Goal: Task Accomplishment & Management: Complete application form

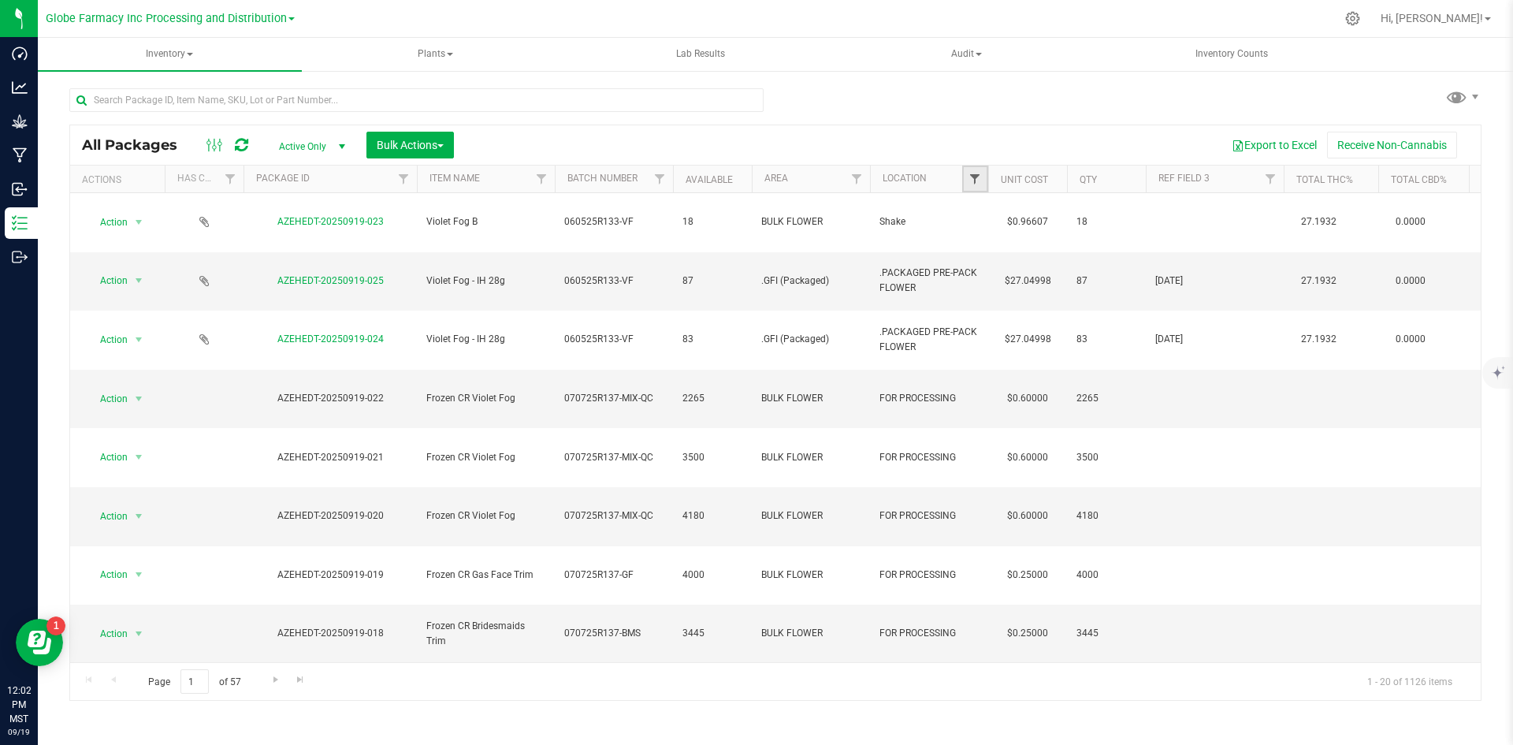
click at [980, 177] on span "Filter" at bounding box center [975, 179] width 13 height 13
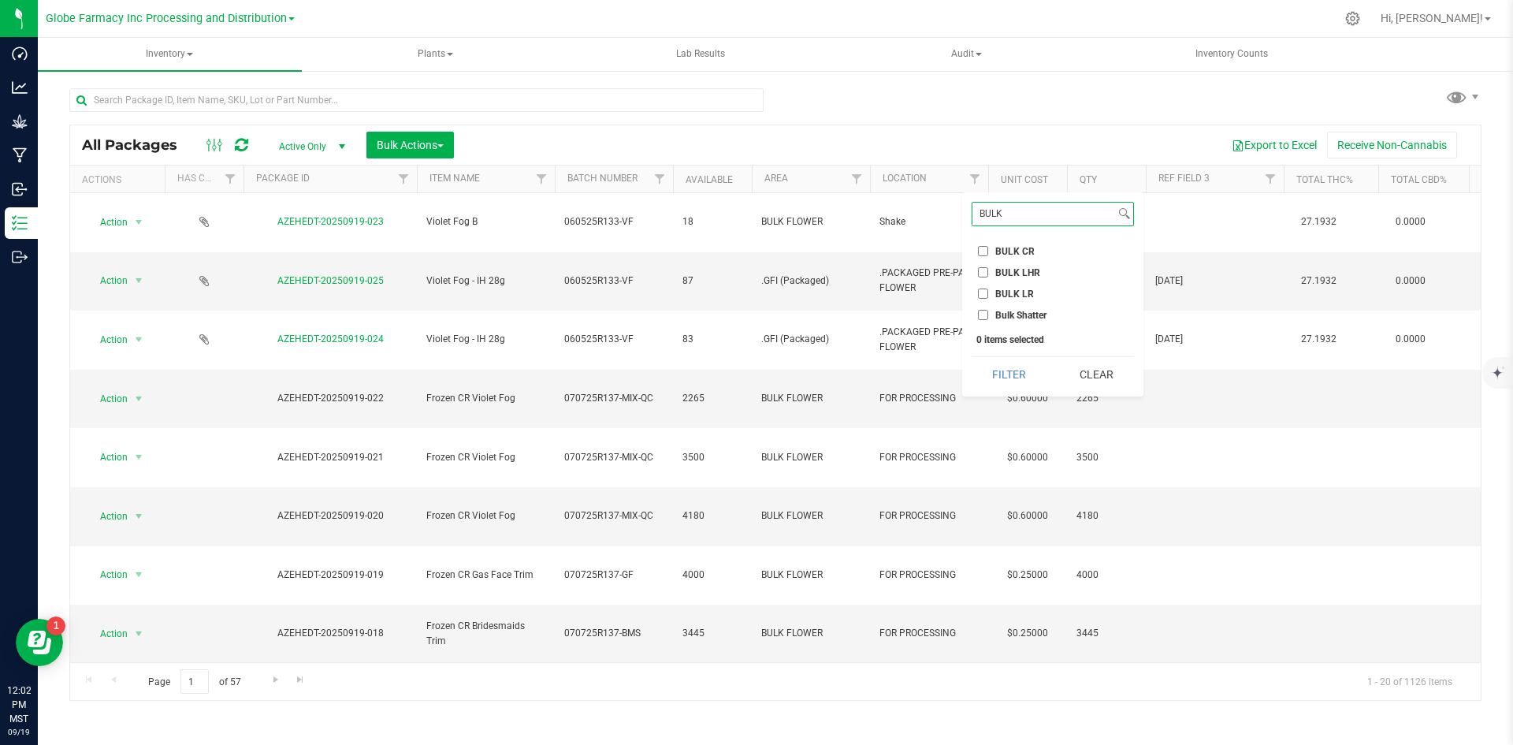
type input "BULK"
click at [985, 271] on input "BULK LHR" at bounding box center [983, 272] width 10 height 10
checkbox input "true"
click at [1021, 370] on button "Filter" at bounding box center [1010, 374] width 76 height 35
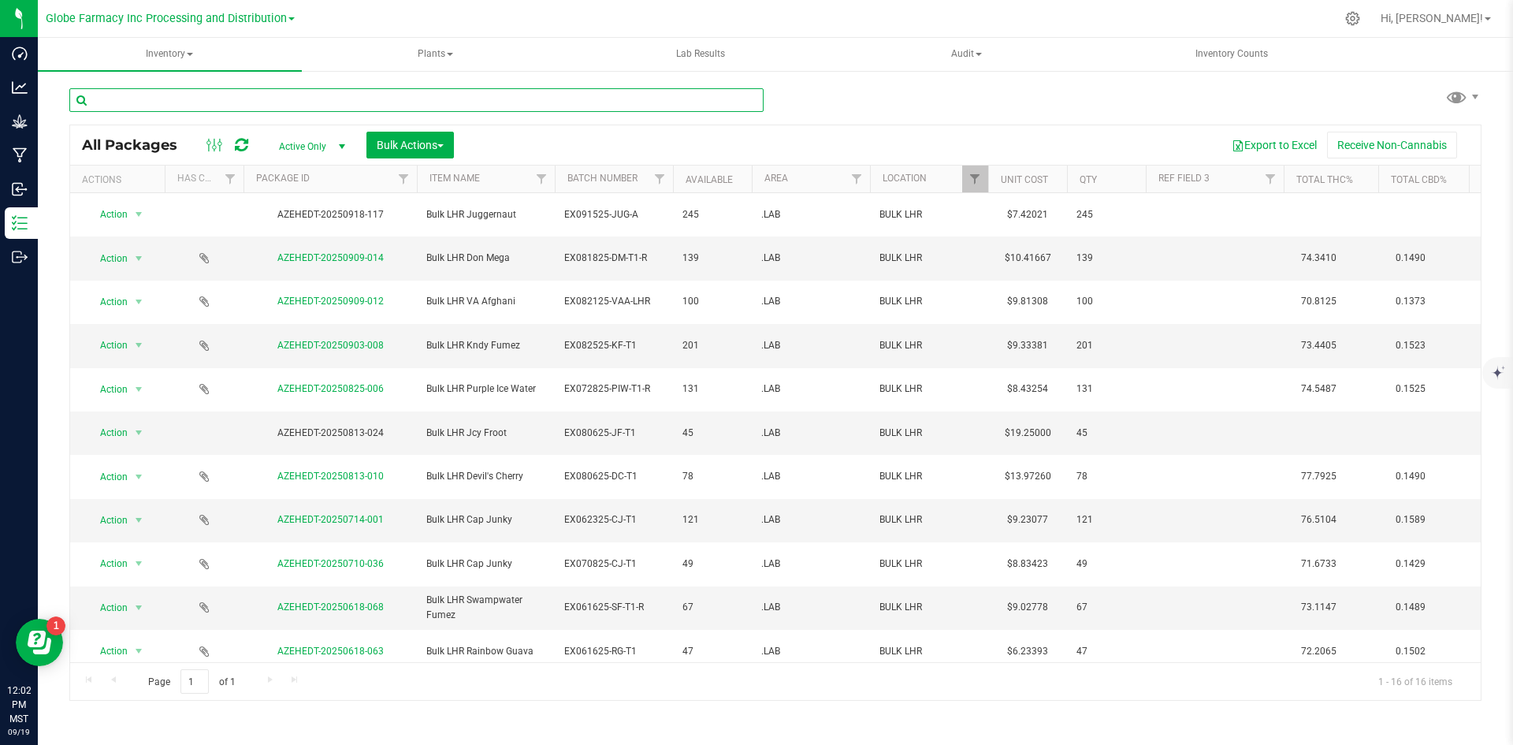
click at [334, 102] on input "text" at bounding box center [416, 100] width 694 height 24
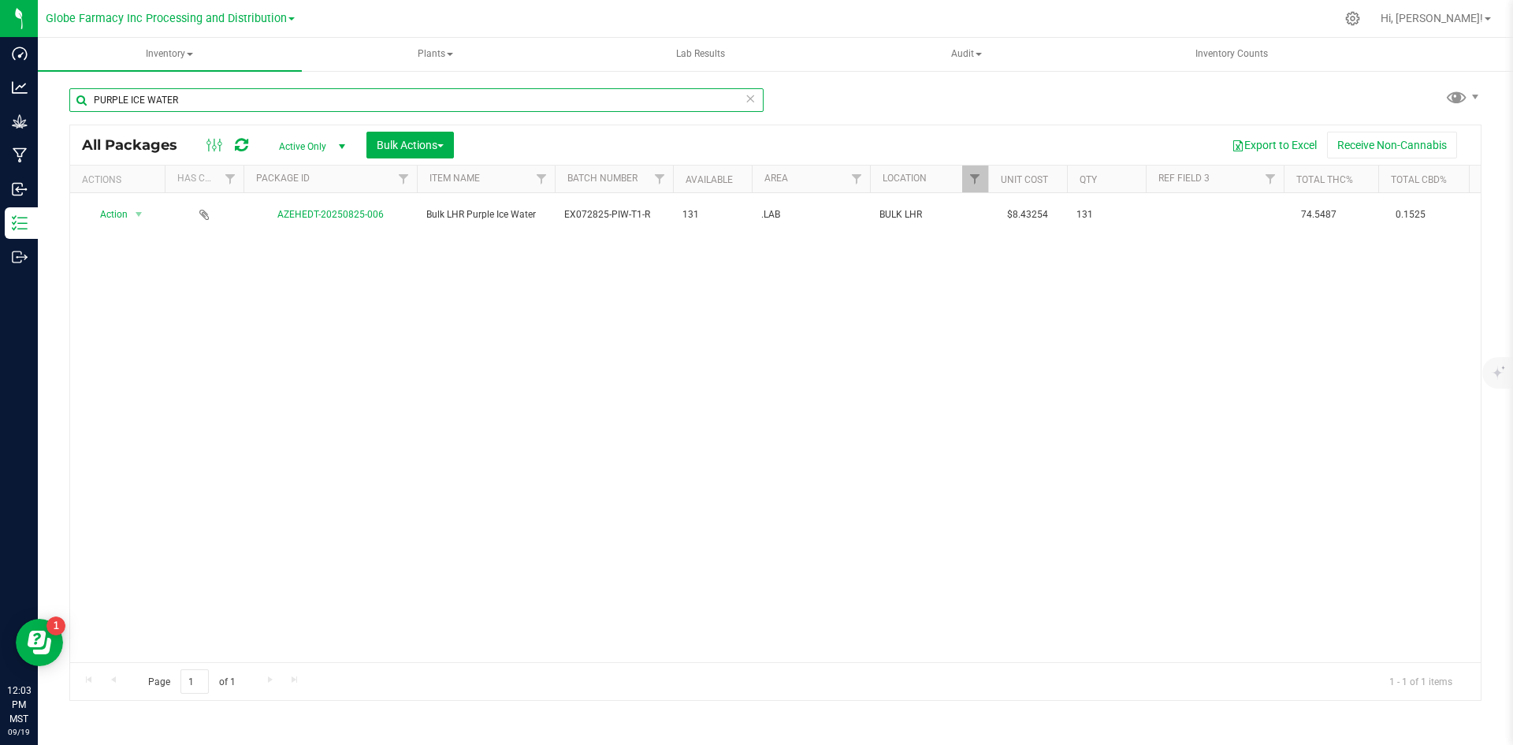
click at [322, 102] on input "PURPLE ICE WATER" at bounding box center [416, 100] width 694 height 24
type input "E"
click at [117, 101] on input "DEVILS CHERRY" at bounding box center [416, 100] width 694 height 24
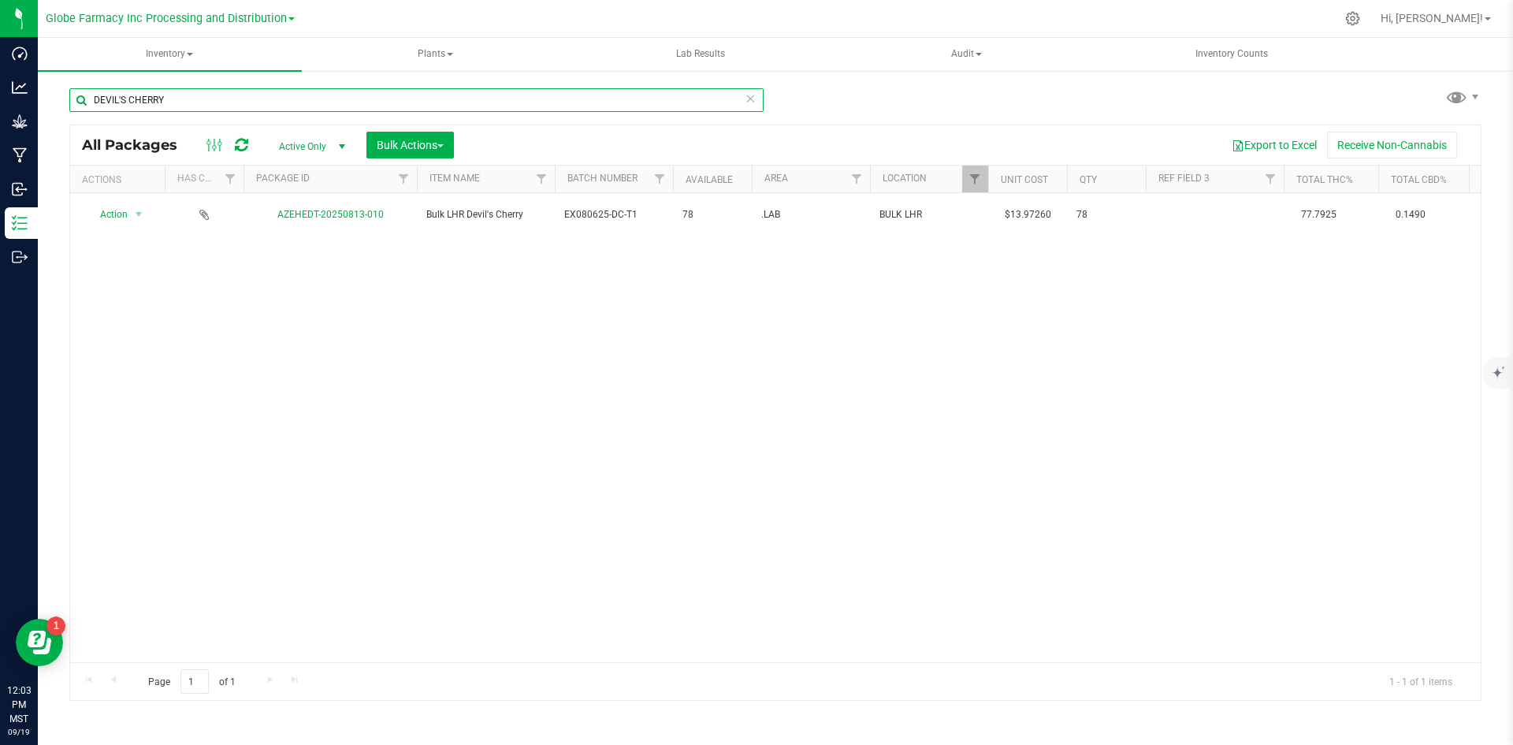
click at [186, 93] on input "DEVIL'S CHERRY" at bounding box center [416, 100] width 694 height 24
click at [221, 106] on input "KNDY" at bounding box center [416, 100] width 694 height 24
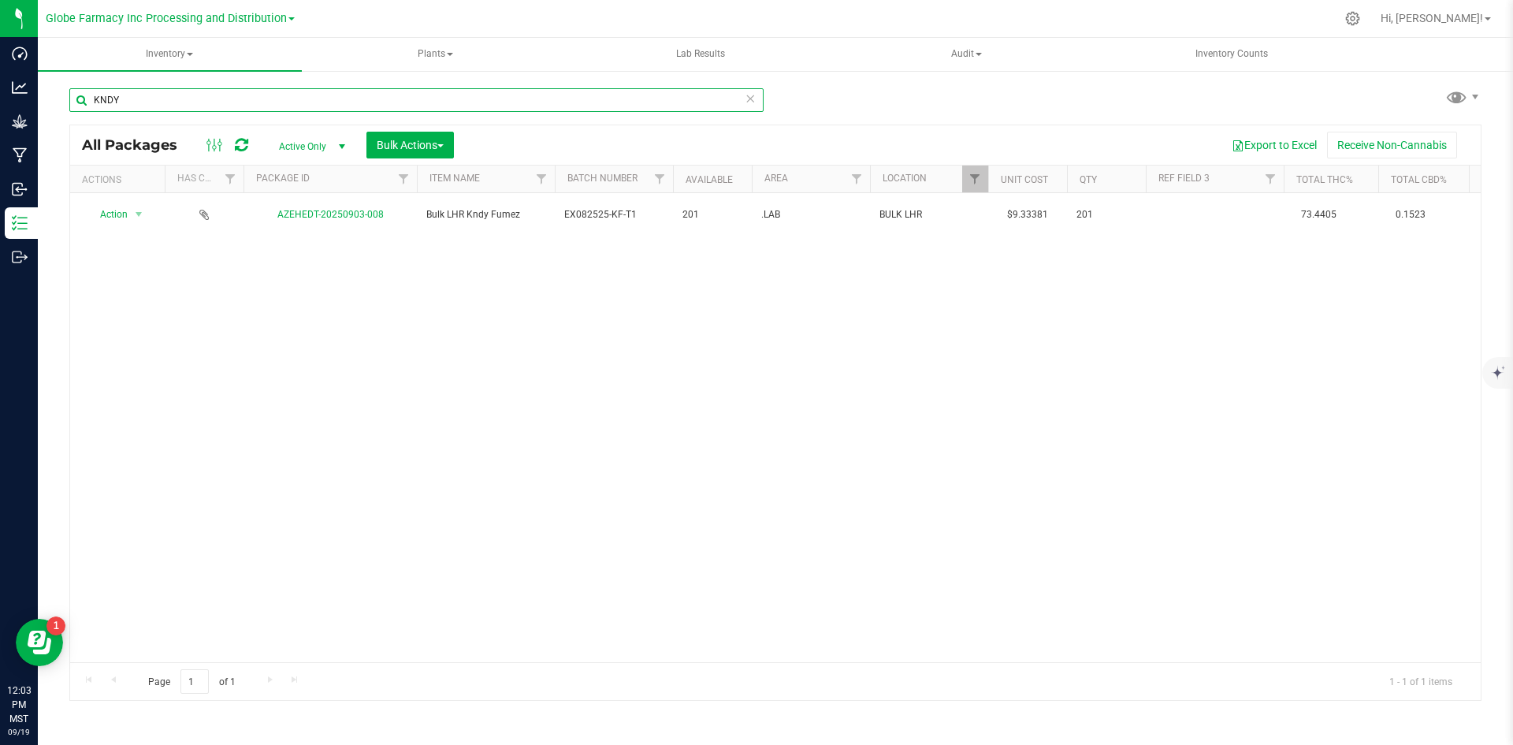
click at [221, 106] on input "KNDY" at bounding box center [416, 100] width 694 height 24
click at [223, 104] on input "SWAMPWATER" at bounding box center [416, 100] width 694 height 24
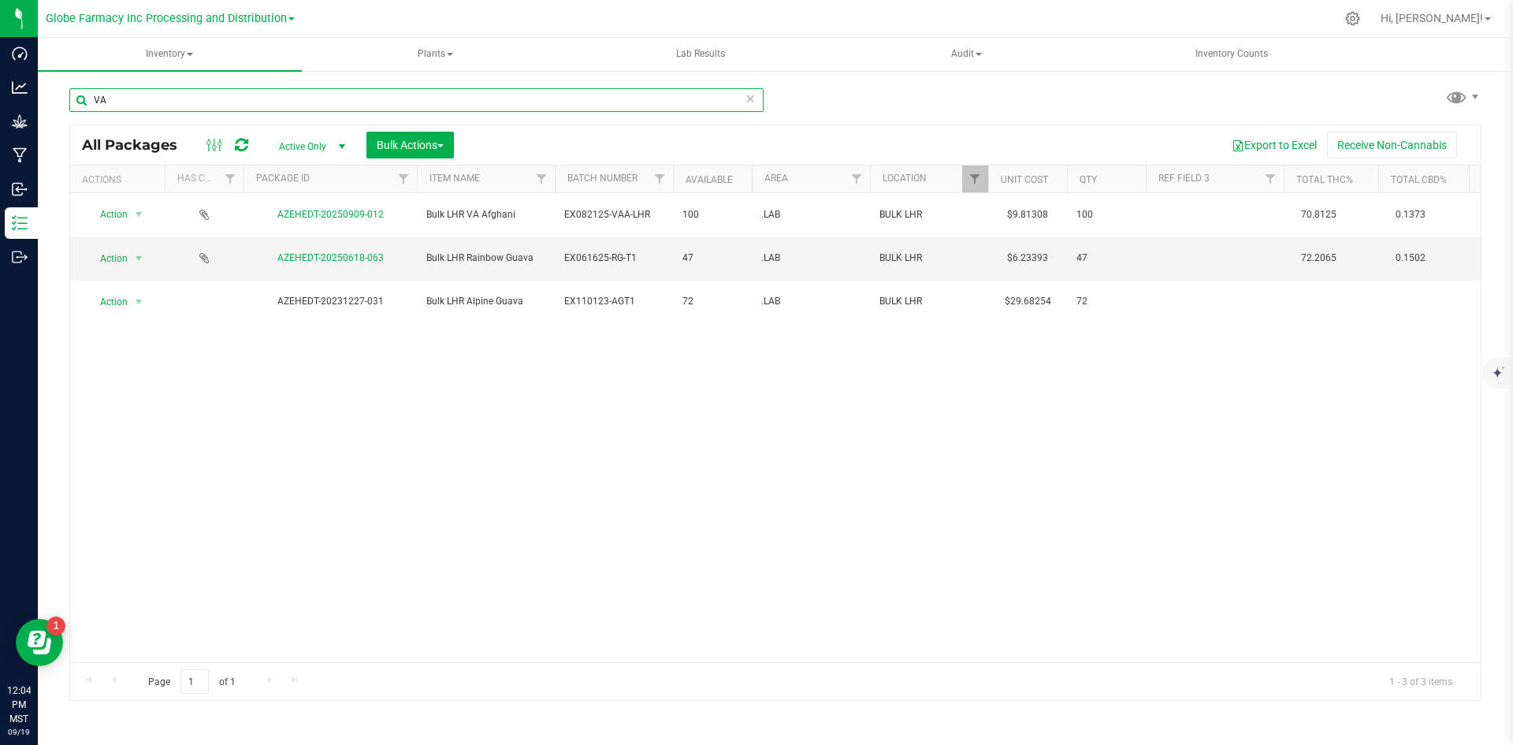
type input "VA"
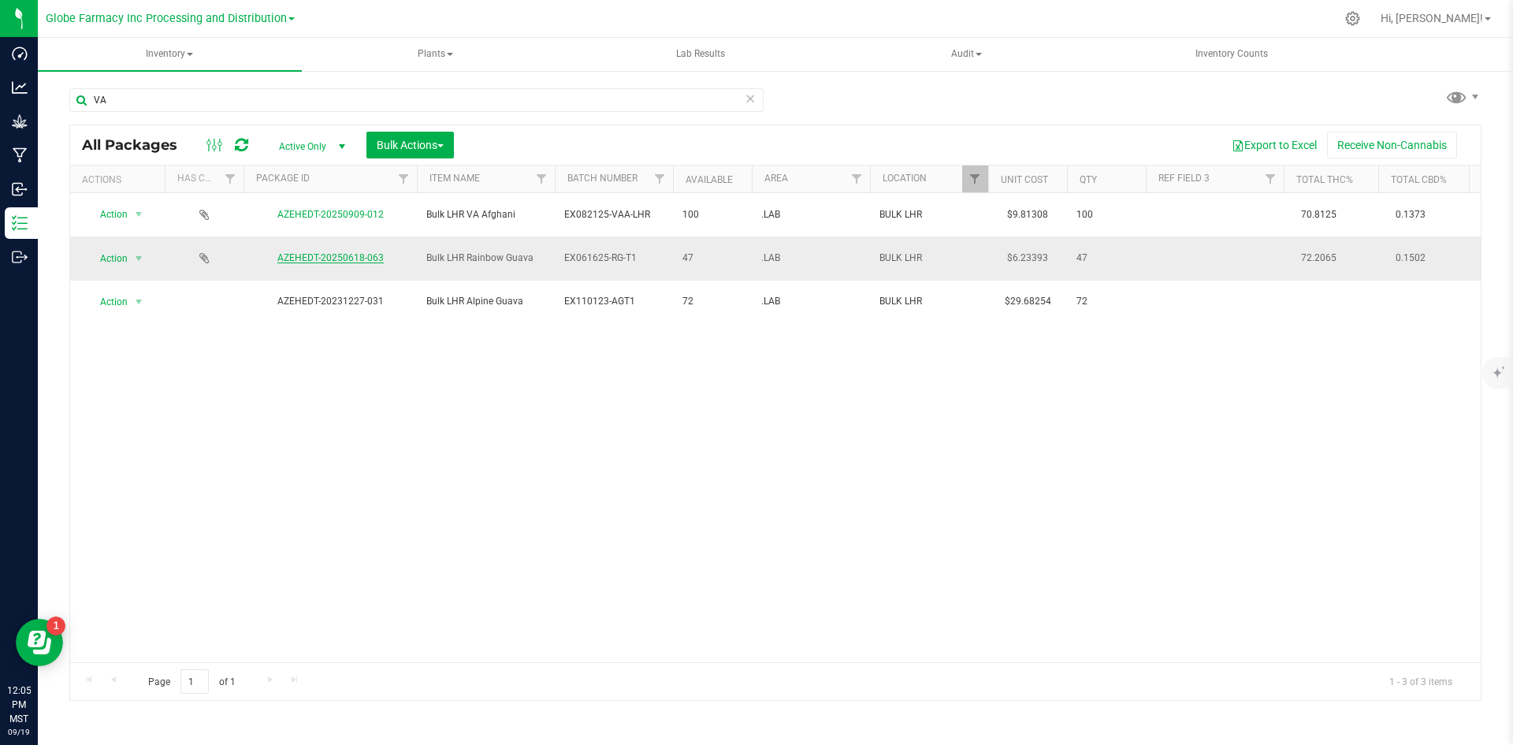
click at [308, 252] on link "AZEHEDT-20250618-063" at bounding box center [330, 257] width 106 height 11
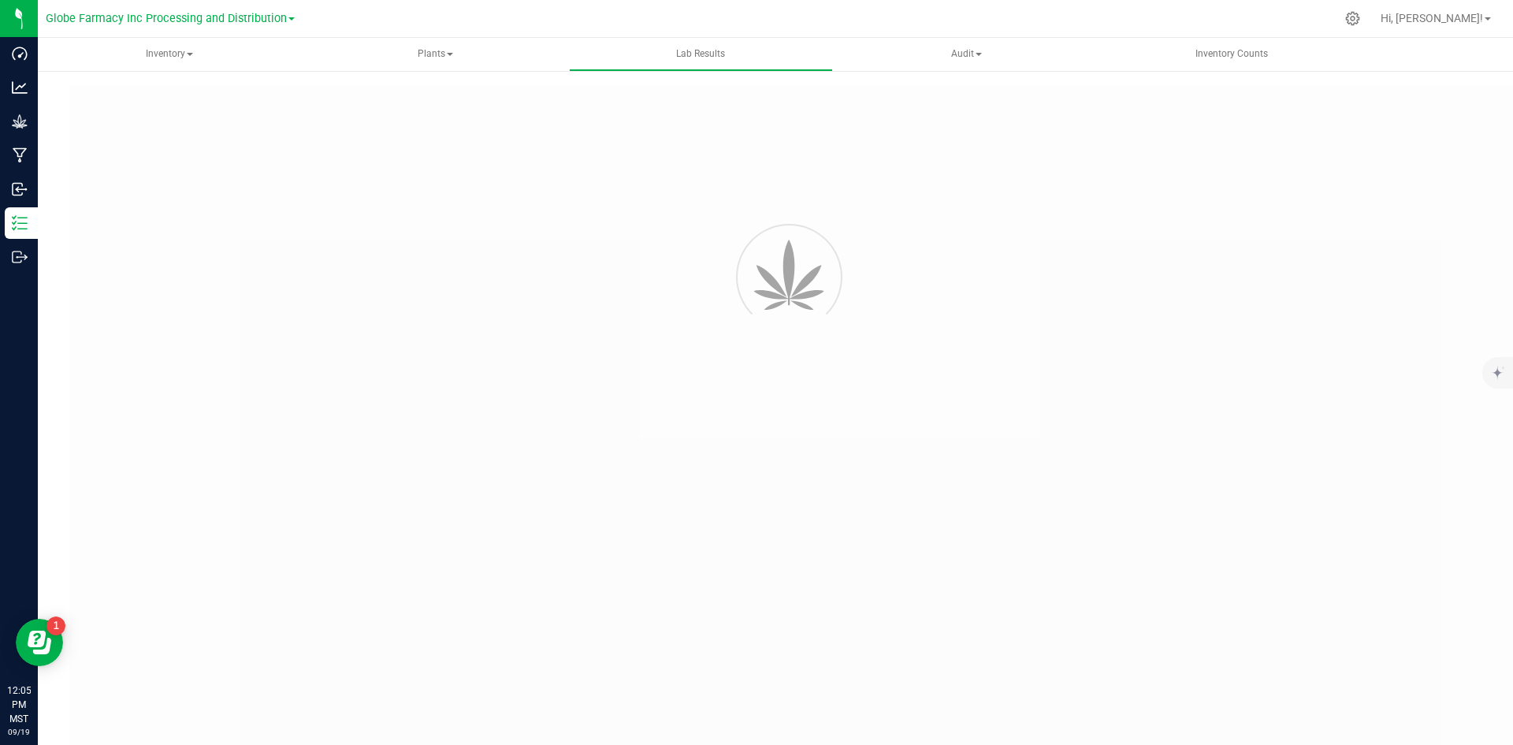
type input "AZEHEDT-20250618-063"
type input "2506APO2659.13667"
type input "AZEHEDT-20250618-063"
type input "[DATE] 7:48 AM"
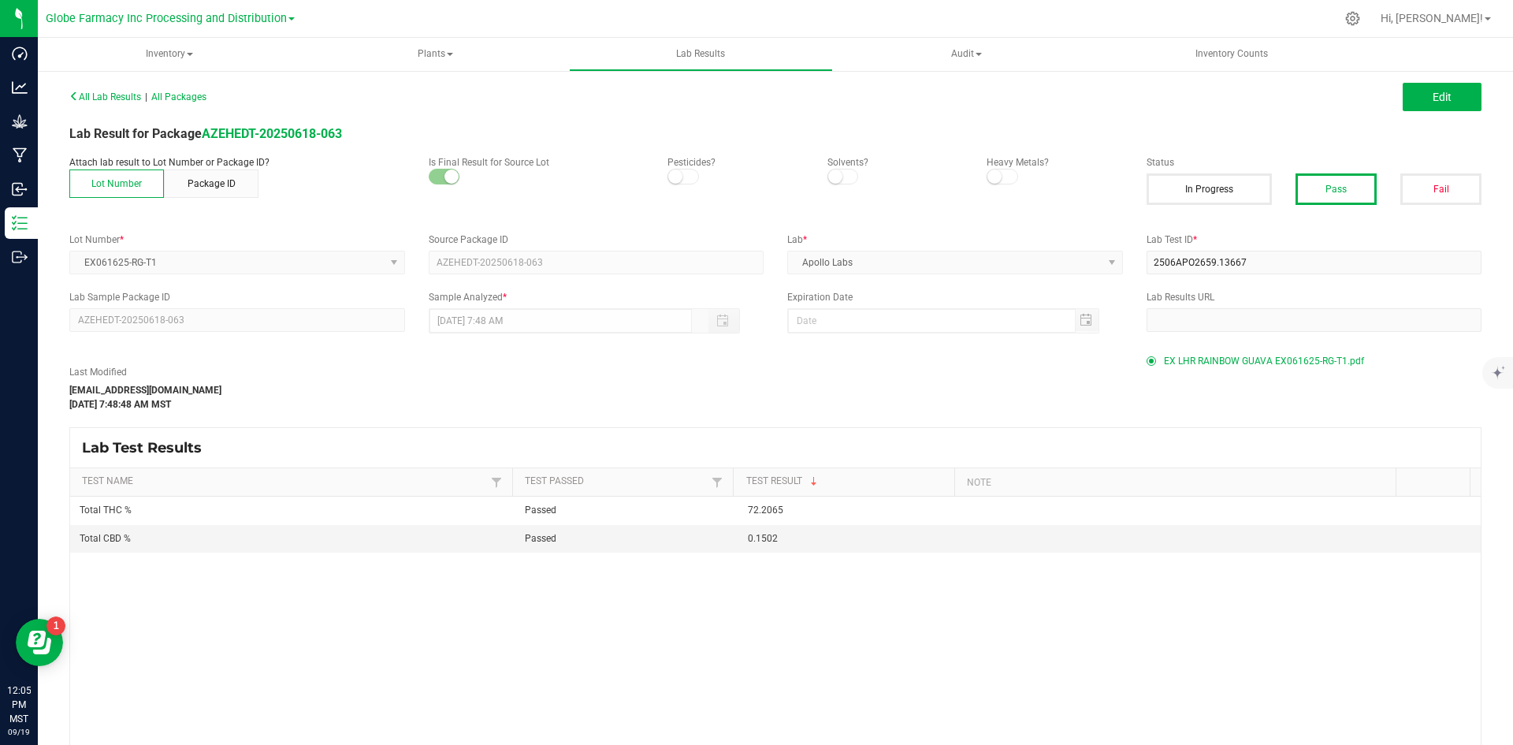
click at [1242, 359] on span "EX LHR RAINBOW GUAVA EX061625-RG-T1.pdf" at bounding box center [1264, 361] width 200 height 24
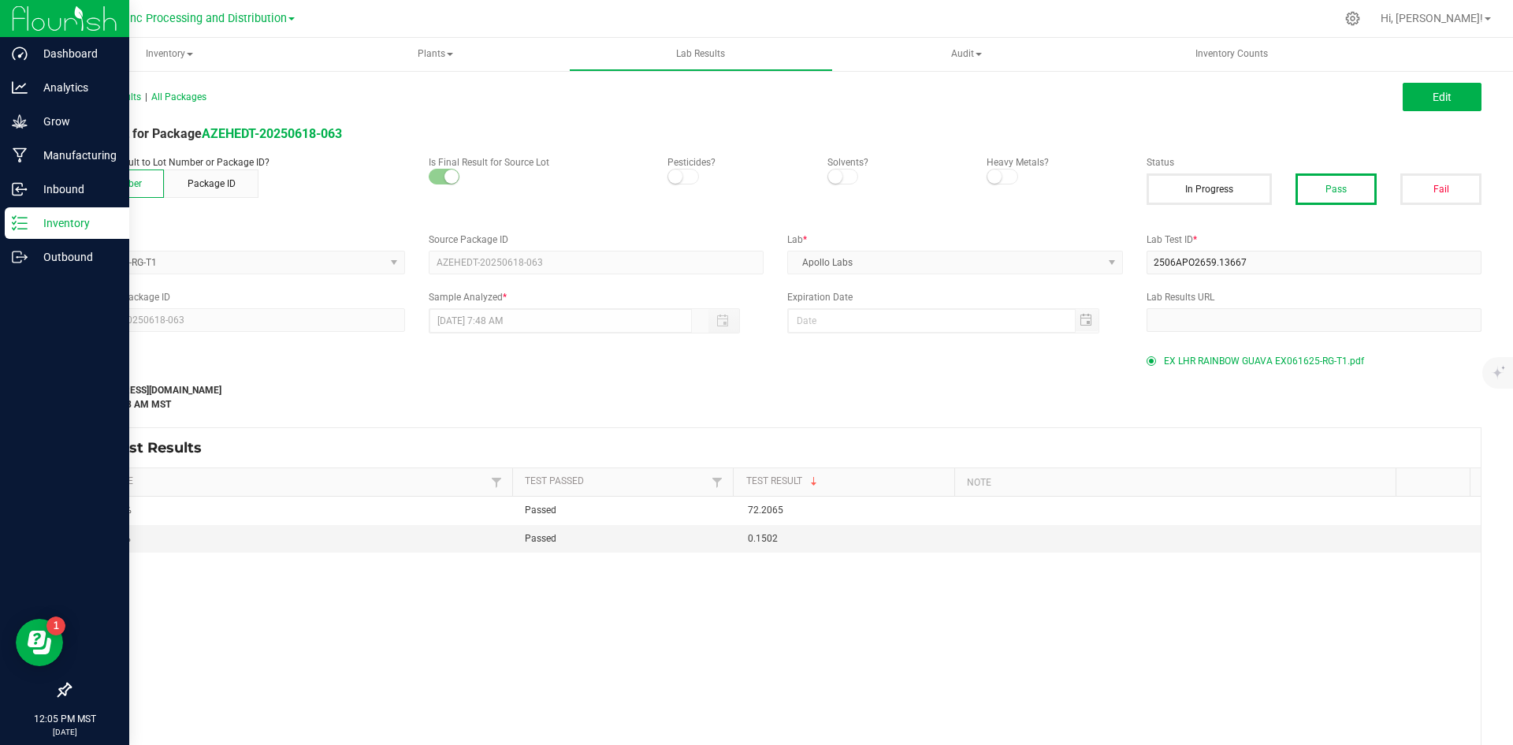
click at [38, 219] on p "Inventory" at bounding box center [75, 223] width 95 height 19
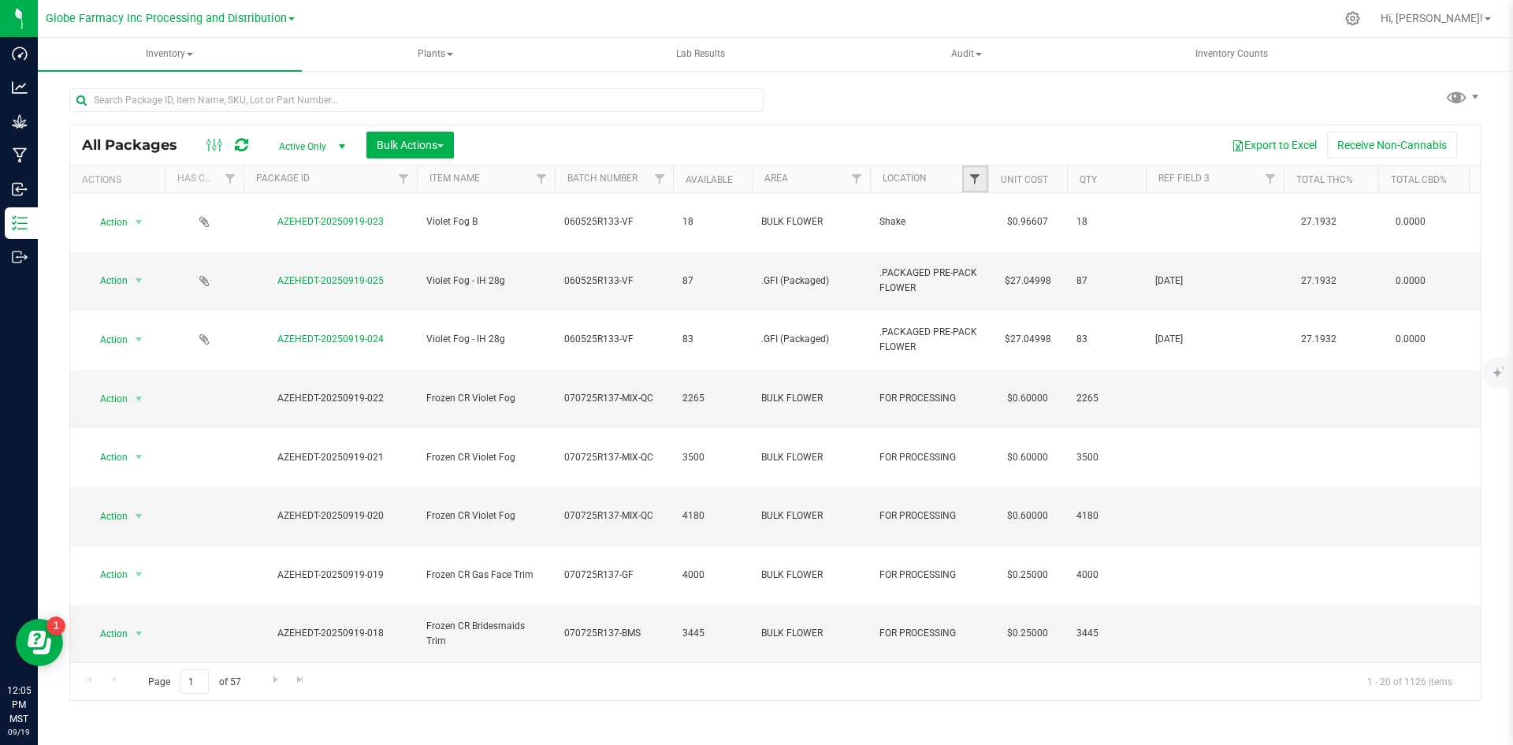
click at [974, 184] on span "Filter" at bounding box center [975, 179] width 13 height 13
type input "BULK LH"
click at [985, 247] on input "BULK LHR" at bounding box center [983, 251] width 10 height 10
checkbox input "true"
click at [1030, 309] on button "Filter" at bounding box center [1010, 310] width 76 height 35
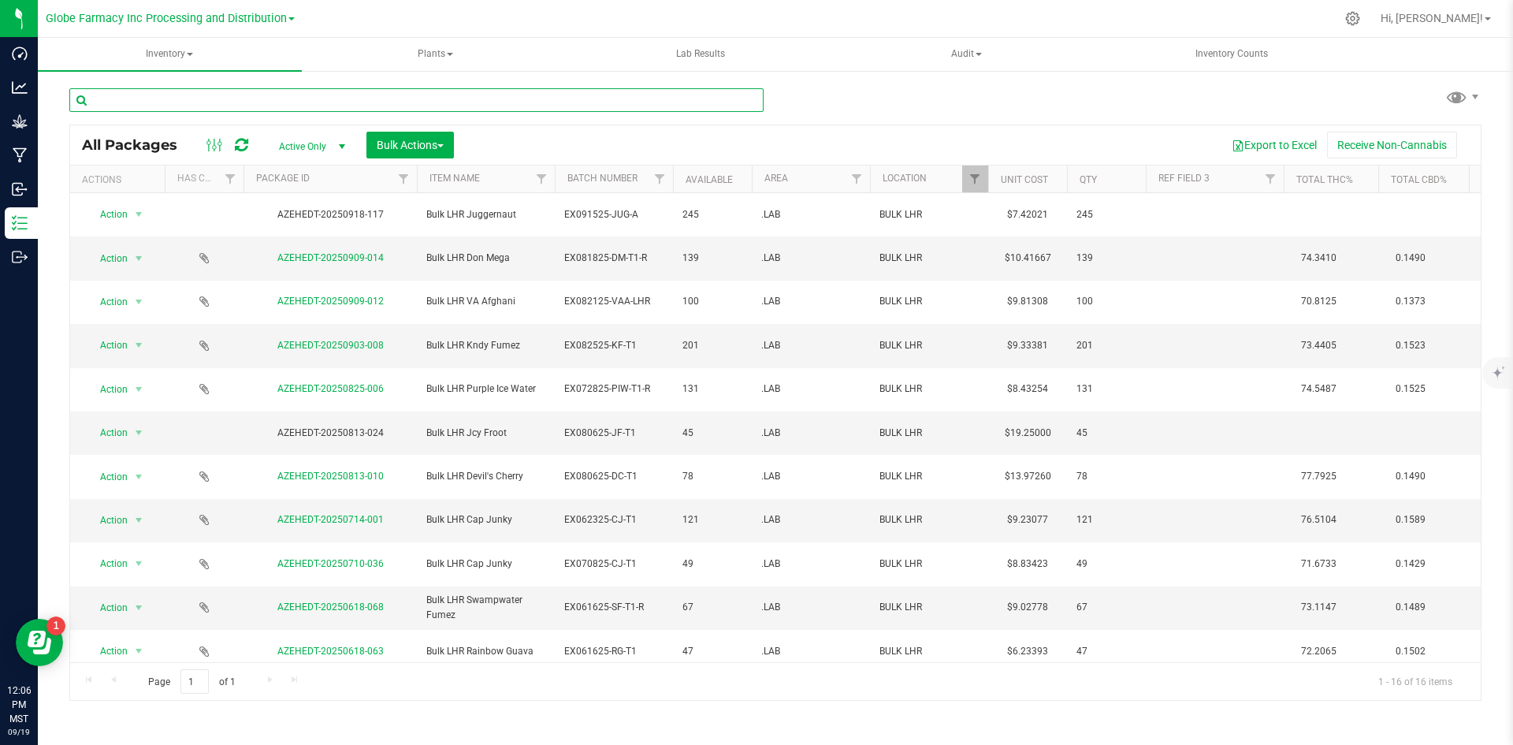
click at [366, 95] on input "text" at bounding box center [416, 100] width 694 height 24
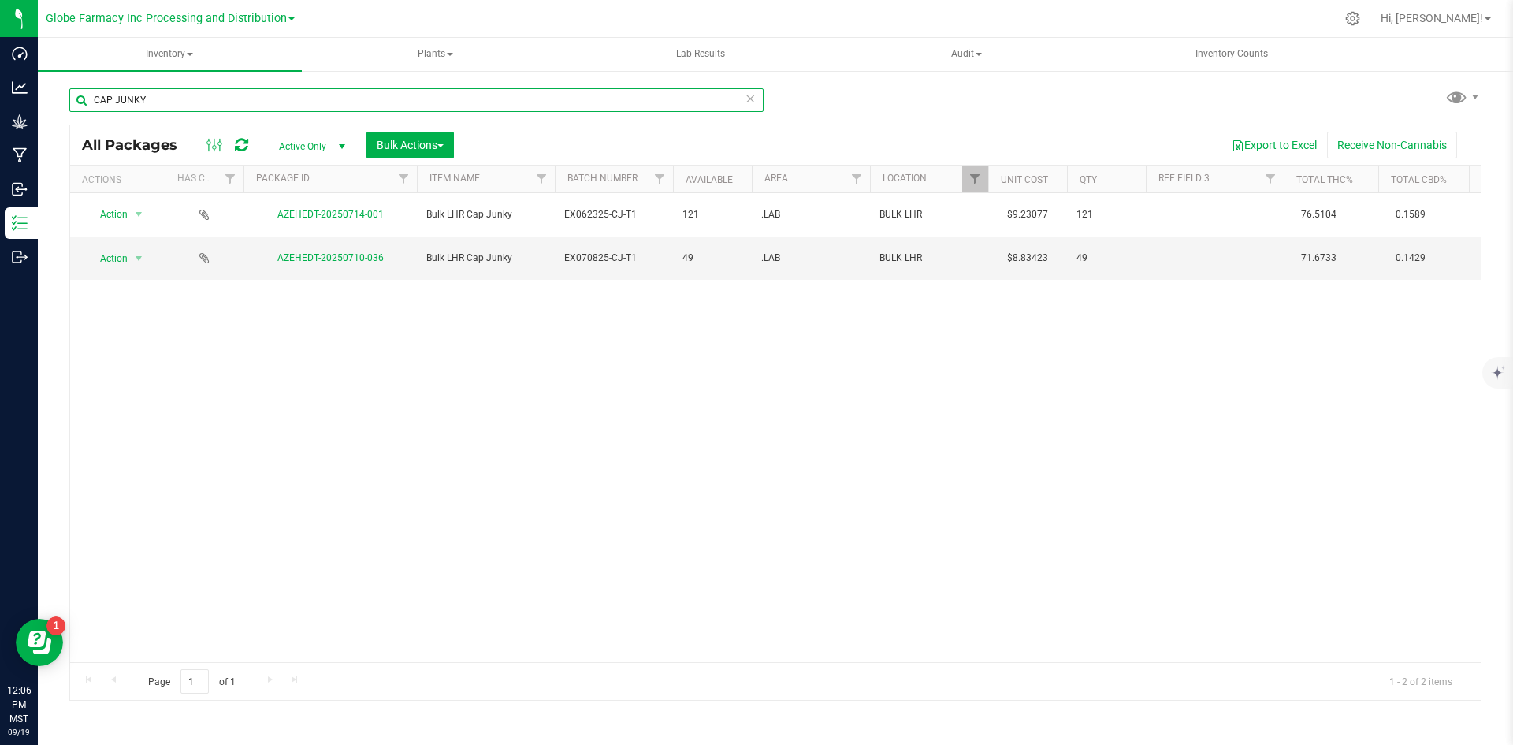
click at [277, 102] on input "CAP JUNKY" at bounding box center [416, 100] width 694 height 24
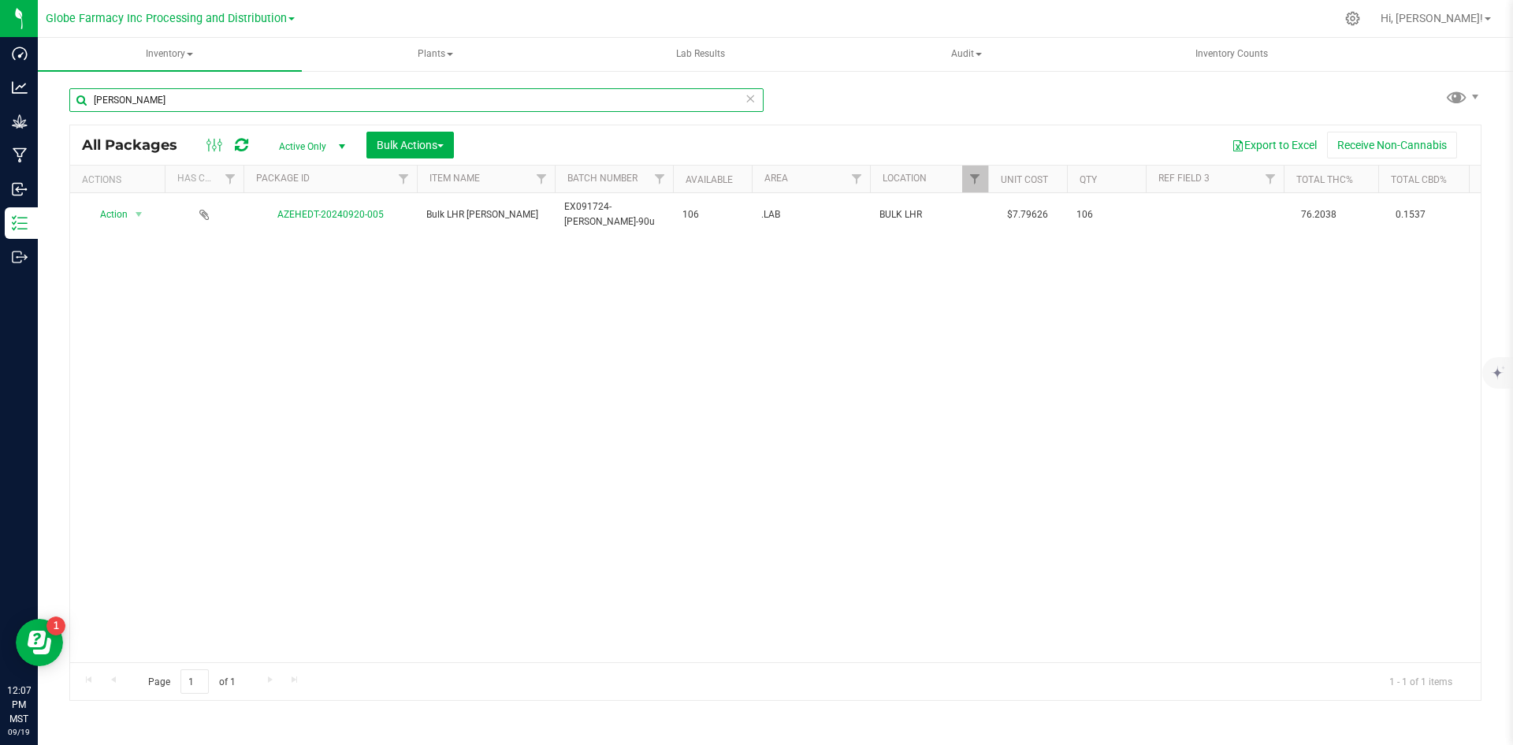
click at [275, 100] on input "[PERSON_NAME]" at bounding box center [416, 100] width 694 height 24
click at [275, 99] on input "[PERSON_NAME]" at bounding box center [416, 100] width 694 height 24
click at [266, 91] on input "GAS FACE" at bounding box center [416, 100] width 694 height 24
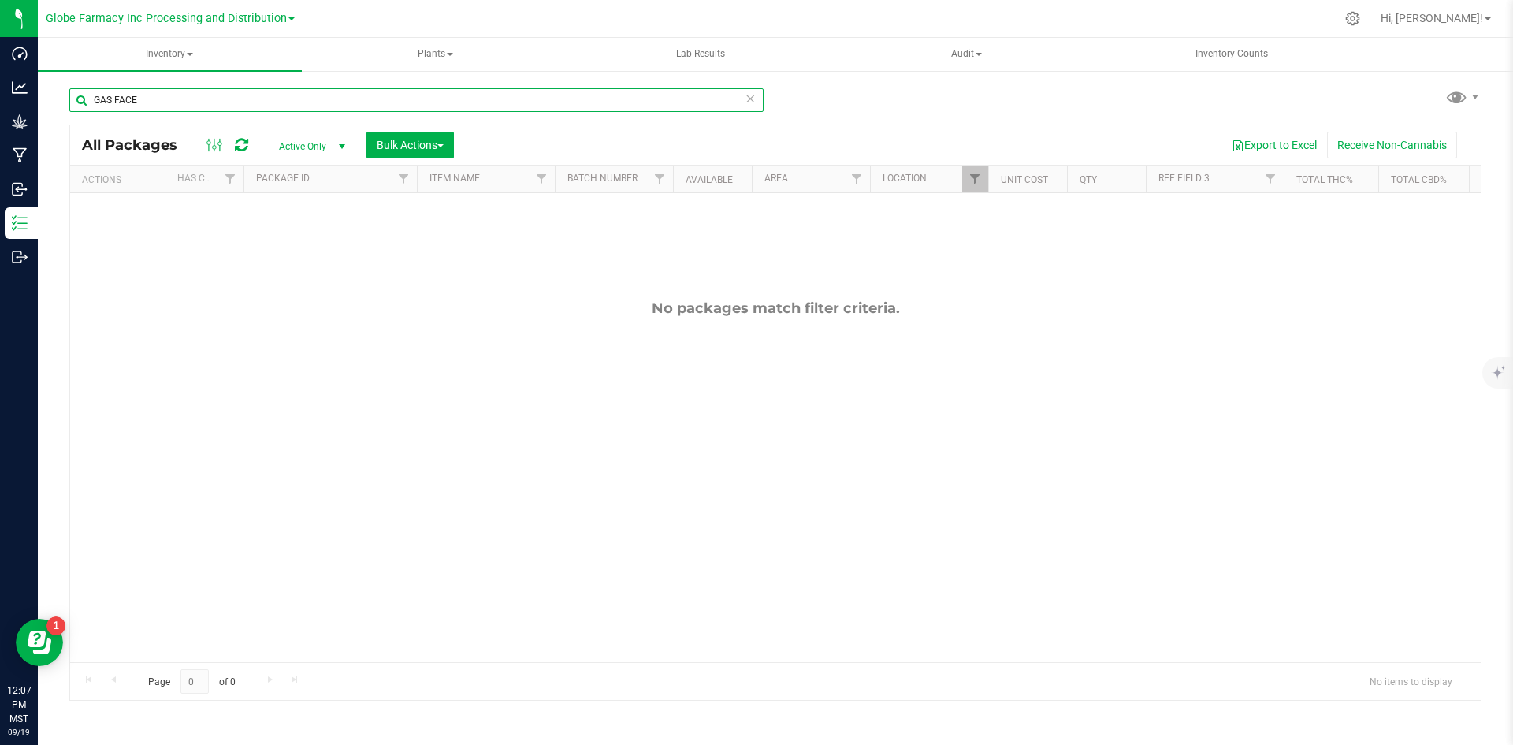
click at [266, 89] on input "GAS FACE" at bounding box center [416, 100] width 694 height 24
click at [266, 94] on input "LEFT TURNS ONLY" at bounding box center [416, 100] width 694 height 24
click at [265, 89] on input "OIL TANKER" at bounding box center [416, 100] width 694 height 24
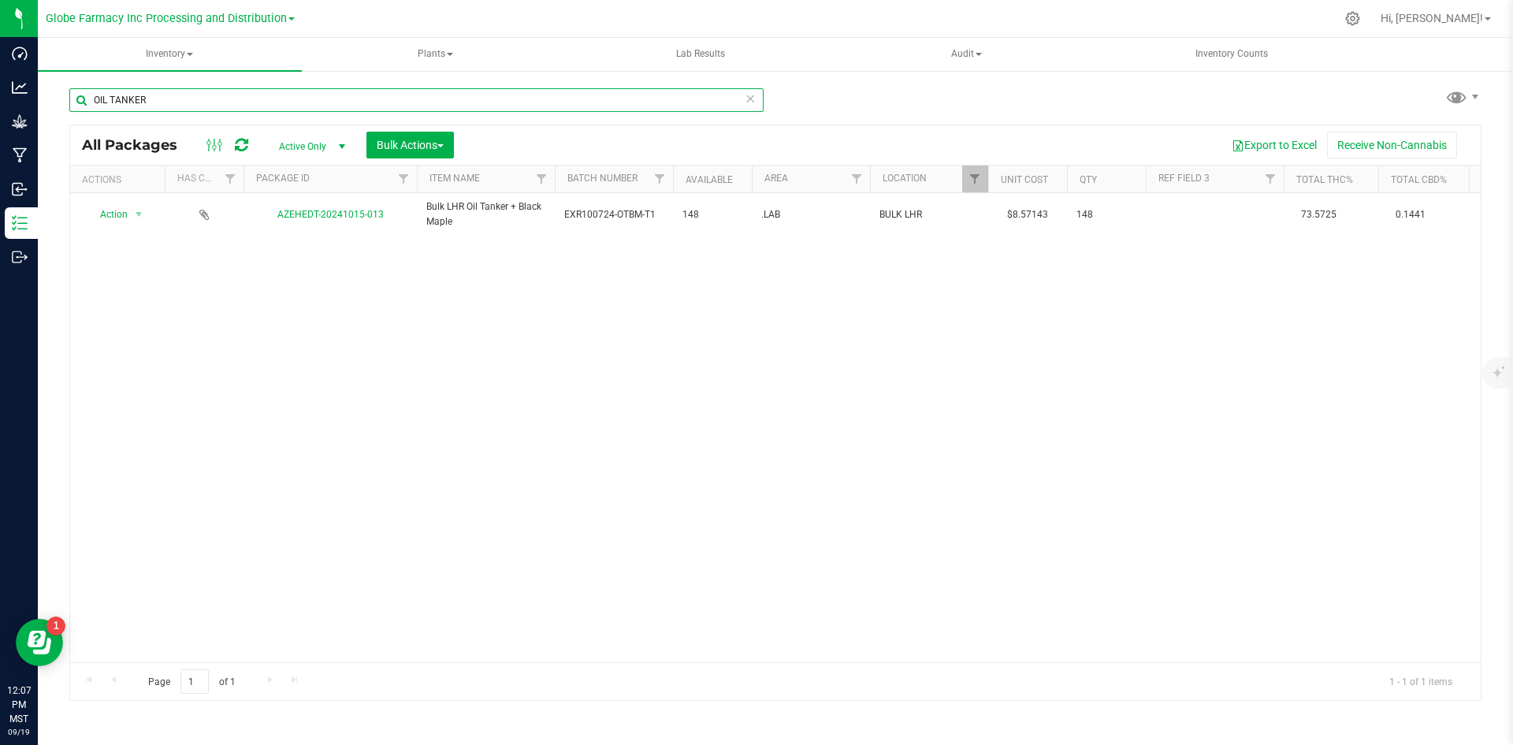
click at [265, 89] on input "OIL TANKER" at bounding box center [416, 100] width 694 height 24
click at [264, 92] on input "[PERSON_NAME]" at bounding box center [416, 100] width 694 height 24
click at [263, 93] on input "[PERSON_NAME]" at bounding box center [416, 100] width 694 height 24
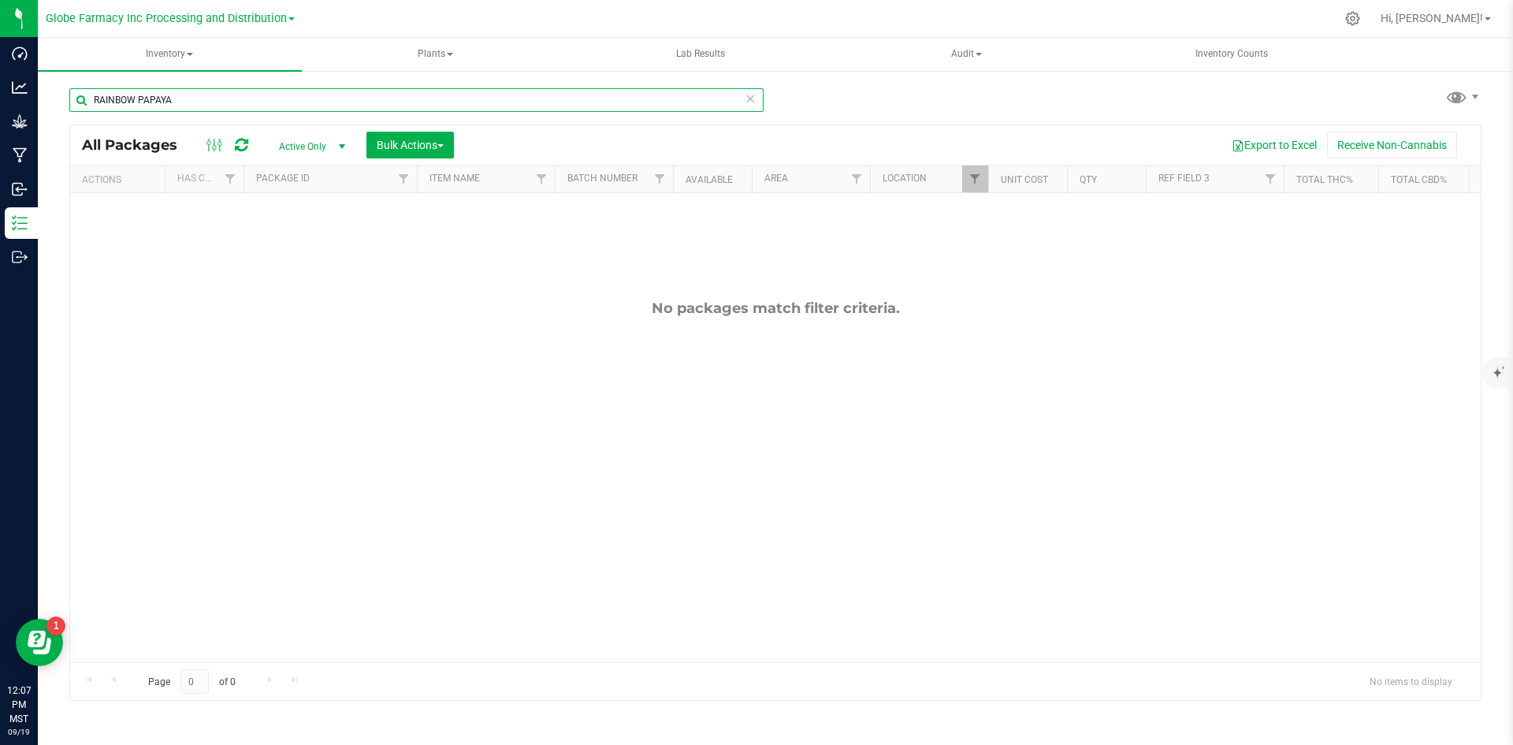
type input "RAINBOW PAPAYA"
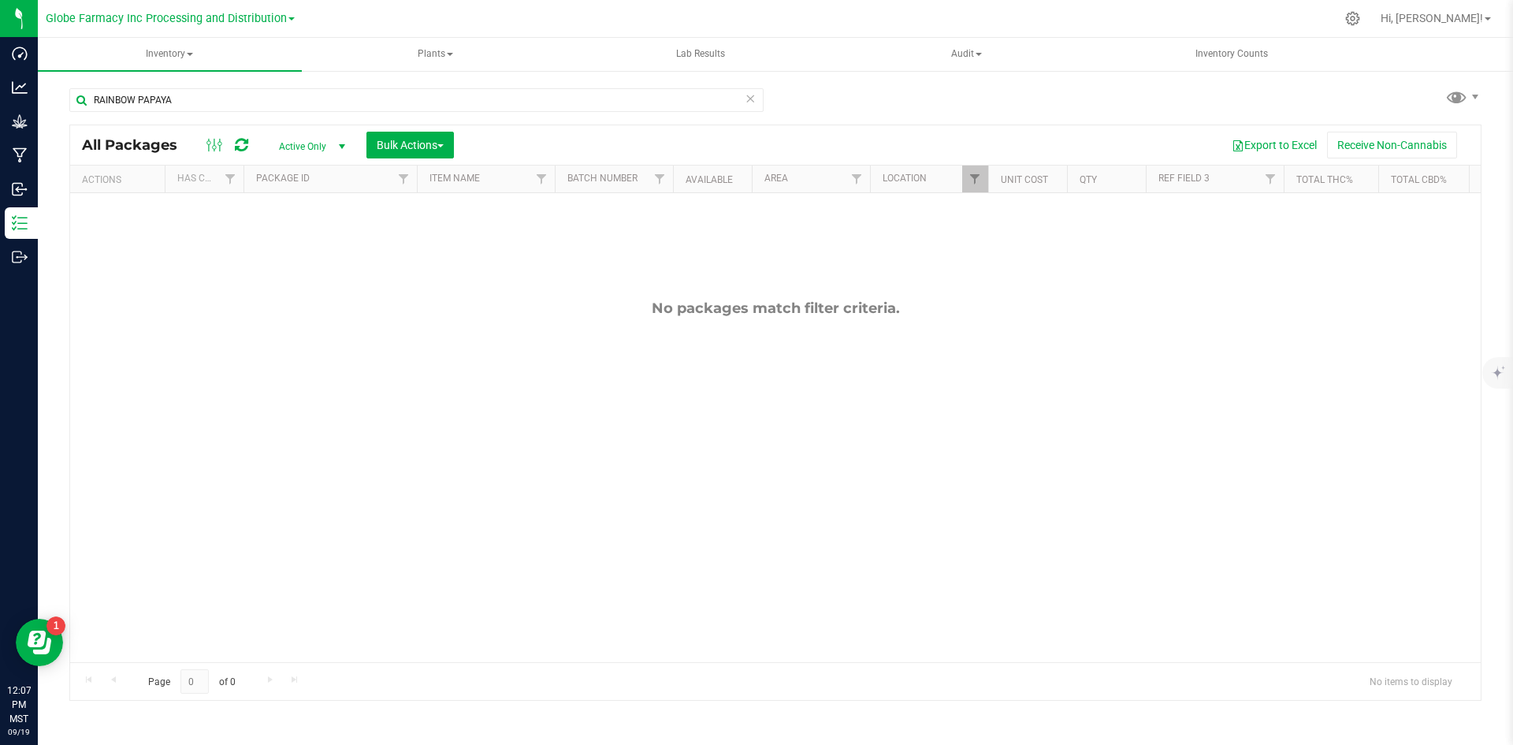
click at [754, 94] on icon at bounding box center [750, 97] width 11 height 19
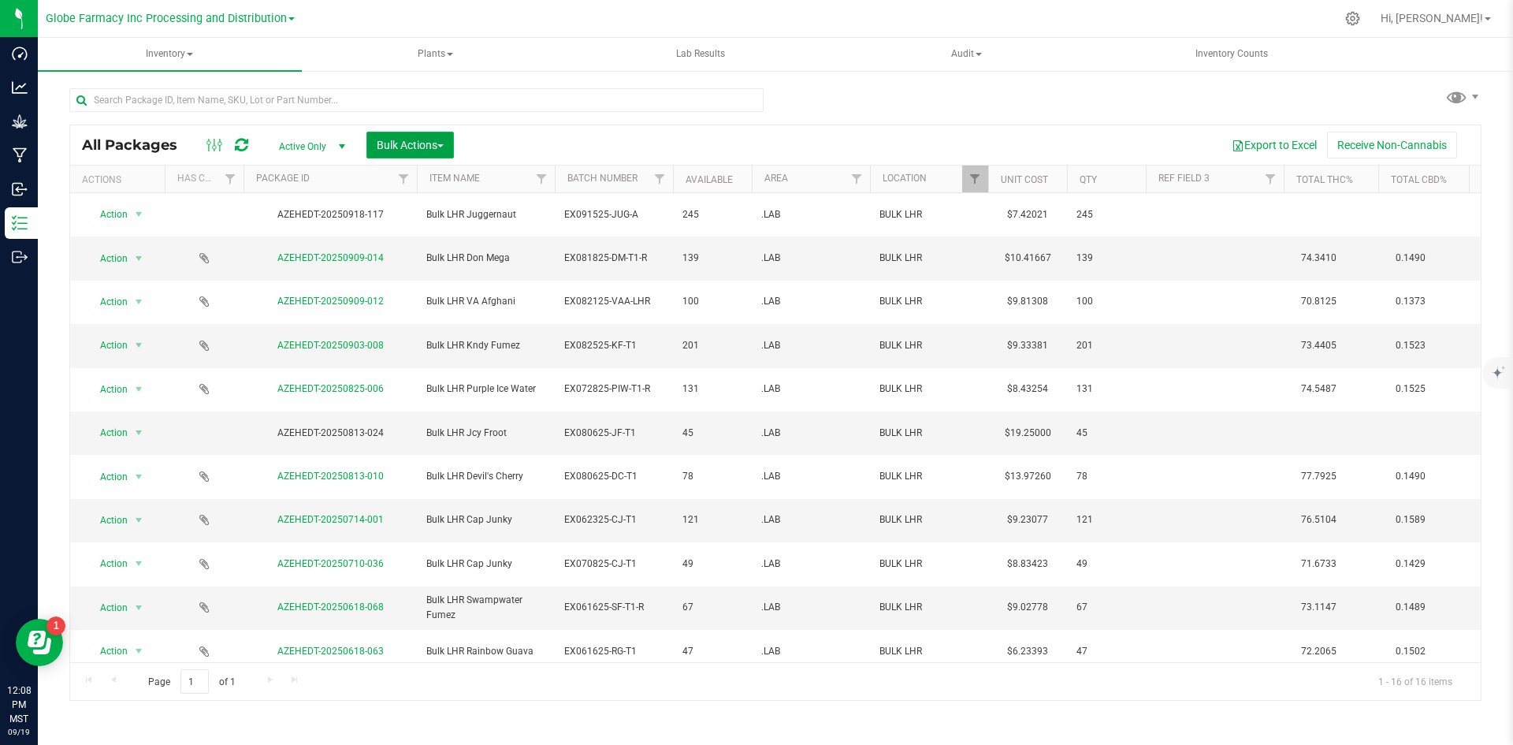
click at [426, 147] on span "Bulk Actions" at bounding box center [410, 145] width 67 height 13
click at [984, 177] on link "Filter" at bounding box center [975, 179] width 26 height 27
click at [1084, 311] on button "Clear" at bounding box center [1096, 310] width 76 height 35
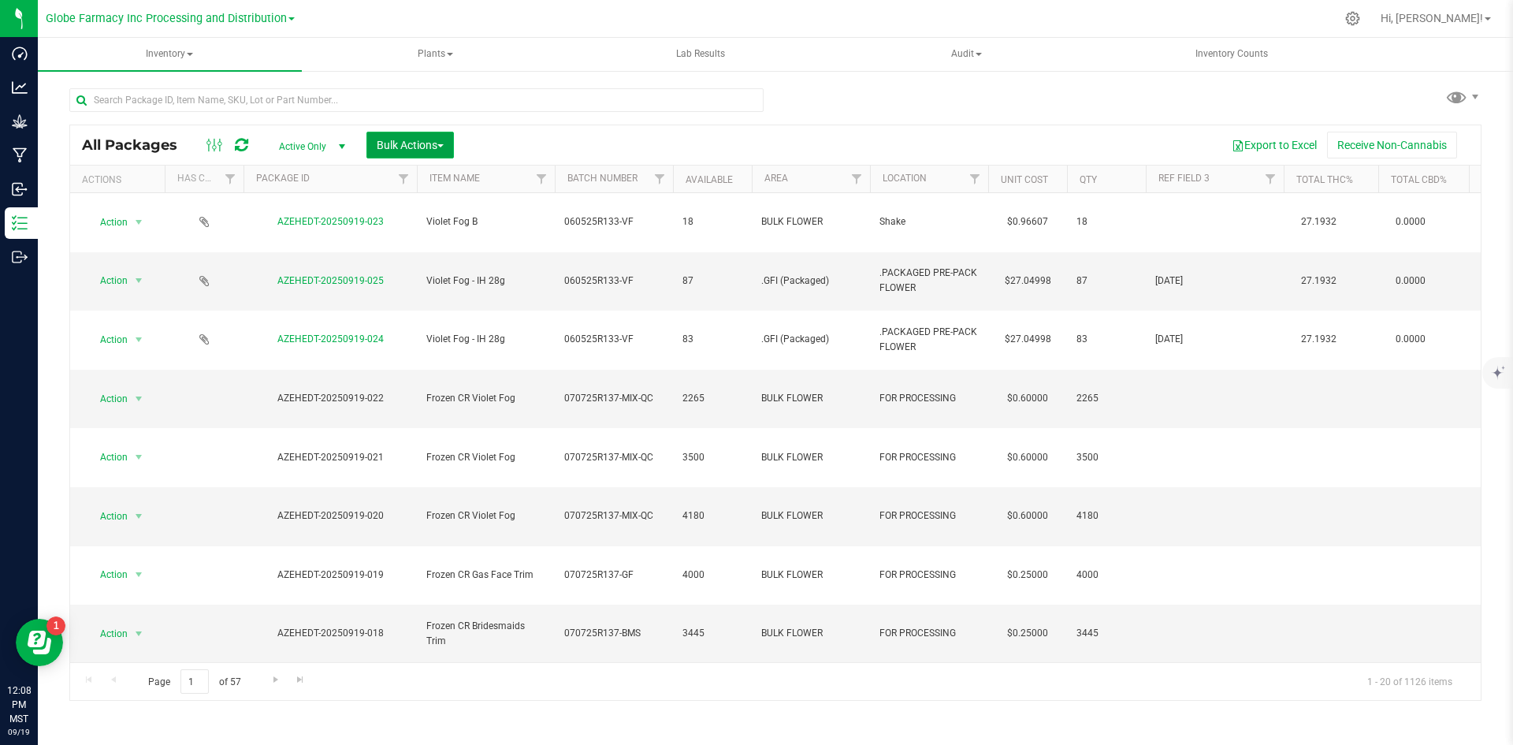
click at [443, 141] on span "Bulk Actions" at bounding box center [410, 145] width 67 height 13
click at [422, 325] on span "Print package labels" at bounding box center [423, 325] width 95 height 13
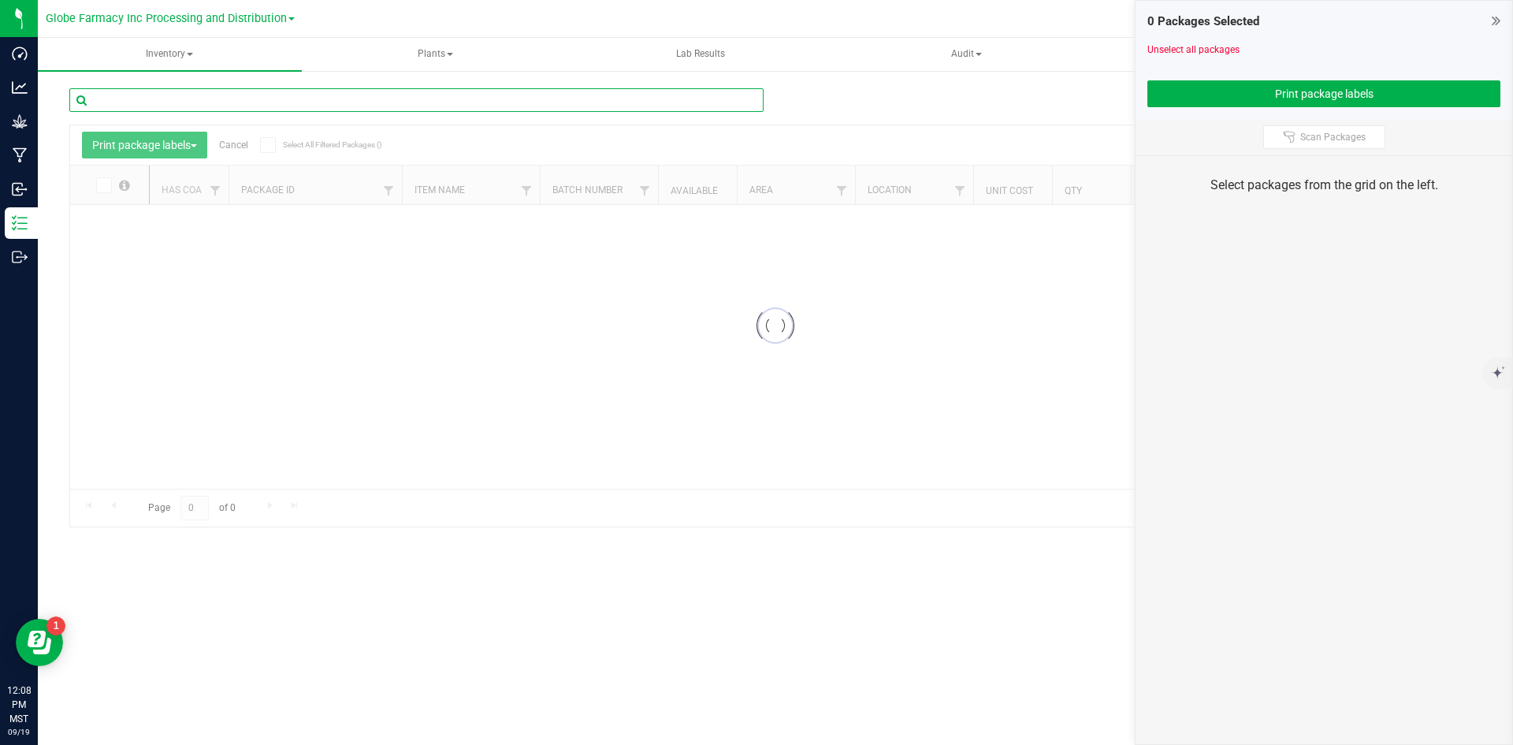
click at [321, 99] on input "text" at bounding box center [416, 100] width 694 height 24
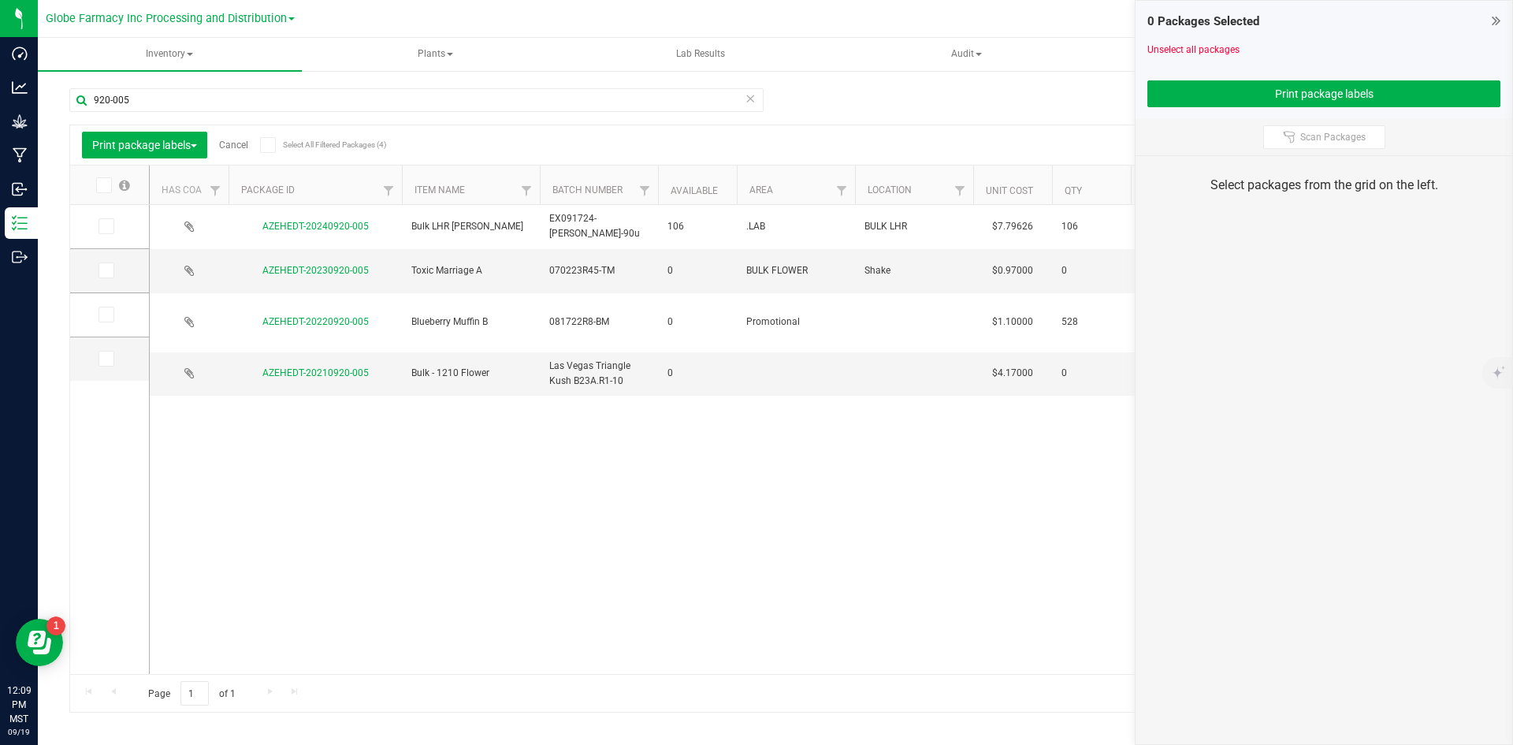
click at [107, 226] on icon at bounding box center [105, 226] width 10 height 0
click at [0, 0] on input "checkbox" at bounding box center [0, 0] width 0 height 0
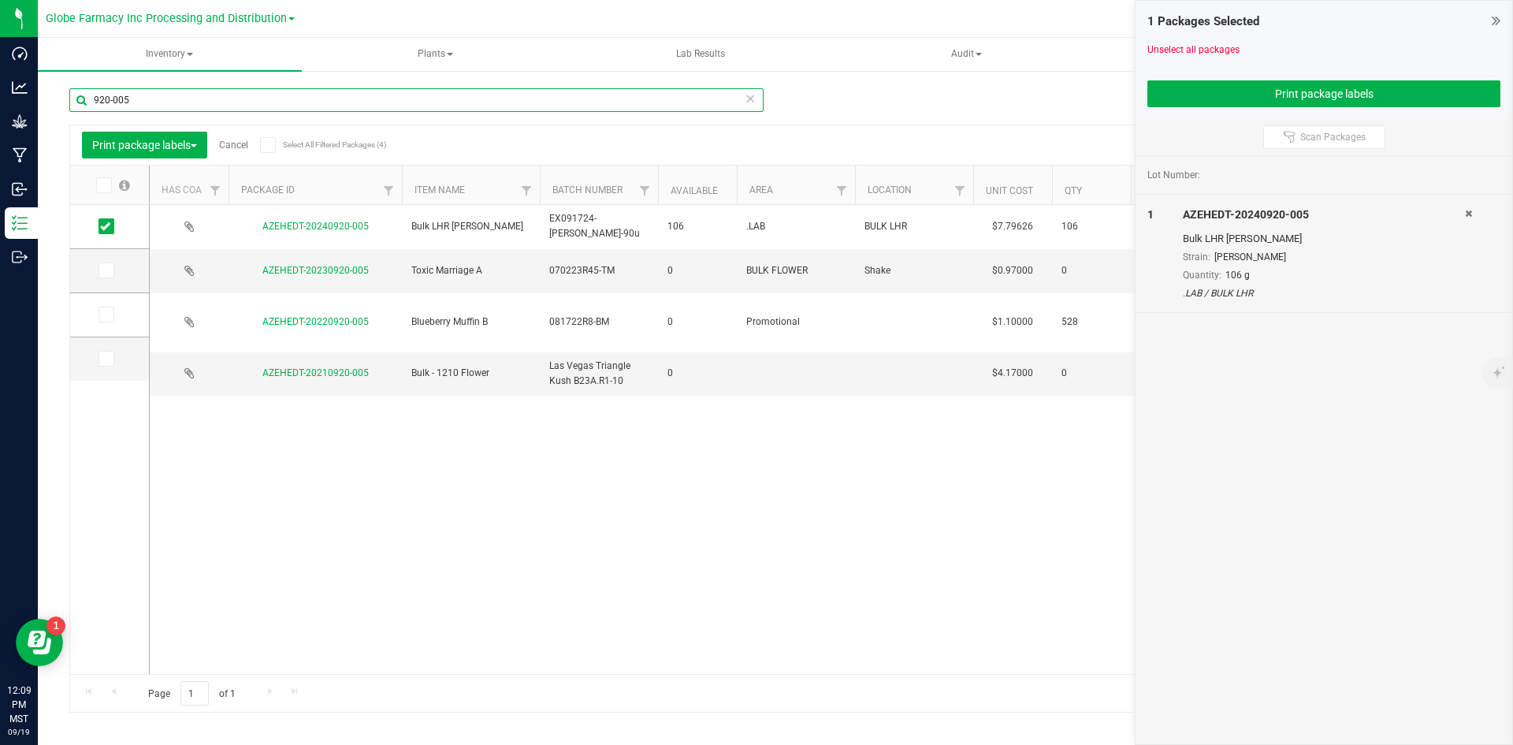
click at [117, 100] on input "920-005" at bounding box center [416, 100] width 694 height 24
click at [117, 99] on input "920-005" at bounding box center [416, 100] width 694 height 24
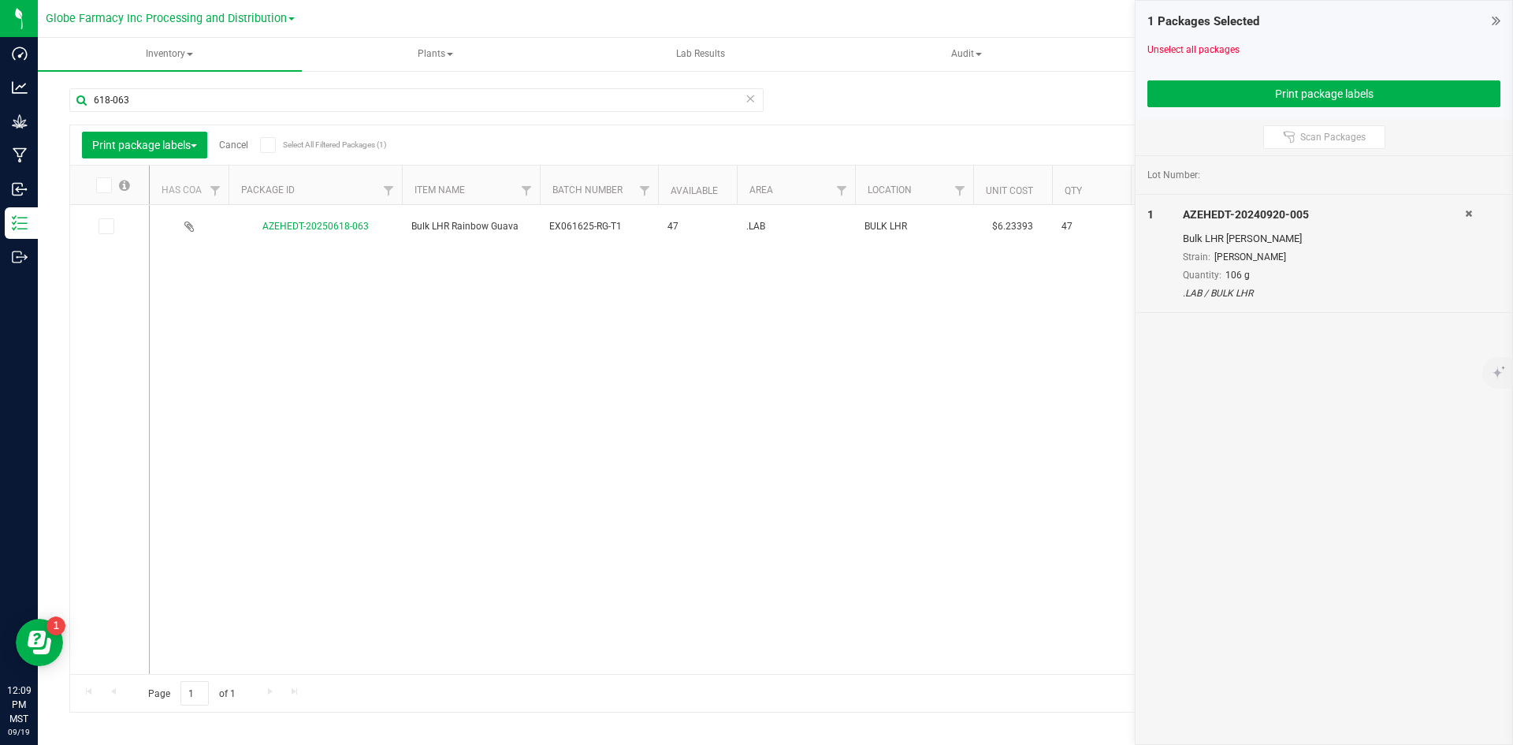
click at [106, 226] on icon at bounding box center [105, 226] width 10 height 0
click at [0, 0] on input "checkbox" at bounding box center [0, 0] width 0 height 0
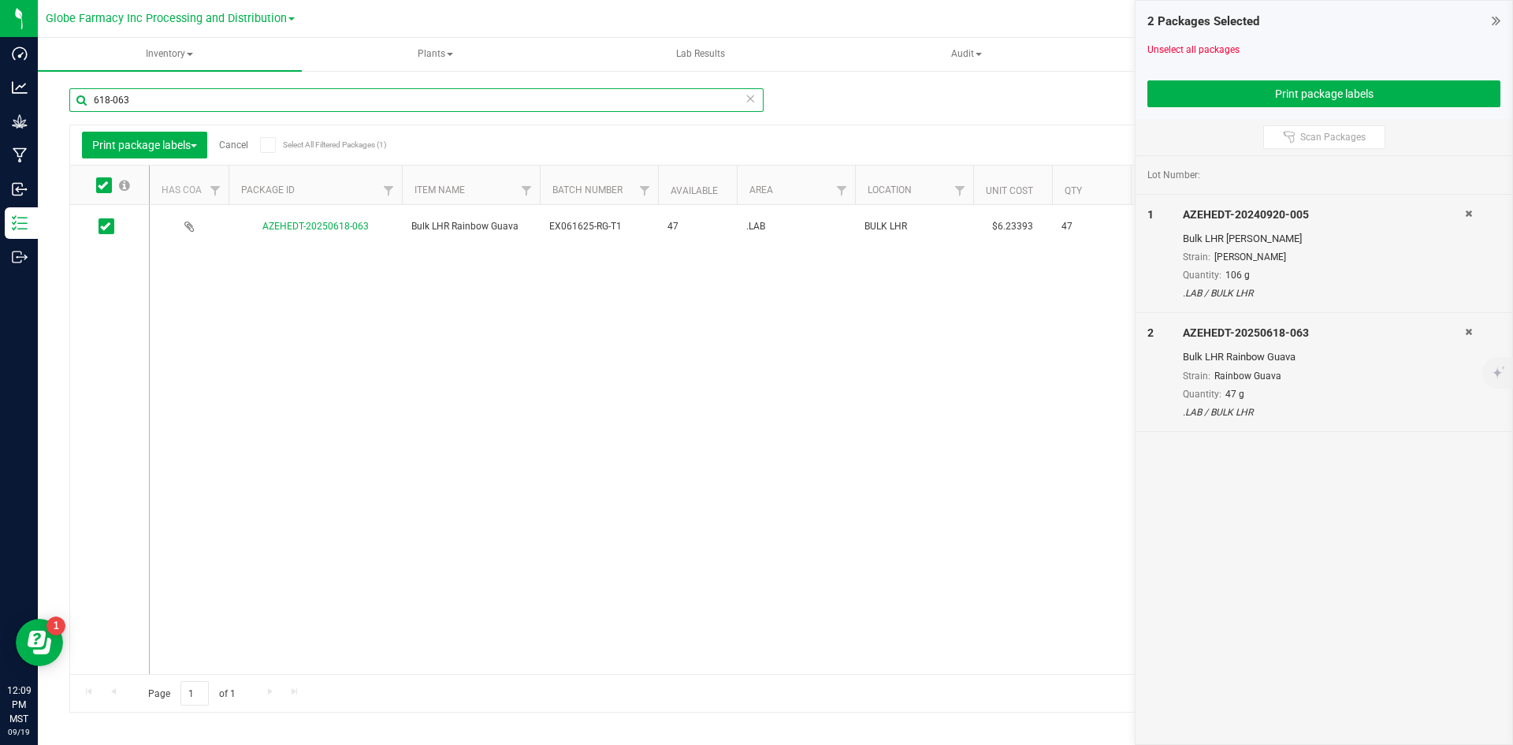
click at [117, 102] on input "618-063" at bounding box center [416, 100] width 694 height 24
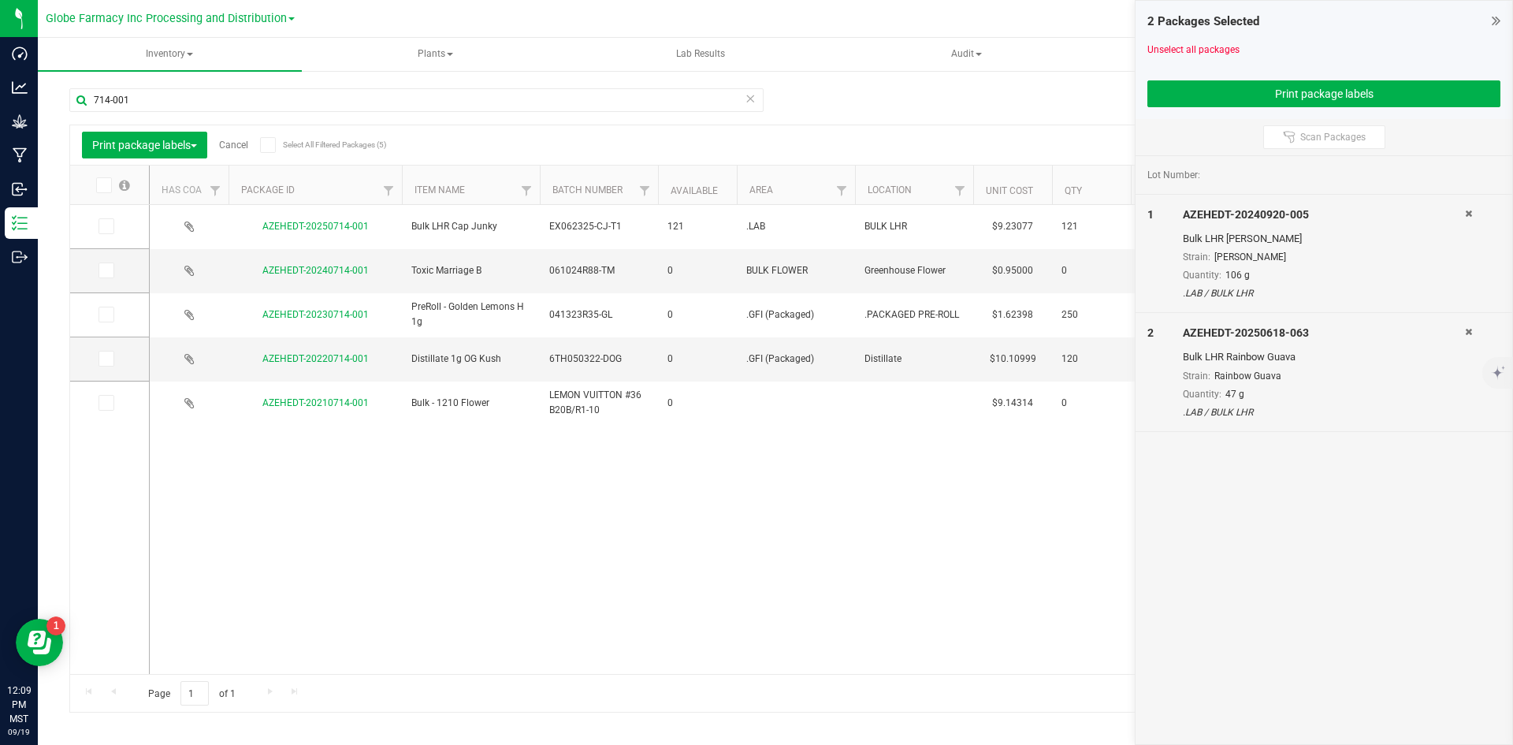
click at [106, 226] on icon at bounding box center [105, 226] width 10 height 0
click at [0, 0] on input "checkbox" at bounding box center [0, 0] width 0 height 0
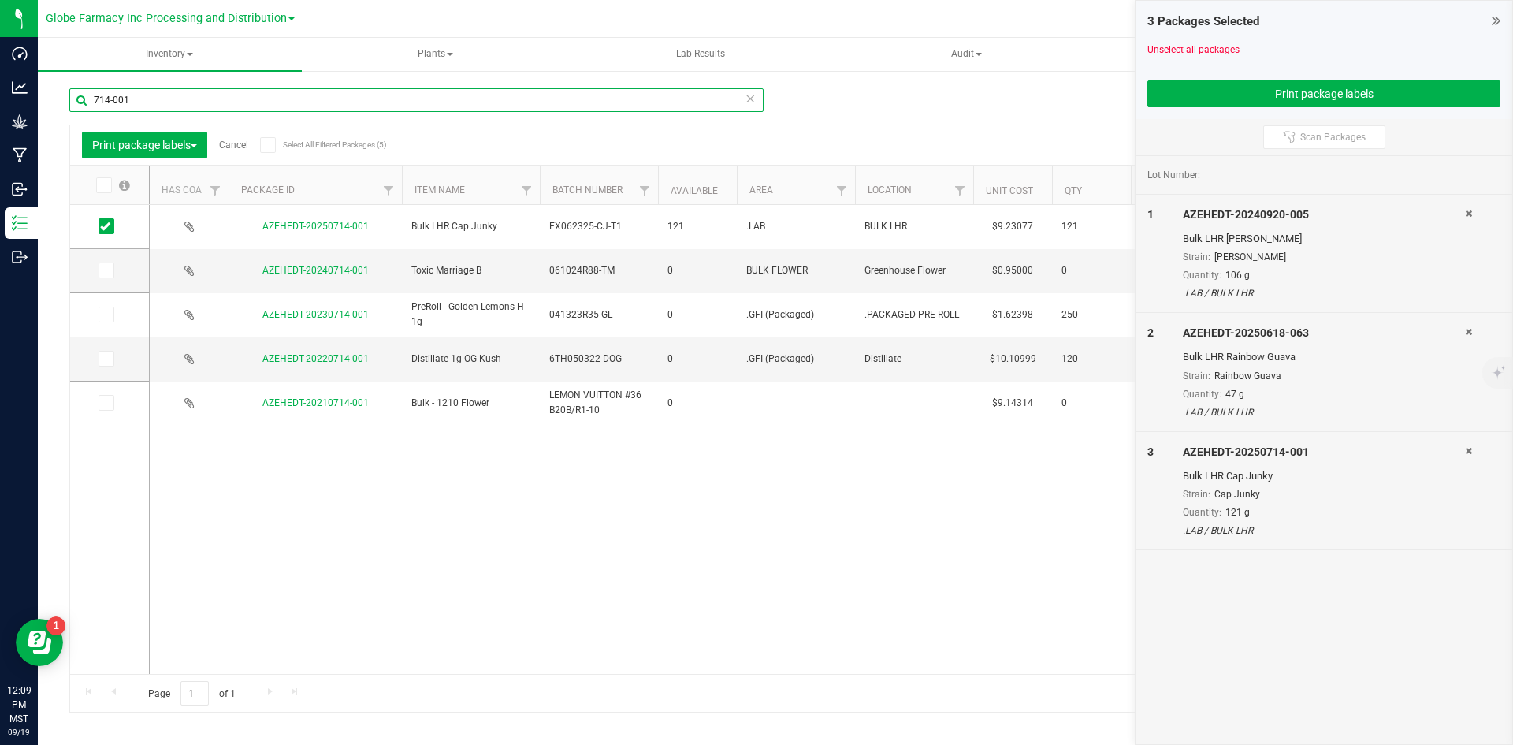
click at [124, 99] on input "714-001" at bounding box center [416, 100] width 694 height 24
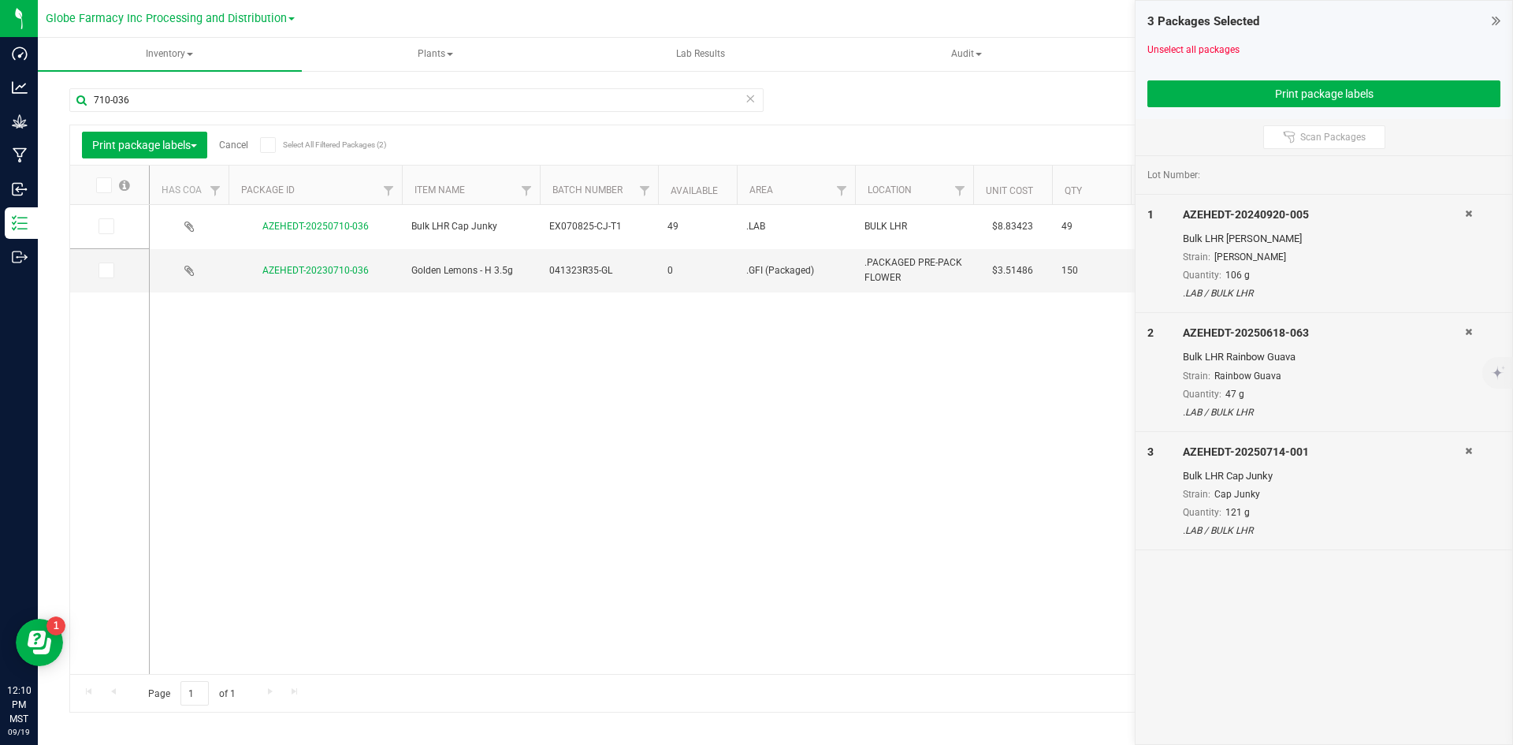
click at [107, 226] on icon at bounding box center [105, 226] width 10 height 0
click at [0, 0] on input "checkbox" at bounding box center [0, 0] width 0 height 0
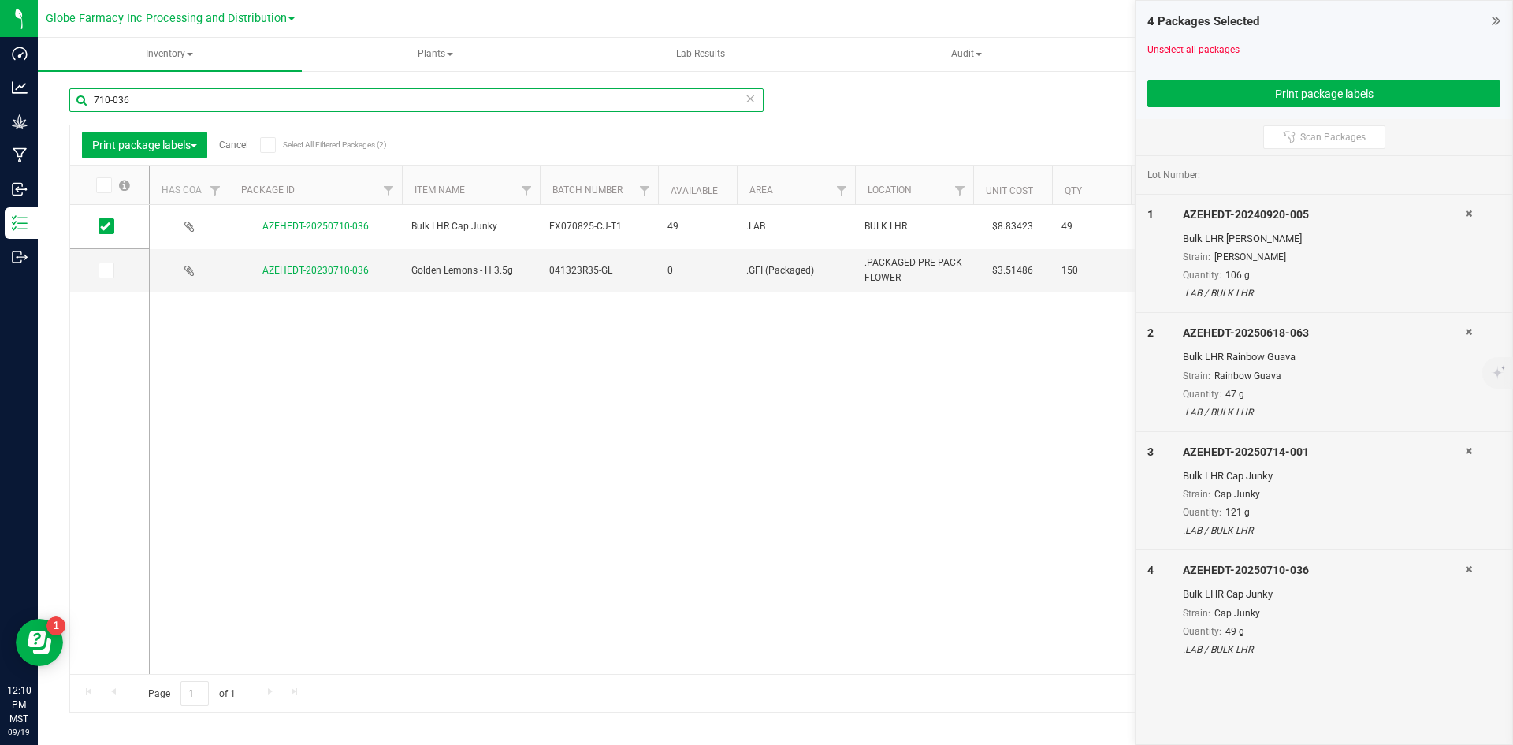
click at [234, 91] on input "710-036" at bounding box center [416, 100] width 694 height 24
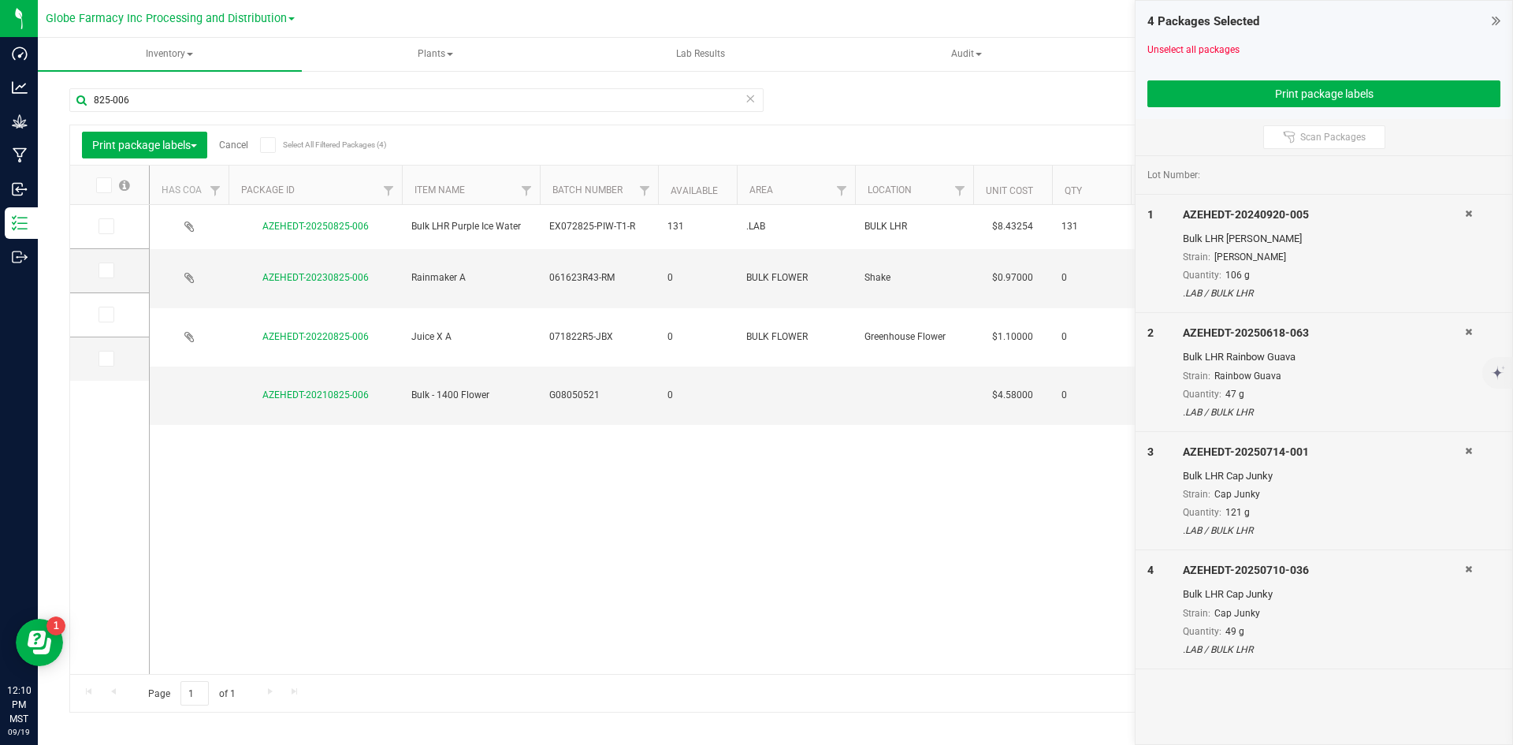
click at [102, 226] on icon at bounding box center [105, 226] width 10 height 0
click at [0, 0] on input "checkbox" at bounding box center [0, 0] width 0 height 0
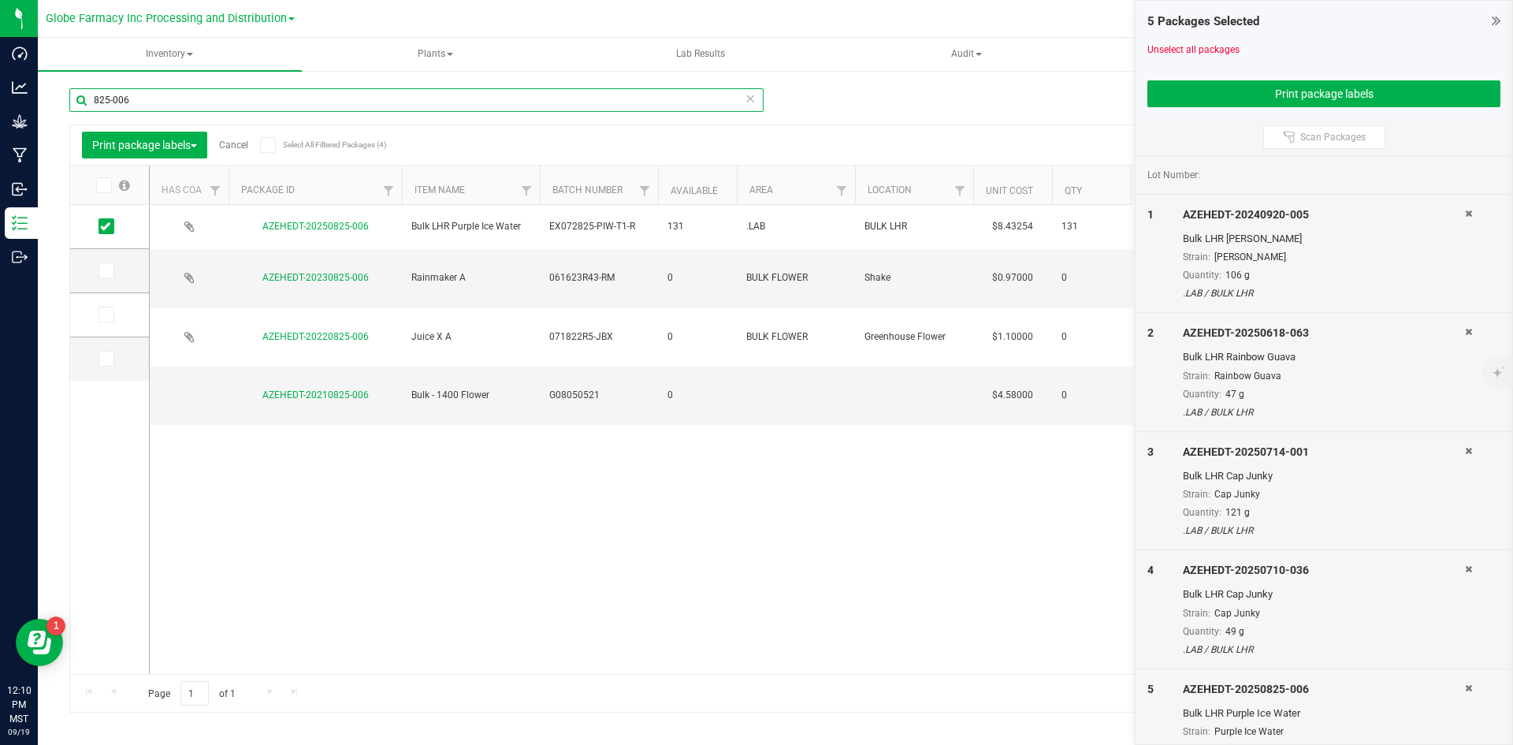
click at [166, 106] on input "825-006" at bounding box center [416, 100] width 694 height 24
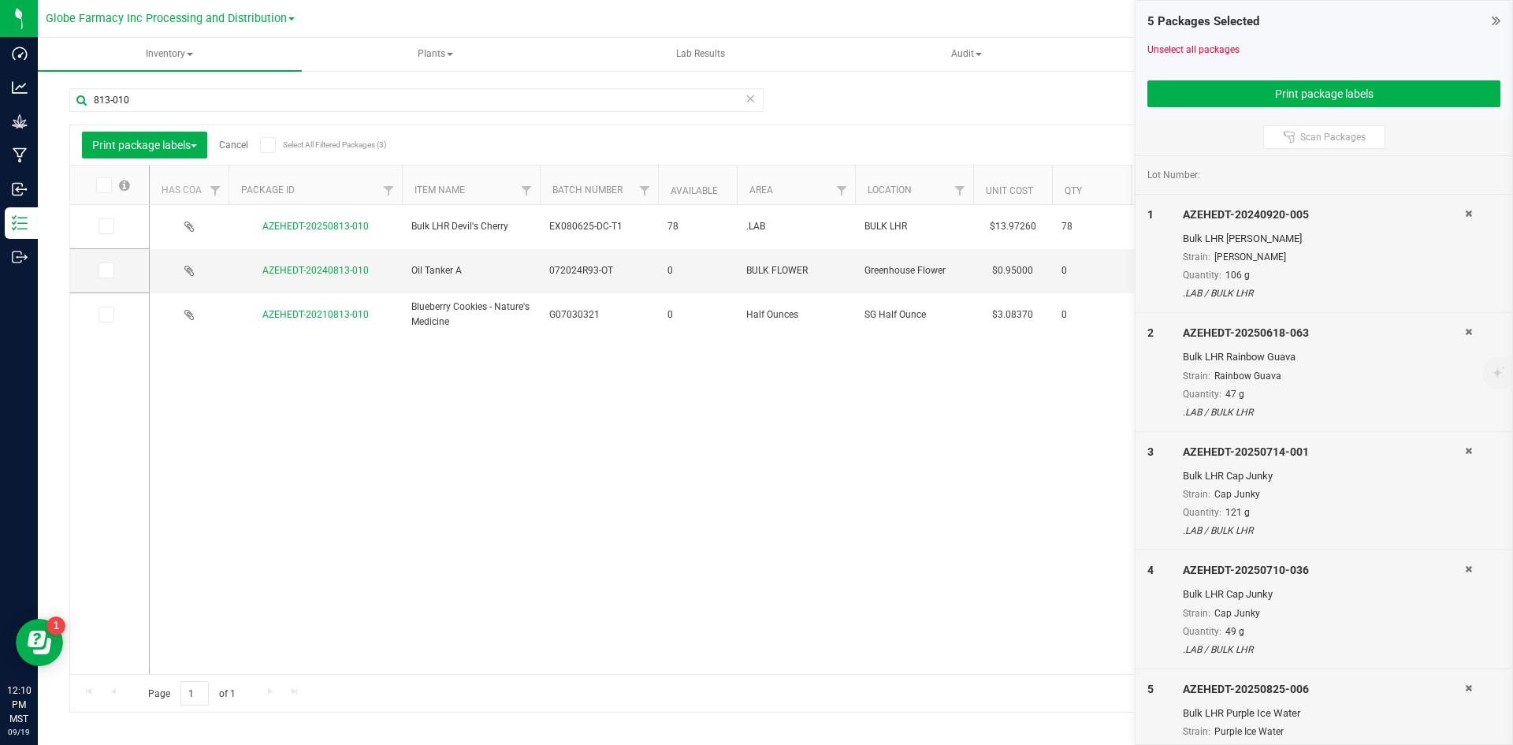
click at [106, 226] on icon at bounding box center [105, 226] width 10 height 0
click at [0, 0] on input "checkbox" at bounding box center [0, 0] width 0 height 0
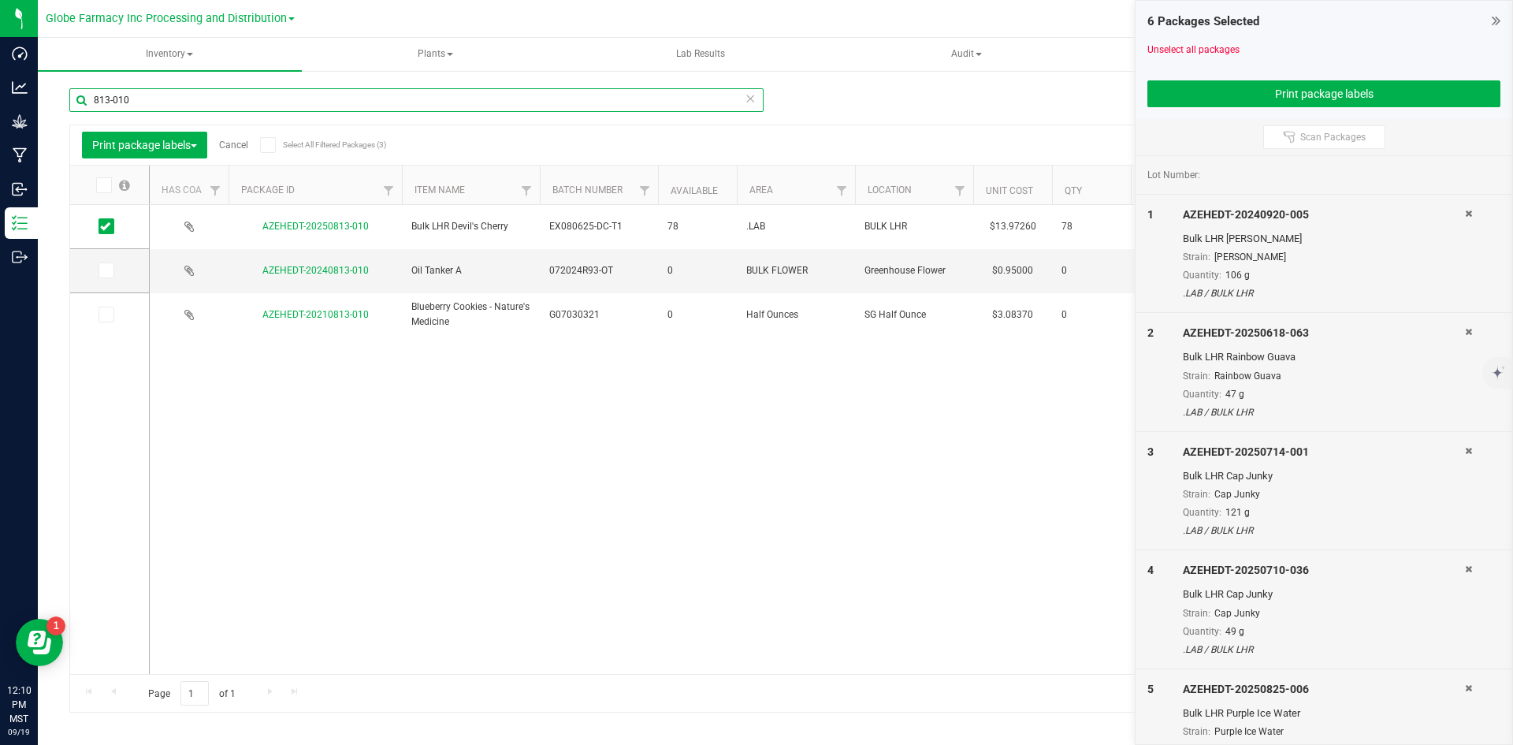
click at [151, 95] on input "813-010" at bounding box center [416, 100] width 694 height 24
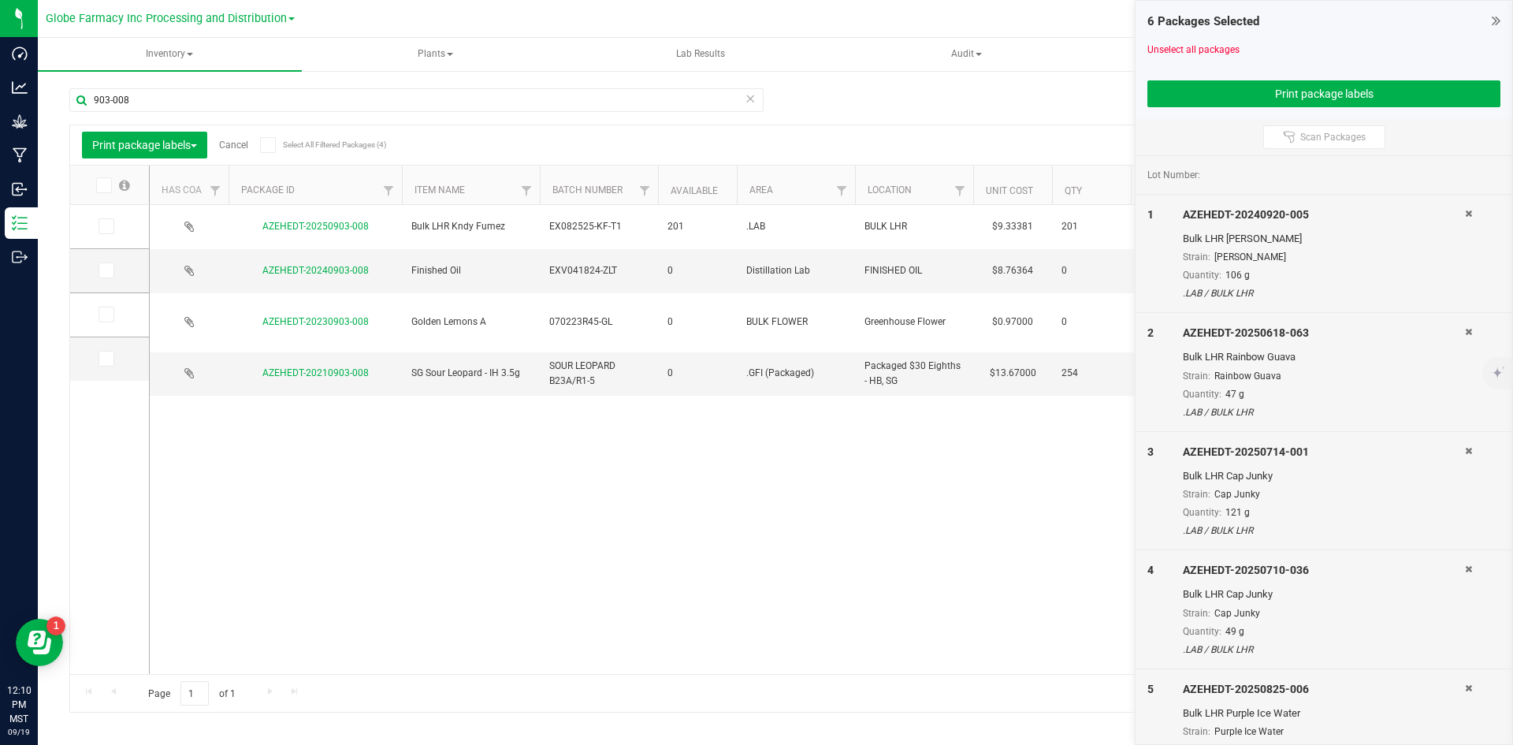
click at [107, 226] on icon at bounding box center [105, 226] width 10 height 0
click at [0, 0] on input "checkbox" at bounding box center [0, 0] width 0 height 0
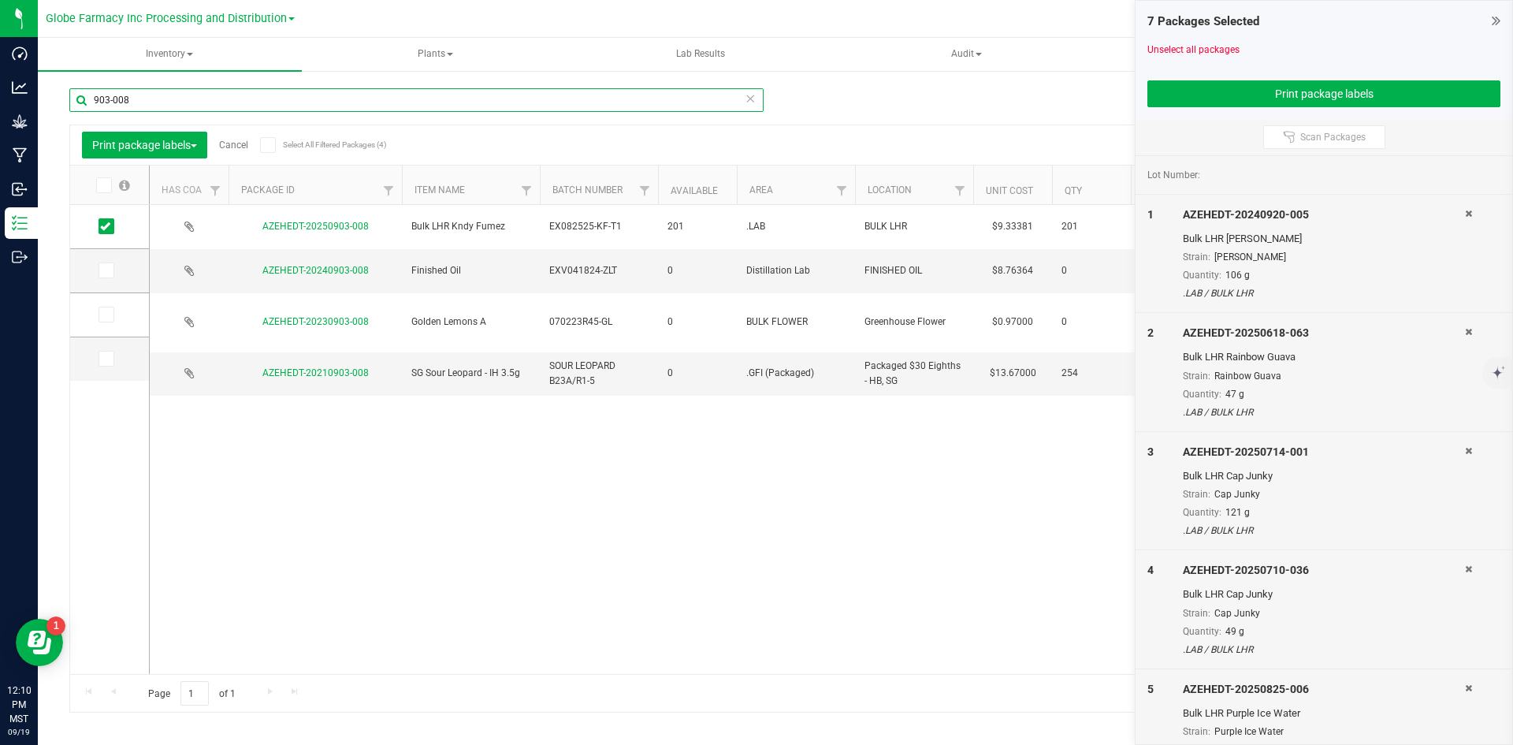
click at [124, 107] on input "903-008" at bounding box center [416, 100] width 694 height 24
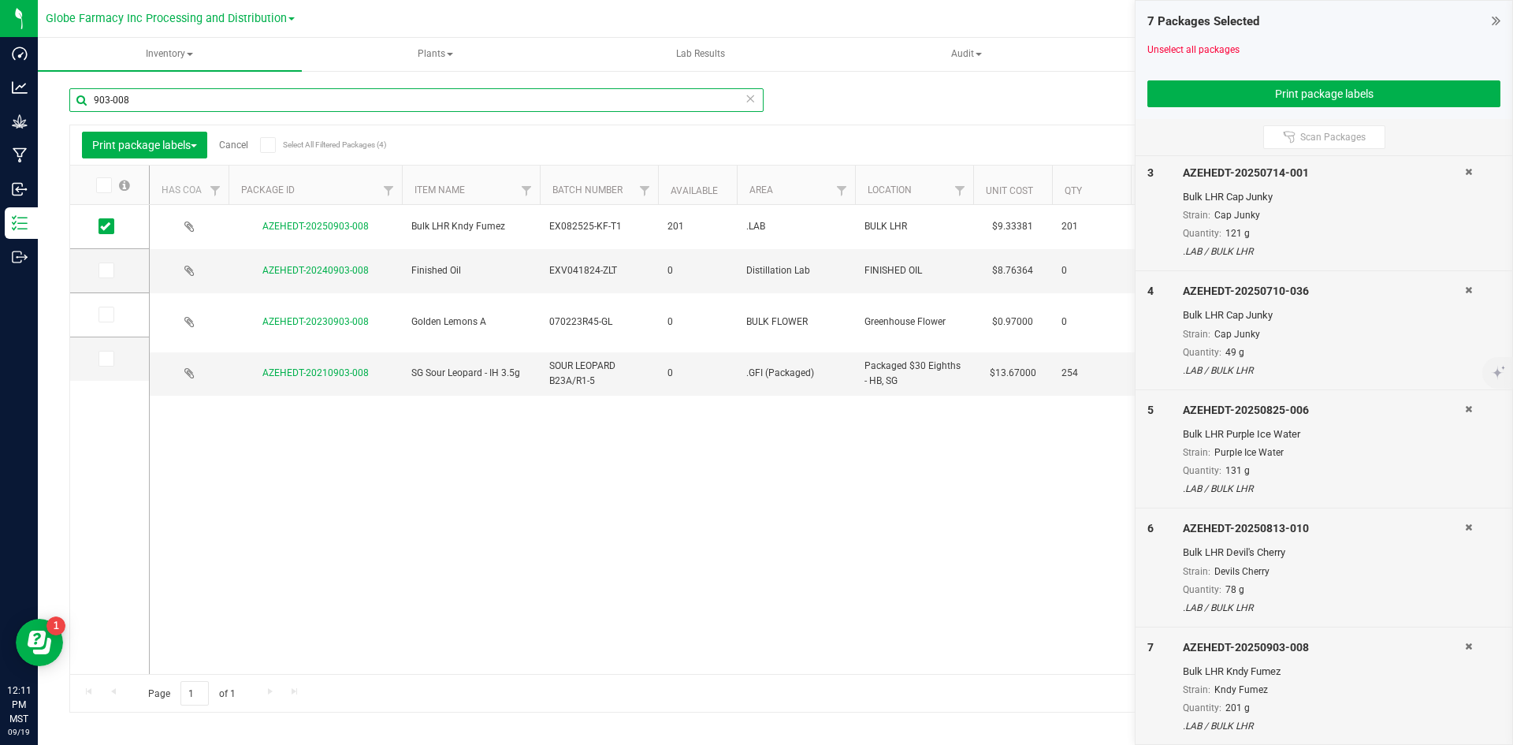
scroll to position [281, 0]
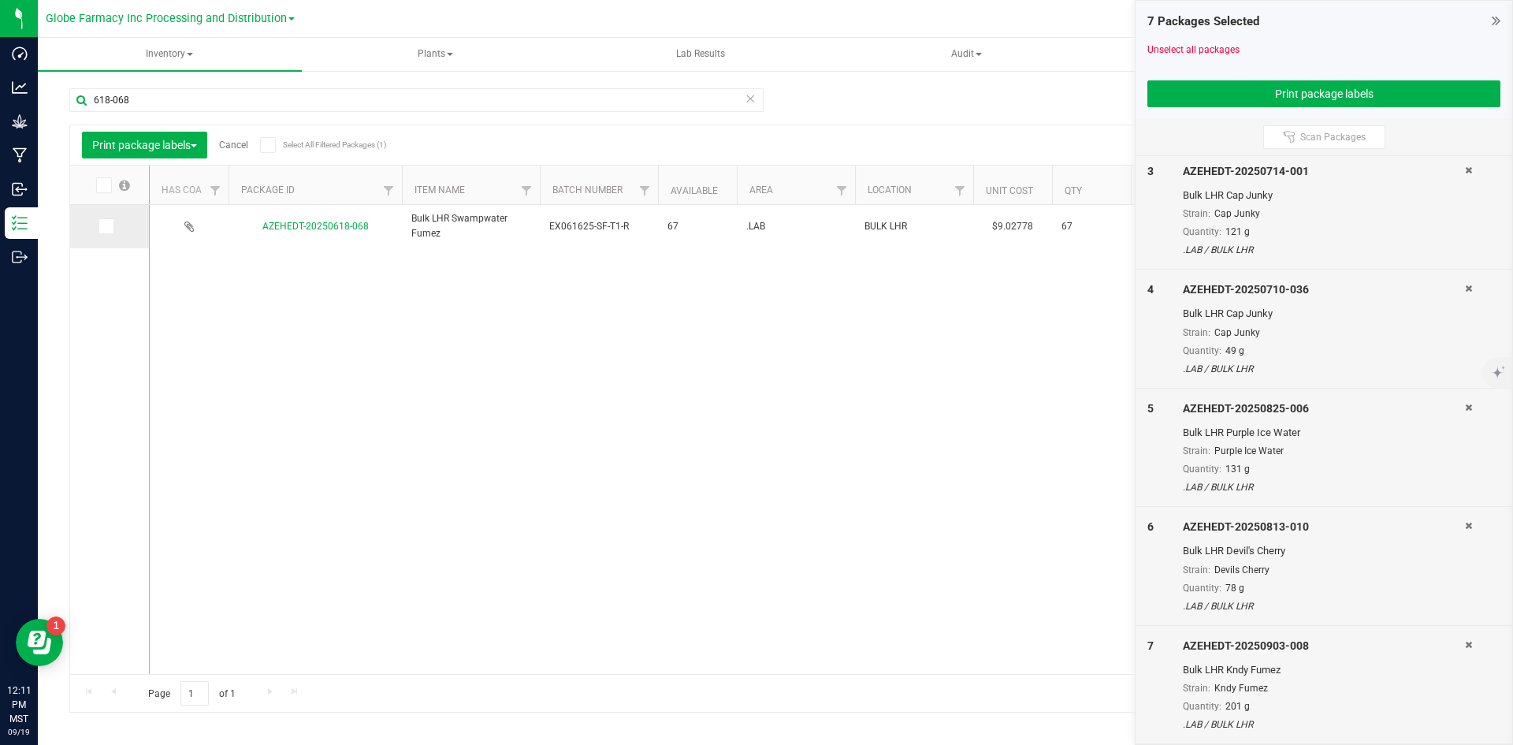
click at [106, 226] on icon at bounding box center [105, 226] width 10 height 0
click at [0, 0] on input "checkbox" at bounding box center [0, 0] width 0 height 0
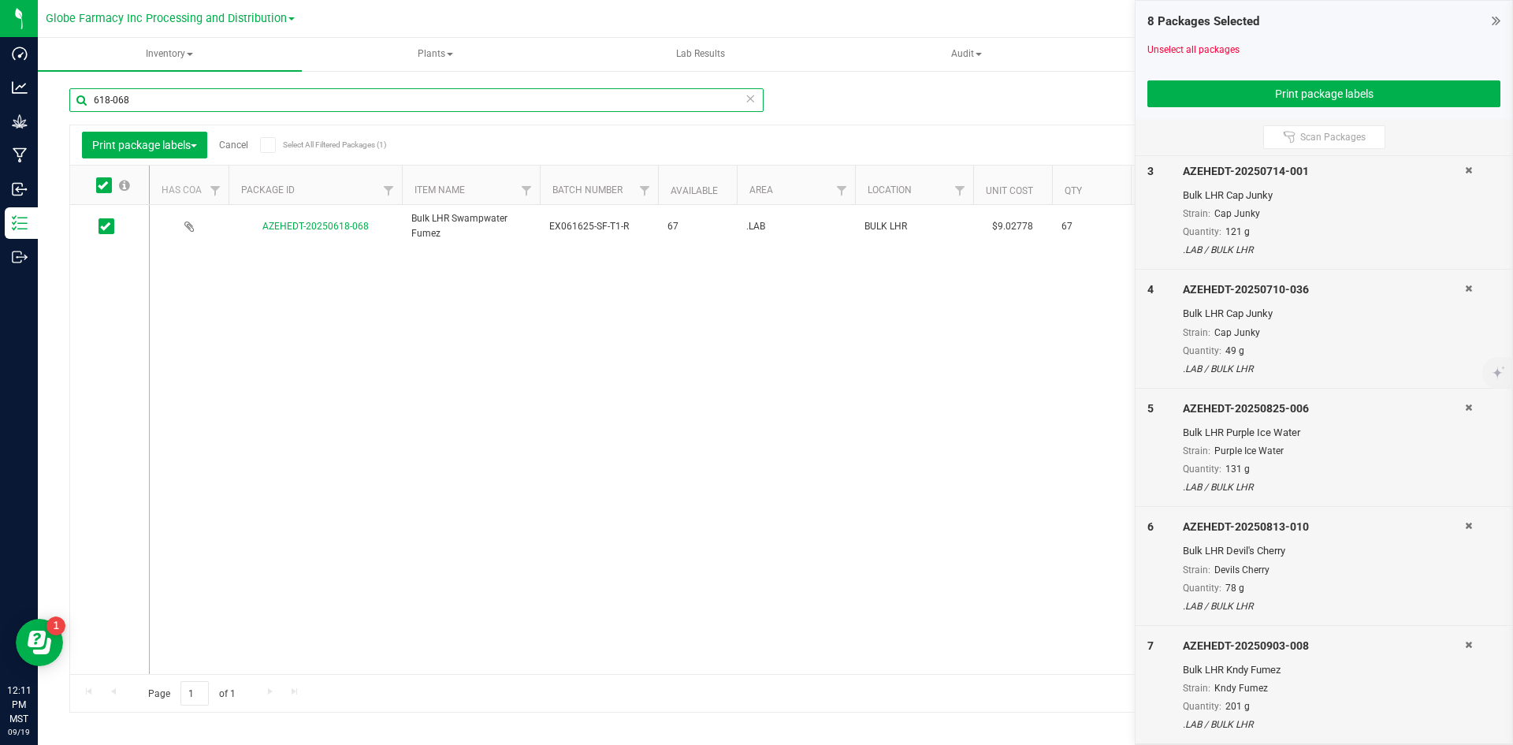
click at [229, 91] on input "618-068" at bounding box center [416, 100] width 694 height 24
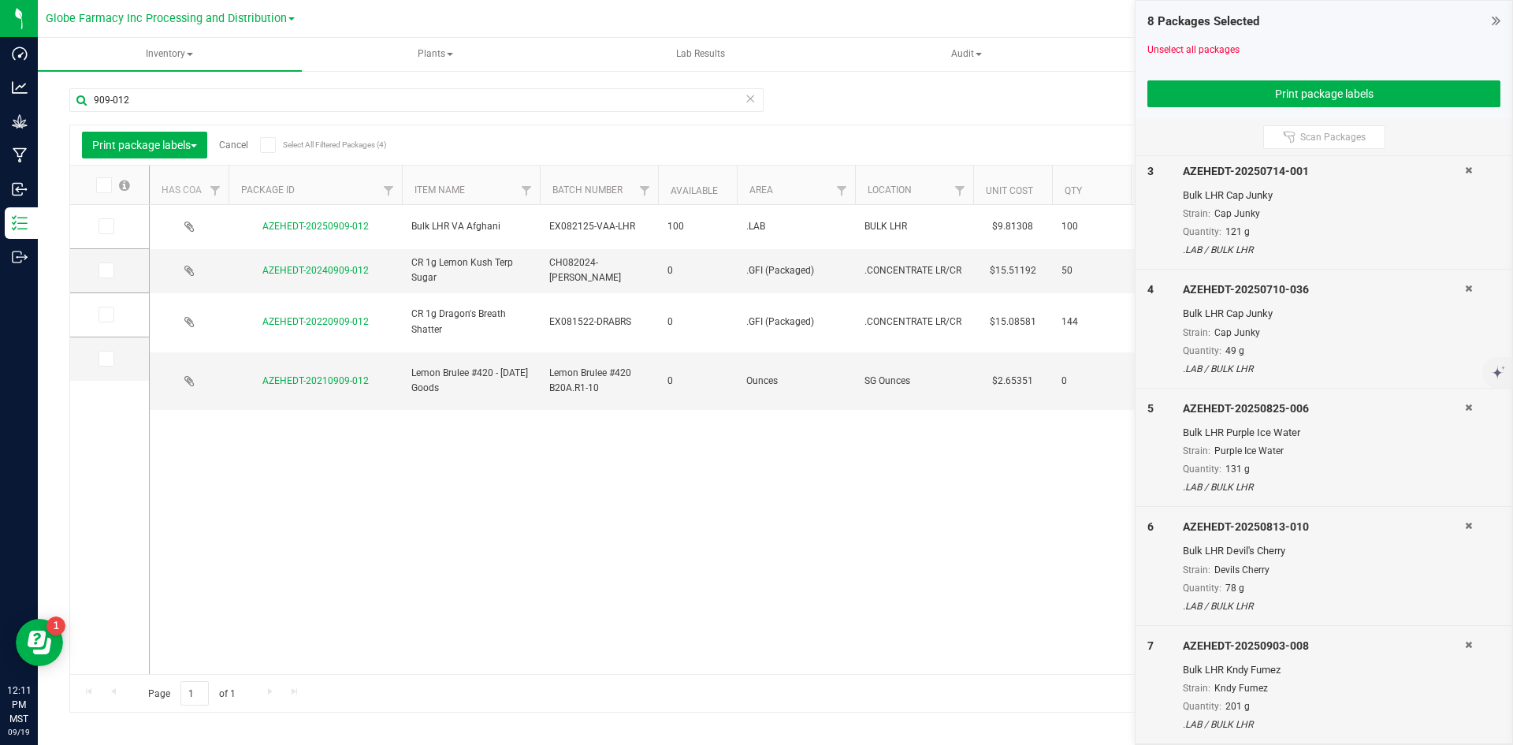
click at [108, 226] on icon at bounding box center [105, 226] width 10 height 0
click at [0, 0] on input "checkbox" at bounding box center [0, 0] width 0 height 0
click at [1371, 87] on button "Print package labels" at bounding box center [1323, 93] width 353 height 27
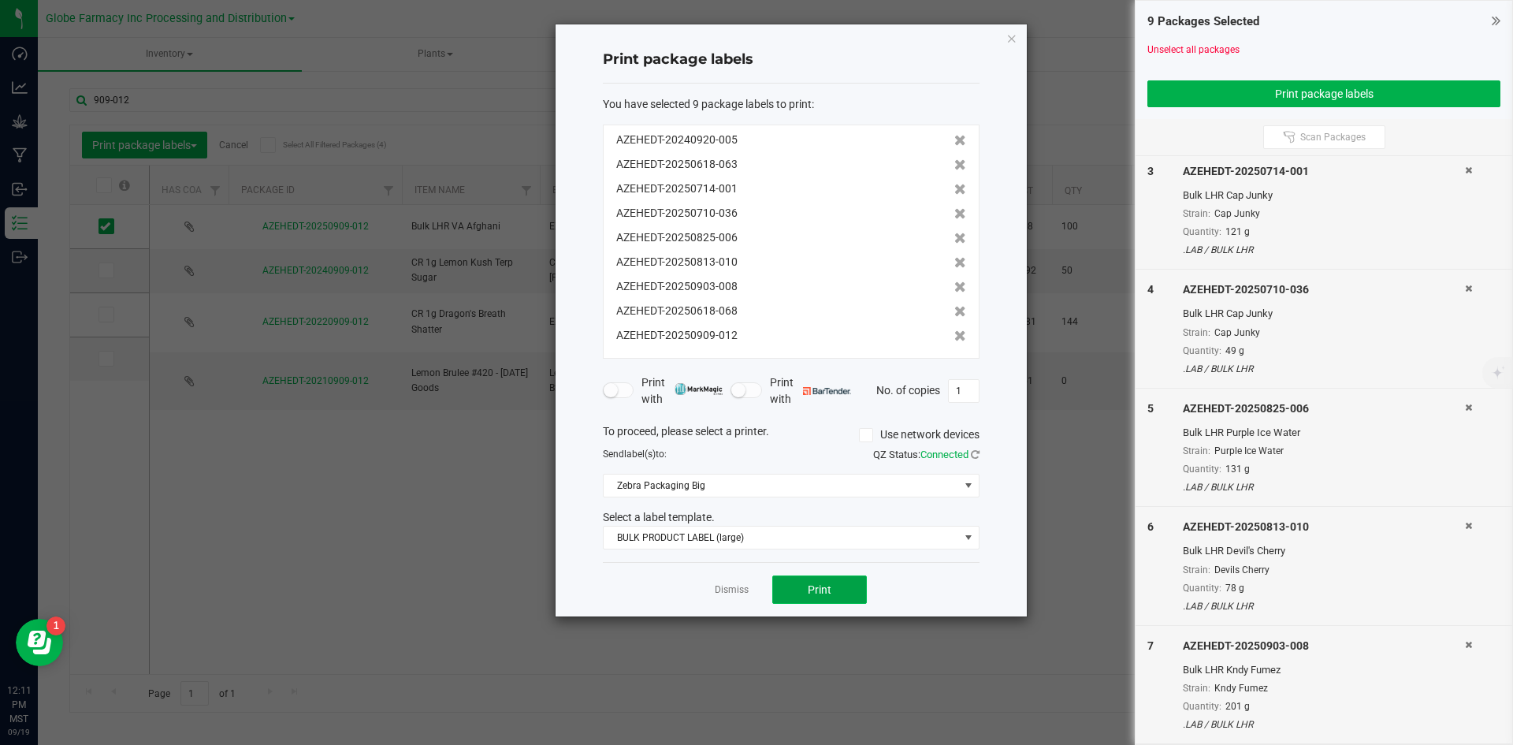
click at [805, 588] on button "Print" at bounding box center [819, 589] width 95 height 28
click at [733, 586] on link "Dismiss" at bounding box center [732, 589] width 34 height 13
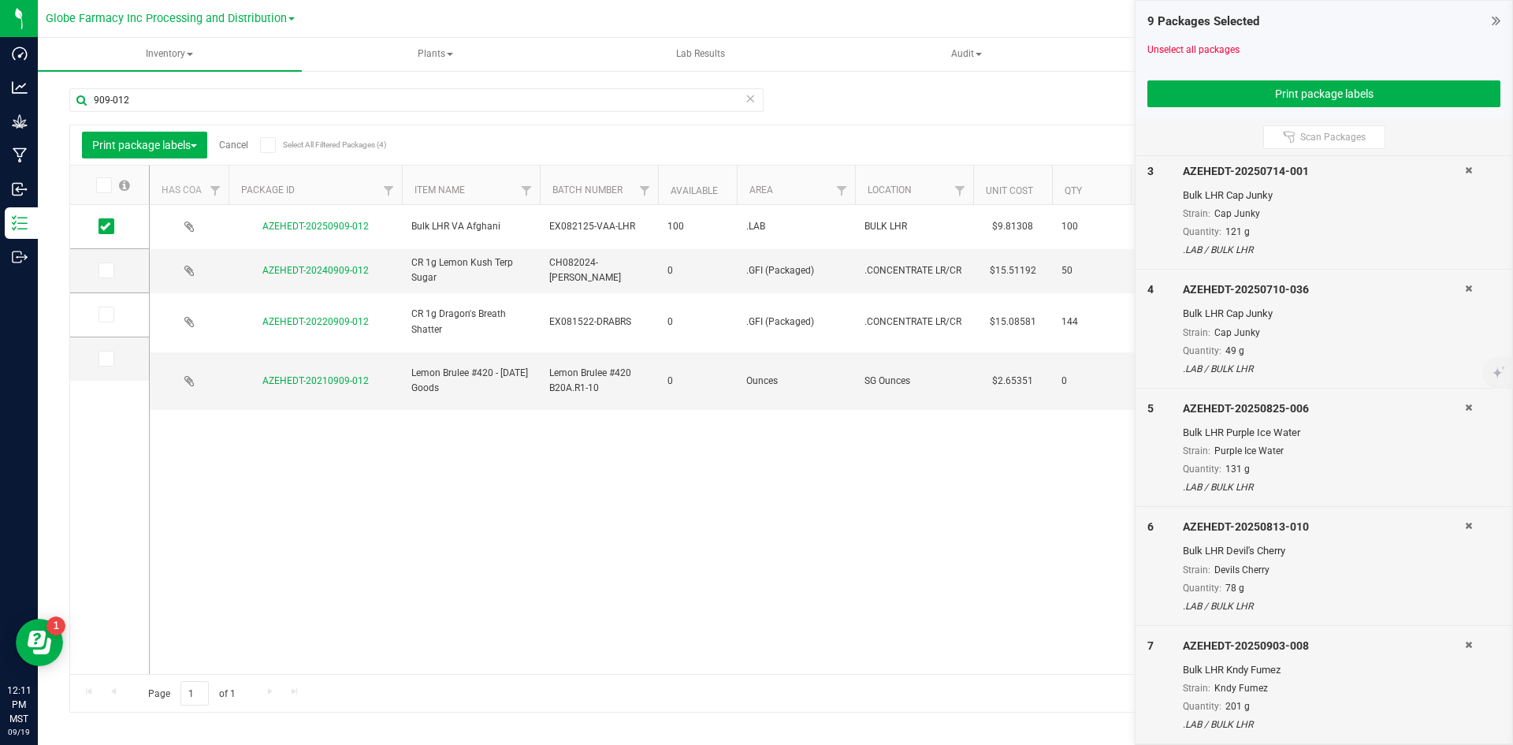
click at [1177, 39] on div at bounding box center [1323, 37] width 353 height 12
click at [1179, 50] on link "Unselect all packages" at bounding box center [1193, 49] width 92 height 11
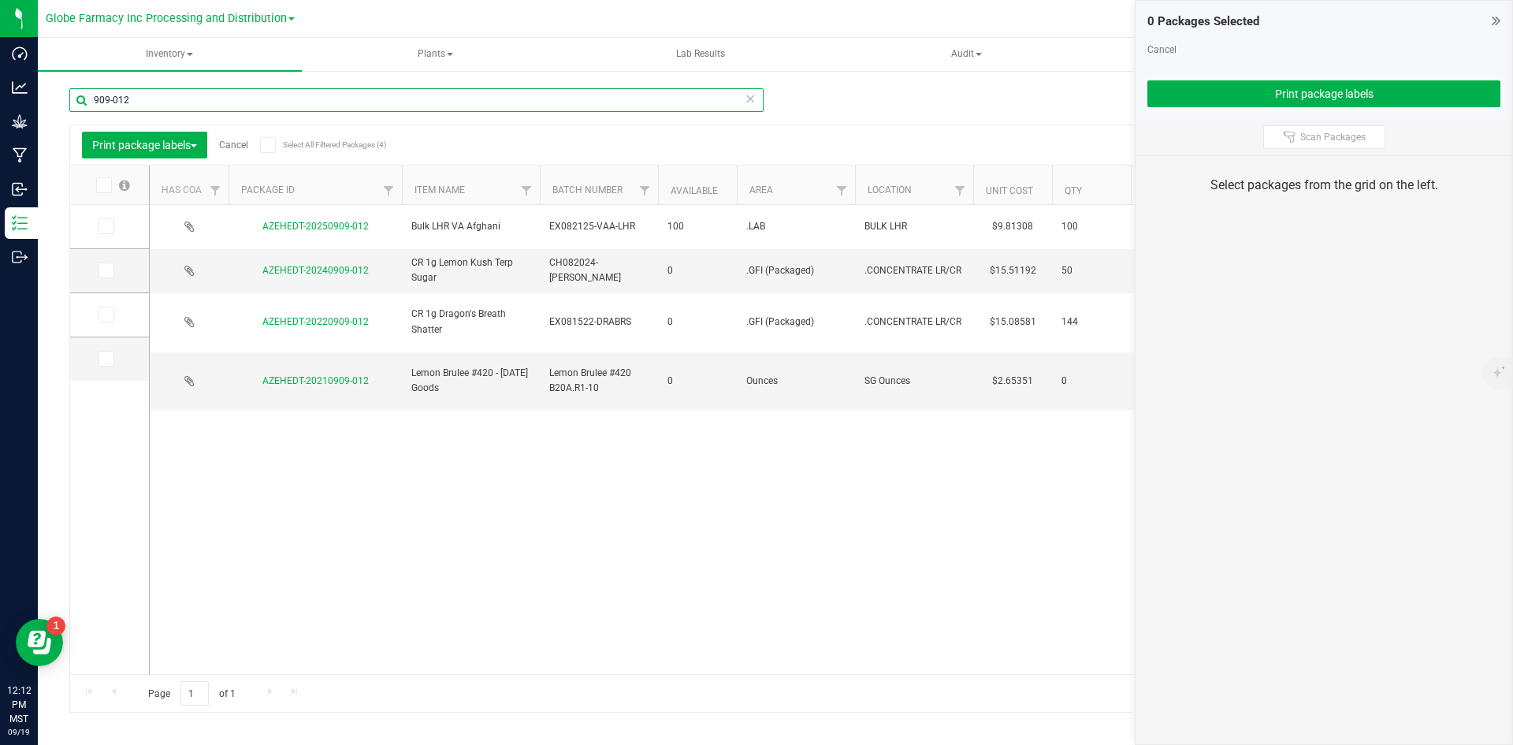
click at [296, 97] on input "909-012" at bounding box center [416, 100] width 694 height 24
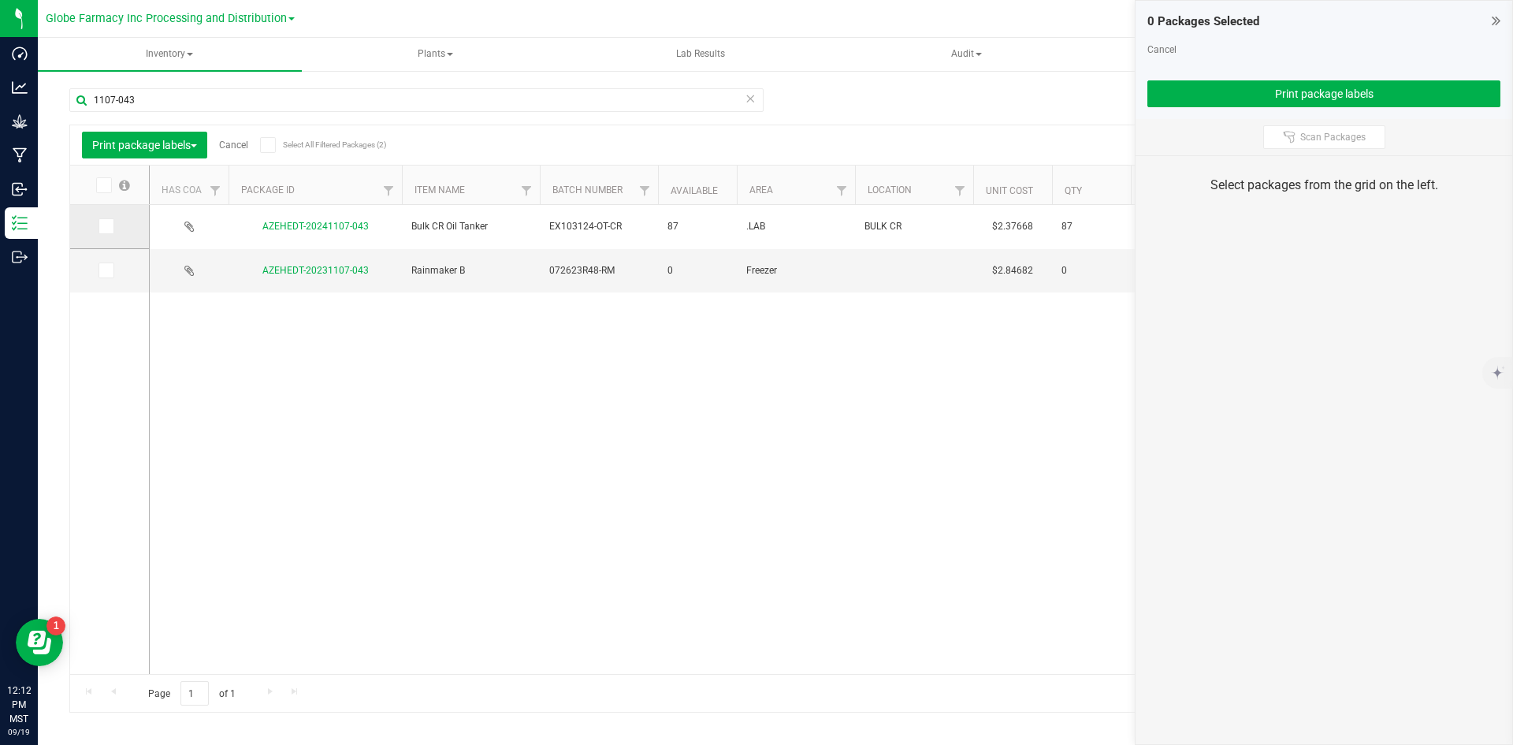
click at [97, 225] on td at bounding box center [109, 227] width 79 height 44
click at [103, 226] on icon at bounding box center [105, 226] width 10 height 0
click at [0, 0] on input "checkbox" at bounding box center [0, 0] width 0 height 0
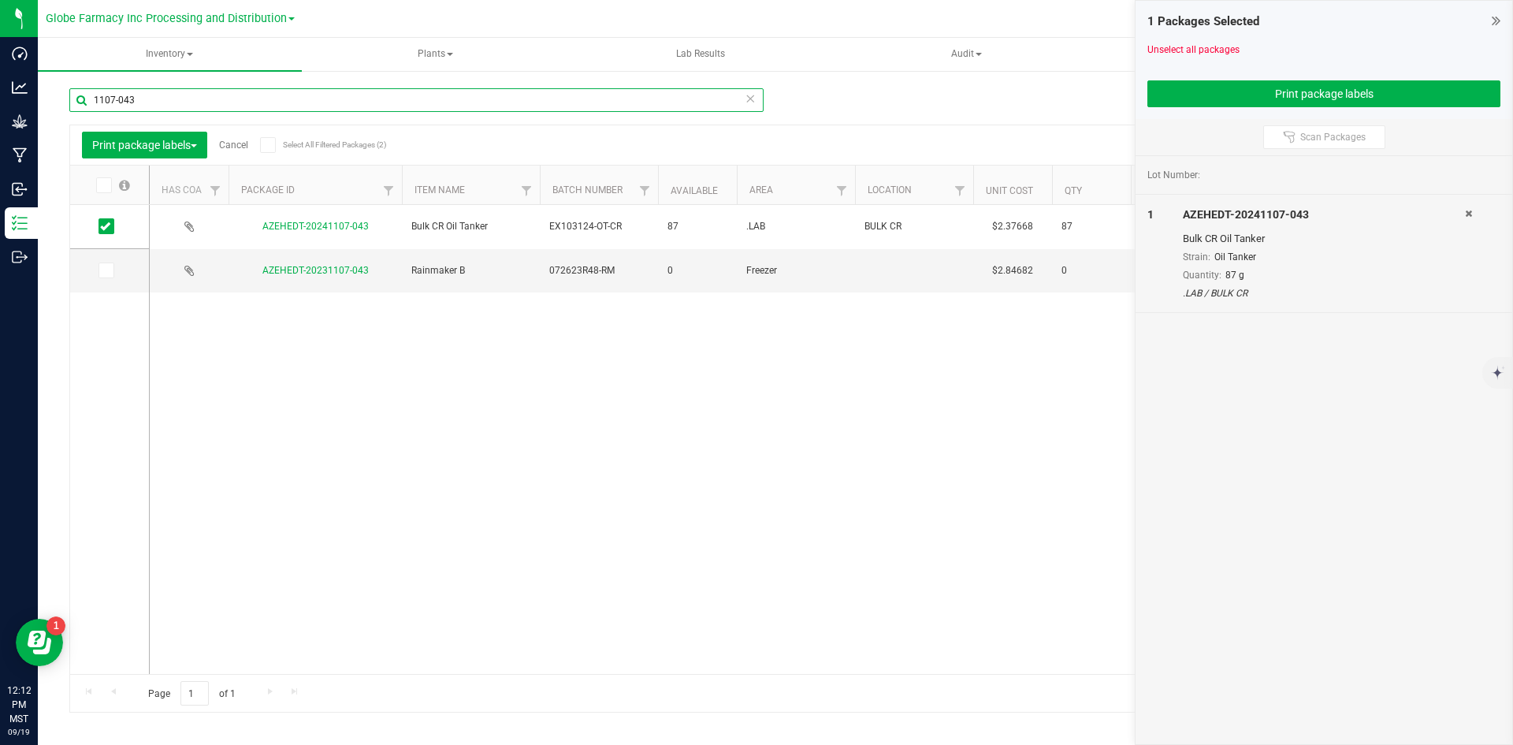
click at [156, 99] on input "1107-043" at bounding box center [416, 100] width 694 height 24
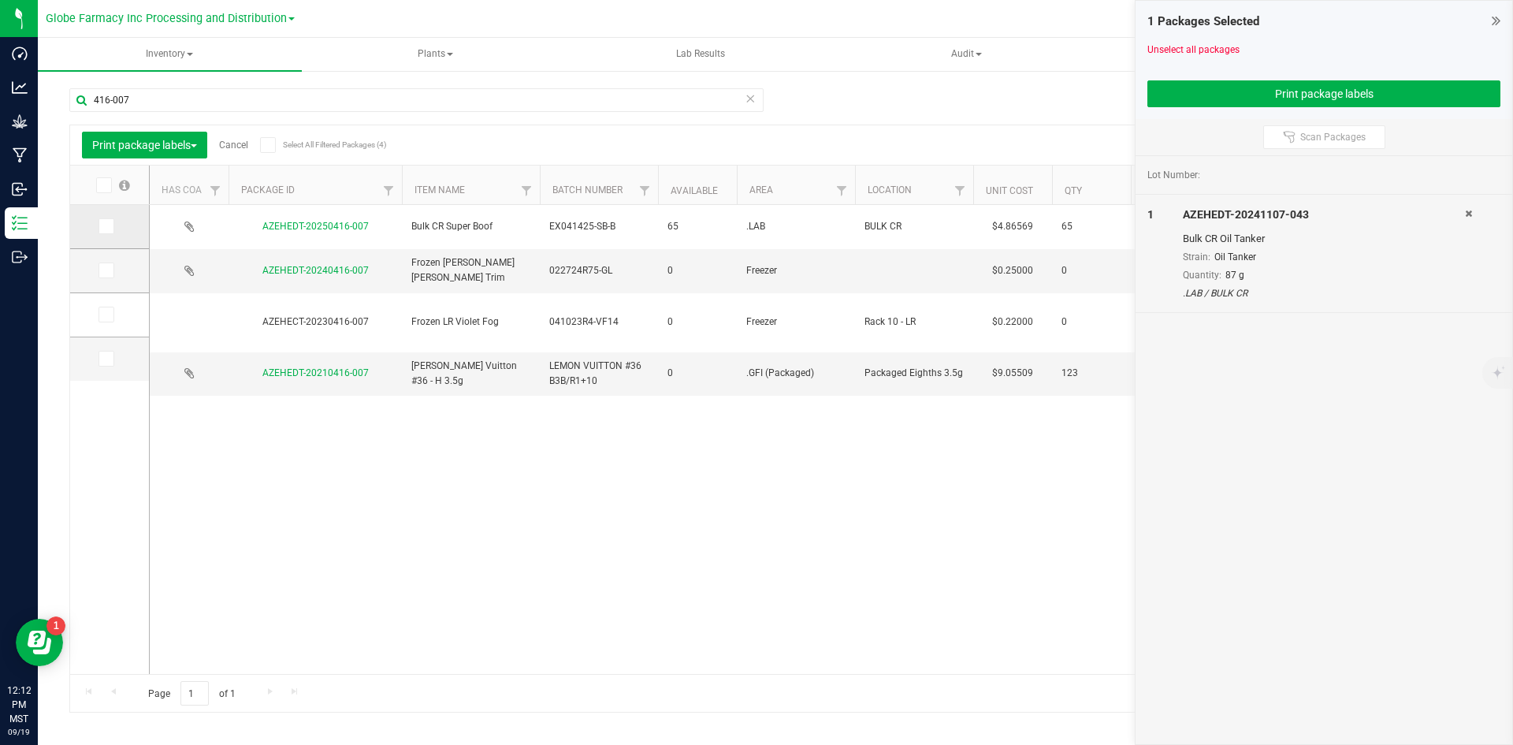
click at [110, 226] on icon at bounding box center [105, 226] width 10 height 0
click at [0, 0] on input "checkbox" at bounding box center [0, 0] width 0 height 0
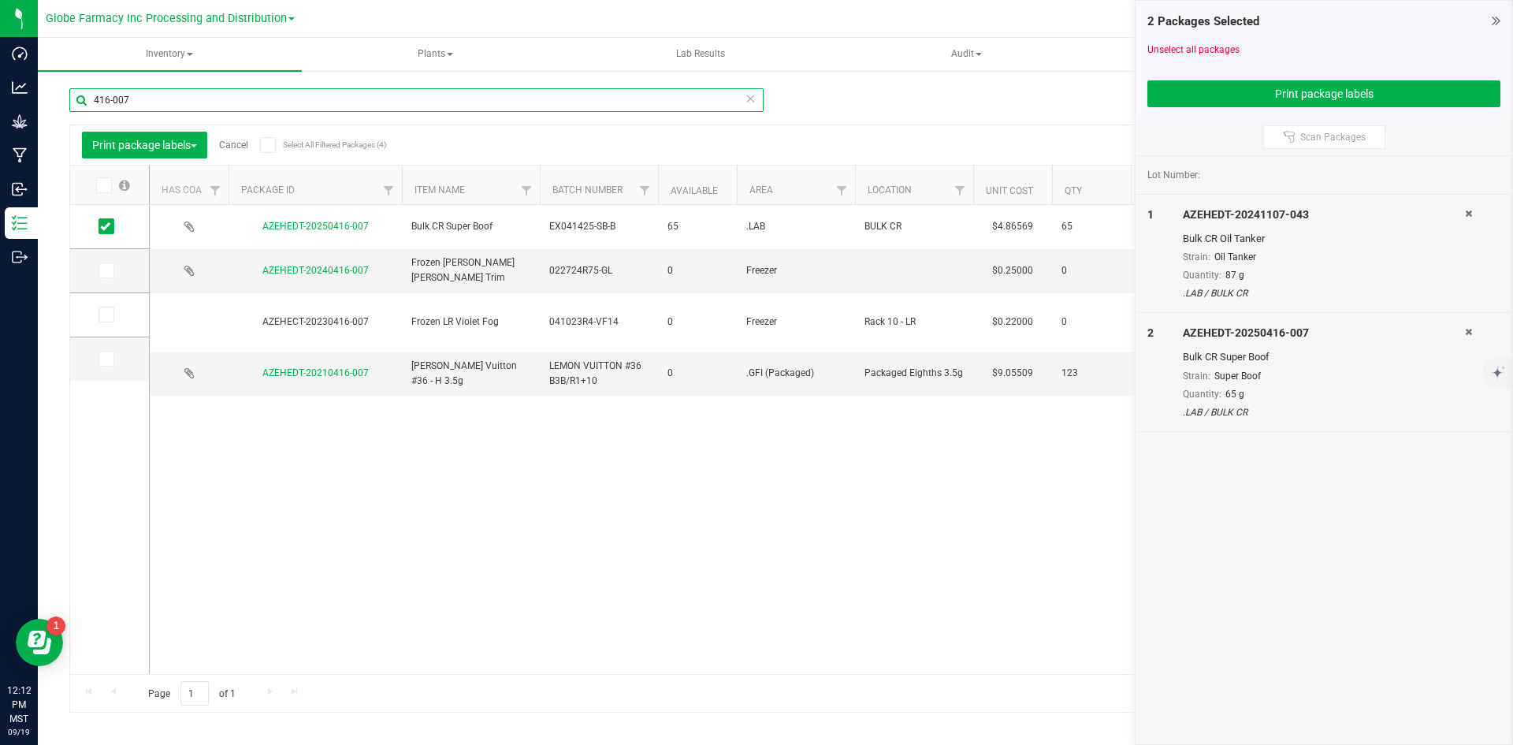
click at [155, 99] on input "416-007" at bounding box center [416, 100] width 694 height 24
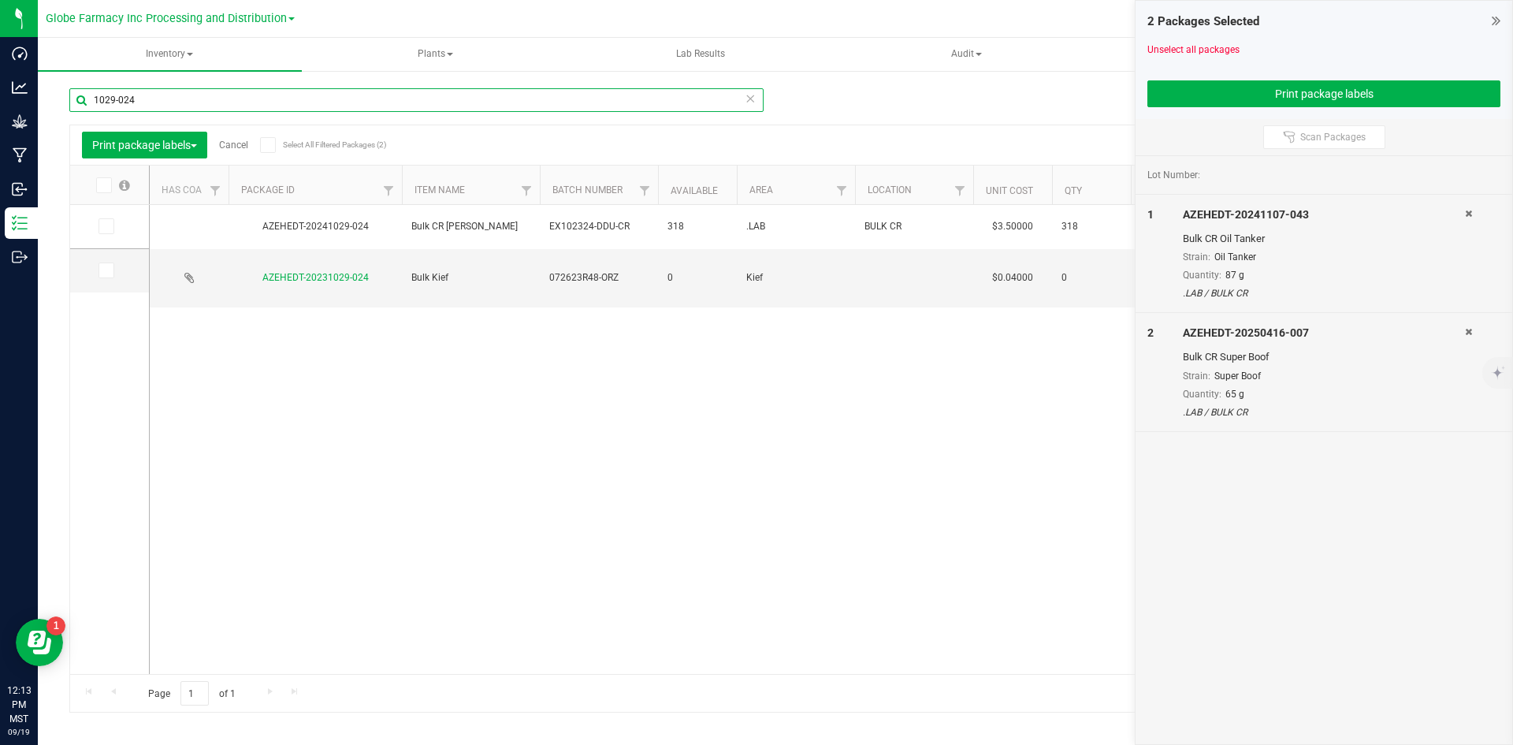
click at [304, 102] on input "1029-024" at bounding box center [416, 100] width 694 height 24
click at [303, 102] on input "1029-024" at bounding box center [416, 100] width 694 height 24
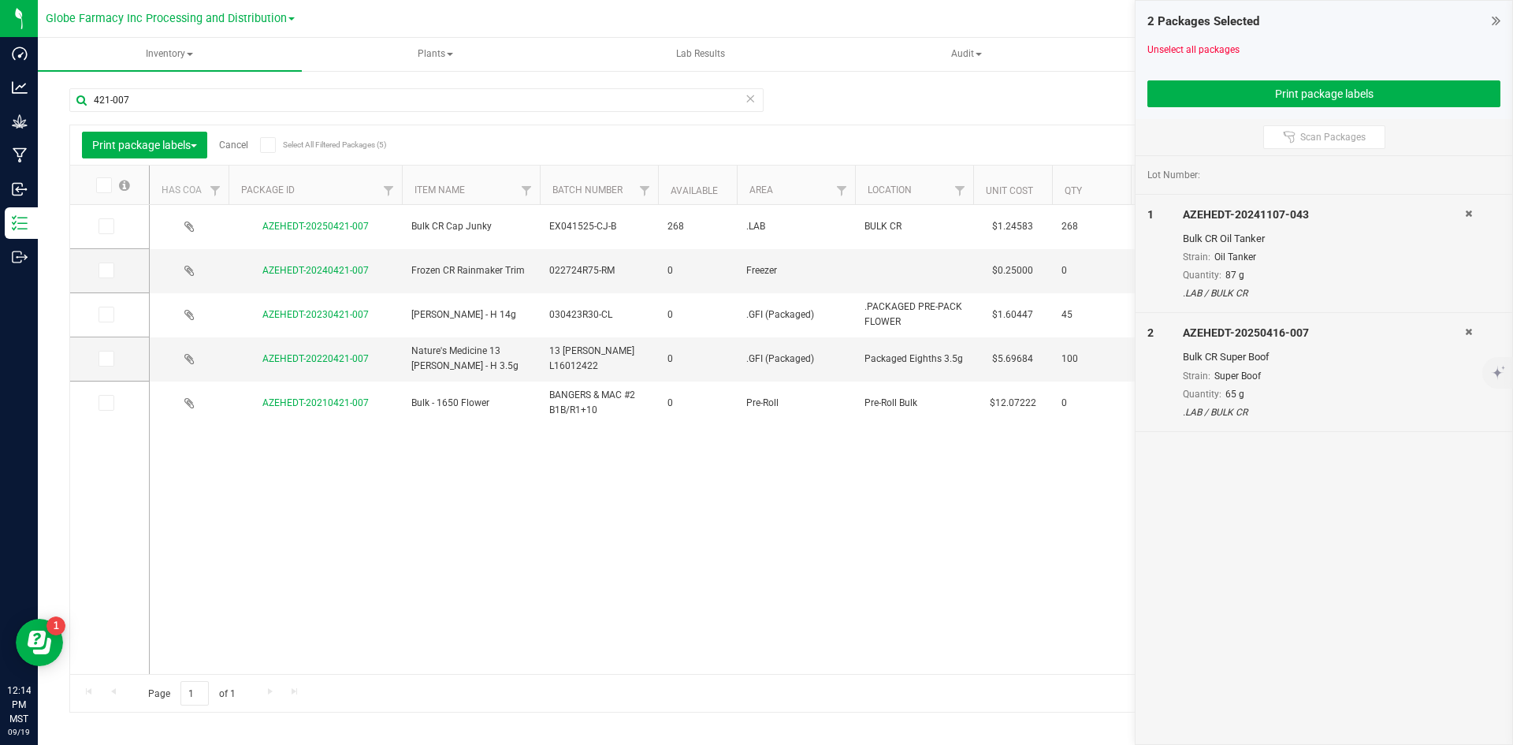
click at [108, 226] on icon at bounding box center [105, 226] width 10 height 0
click at [0, 0] on input "checkbox" at bounding box center [0, 0] width 0 height 0
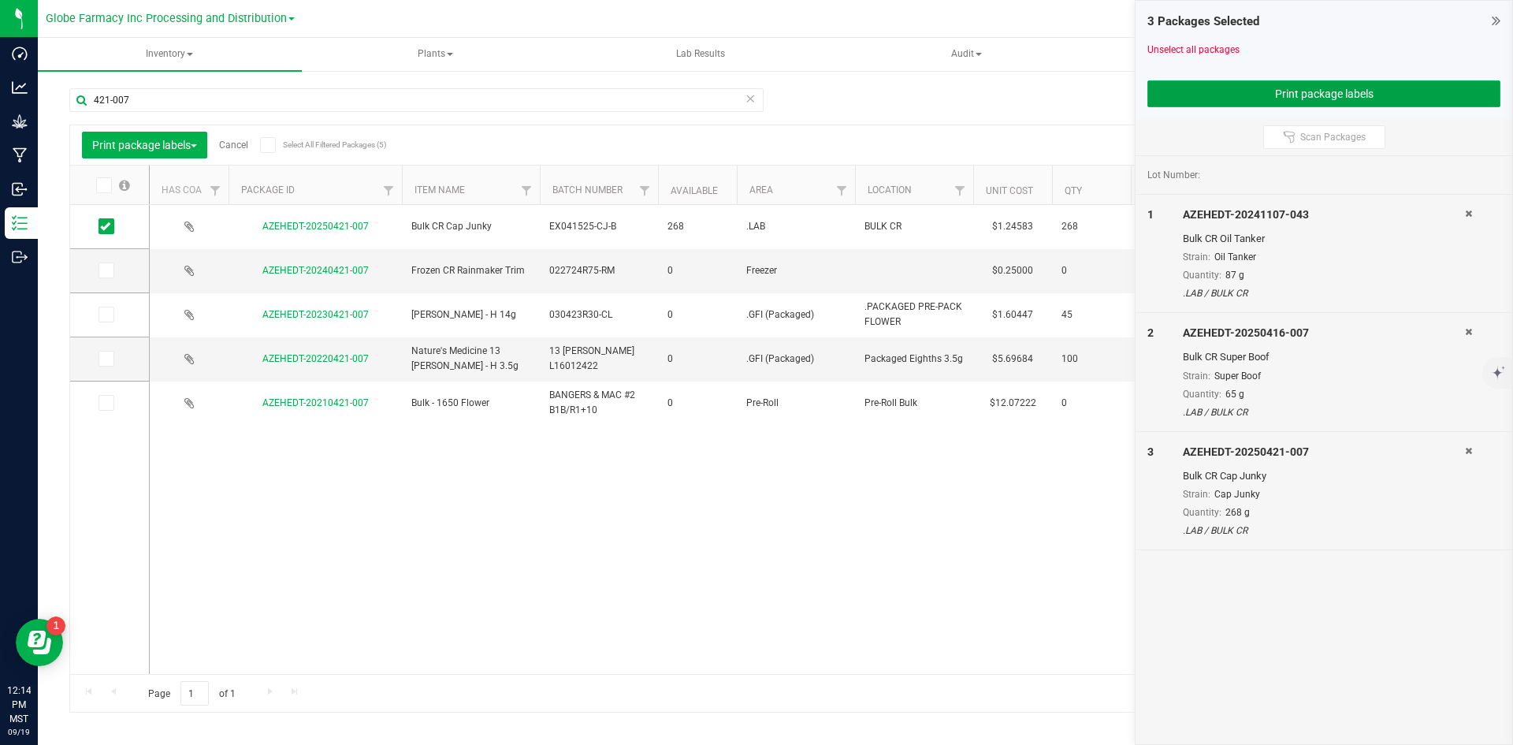
click at [1238, 91] on button "Print package labels" at bounding box center [1323, 93] width 353 height 27
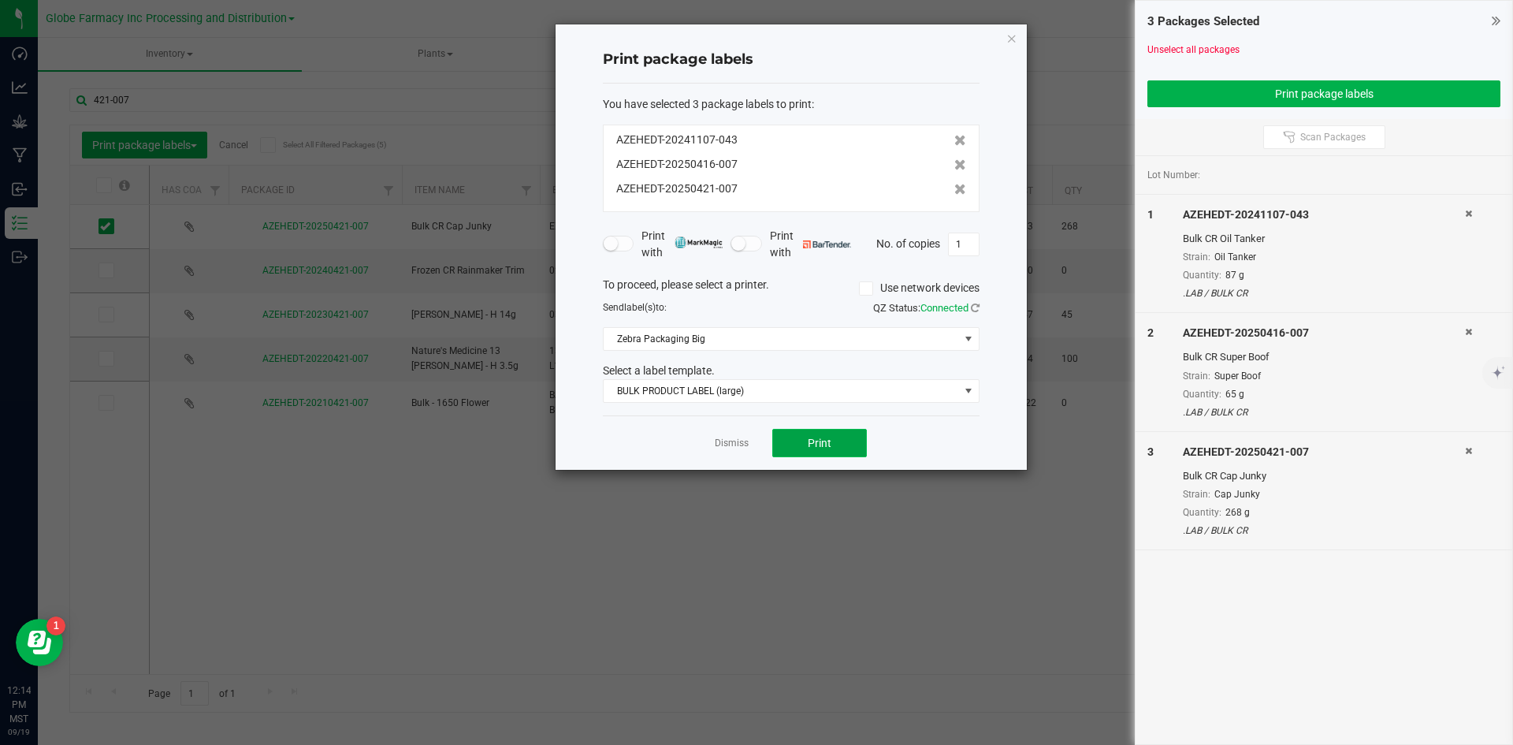
click at [846, 435] on button "Print" at bounding box center [819, 443] width 95 height 28
click at [735, 446] on link "Dismiss" at bounding box center [732, 443] width 34 height 13
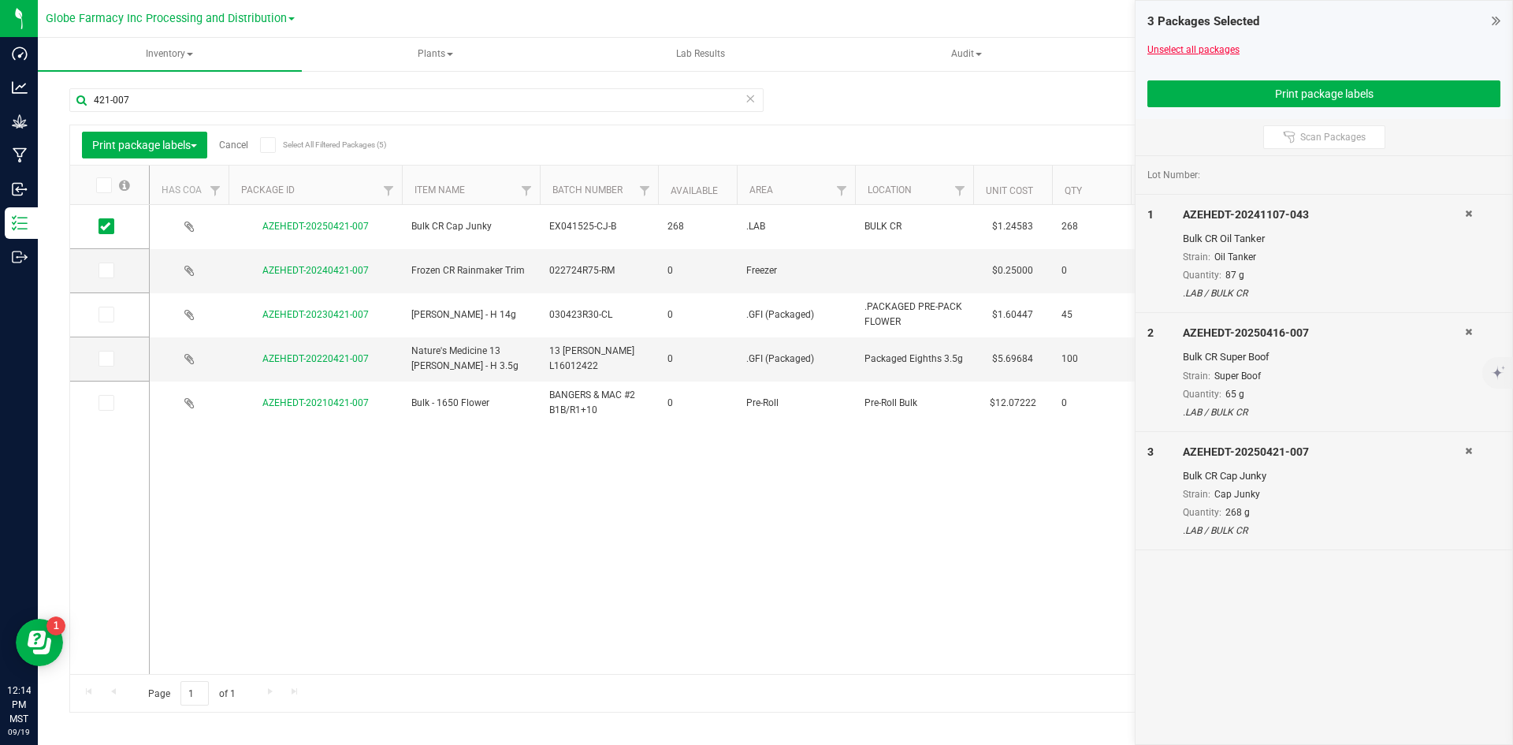
click at [1200, 51] on link "Unselect all packages" at bounding box center [1193, 49] width 92 height 11
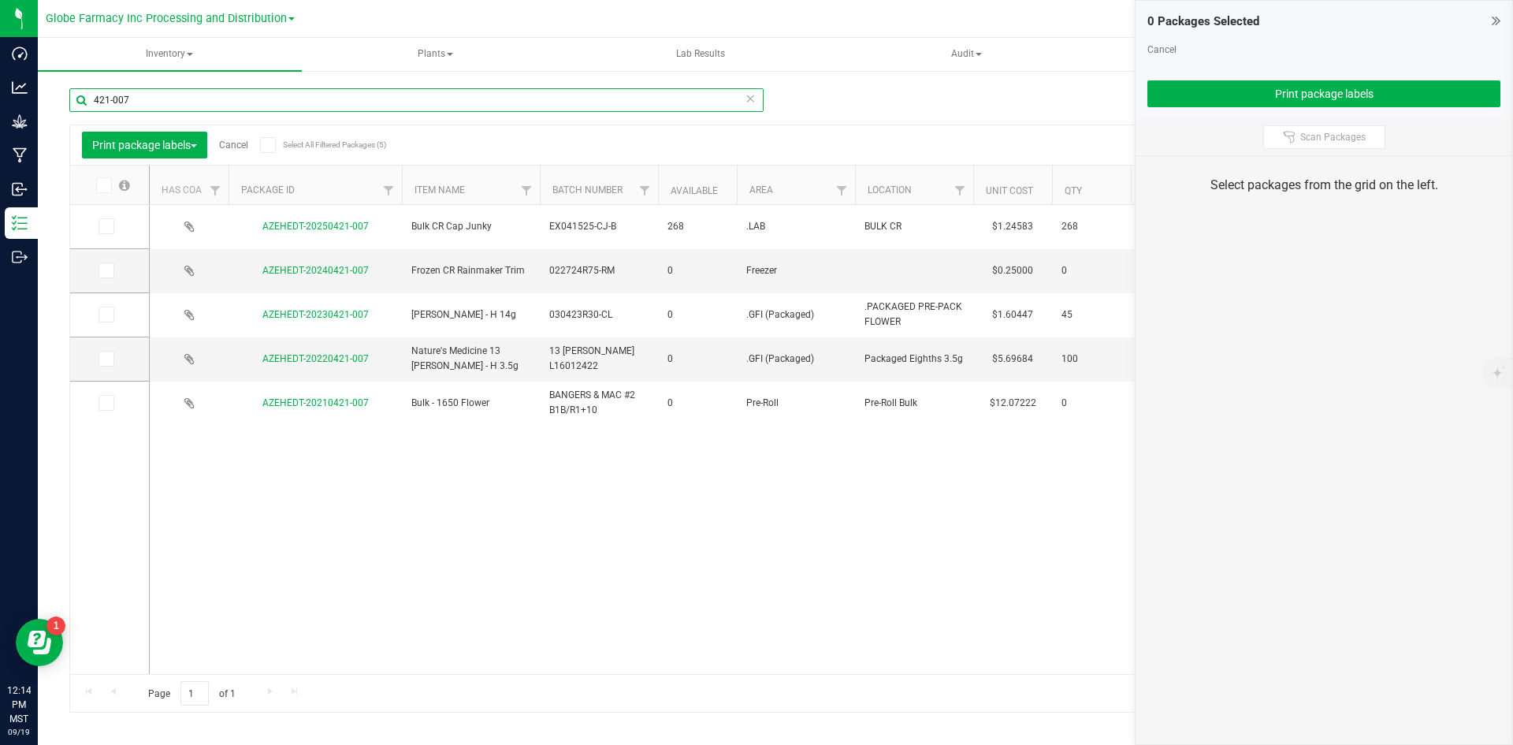
click at [295, 104] on input "421-007" at bounding box center [416, 100] width 694 height 24
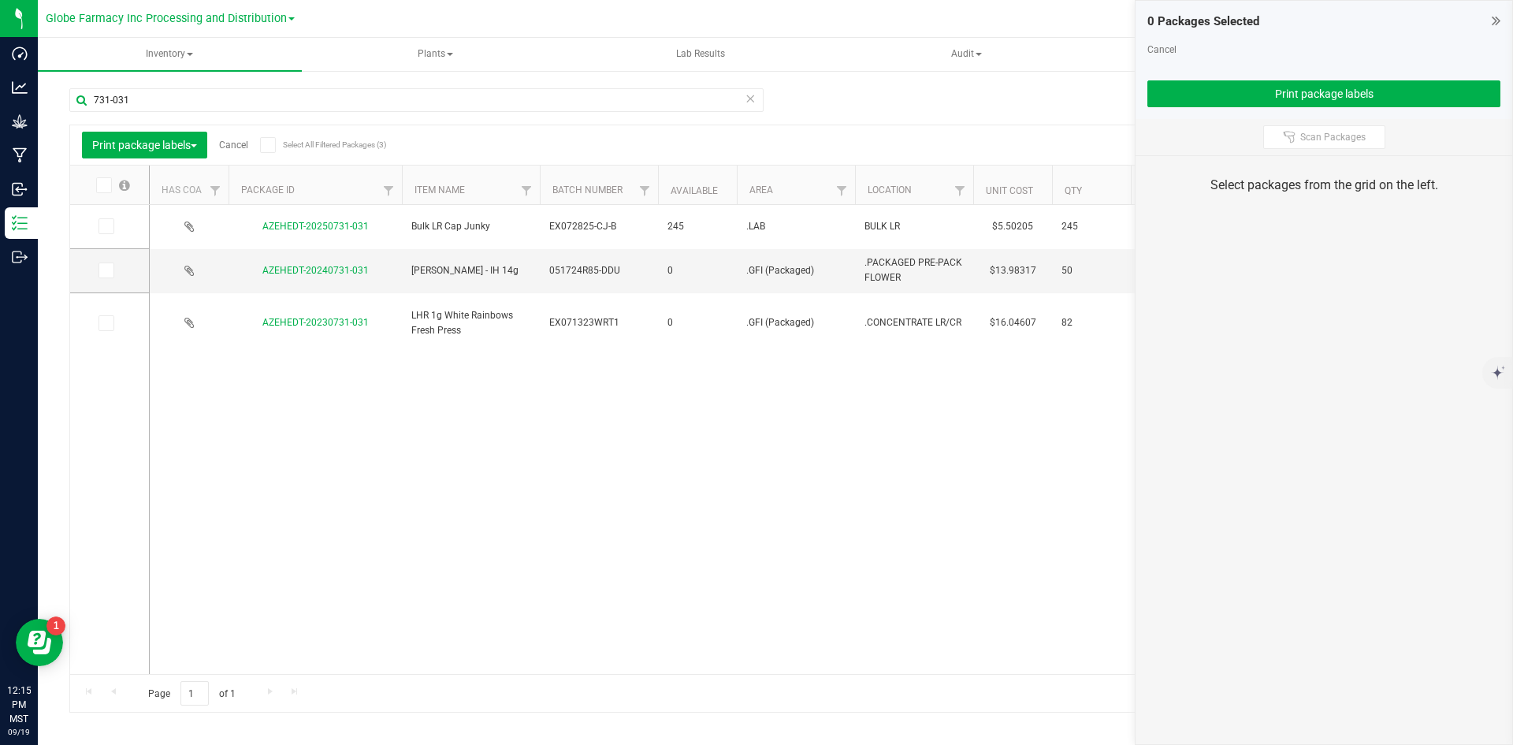
click at [106, 226] on icon at bounding box center [105, 226] width 10 height 0
click at [0, 0] on input "checkbox" at bounding box center [0, 0] width 0 height 0
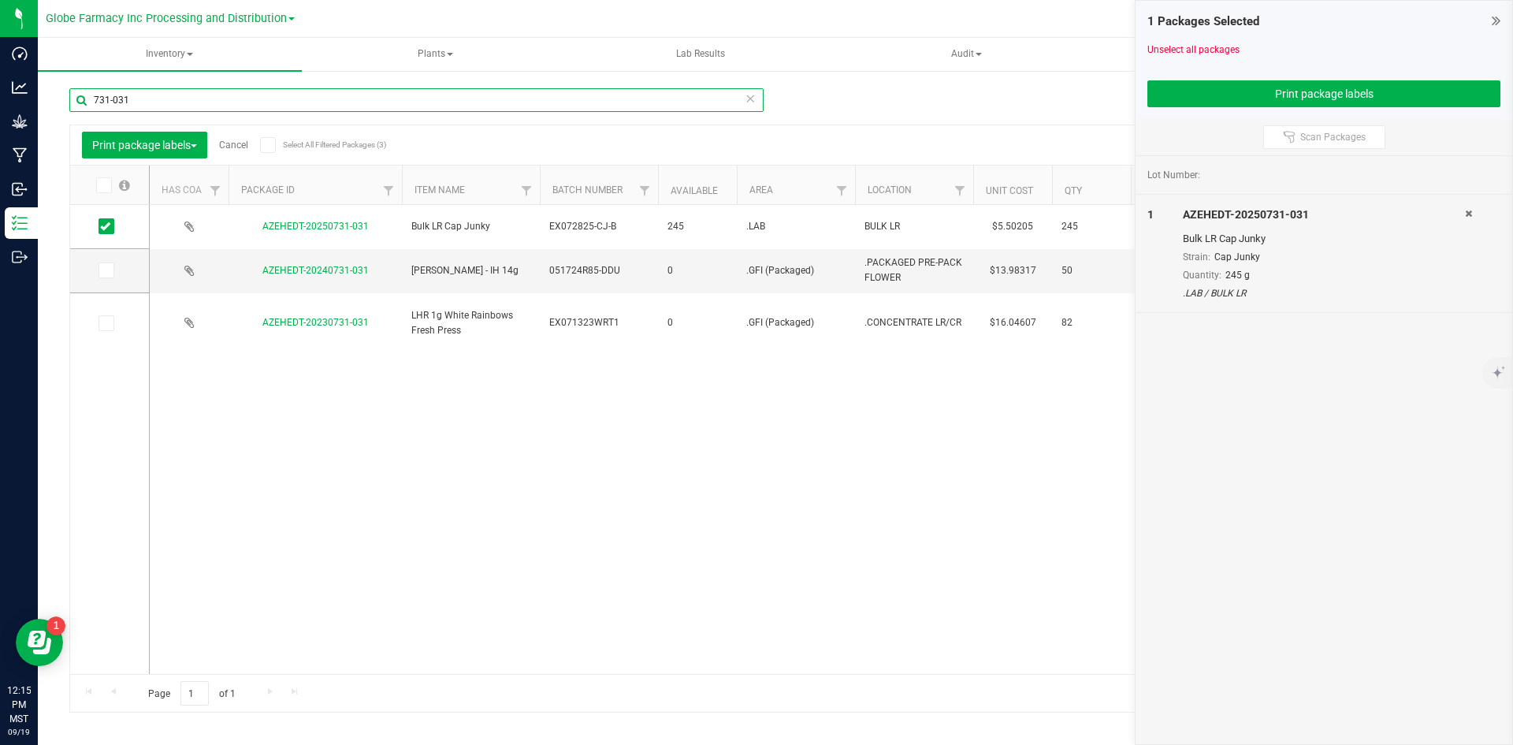
click at [151, 93] on input "731-031" at bounding box center [416, 100] width 694 height 24
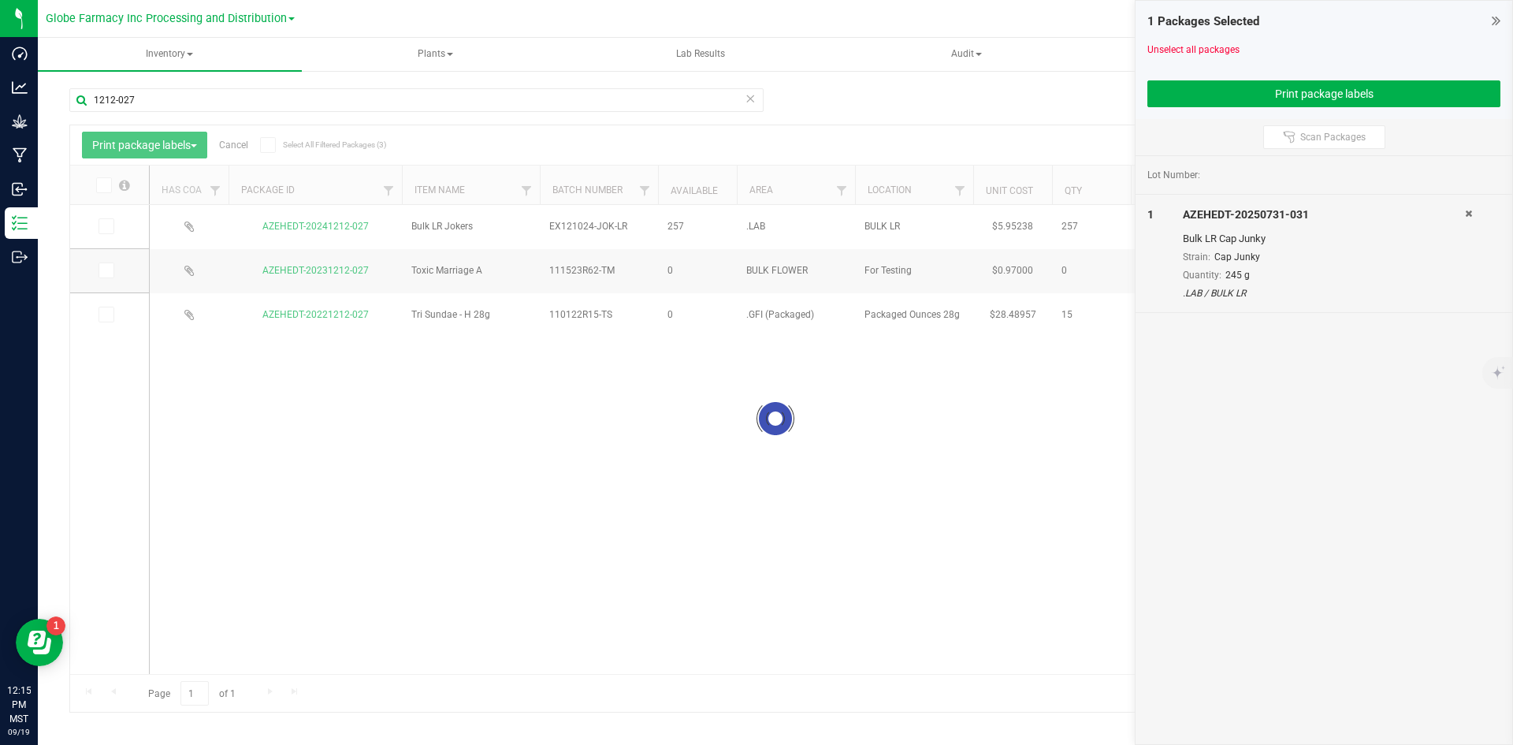
click at [106, 225] on div at bounding box center [775, 418] width 1411 height 586
click at [106, 226] on icon at bounding box center [105, 226] width 10 height 0
click at [0, 0] on input "checkbox" at bounding box center [0, 0] width 0 height 0
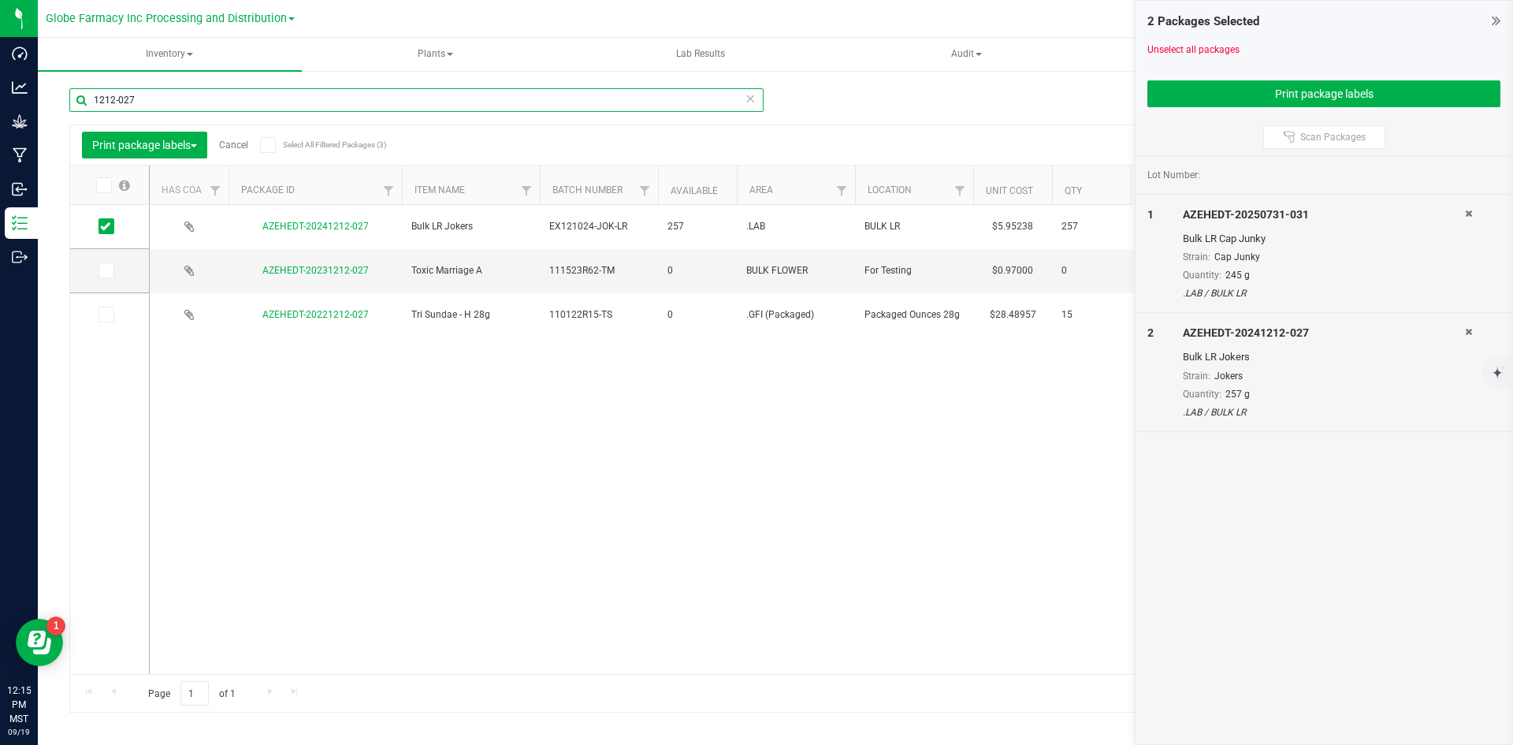
click at [143, 99] on input "1212-027" at bounding box center [416, 100] width 694 height 24
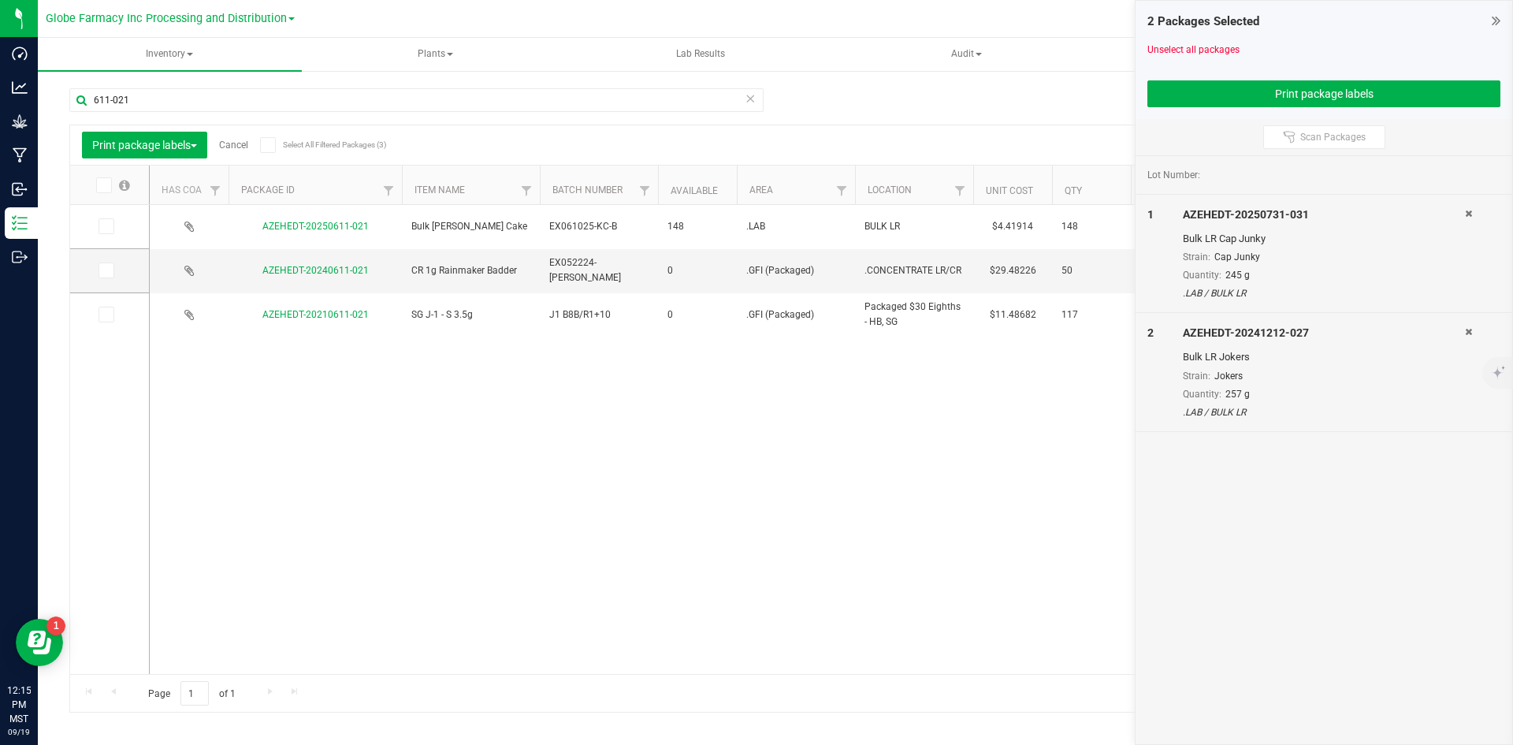
click at [111, 229] on span at bounding box center [107, 226] width 16 height 16
click at [0, 0] on input "checkbox" at bounding box center [0, 0] width 0 height 0
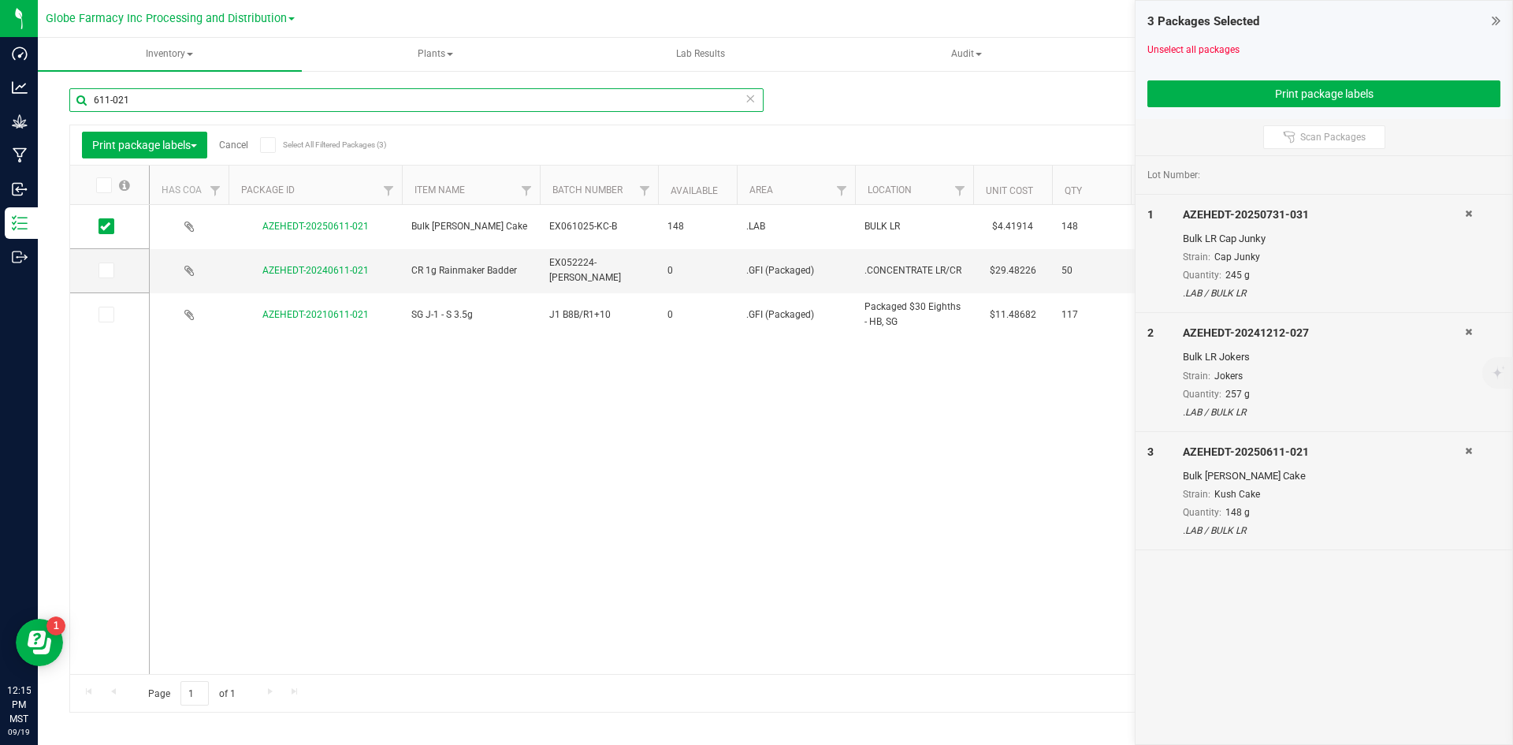
click at [161, 88] on input "611-021" at bounding box center [416, 100] width 694 height 24
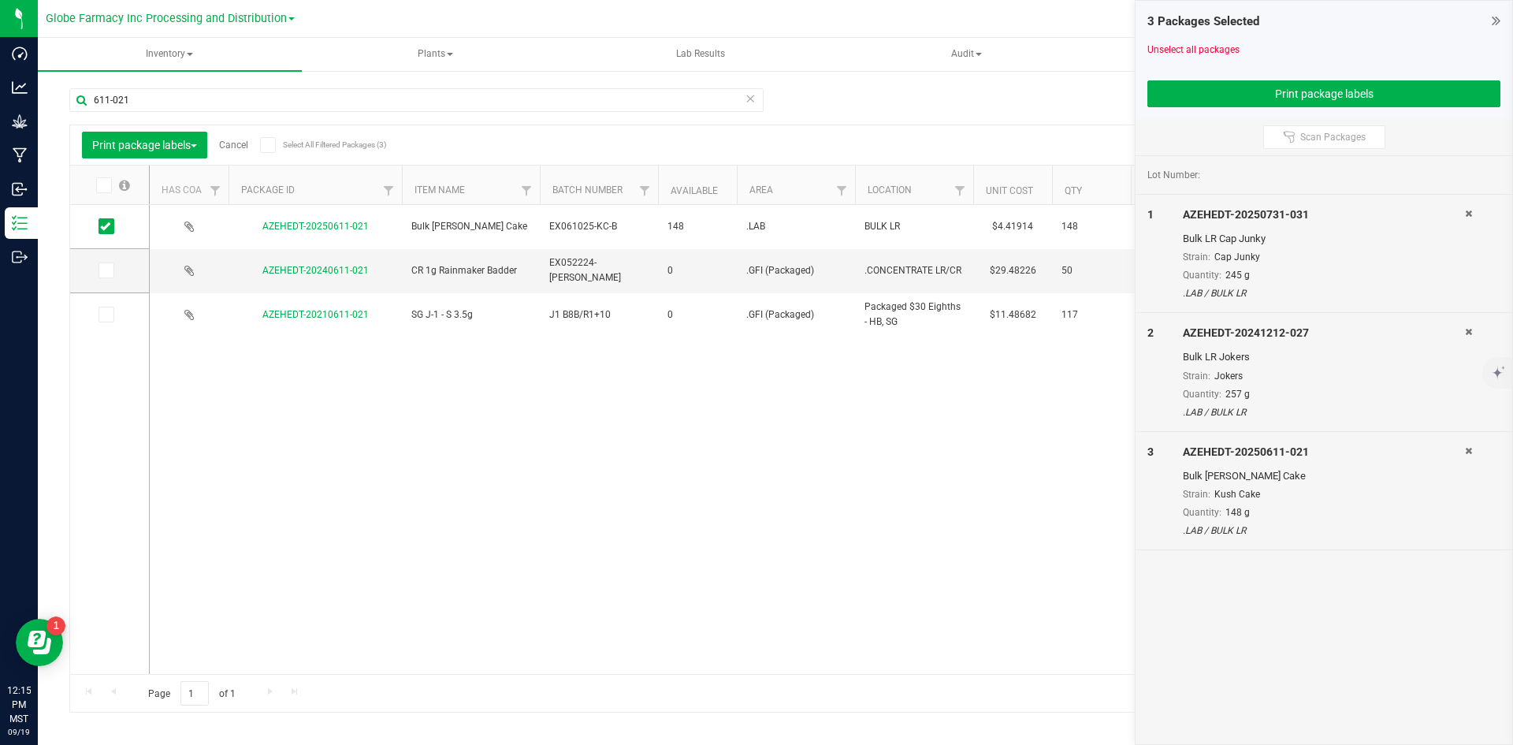
click at [162, 87] on div "611-021" at bounding box center [422, 99] width 706 height 50
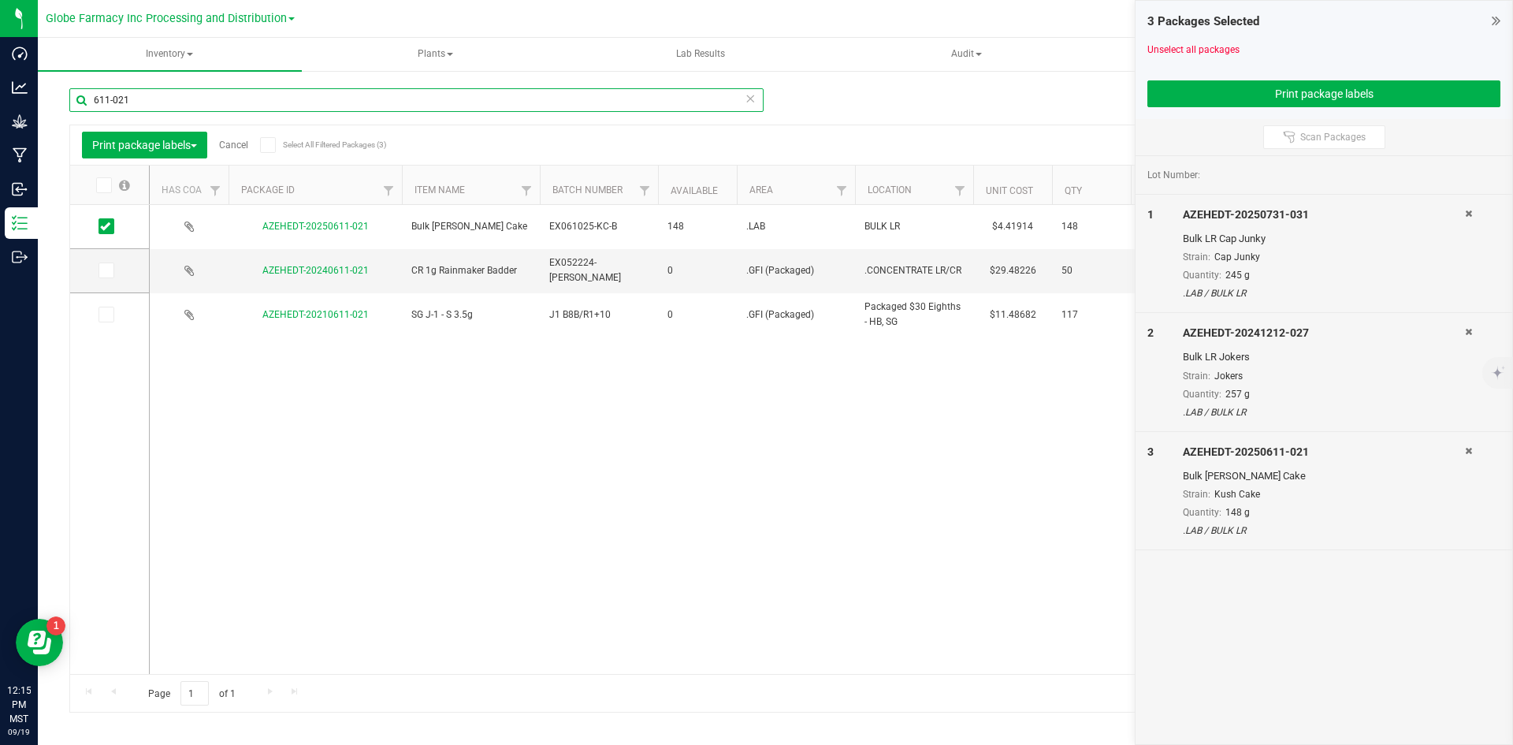
click at [151, 104] on input "611-021" at bounding box center [416, 100] width 694 height 24
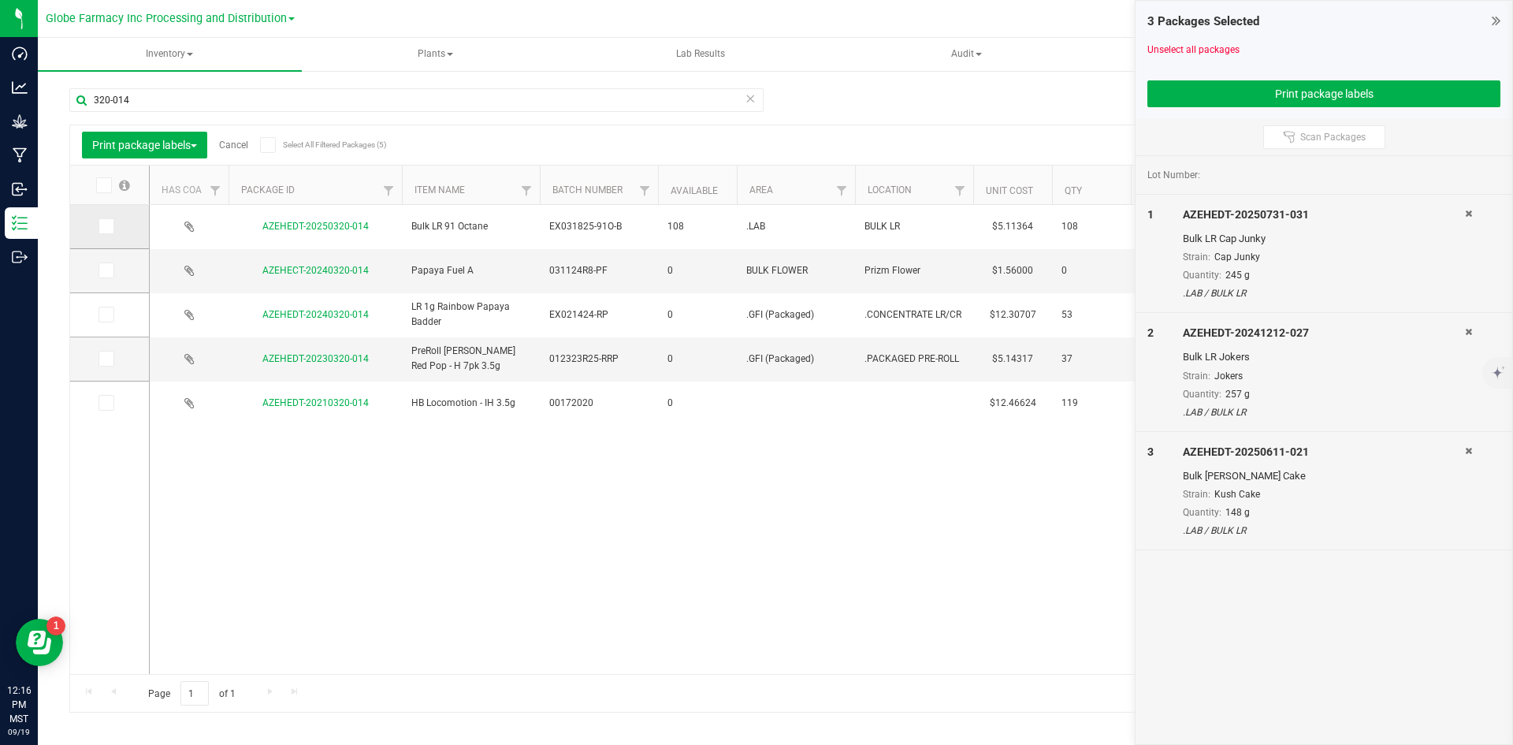
click at [109, 218] on span at bounding box center [107, 226] width 16 height 16
click at [0, 0] on input "checkbox" at bounding box center [0, 0] width 0 height 0
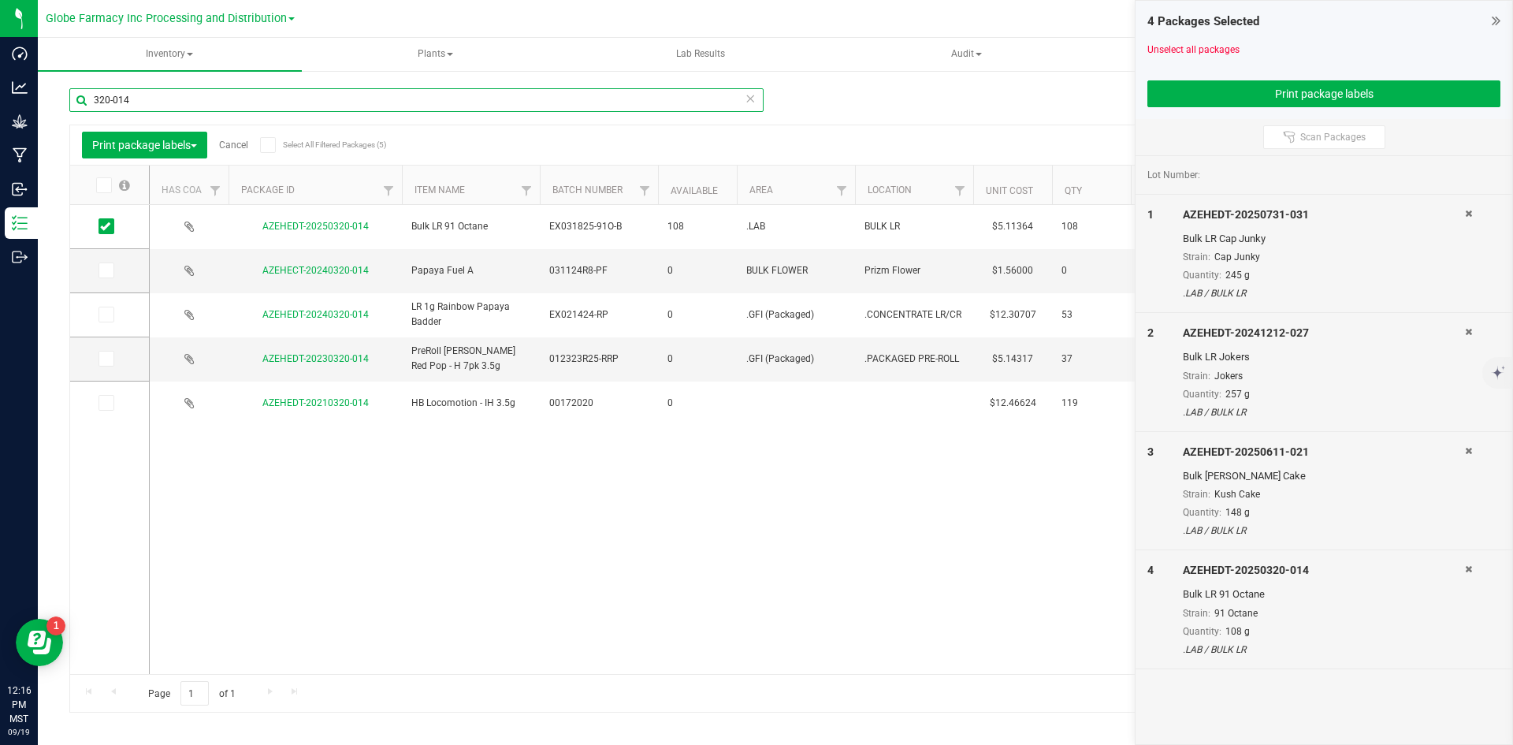
click at [144, 95] on input "320-014" at bounding box center [416, 100] width 694 height 24
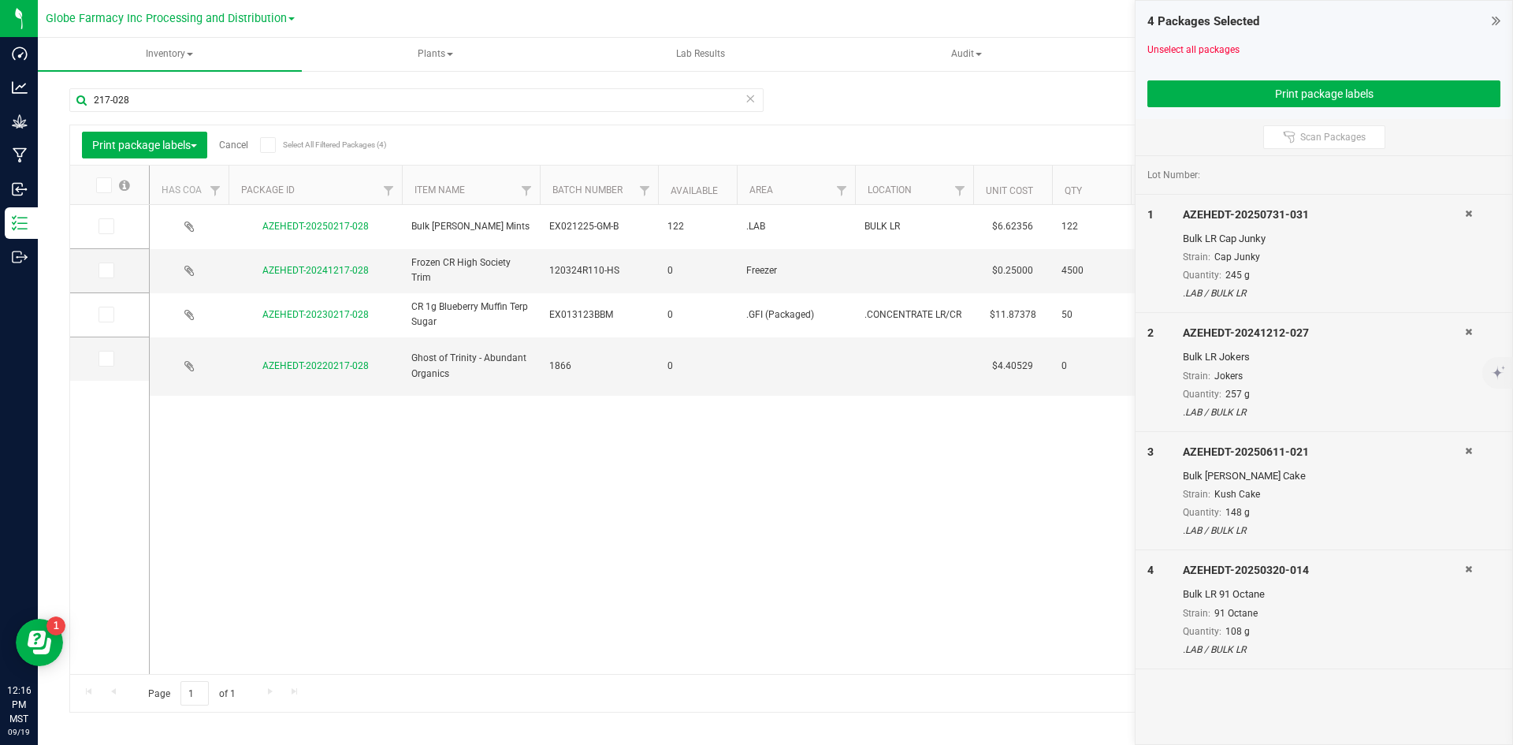
click at [104, 226] on icon at bounding box center [105, 226] width 10 height 0
click at [0, 0] on input "checkbox" at bounding box center [0, 0] width 0 height 0
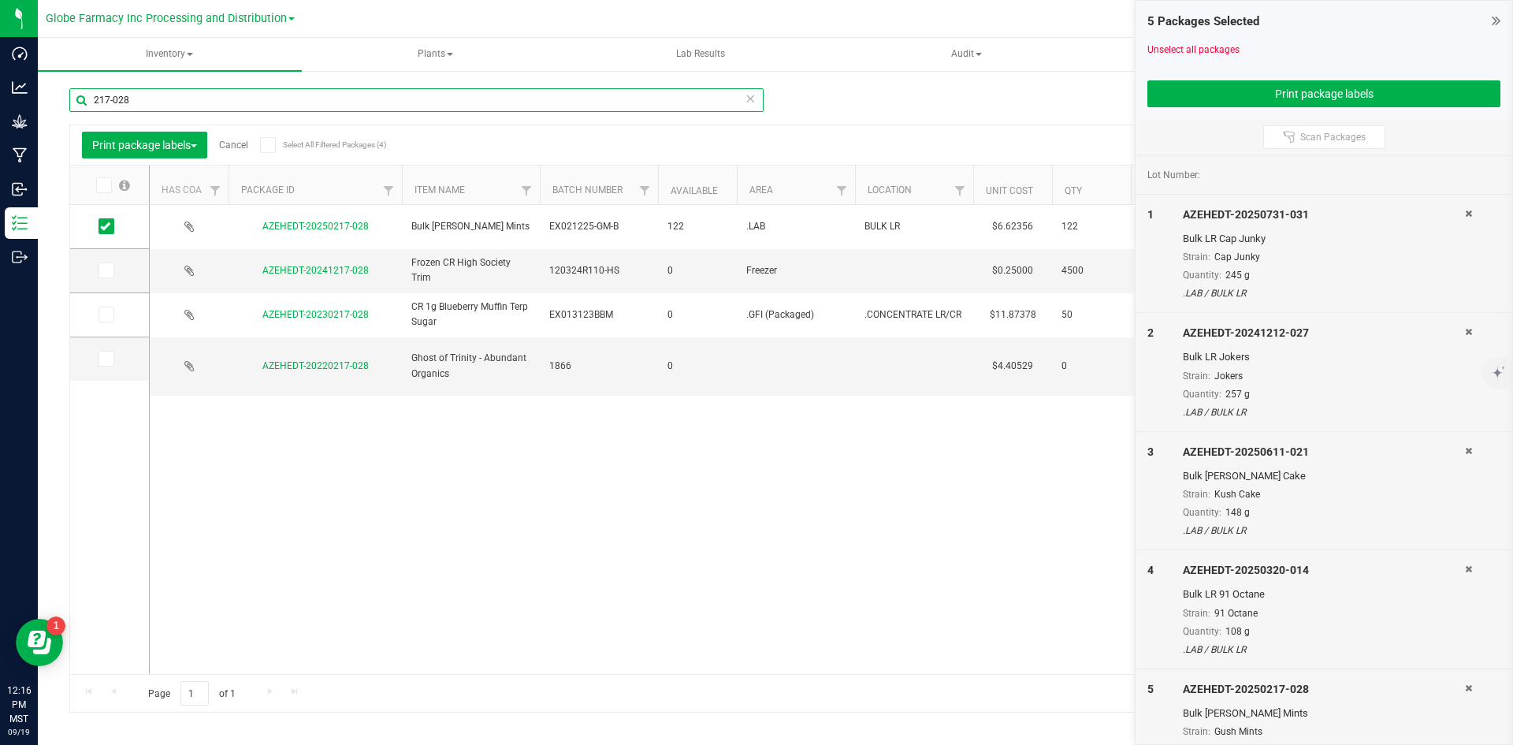
click at [125, 105] on input "217-028" at bounding box center [416, 100] width 694 height 24
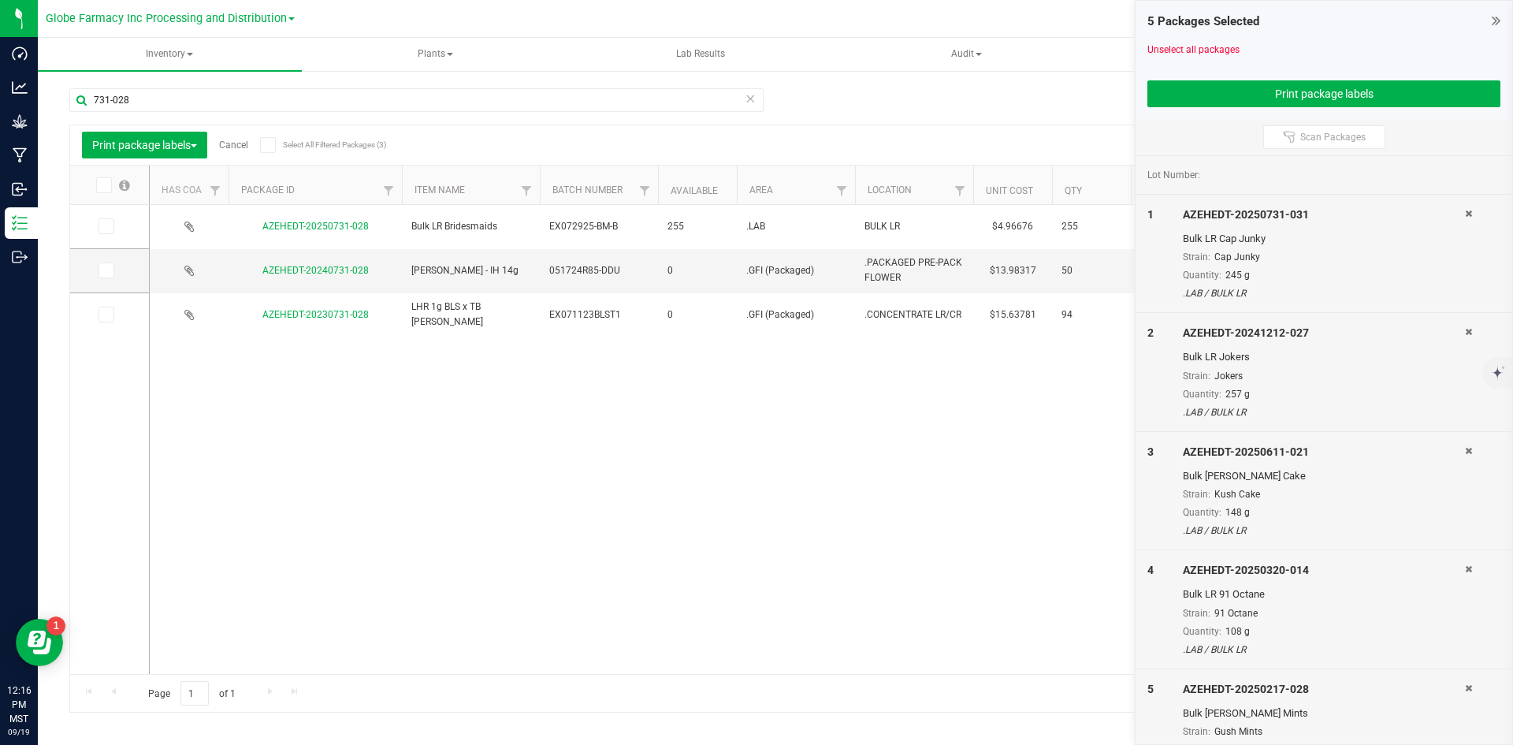
click at [107, 226] on icon at bounding box center [105, 226] width 10 height 0
click at [0, 0] on input "checkbox" at bounding box center [0, 0] width 0 height 0
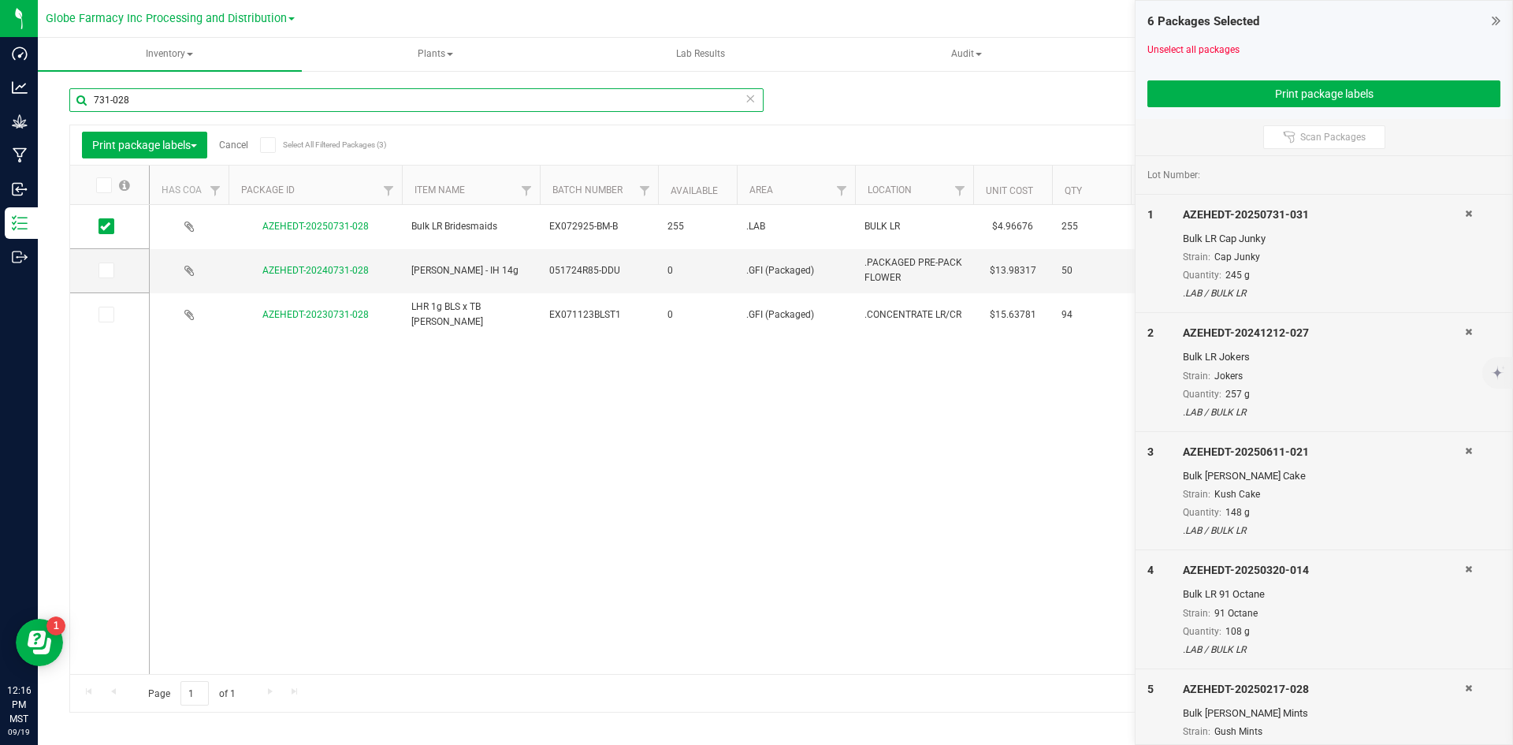
click at [141, 102] on input "731-028" at bounding box center [416, 100] width 694 height 24
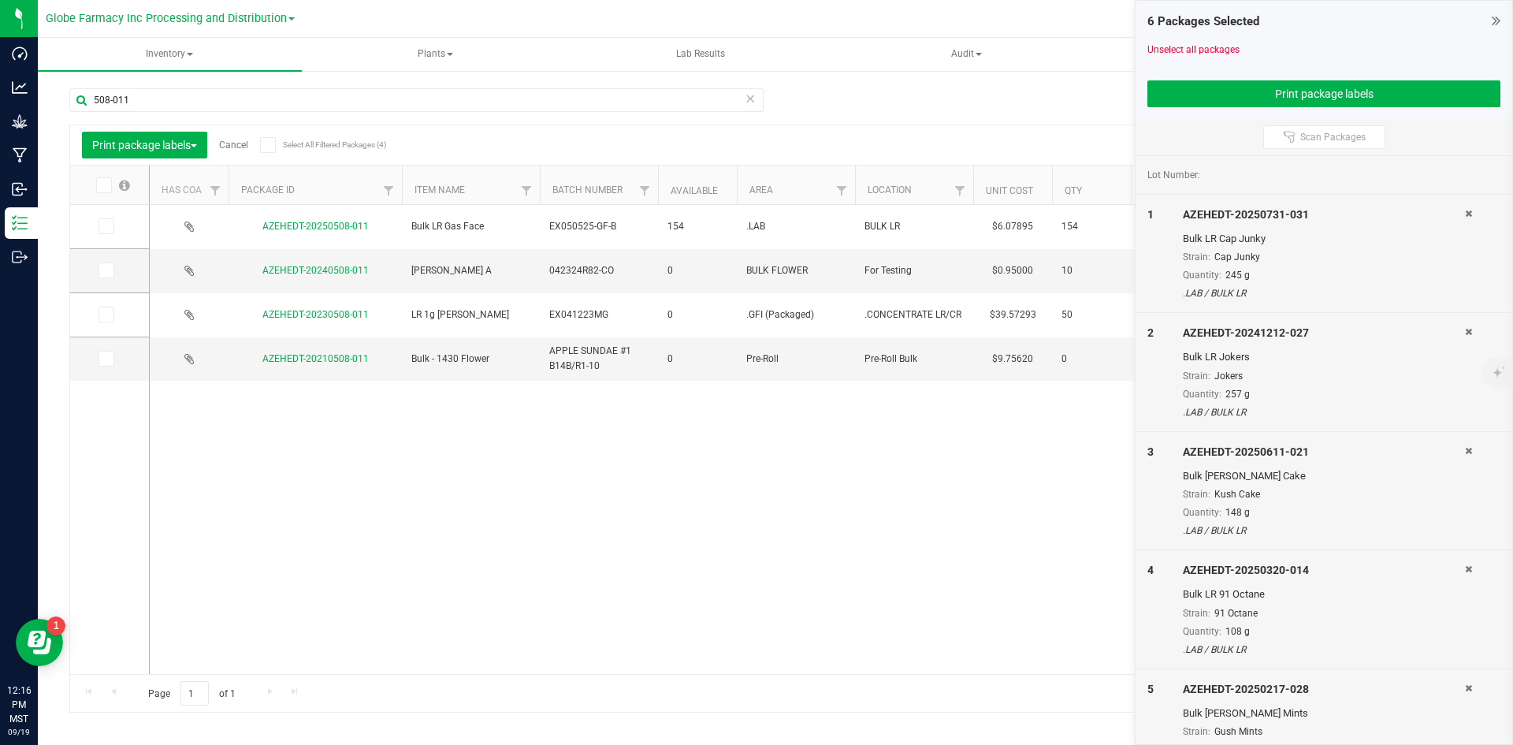
click at [109, 226] on icon at bounding box center [105, 226] width 10 height 0
click at [0, 0] on input "checkbox" at bounding box center [0, 0] width 0 height 0
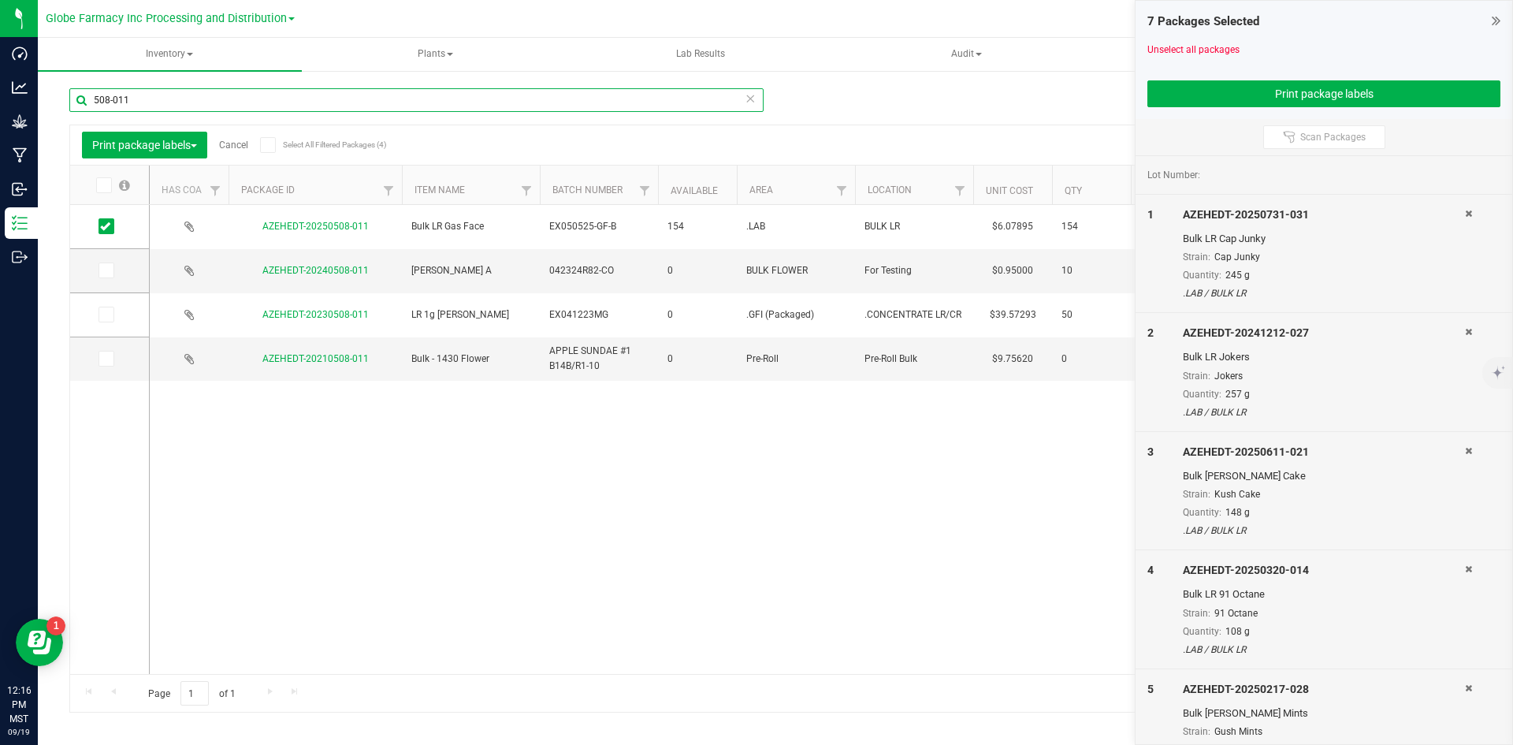
click at [136, 101] on input "508-011" at bounding box center [416, 100] width 694 height 24
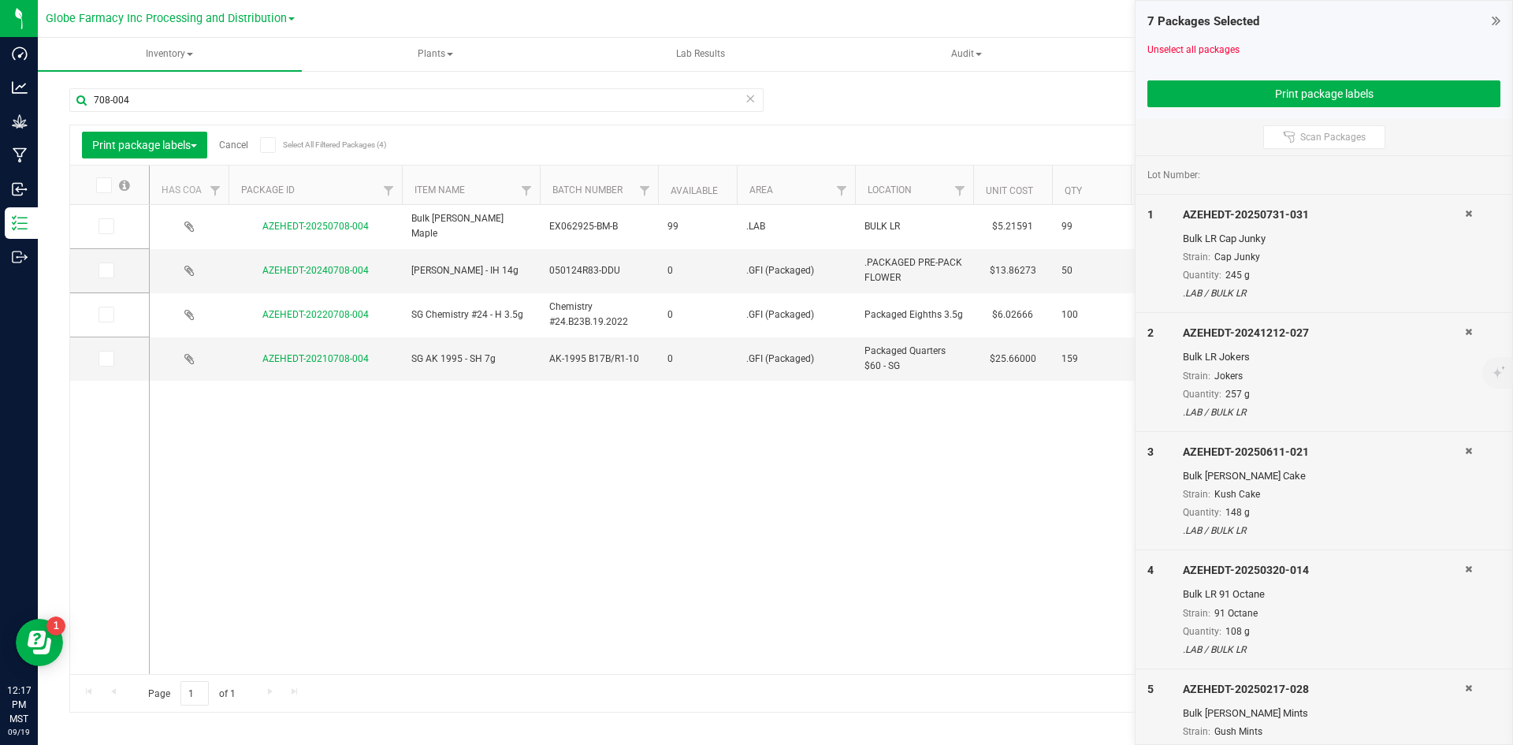
click at [103, 226] on icon at bounding box center [105, 226] width 10 height 0
click at [0, 0] on input "checkbox" at bounding box center [0, 0] width 0 height 0
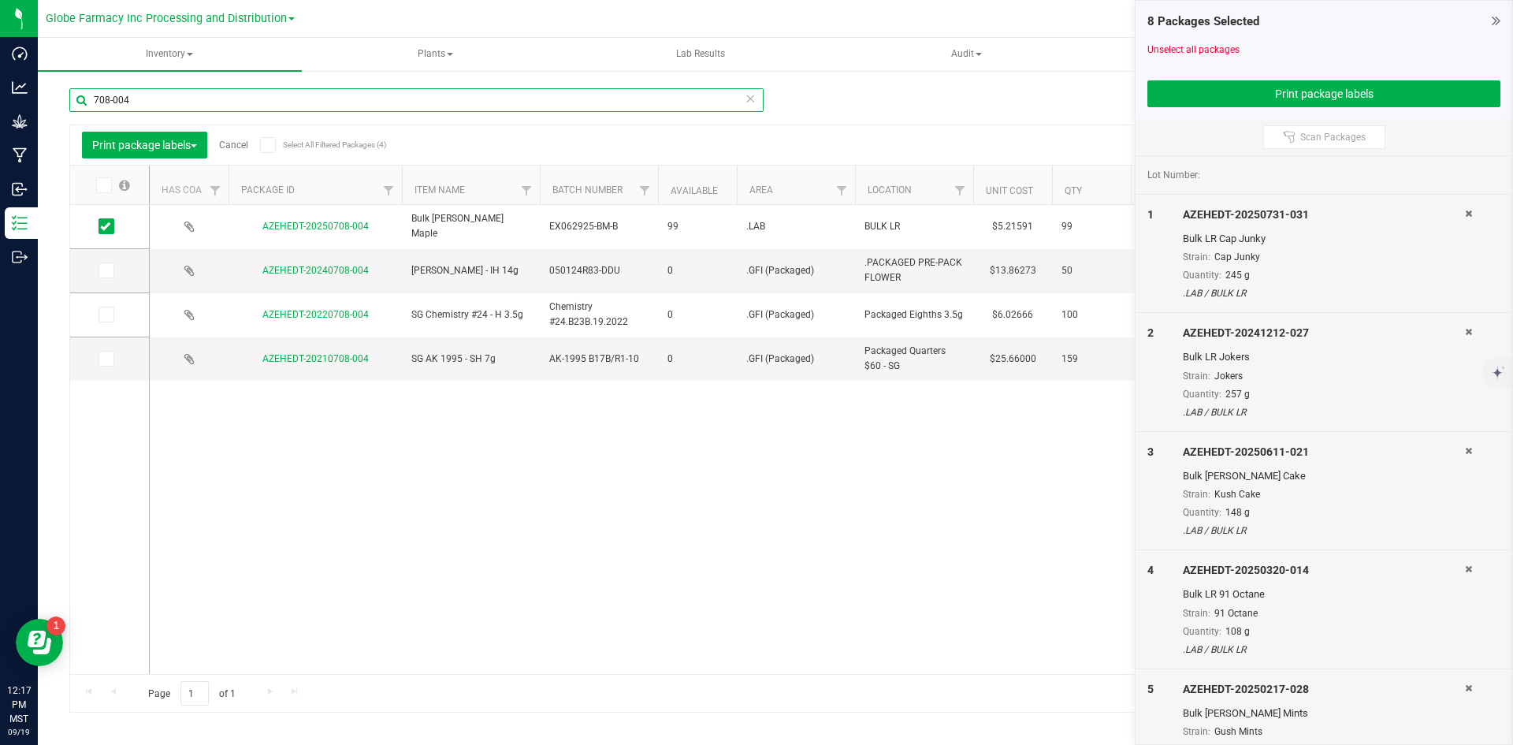
click at [143, 104] on input "708-004" at bounding box center [416, 100] width 694 height 24
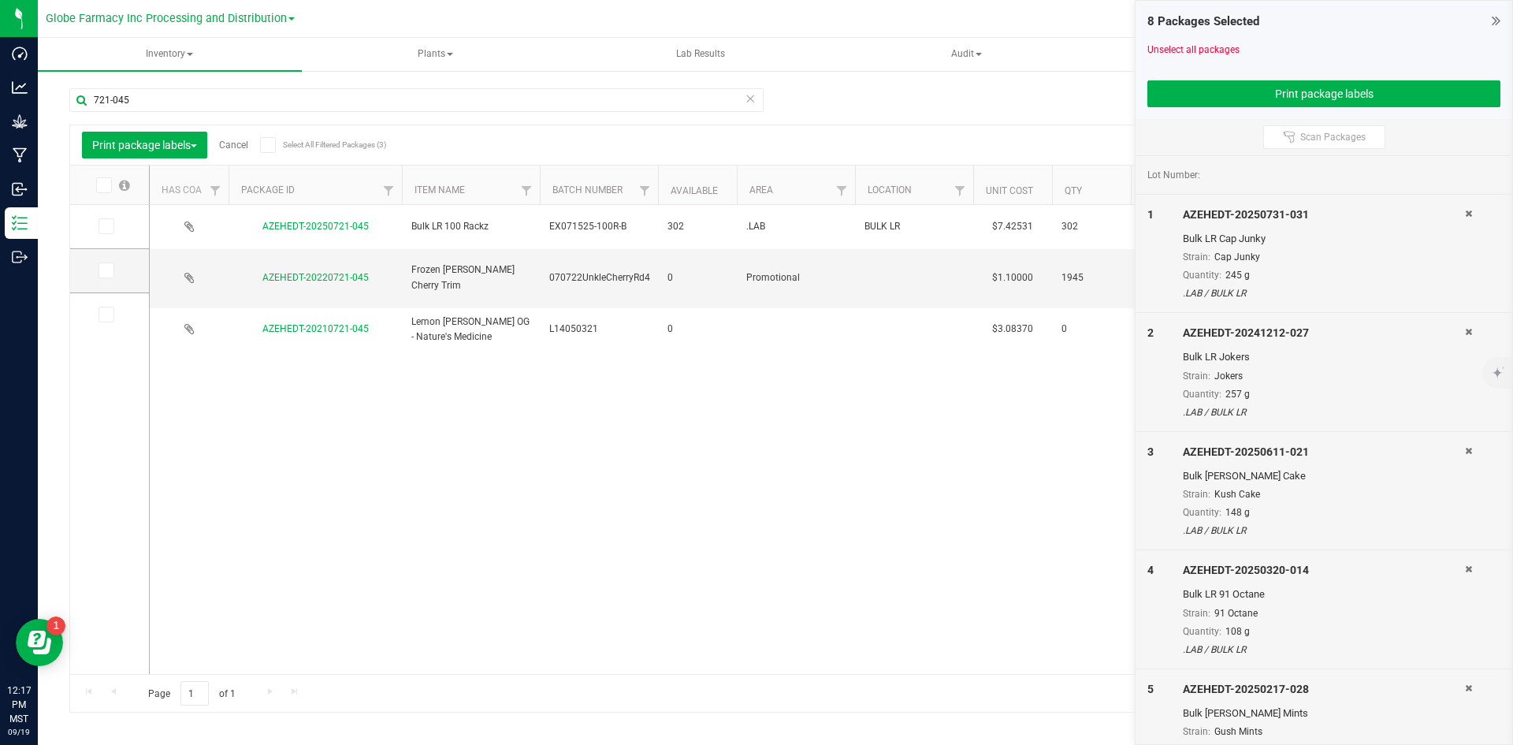
click at [102, 226] on icon at bounding box center [105, 226] width 10 height 0
click at [0, 0] on input "checkbox" at bounding box center [0, 0] width 0 height 0
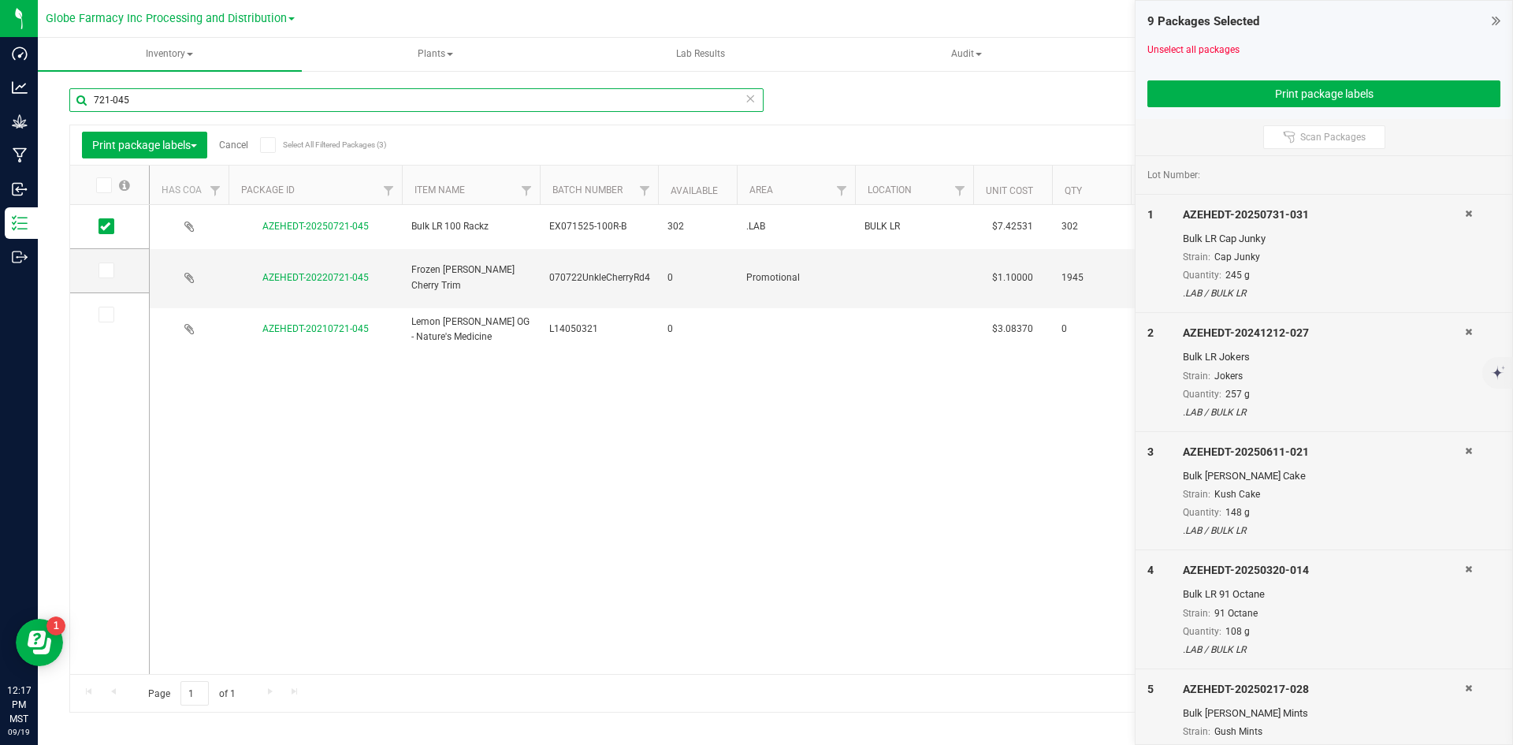
click at [125, 102] on input "721-045" at bounding box center [416, 100] width 694 height 24
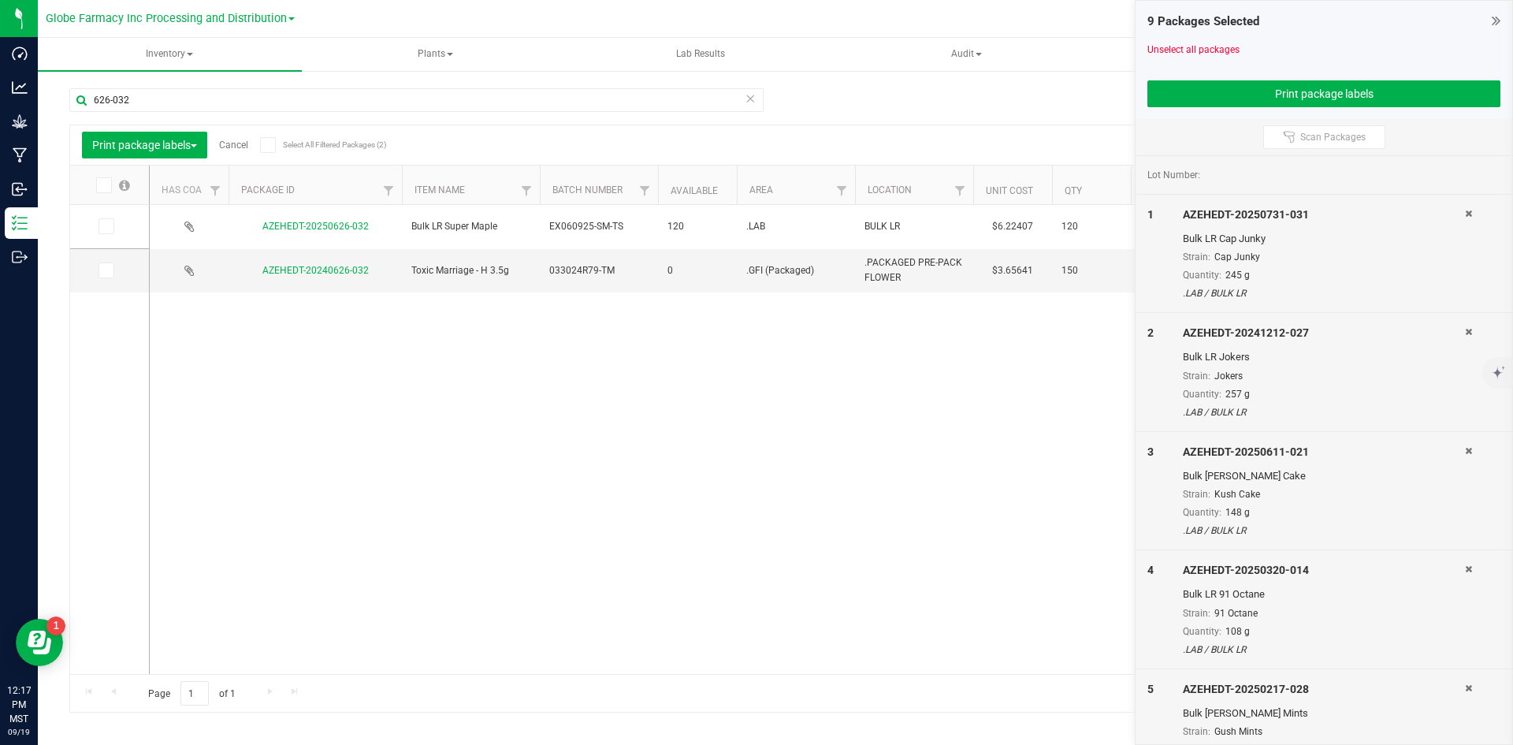
click at [109, 226] on icon at bounding box center [105, 226] width 10 height 0
click at [0, 0] on input "checkbox" at bounding box center [0, 0] width 0 height 0
click at [1324, 95] on button "Print package labels" at bounding box center [1323, 93] width 353 height 27
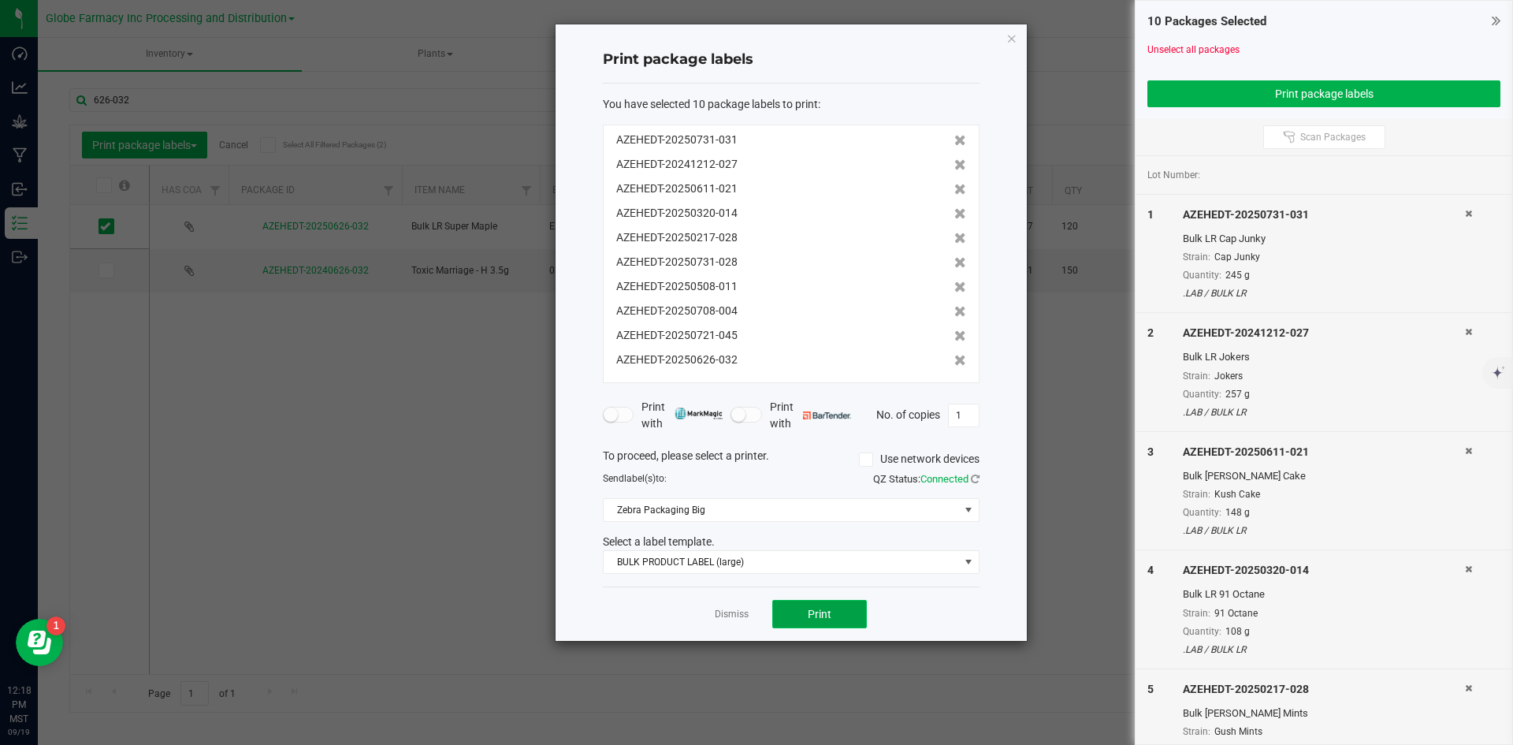
click at [834, 625] on button "Print" at bounding box center [819, 614] width 95 height 28
click at [742, 612] on link "Dismiss" at bounding box center [732, 614] width 34 height 13
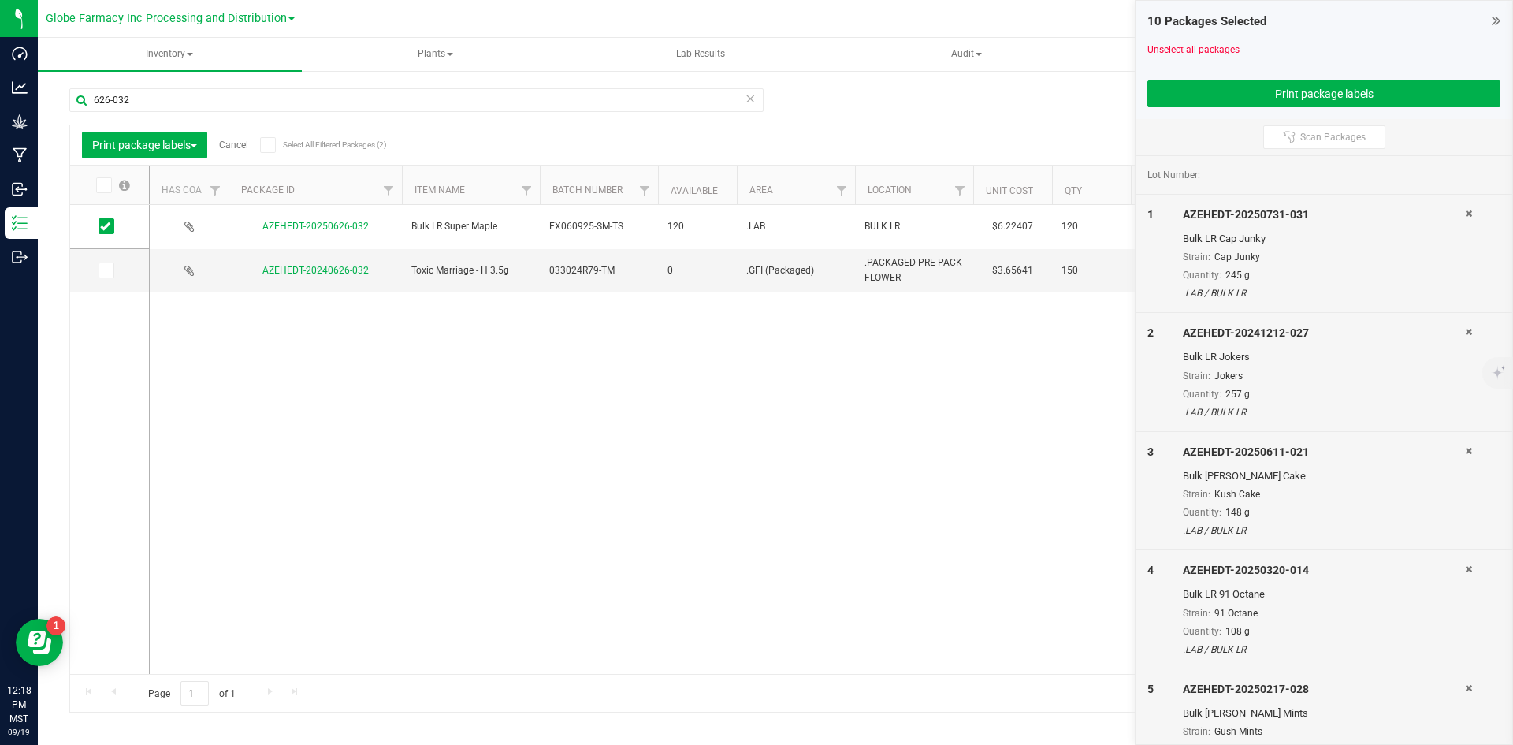
click at [1213, 46] on link "Unselect all packages" at bounding box center [1193, 49] width 92 height 11
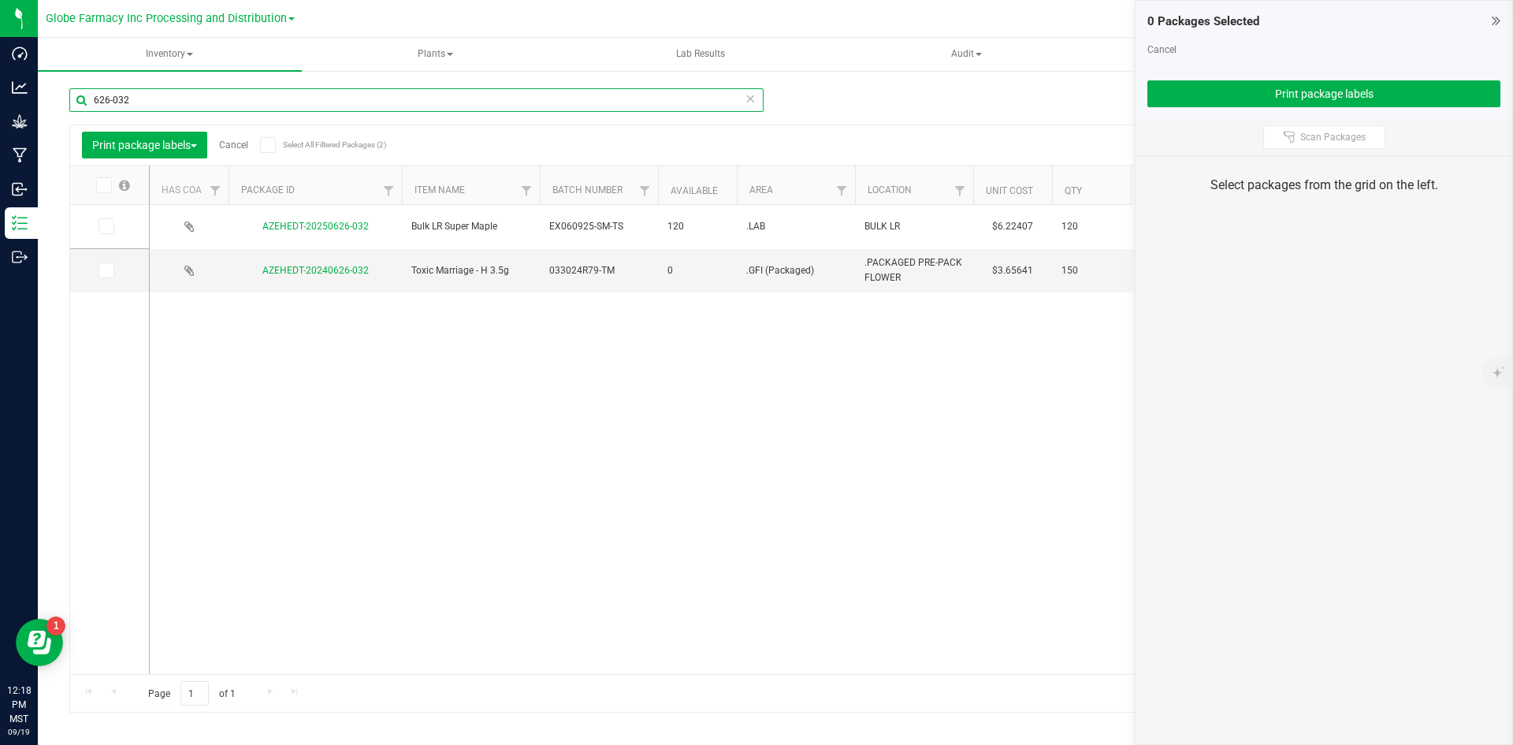
click at [491, 107] on input "626-032" at bounding box center [416, 100] width 694 height 24
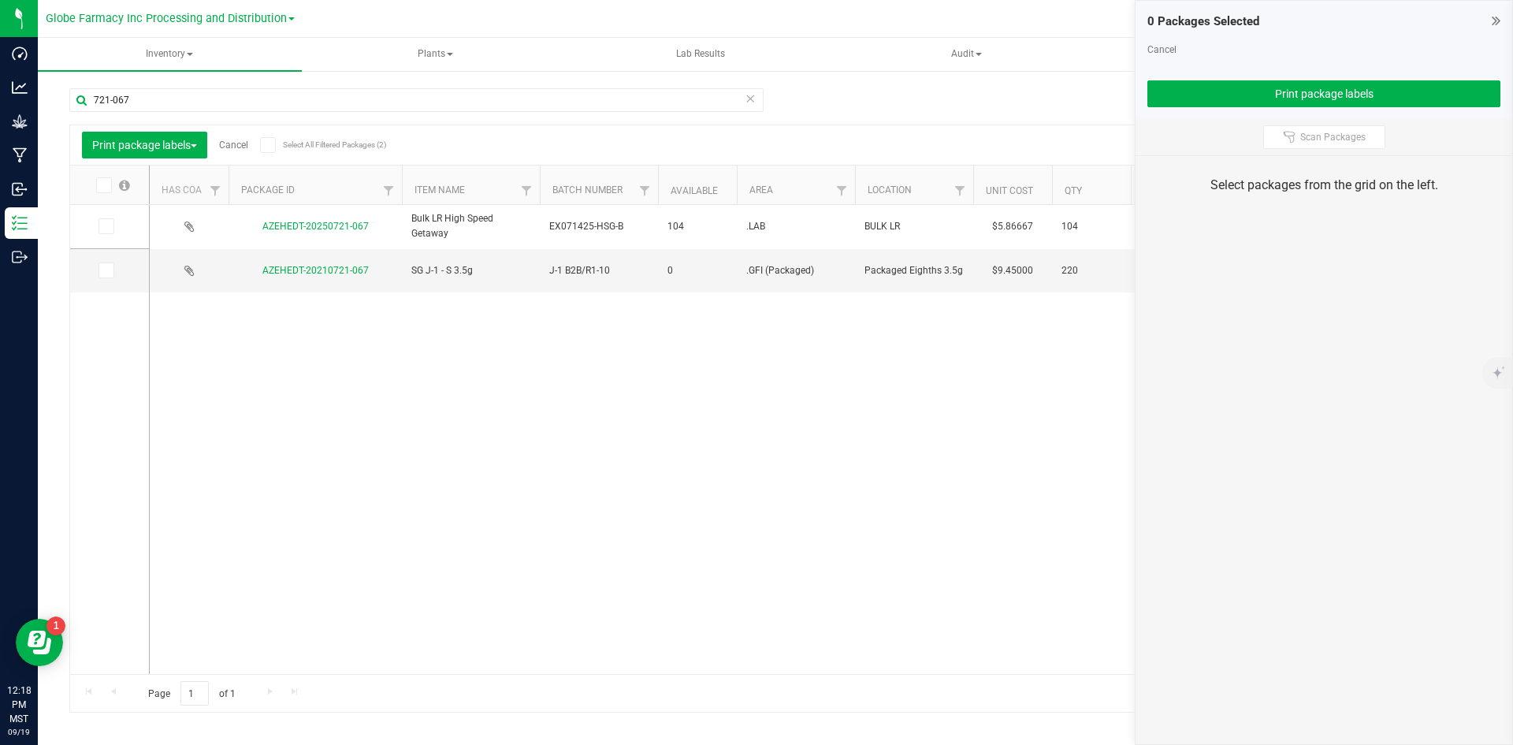
click at [107, 226] on icon at bounding box center [105, 226] width 10 height 0
click at [0, 0] on input "checkbox" at bounding box center [0, 0] width 0 height 0
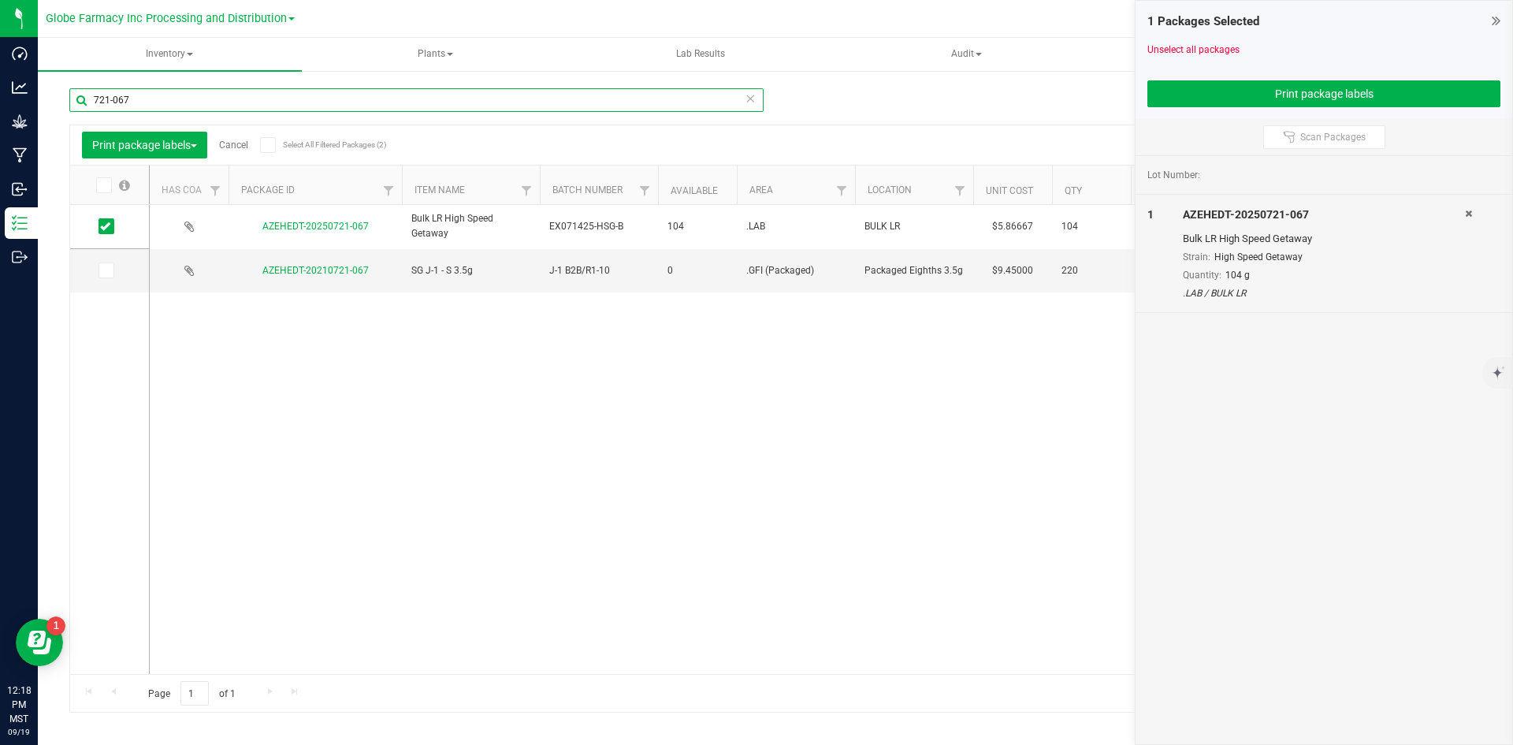
click at [148, 98] on input "721-067" at bounding box center [416, 100] width 694 height 24
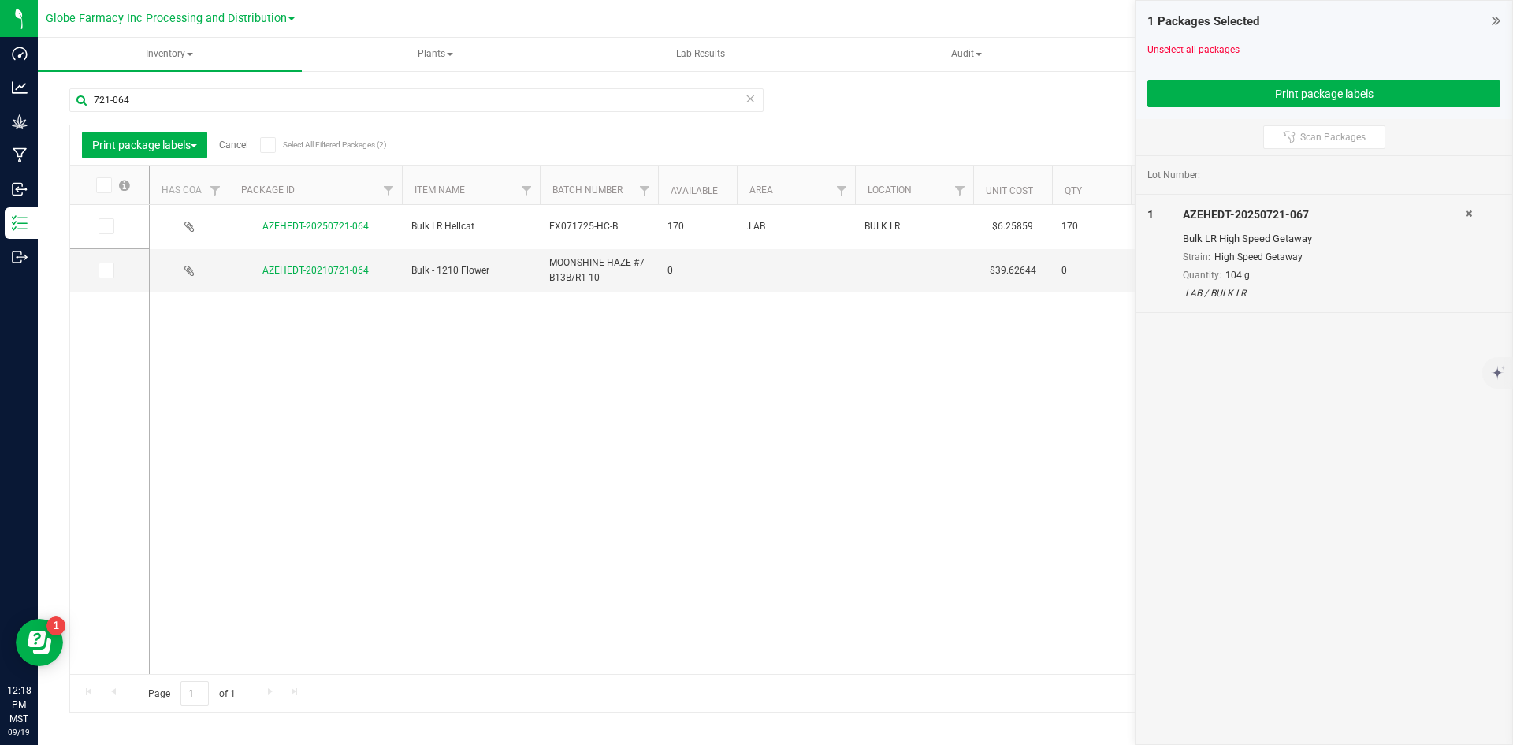
click at [106, 226] on icon at bounding box center [105, 226] width 10 height 0
click at [0, 0] on input "checkbox" at bounding box center [0, 0] width 0 height 0
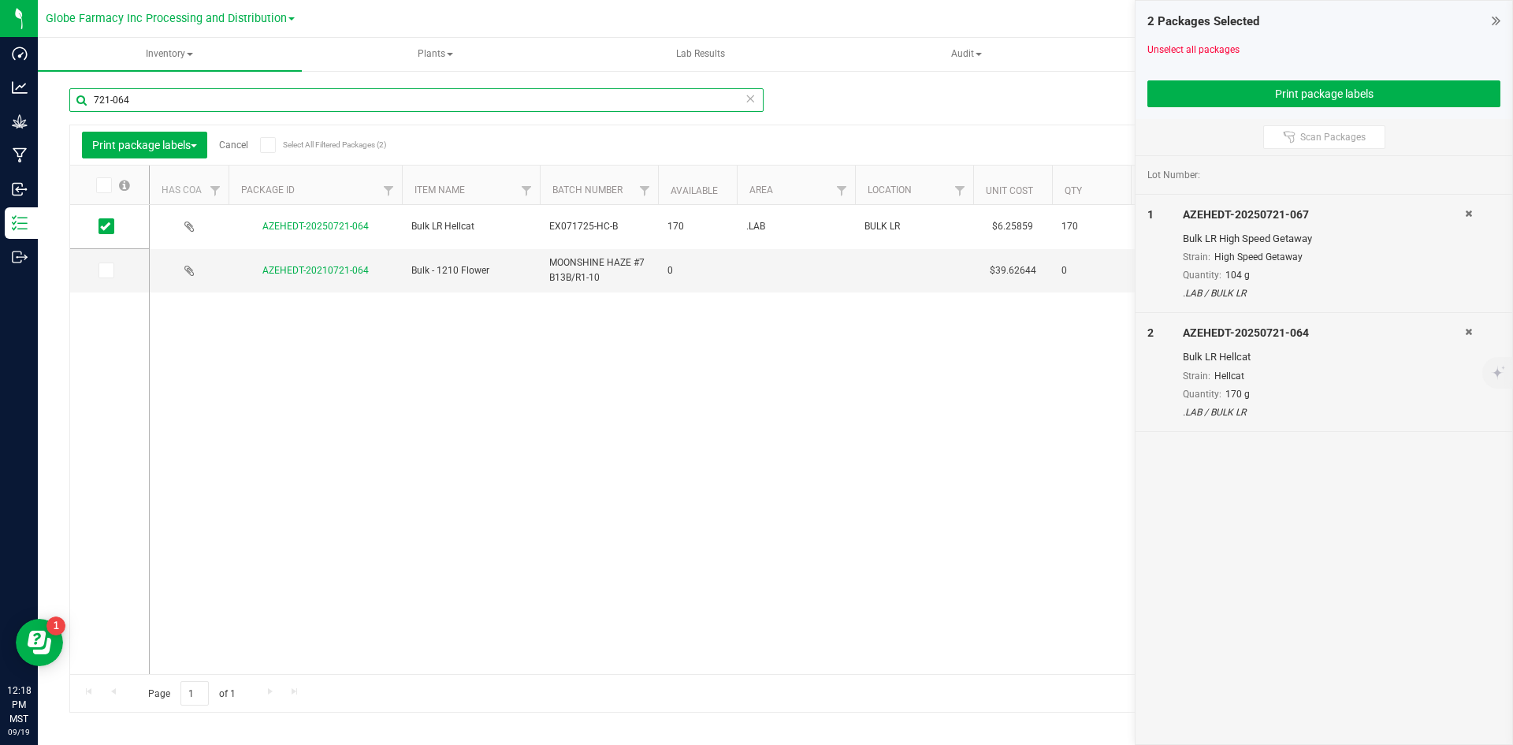
click at [143, 95] on input "721-064" at bounding box center [416, 100] width 694 height 24
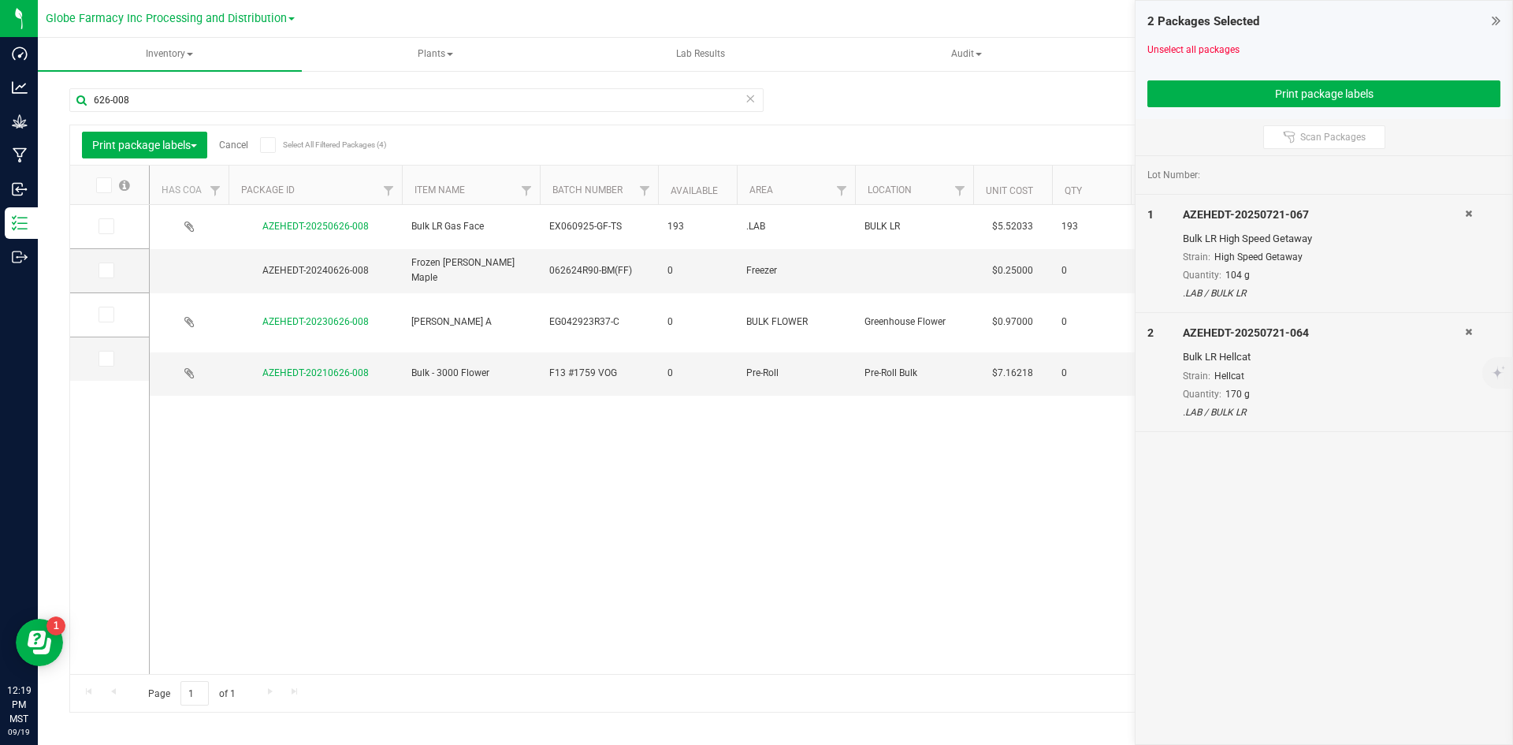
click at [102, 226] on icon at bounding box center [105, 226] width 10 height 0
click at [0, 0] on input "checkbox" at bounding box center [0, 0] width 0 height 0
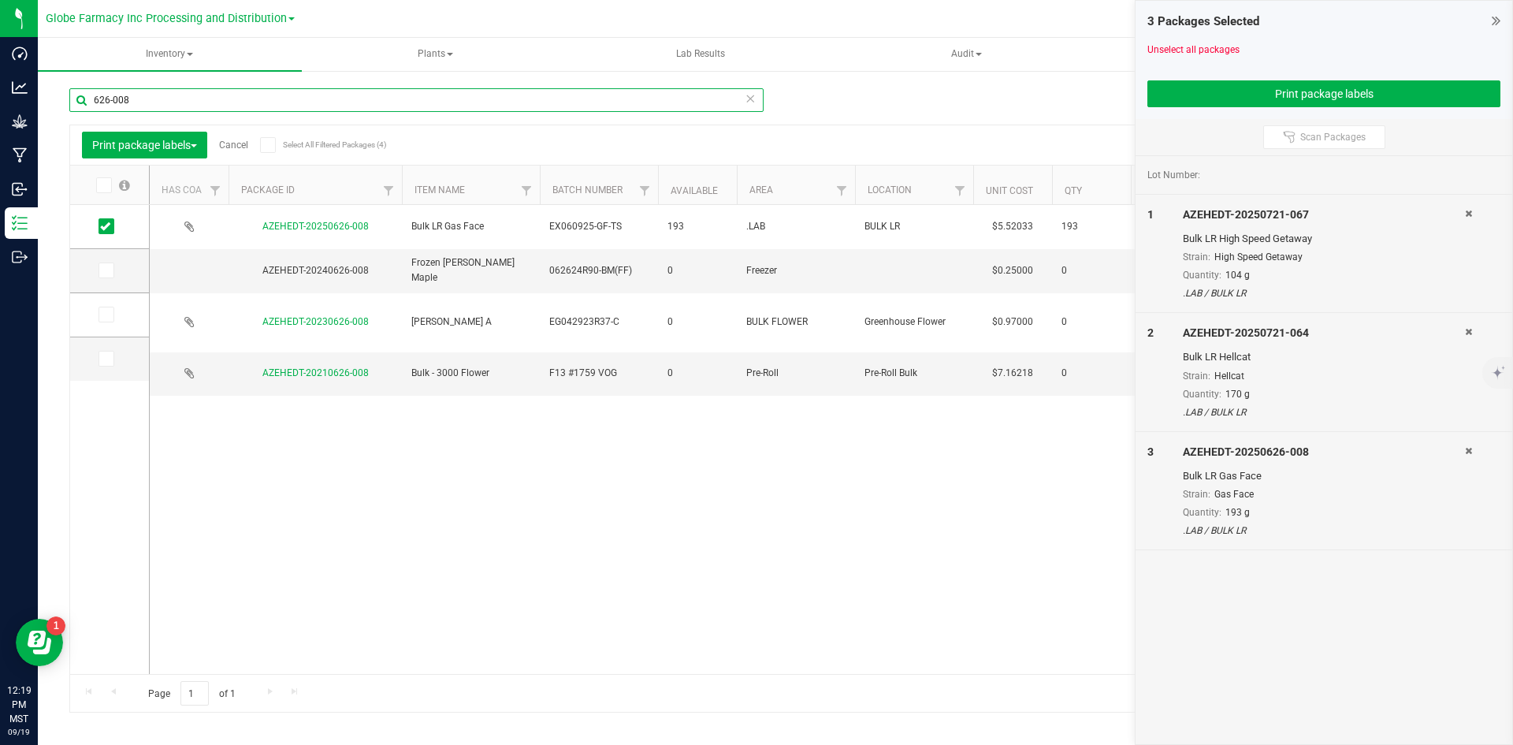
click at [151, 107] on input "626-008" at bounding box center [416, 100] width 694 height 24
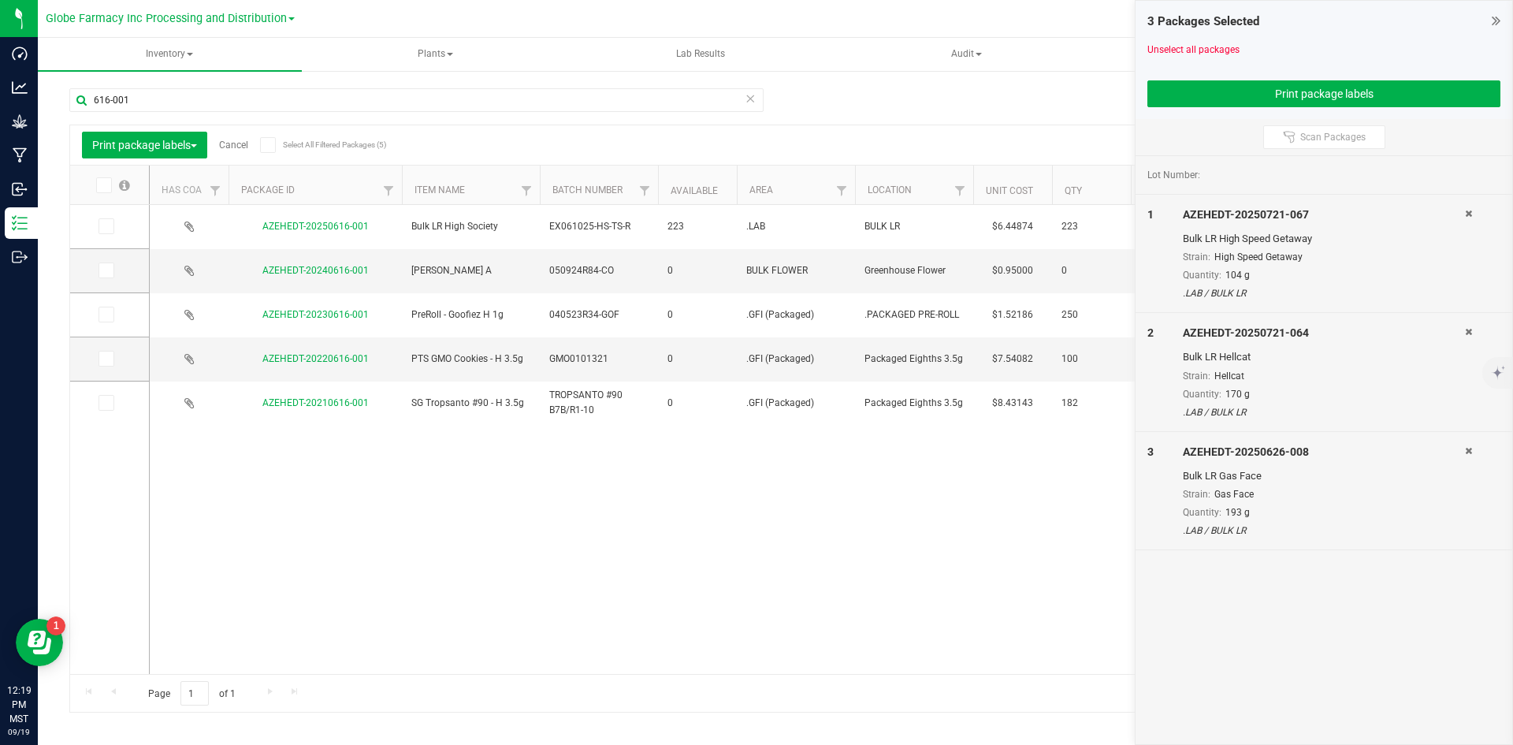
click at [106, 226] on icon at bounding box center [105, 226] width 10 height 0
click at [0, 0] on input "checkbox" at bounding box center [0, 0] width 0 height 0
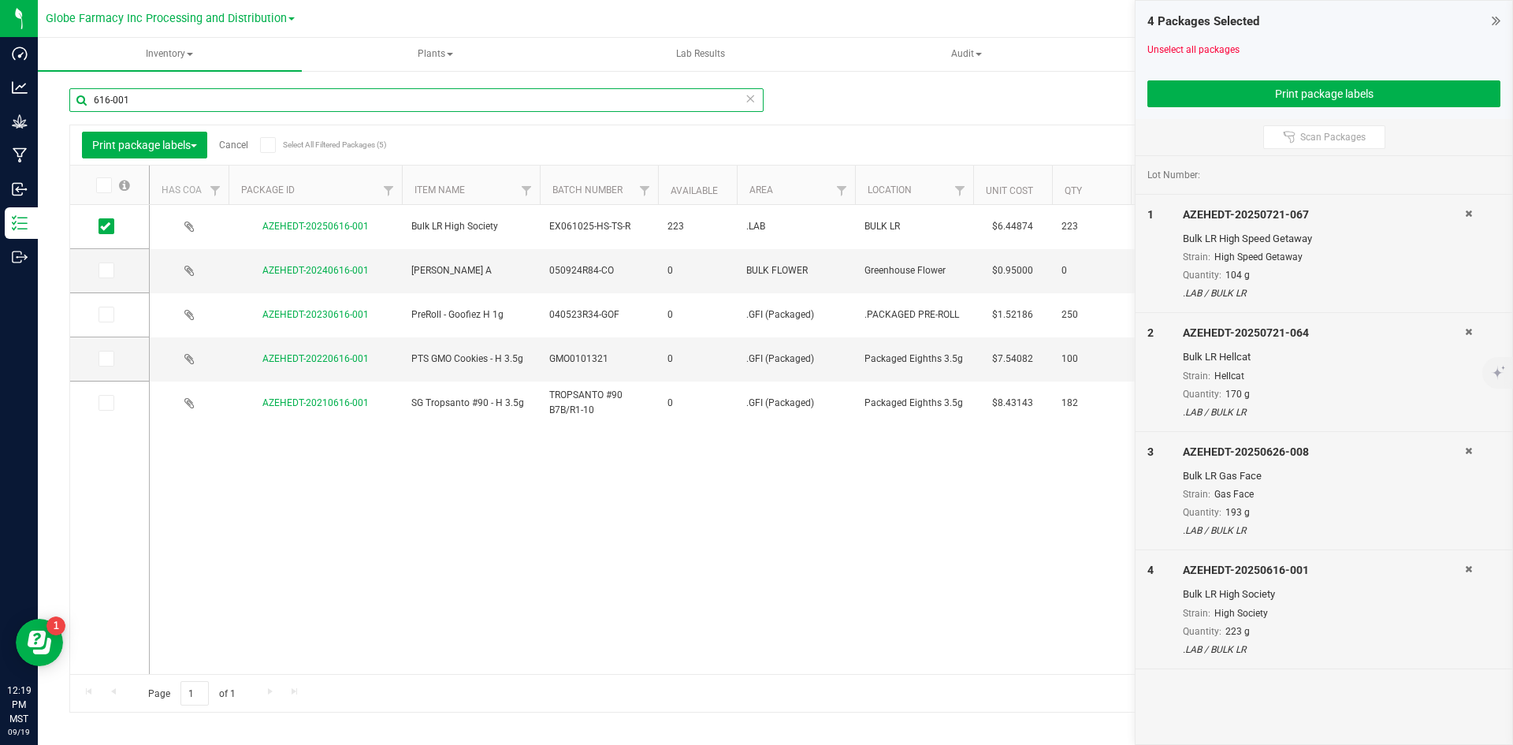
click at [147, 99] on input "616-001" at bounding box center [416, 100] width 694 height 24
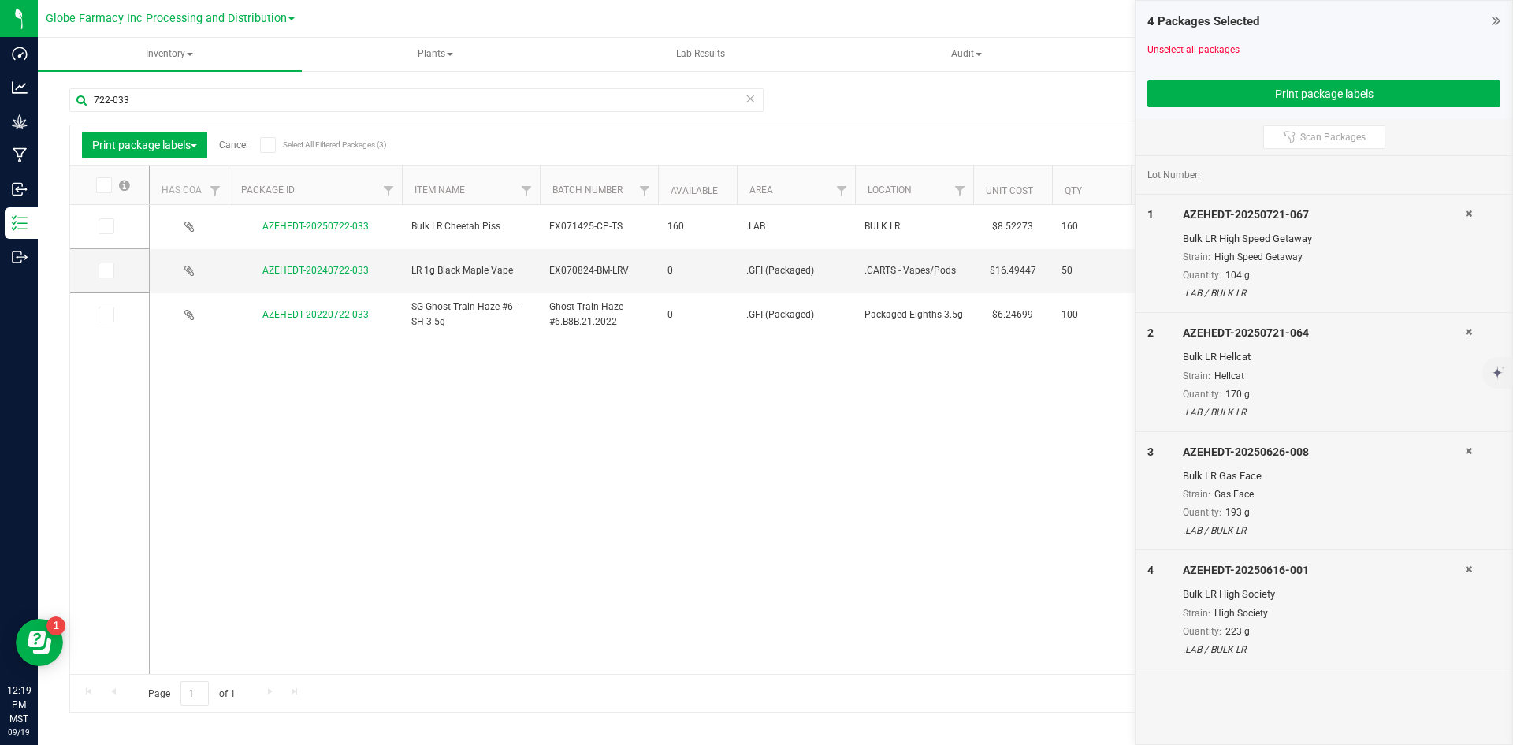
click at [103, 226] on icon at bounding box center [105, 226] width 10 height 0
click at [0, 0] on input "checkbox" at bounding box center [0, 0] width 0 height 0
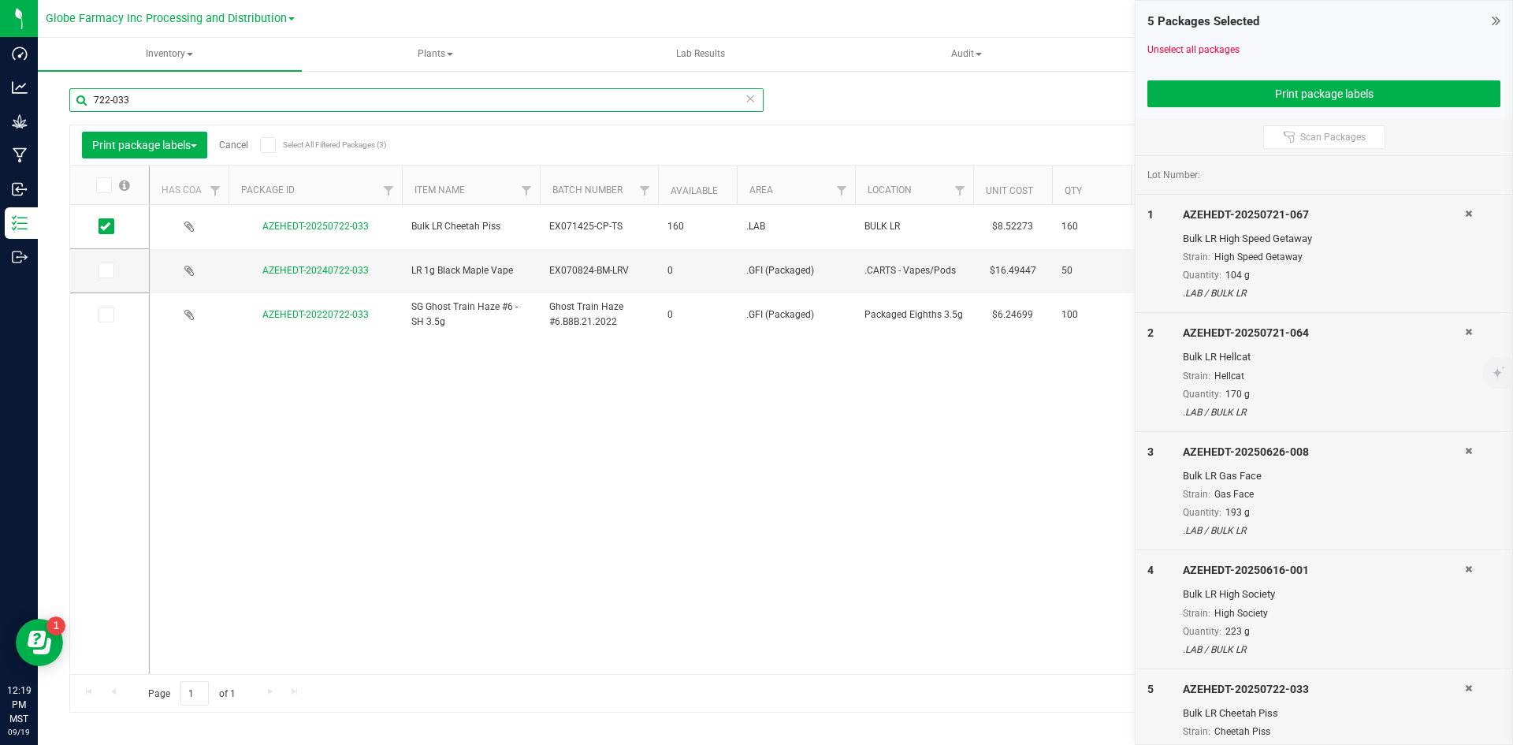
click at [163, 92] on input "722-033" at bounding box center [416, 100] width 694 height 24
click at [162, 93] on input "722-033" at bounding box center [416, 100] width 694 height 24
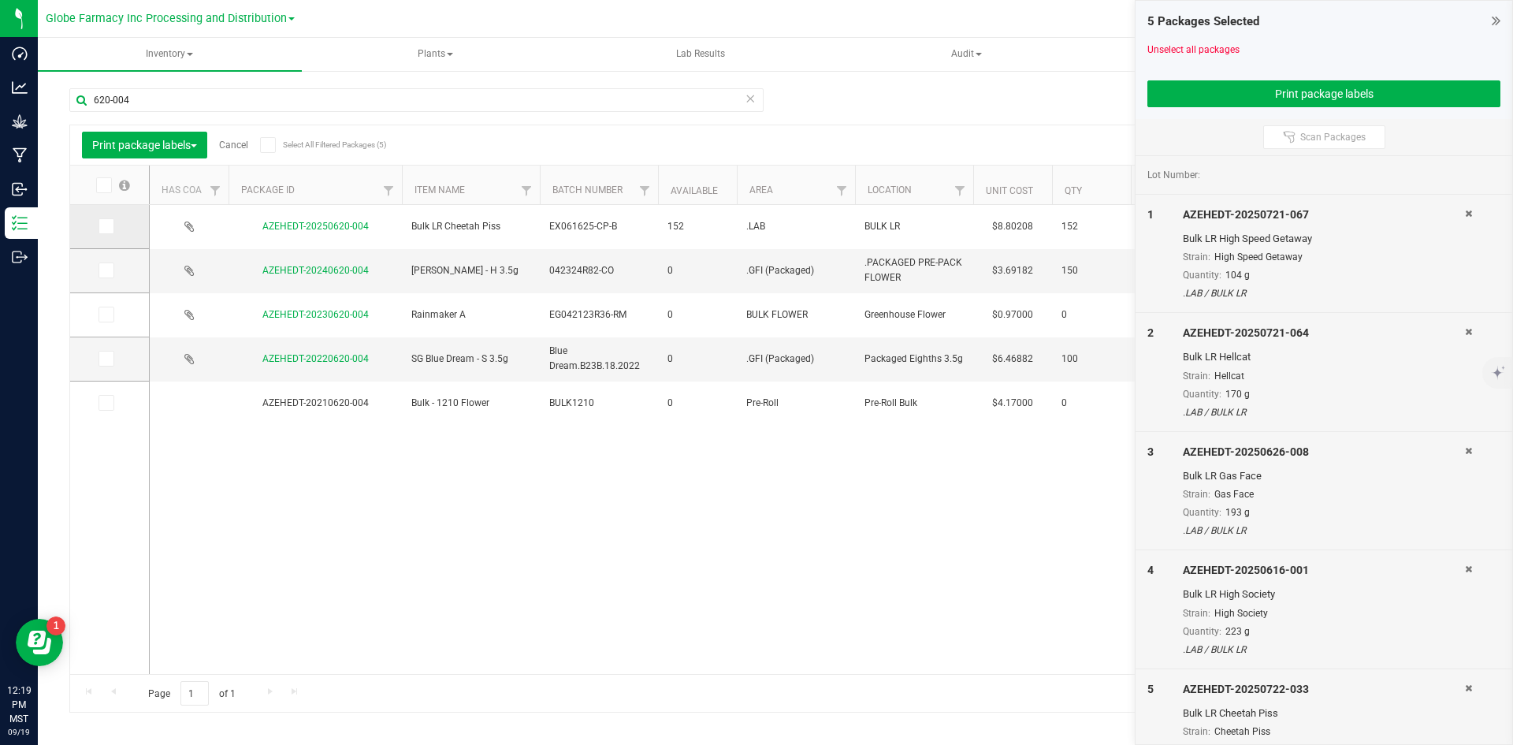
click at [109, 226] on icon at bounding box center [105, 226] width 10 height 0
click at [0, 0] on input "checkbox" at bounding box center [0, 0] width 0 height 0
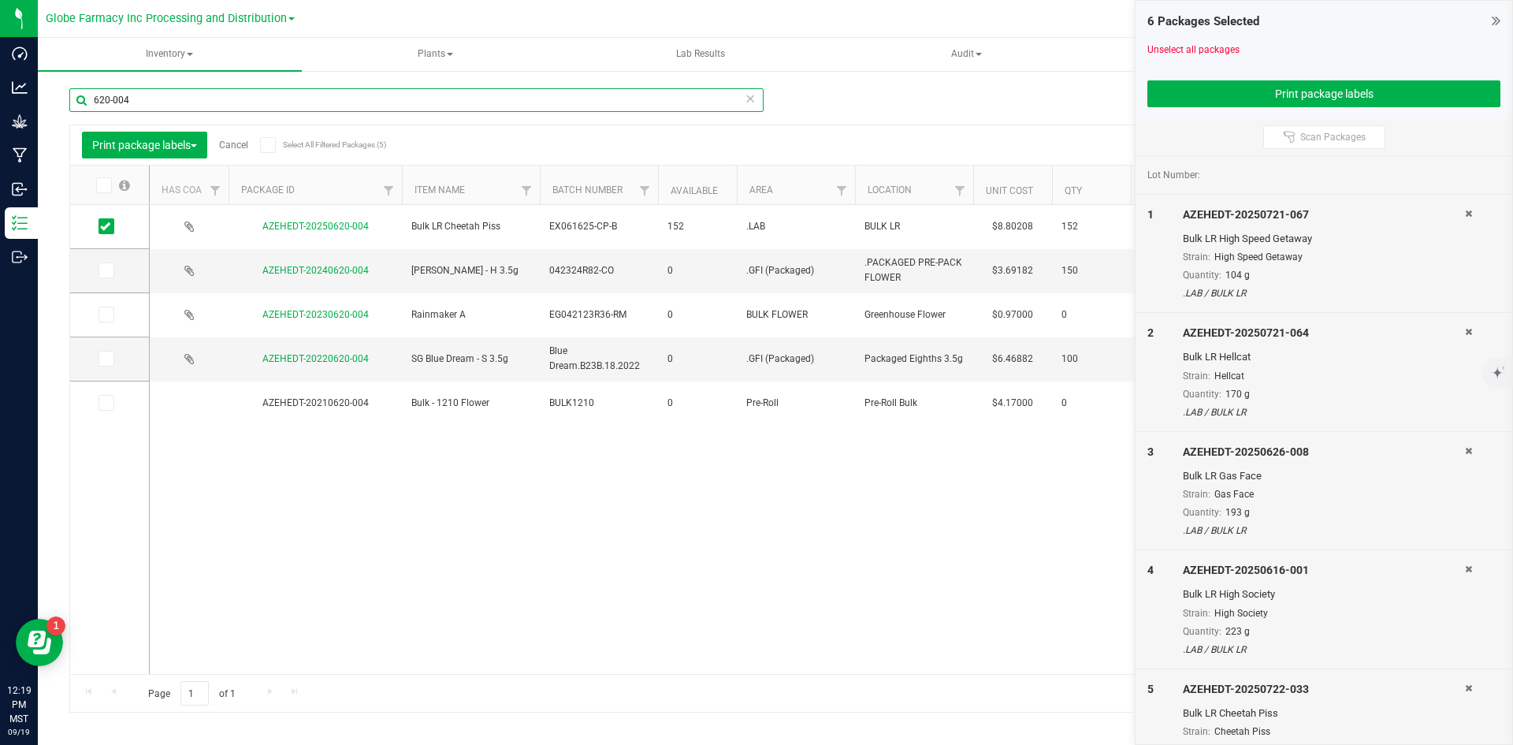
click at [183, 107] on input "620-004" at bounding box center [416, 100] width 694 height 24
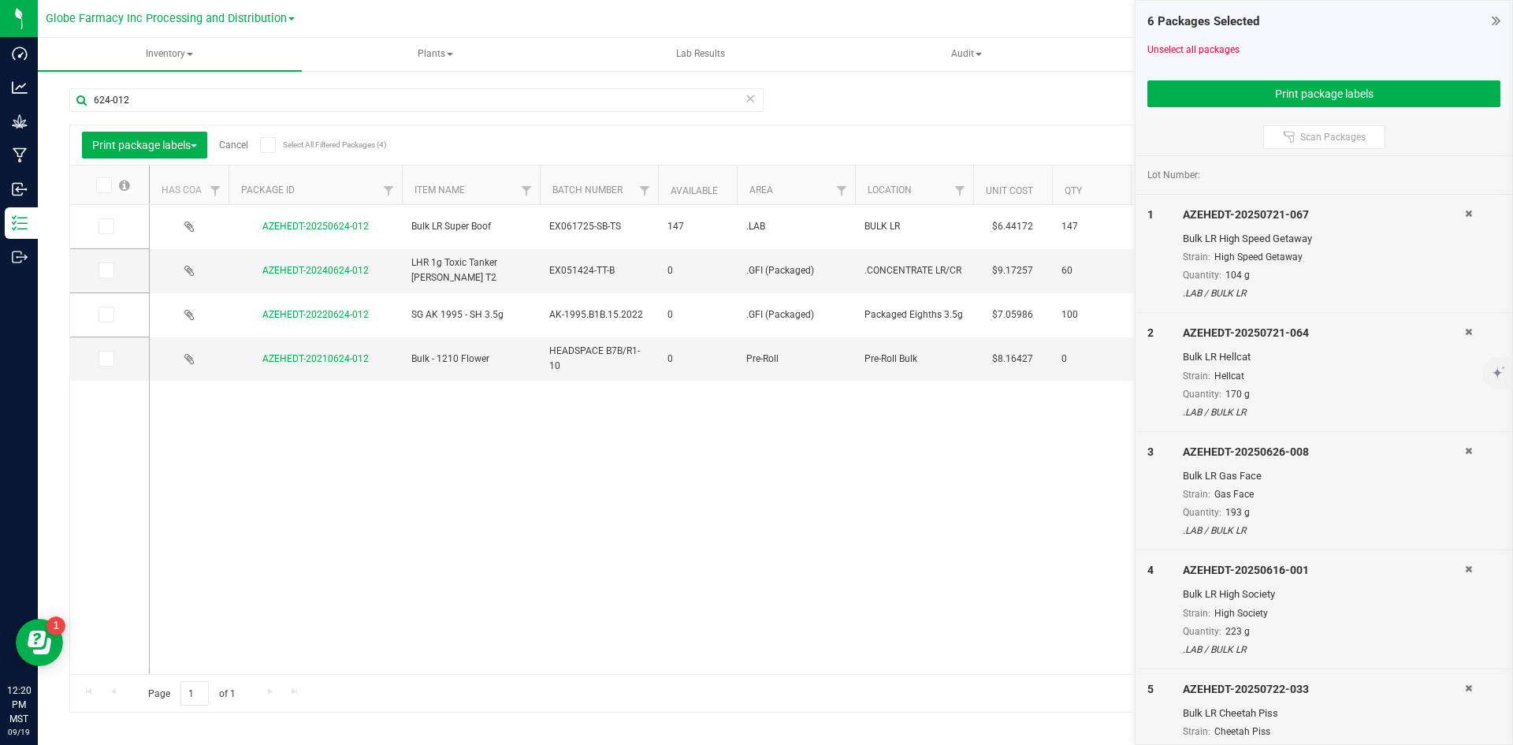
click at [104, 226] on icon at bounding box center [105, 226] width 10 height 0
click at [0, 0] on input "checkbox" at bounding box center [0, 0] width 0 height 0
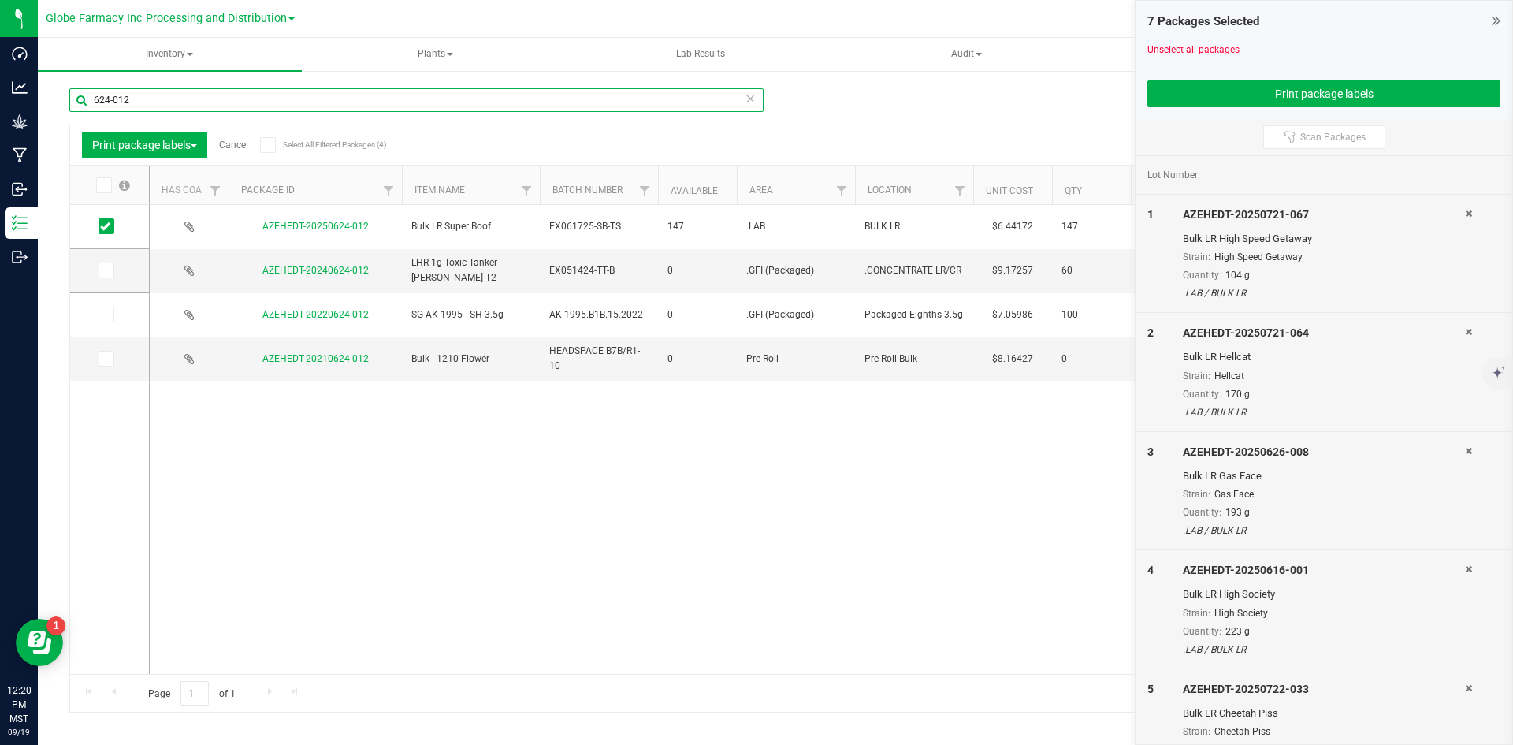
click at [145, 107] on input "624-012" at bounding box center [416, 100] width 694 height 24
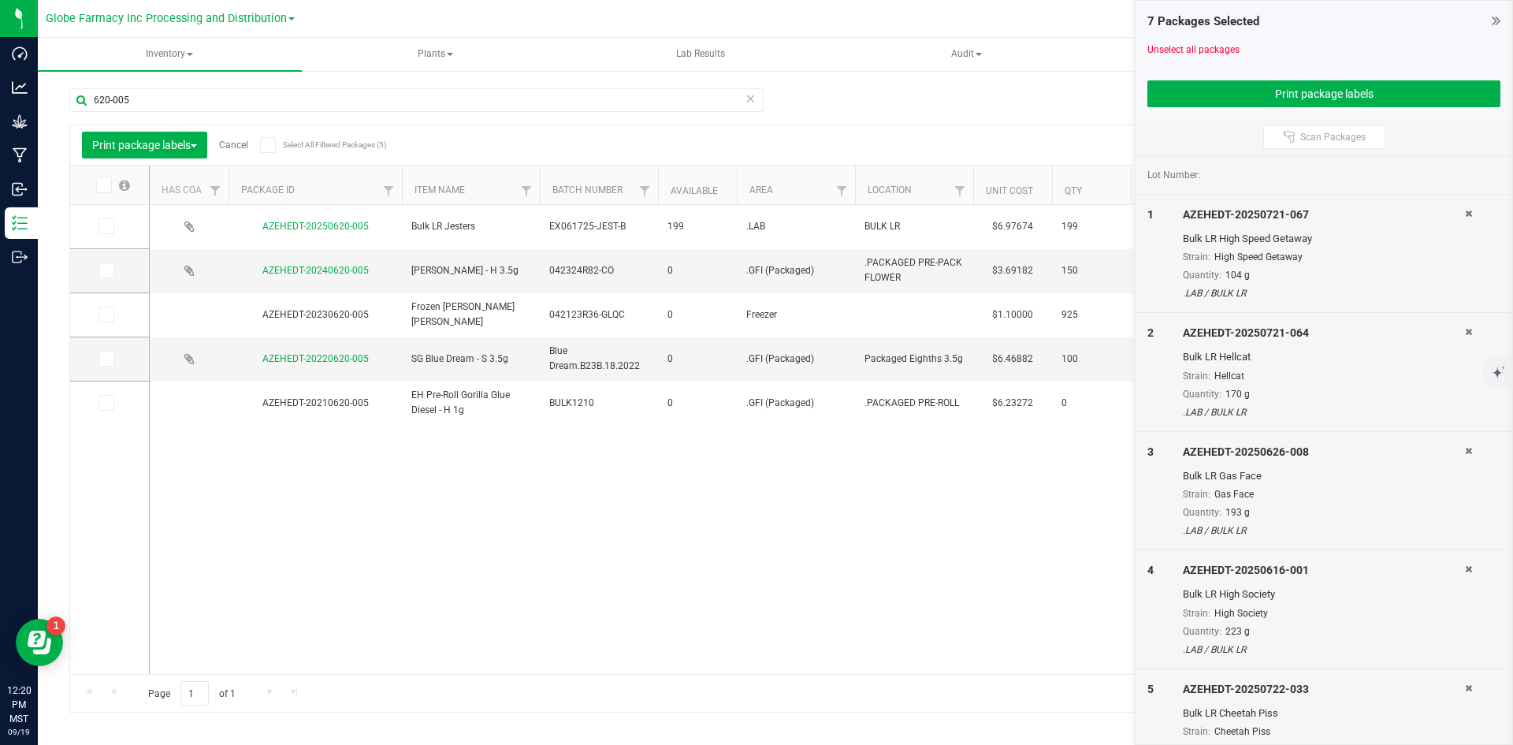
click at [108, 226] on icon at bounding box center [105, 226] width 10 height 0
click at [0, 0] on input "checkbox" at bounding box center [0, 0] width 0 height 0
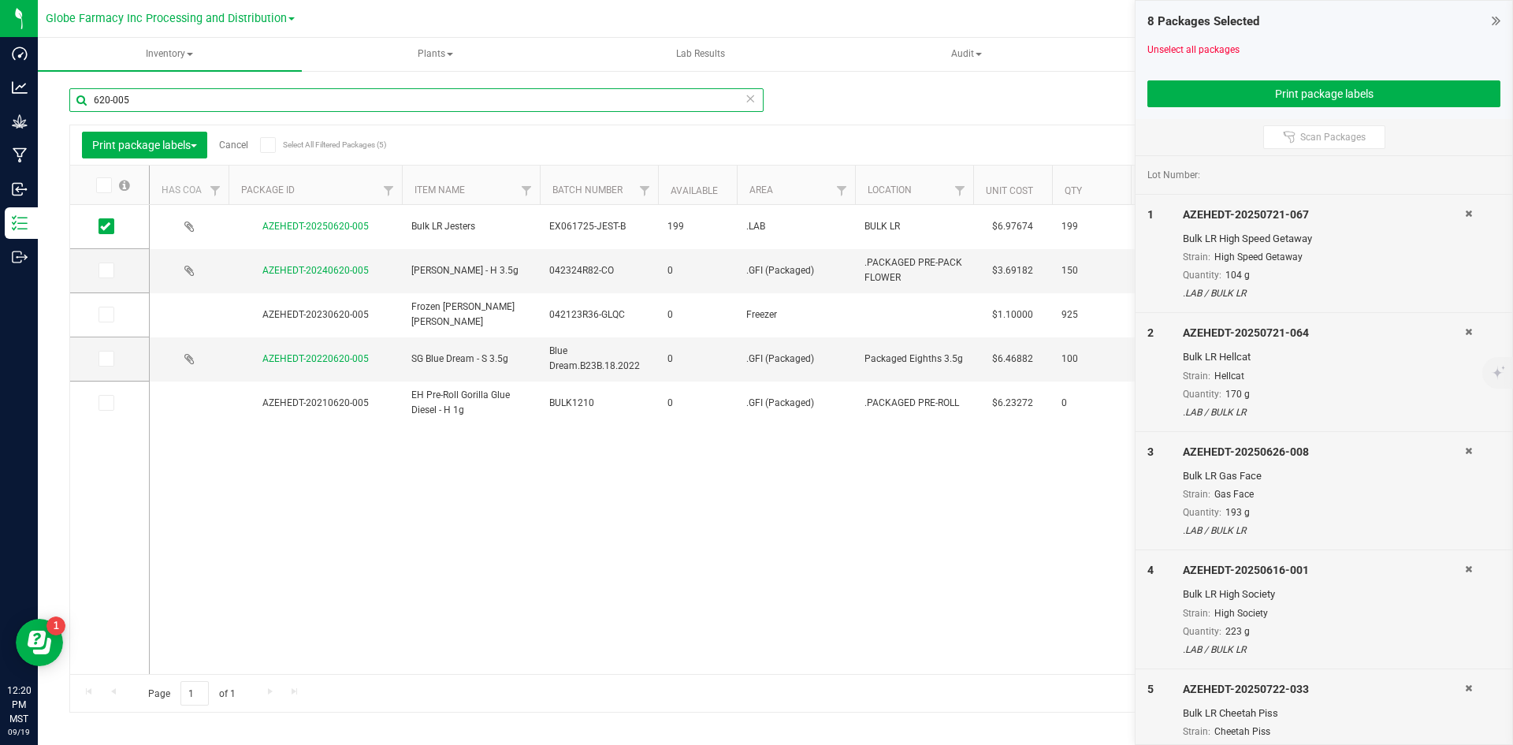
click at [293, 97] on input "620-005" at bounding box center [416, 100] width 694 height 24
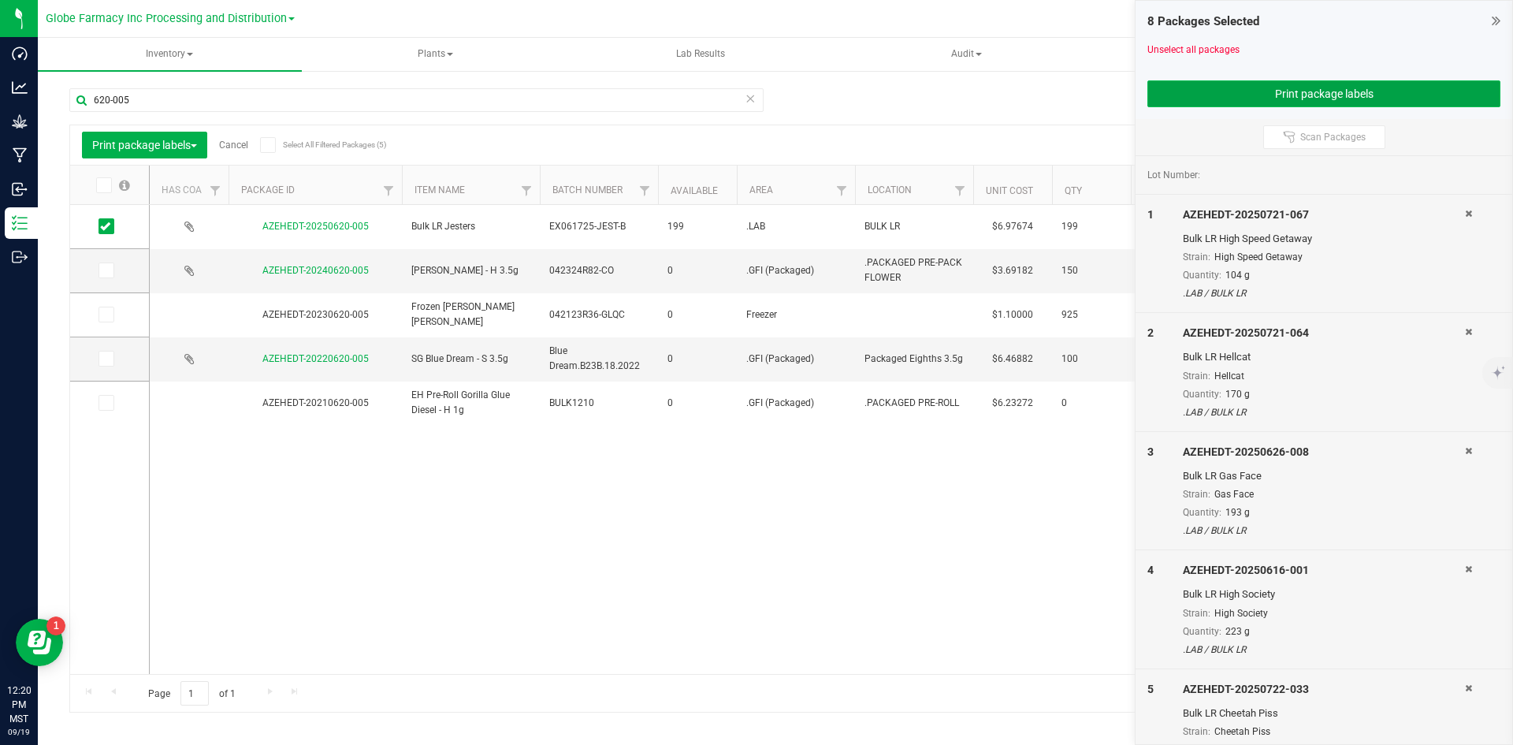
click at [1276, 81] on button "Print package labels" at bounding box center [1323, 93] width 353 height 27
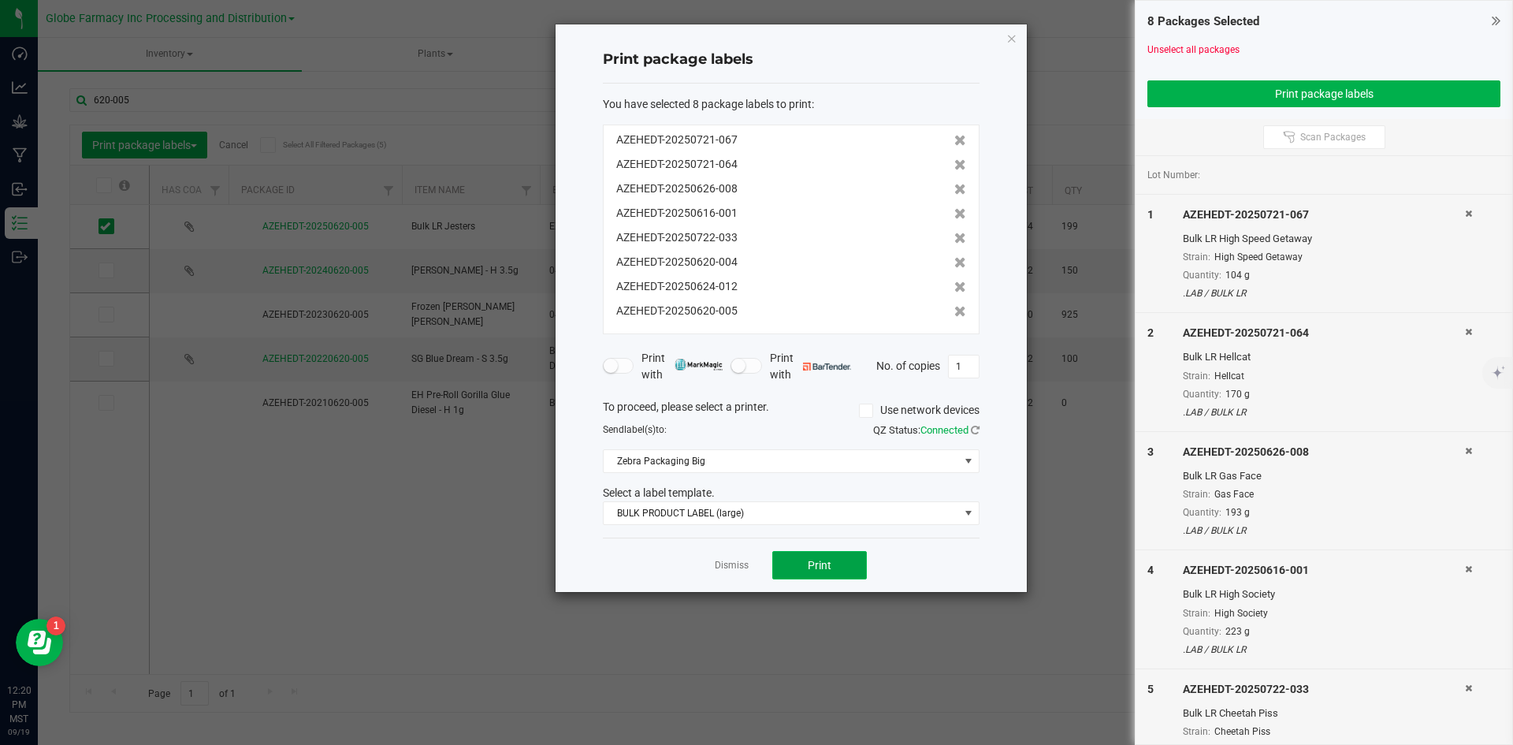
click at [813, 561] on span "Print" at bounding box center [820, 565] width 24 height 13
click at [727, 553] on div "Dismiss Print" at bounding box center [791, 564] width 377 height 54
click at [727, 564] on link "Dismiss" at bounding box center [732, 565] width 34 height 13
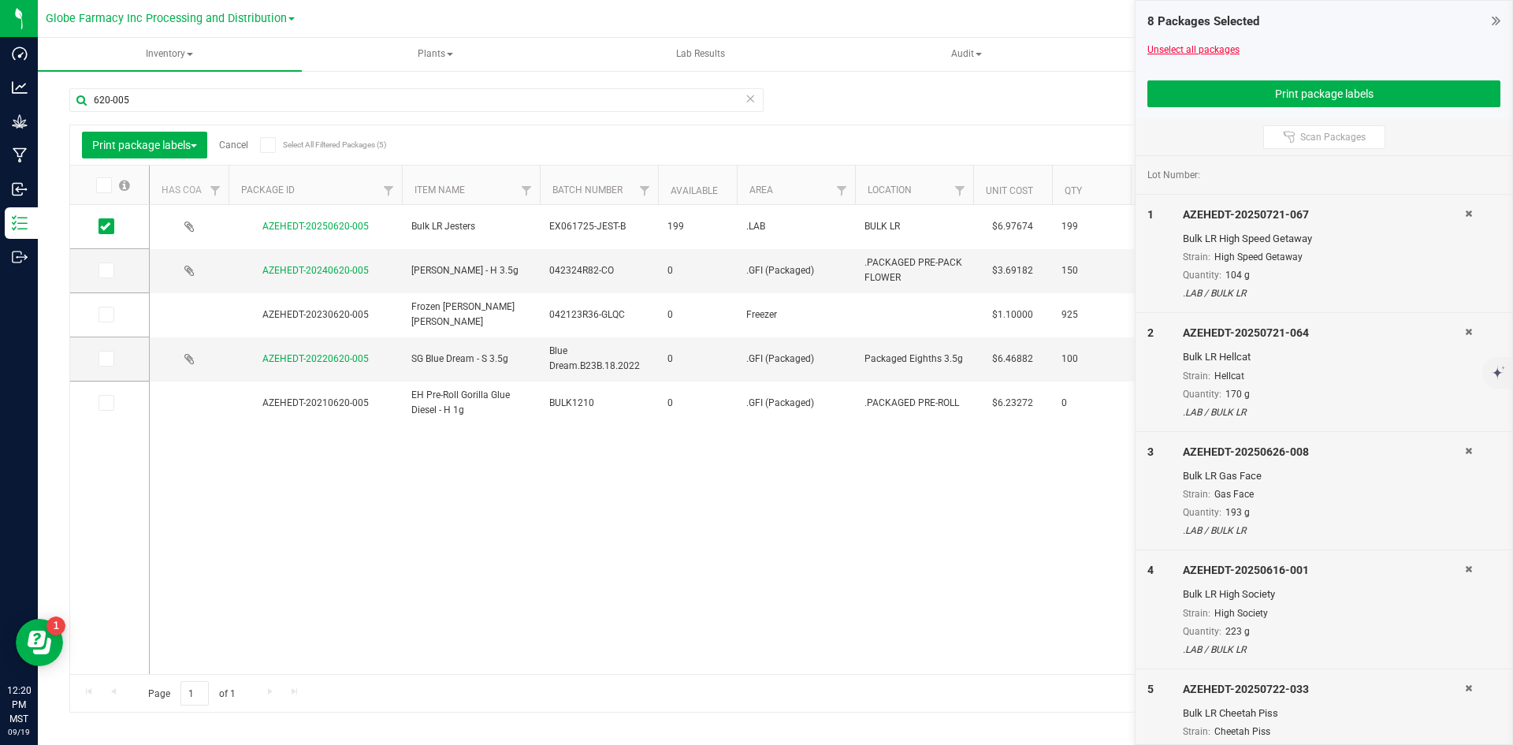
click at [1207, 46] on link "Unselect all packages" at bounding box center [1193, 49] width 92 height 11
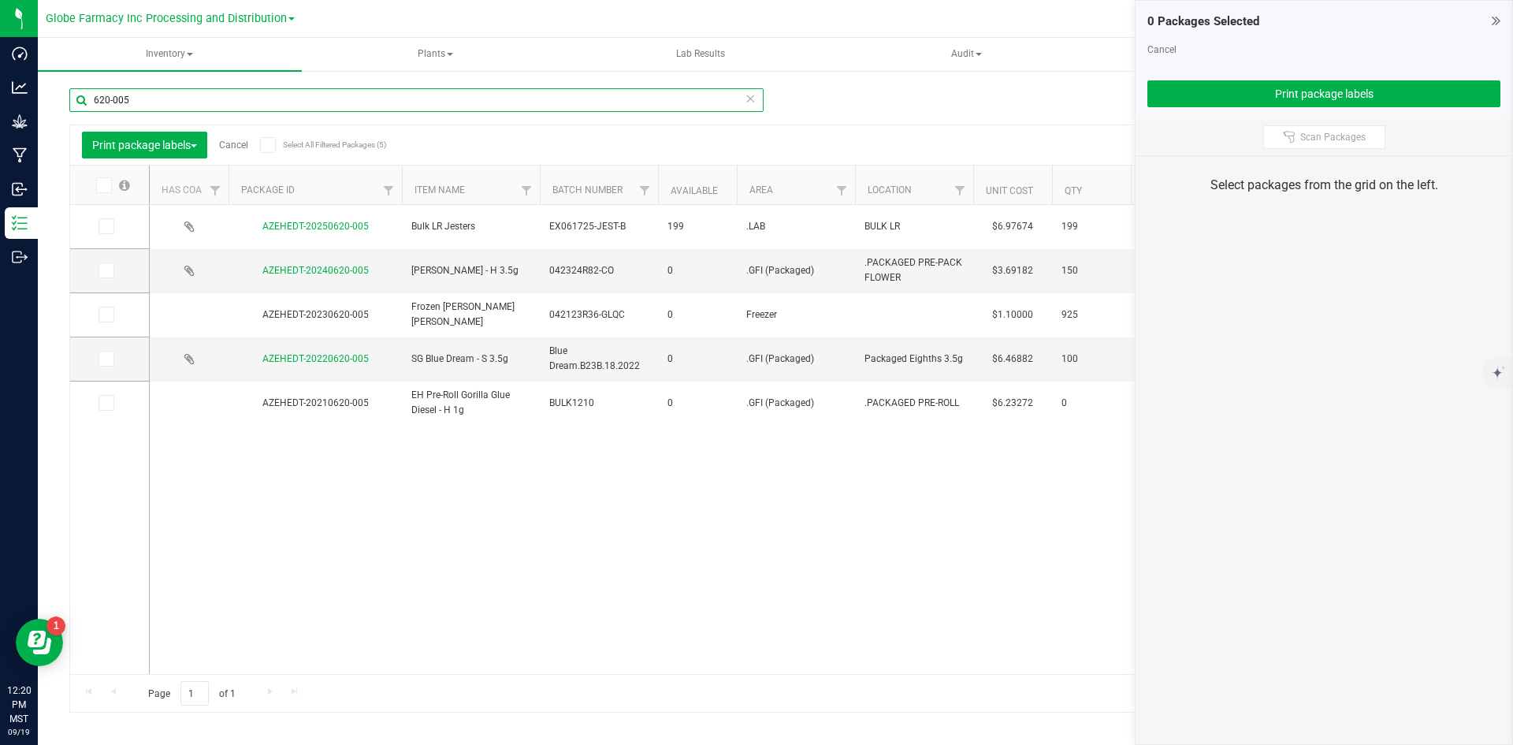
click at [320, 102] on input "620-005" at bounding box center [416, 100] width 694 height 24
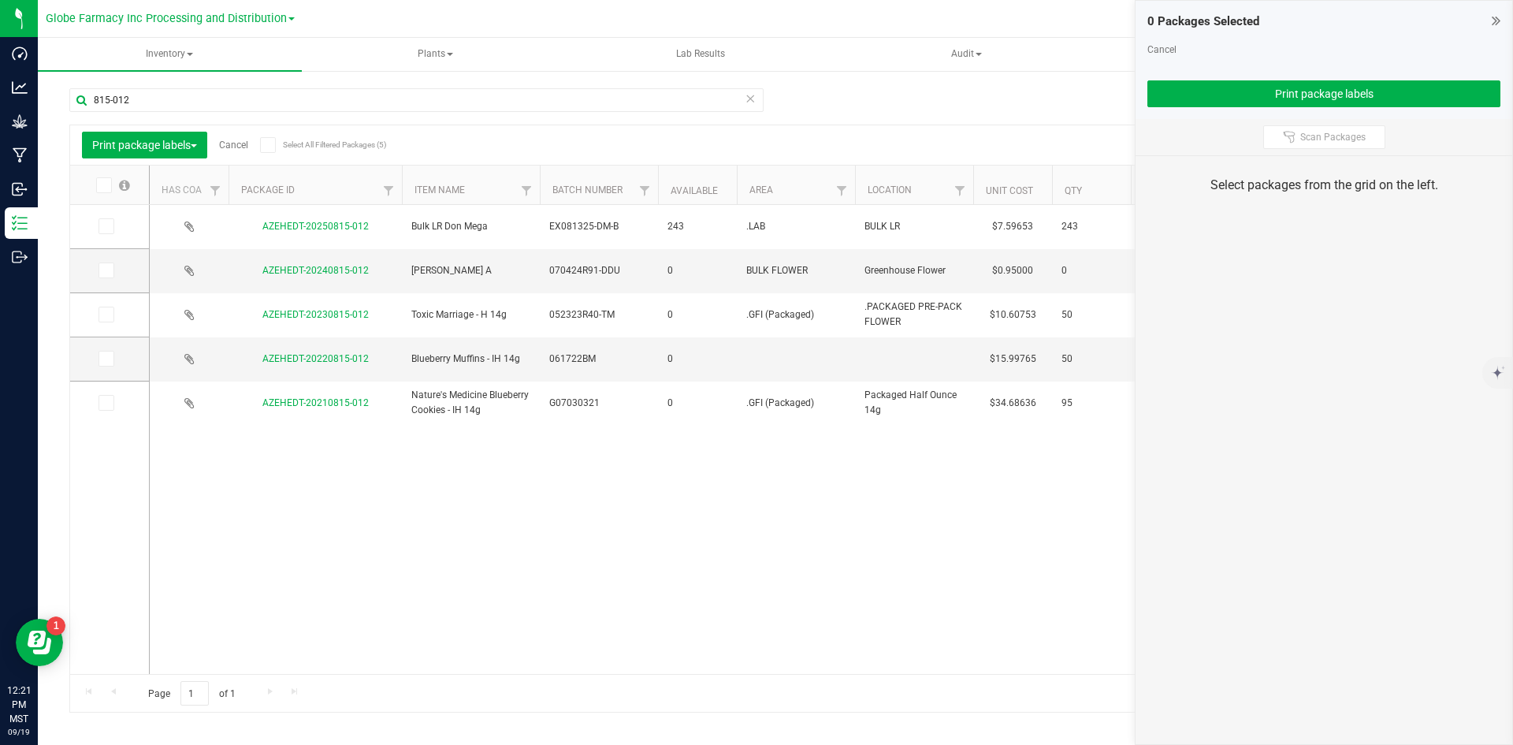
click at [107, 226] on icon at bounding box center [105, 226] width 10 height 0
click at [0, 0] on input "checkbox" at bounding box center [0, 0] width 0 height 0
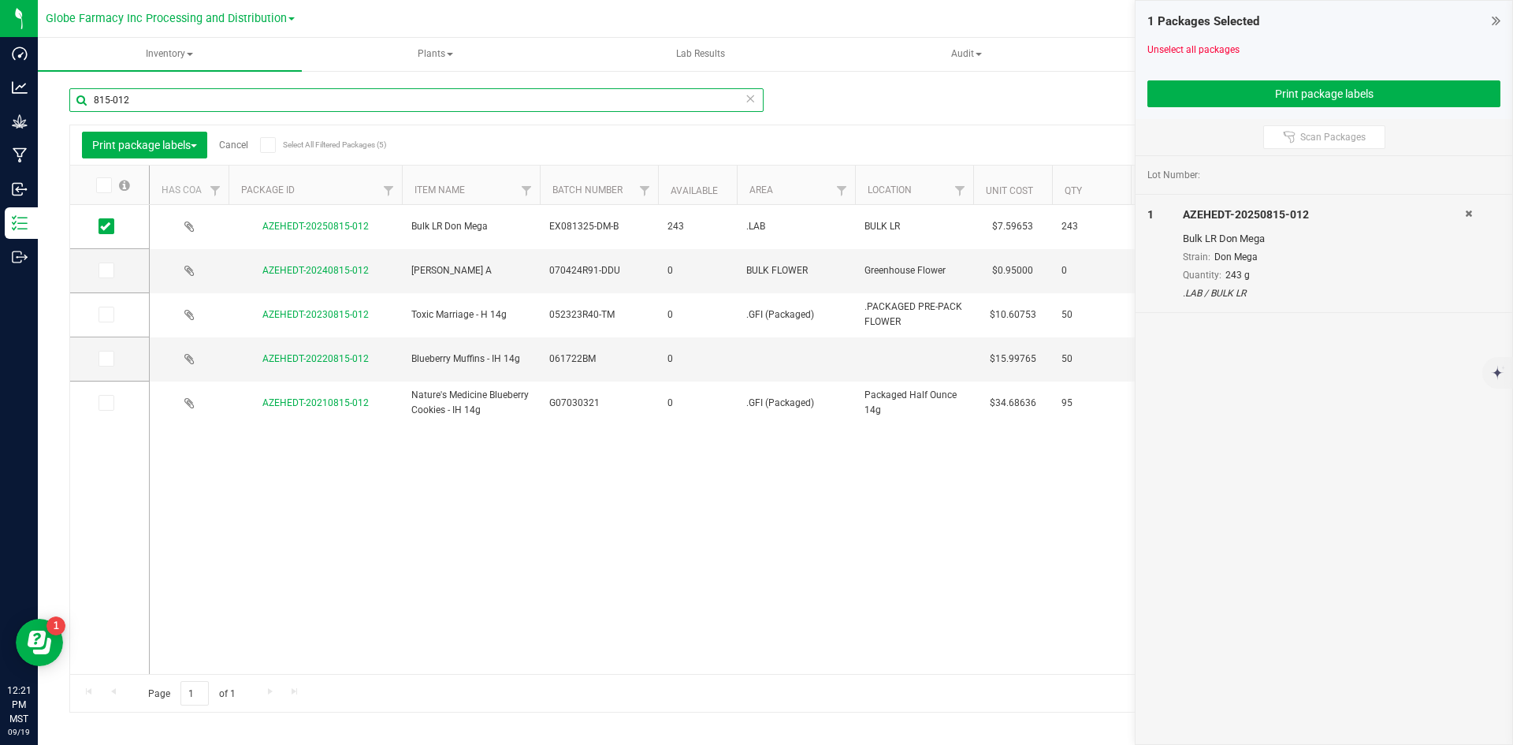
click at [224, 102] on input "815-012" at bounding box center [416, 100] width 694 height 24
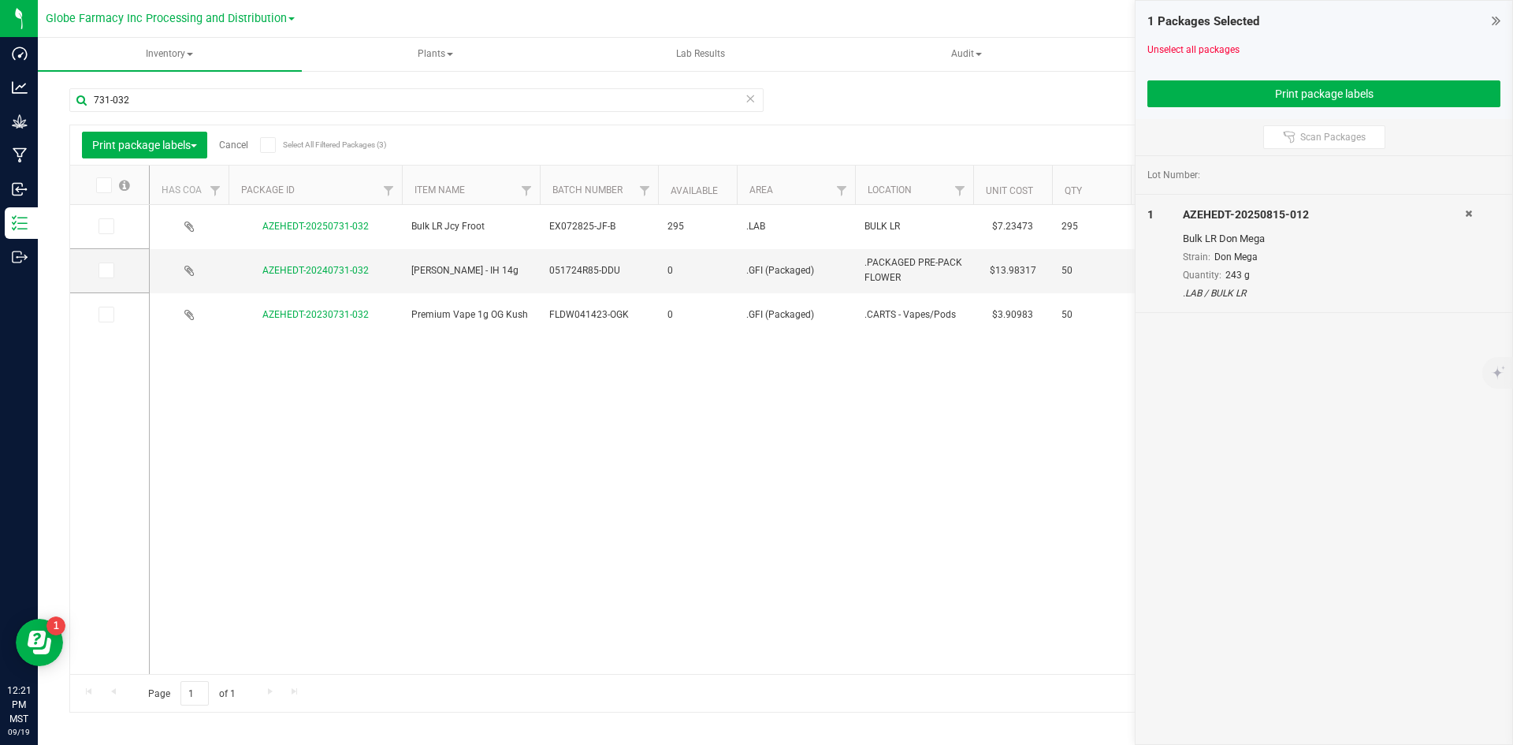
click at [106, 226] on icon at bounding box center [105, 226] width 10 height 0
click at [0, 0] on input "checkbox" at bounding box center [0, 0] width 0 height 0
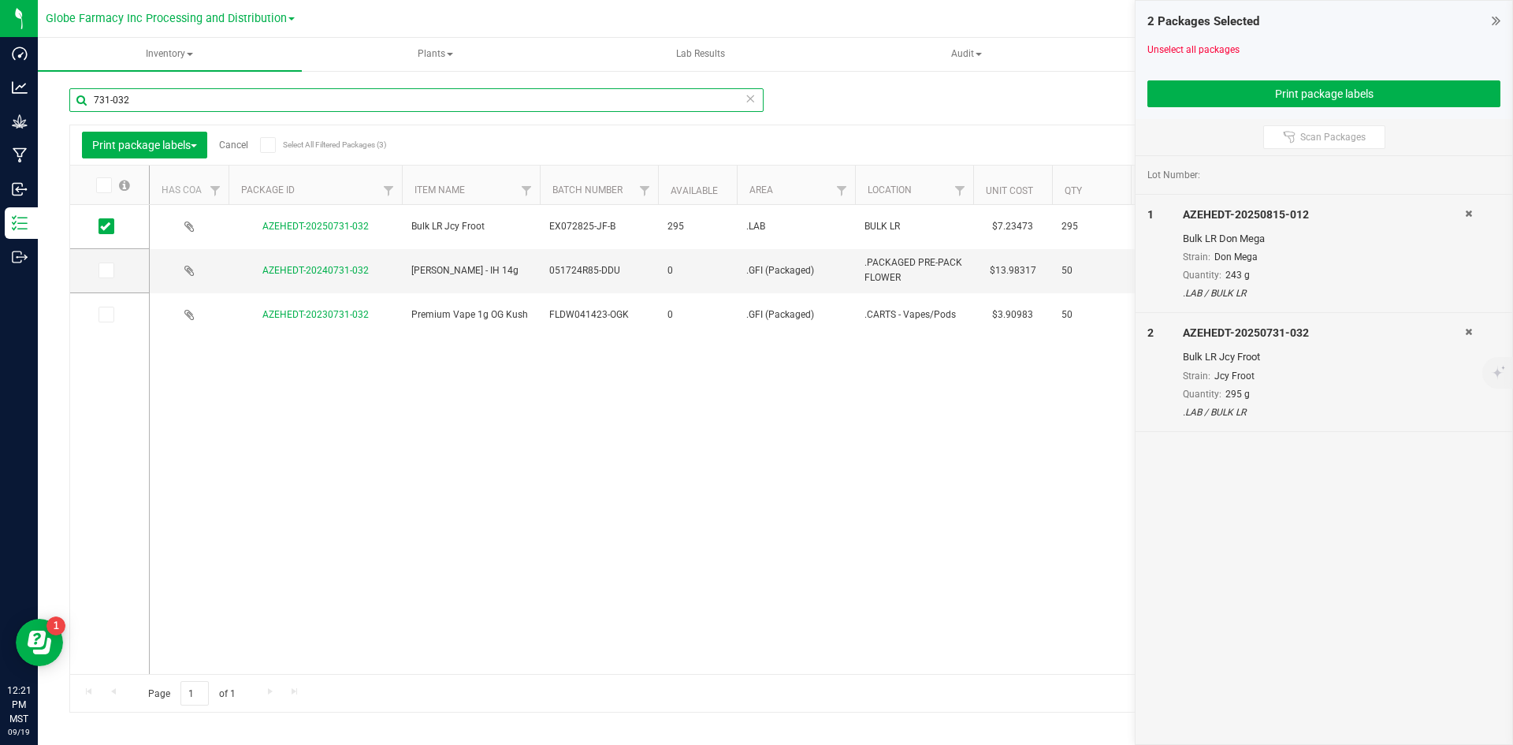
click at [188, 102] on input "731-032" at bounding box center [416, 100] width 694 height 24
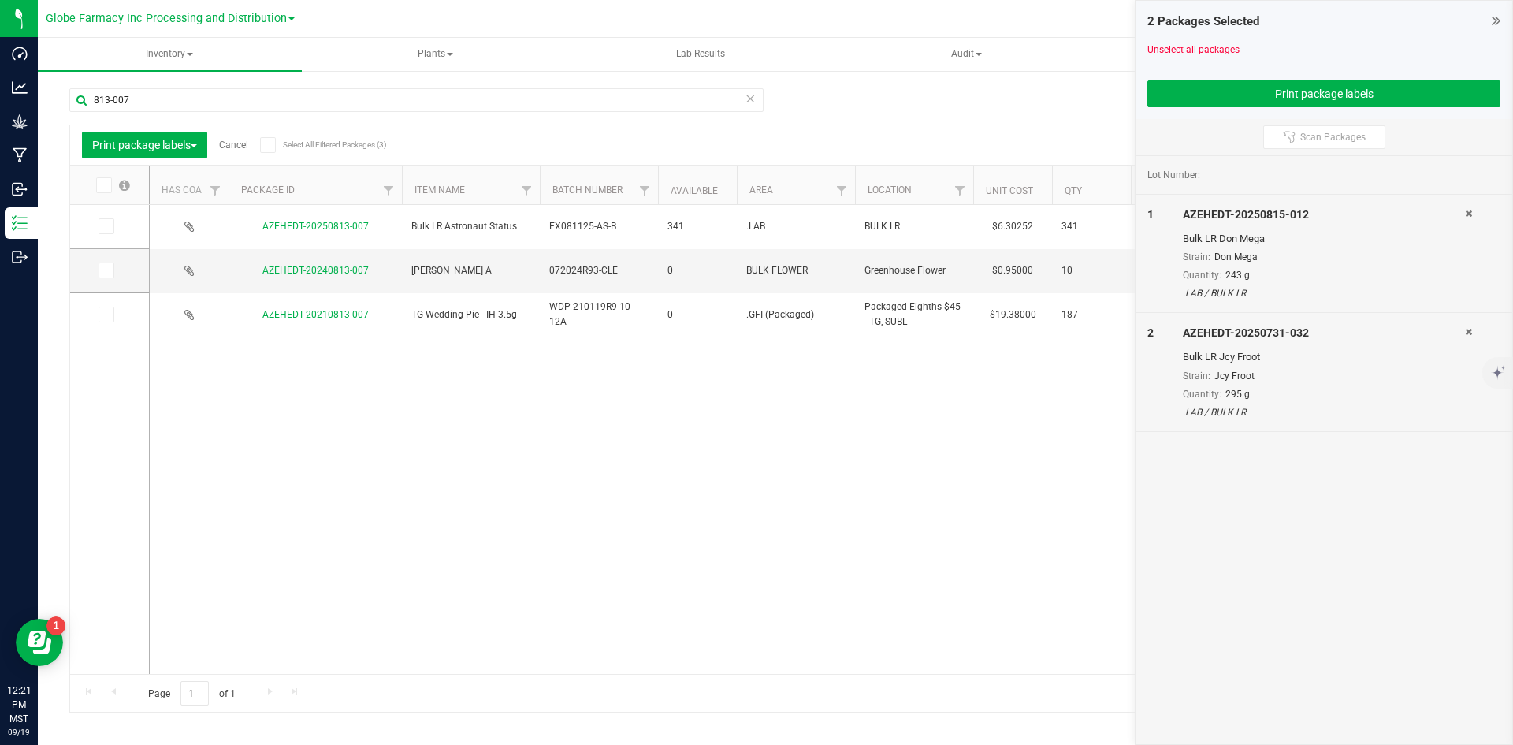
click at [112, 224] on span at bounding box center [107, 226] width 16 height 16
click at [0, 0] on input "checkbox" at bounding box center [0, 0] width 0 height 0
click at [136, 112] on div "813-007" at bounding box center [416, 106] width 694 height 36
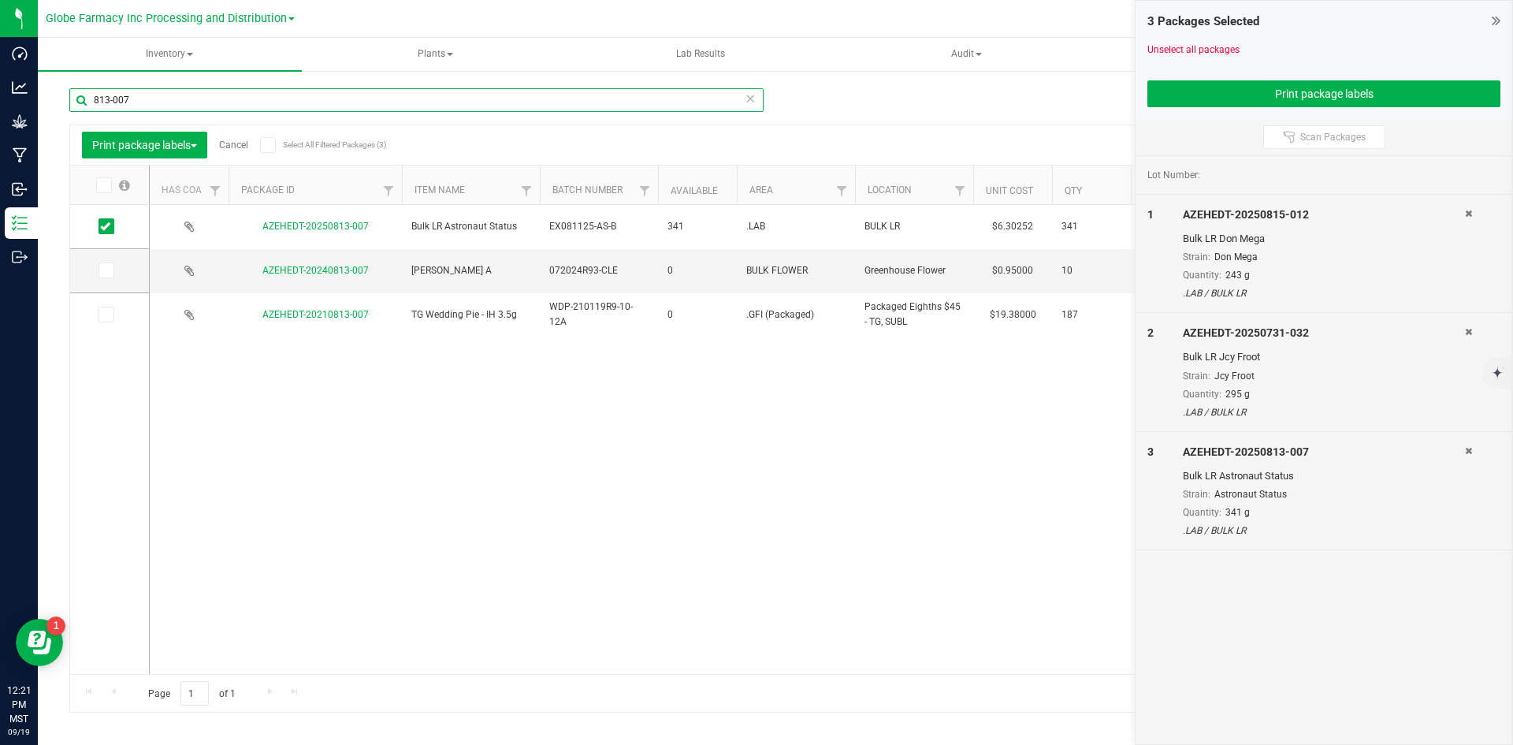
click at [137, 106] on input "813-007" at bounding box center [416, 100] width 694 height 24
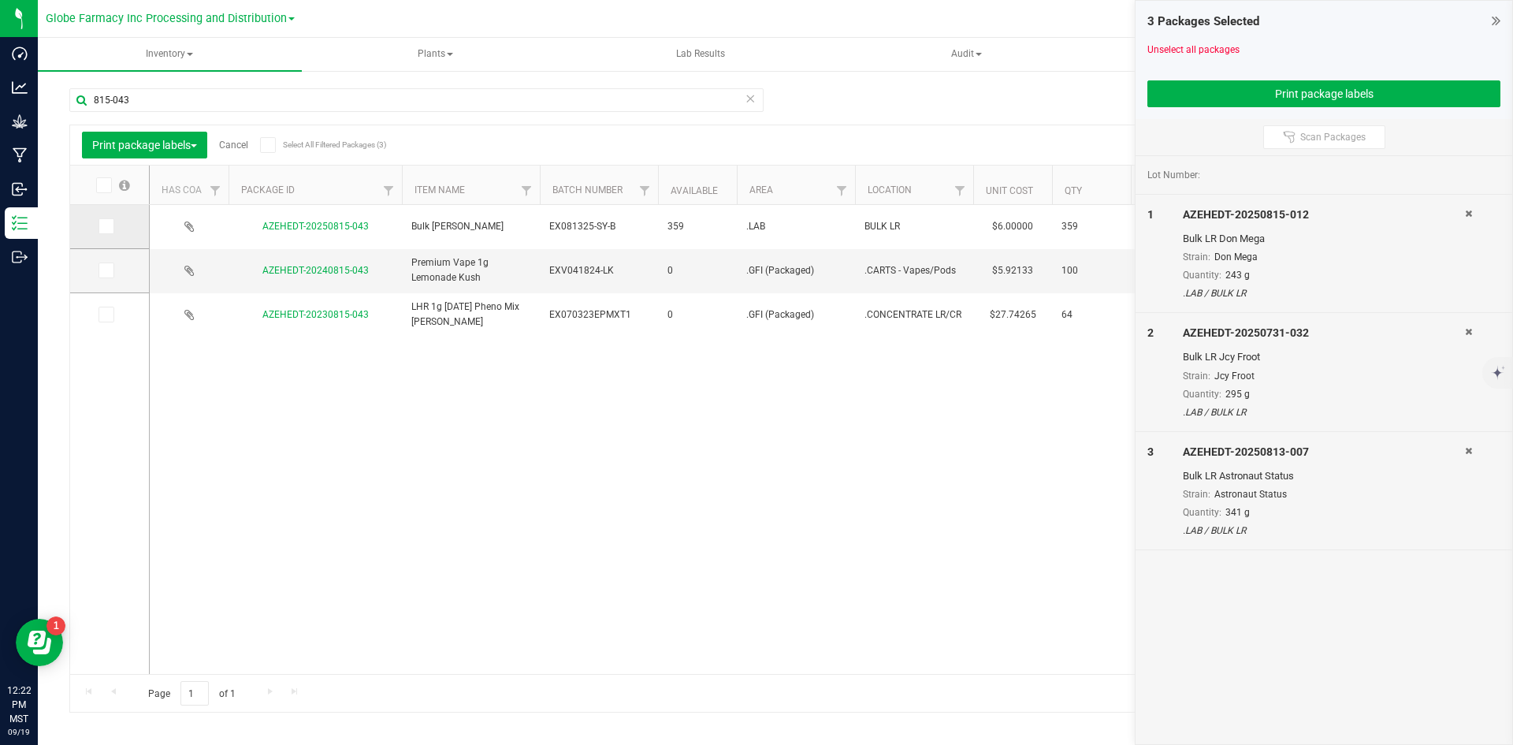
click at [107, 226] on icon at bounding box center [105, 226] width 10 height 0
click at [0, 0] on input "checkbox" at bounding box center [0, 0] width 0 height 0
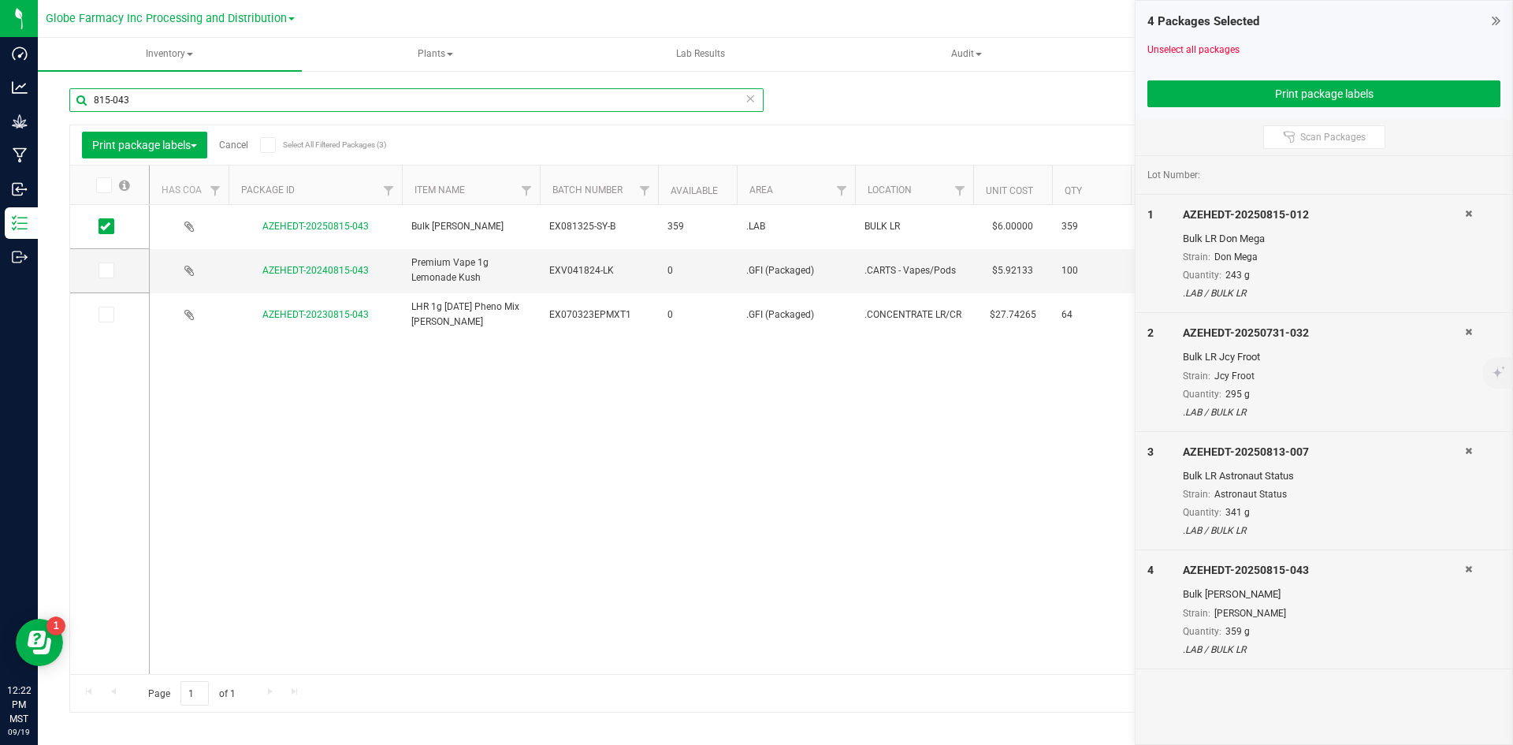
click at [177, 105] on input "815-043" at bounding box center [416, 100] width 694 height 24
type input "821-003"
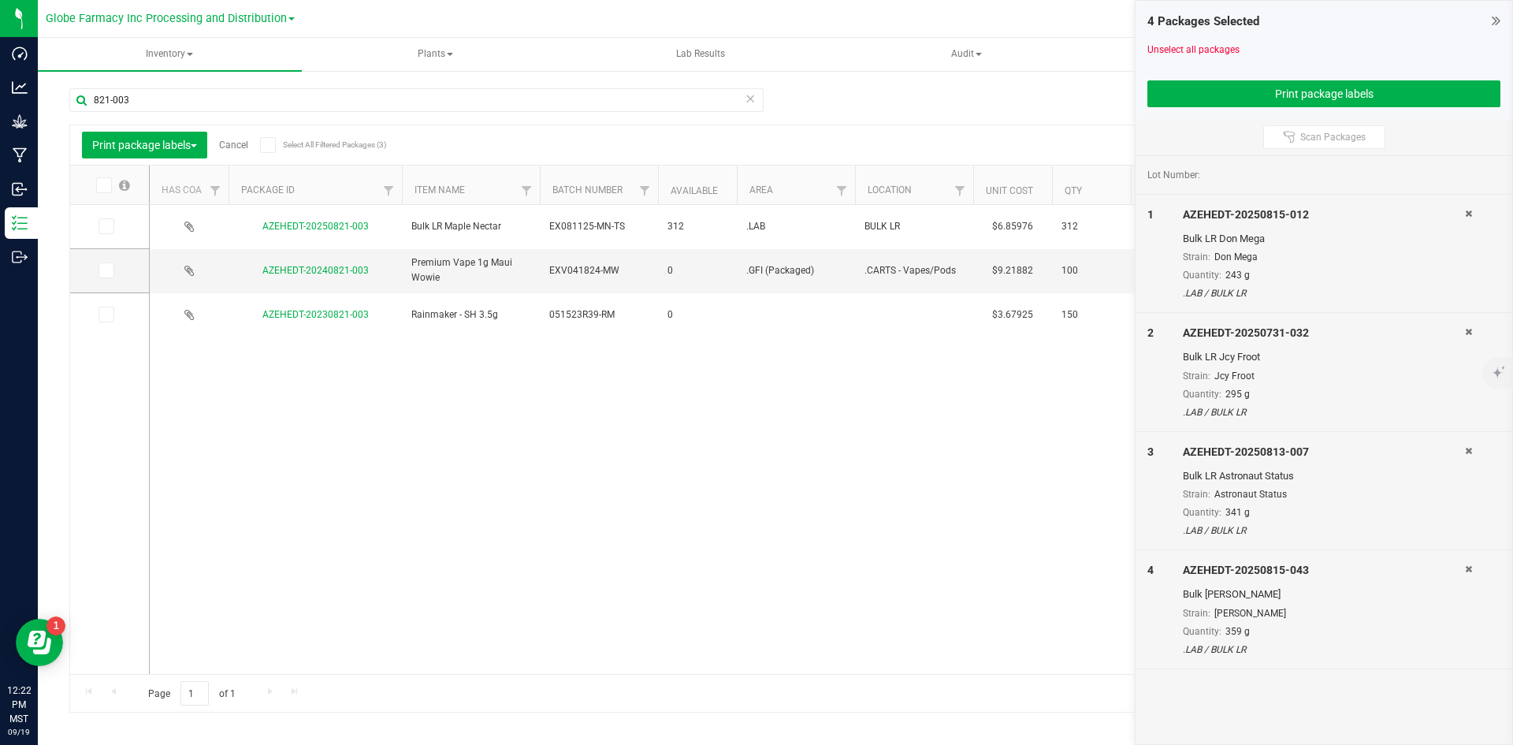
click at [106, 226] on icon at bounding box center [105, 226] width 10 height 0
click at [0, 0] on input "checkbox" at bounding box center [0, 0] width 0 height 0
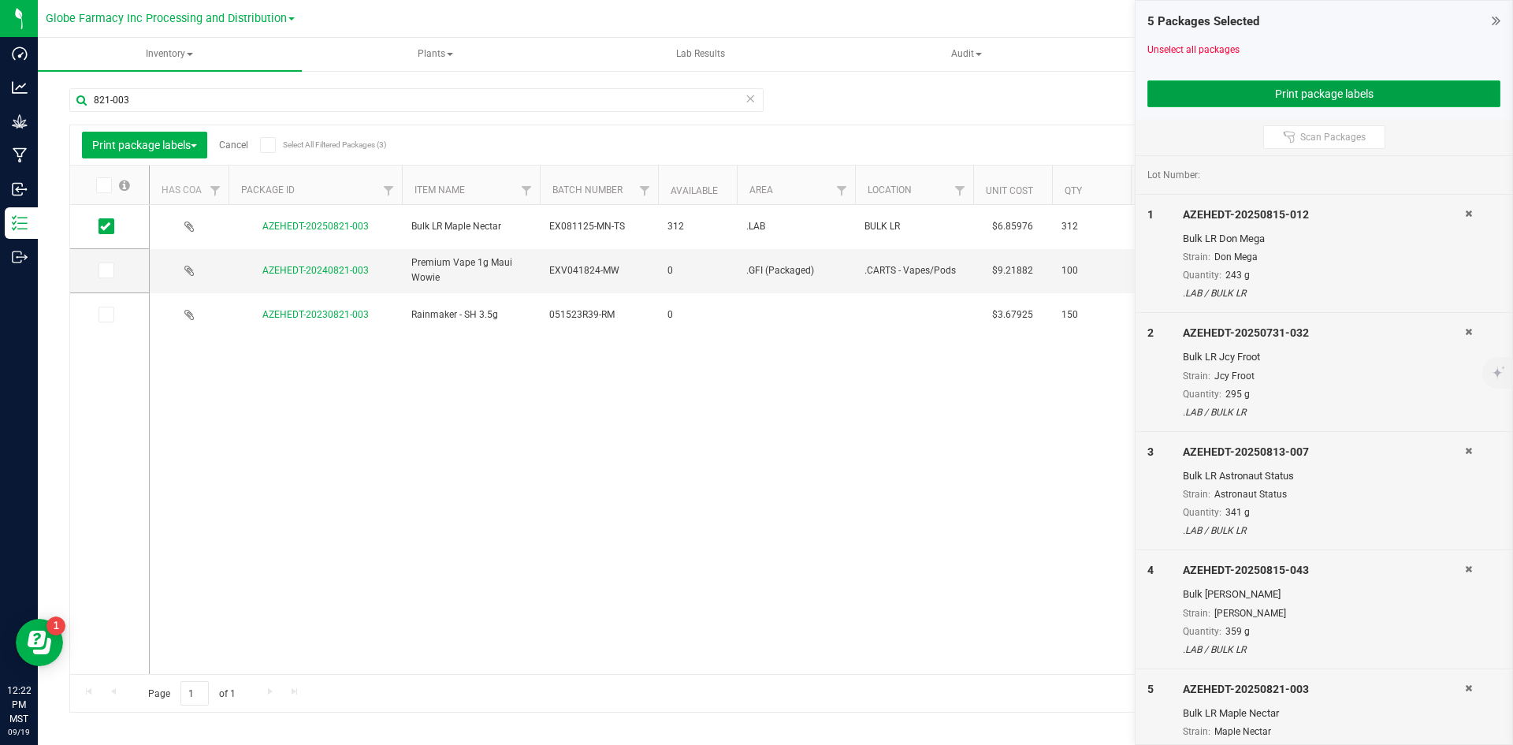
click at [1225, 95] on button "Print package labels" at bounding box center [1323, 93] width 353 height 27
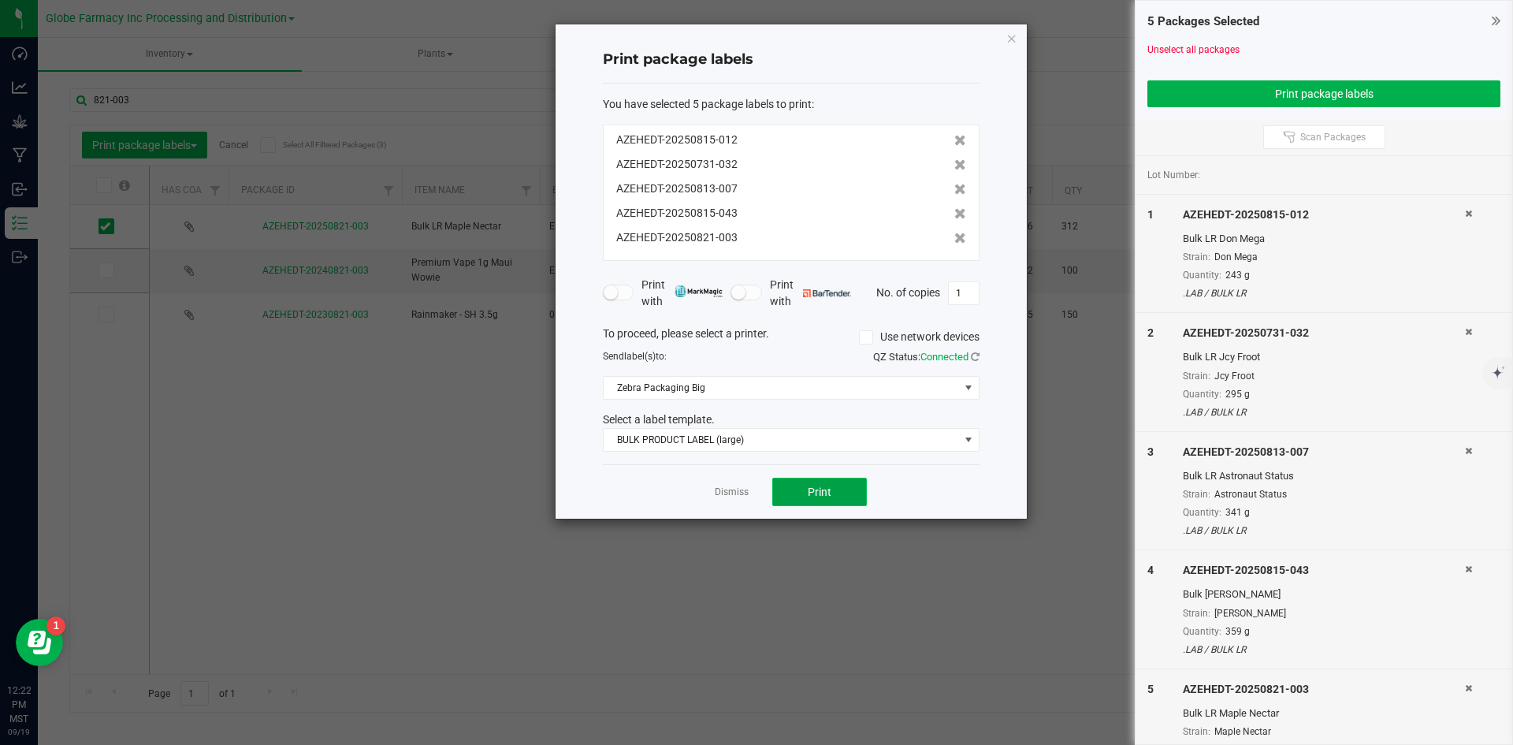
click at [818, 485] on span "Print" at bounding box center [820, 491] width 24 height 13
click at [734, 488] on link "Dismiss" at bounding box center [732, 491] width 34 height 13
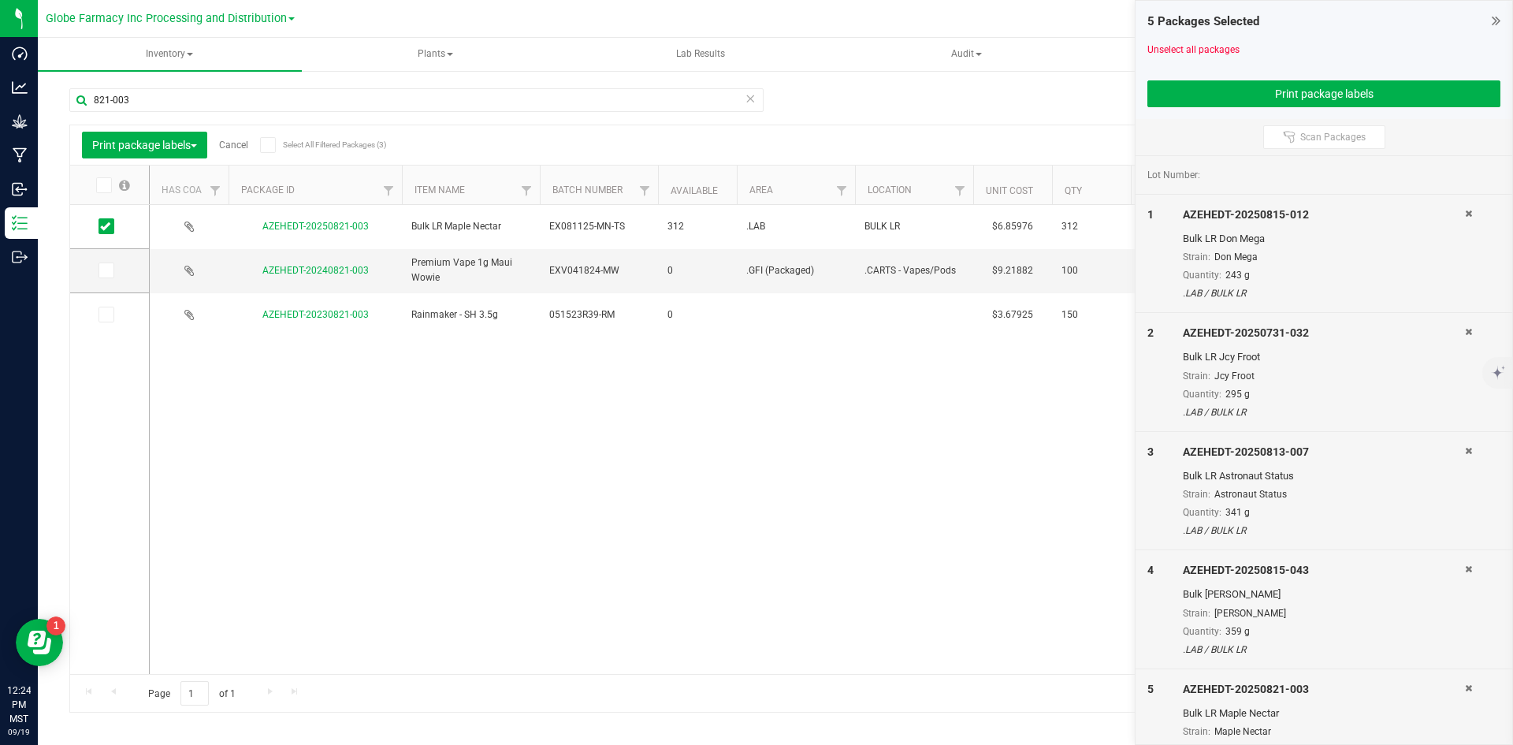
click at [234, 144] on link "Cancel" at bounding box center [233, 144] width 29 height 11
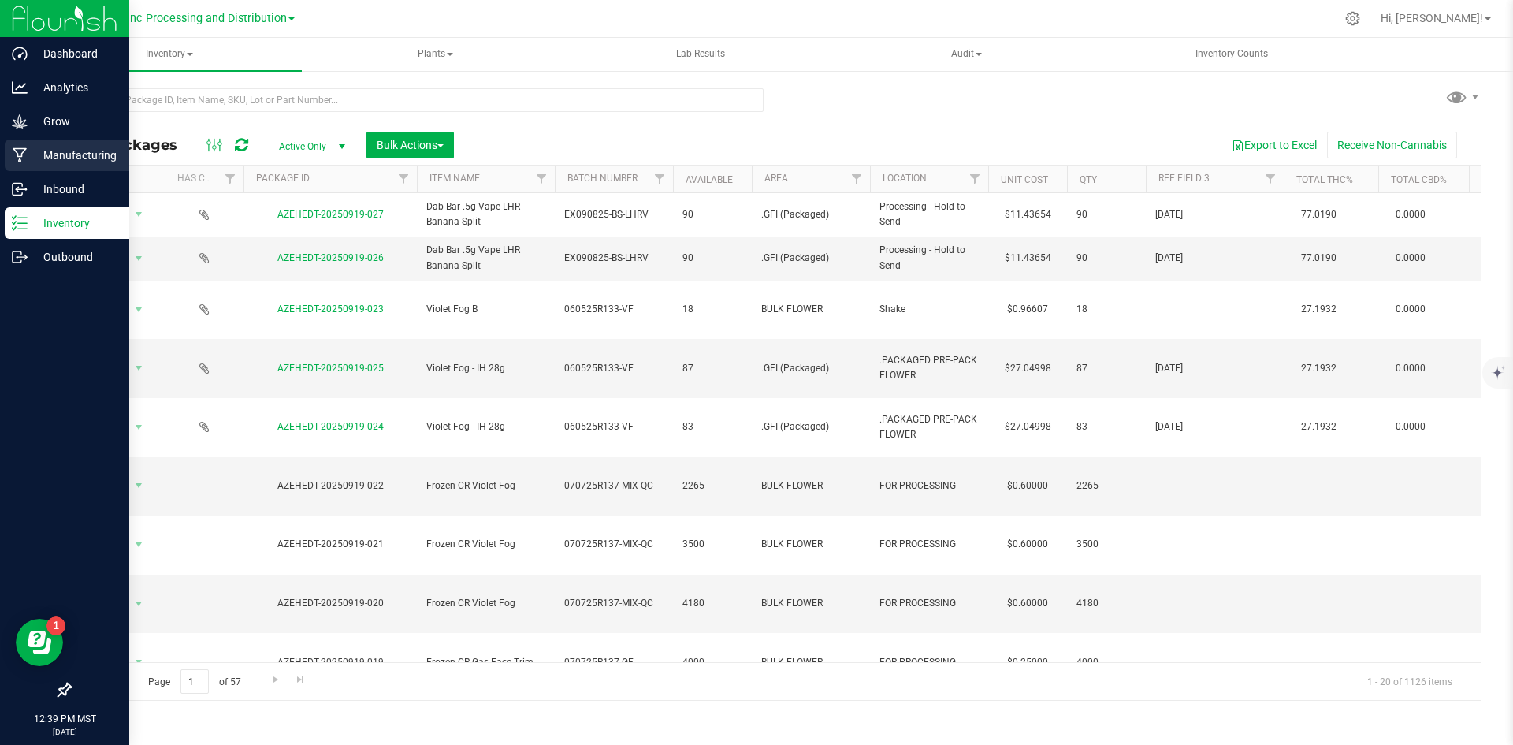
click at [28, 149] on p "Manufacturing" at bounding box center [75, 155] width 95 height 19
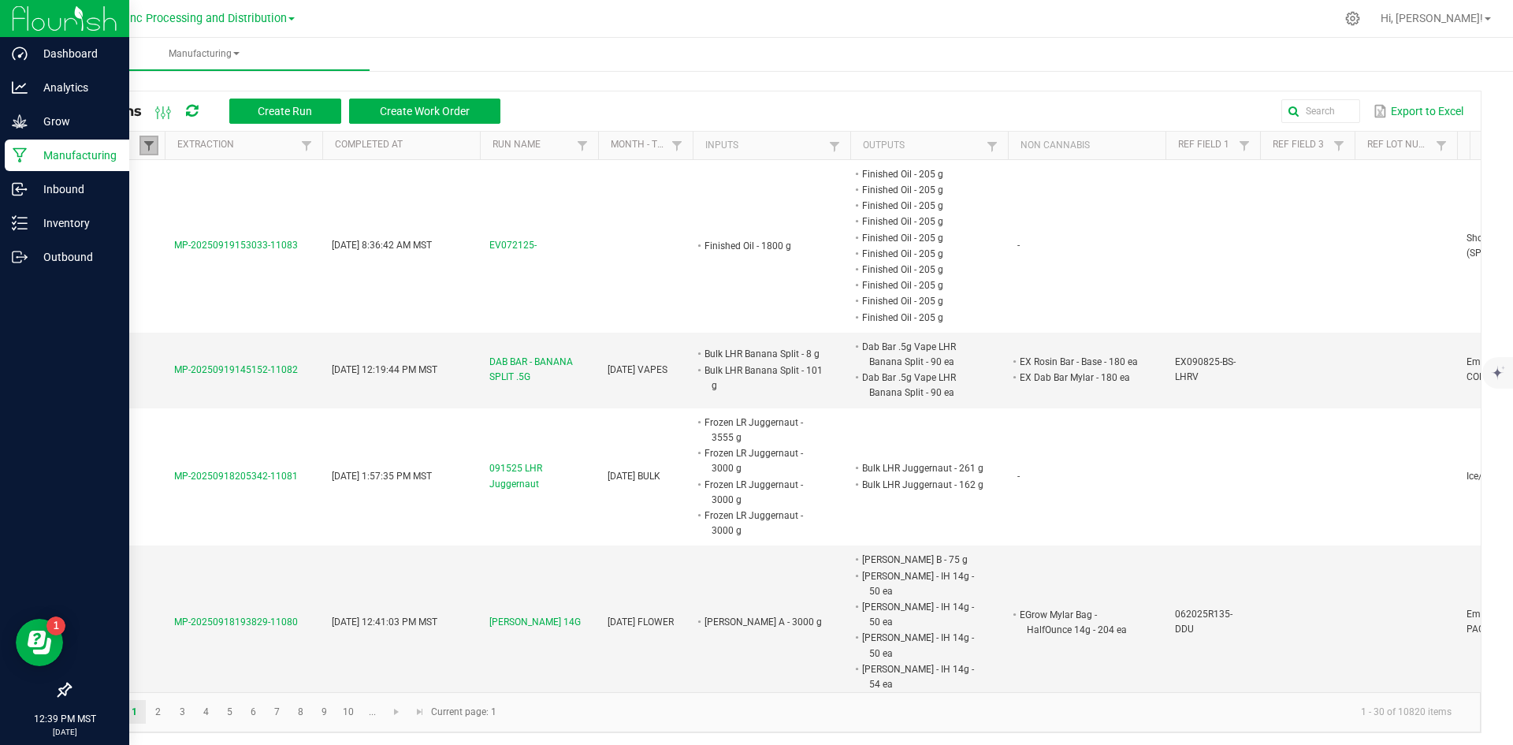
click at [151, 143] on span at bounding box center [149, 145] width 13 height 13
click at [165, 230] on li "Completed" at bounding box center [226, 231] width 153 height 20
checkbox input "false"
click at [262, 287] on button "Filter" at bounding box center [272, 287] width 79 height 35
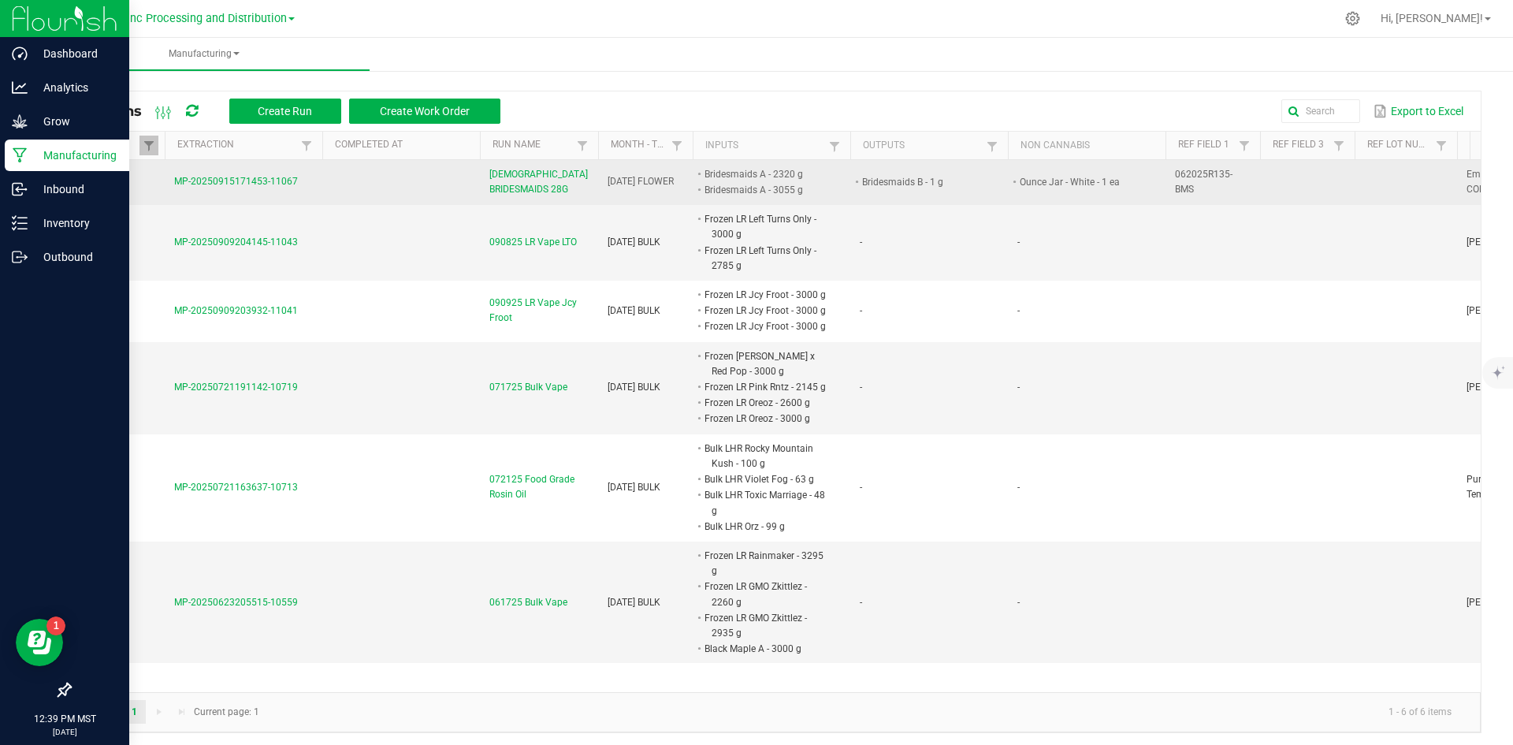
click at [506, 178] on span "[DEMOGRAPHIC_DATA] BRIDESMAIDS 28G" at bounding box center [538, 182] width 99 height 30
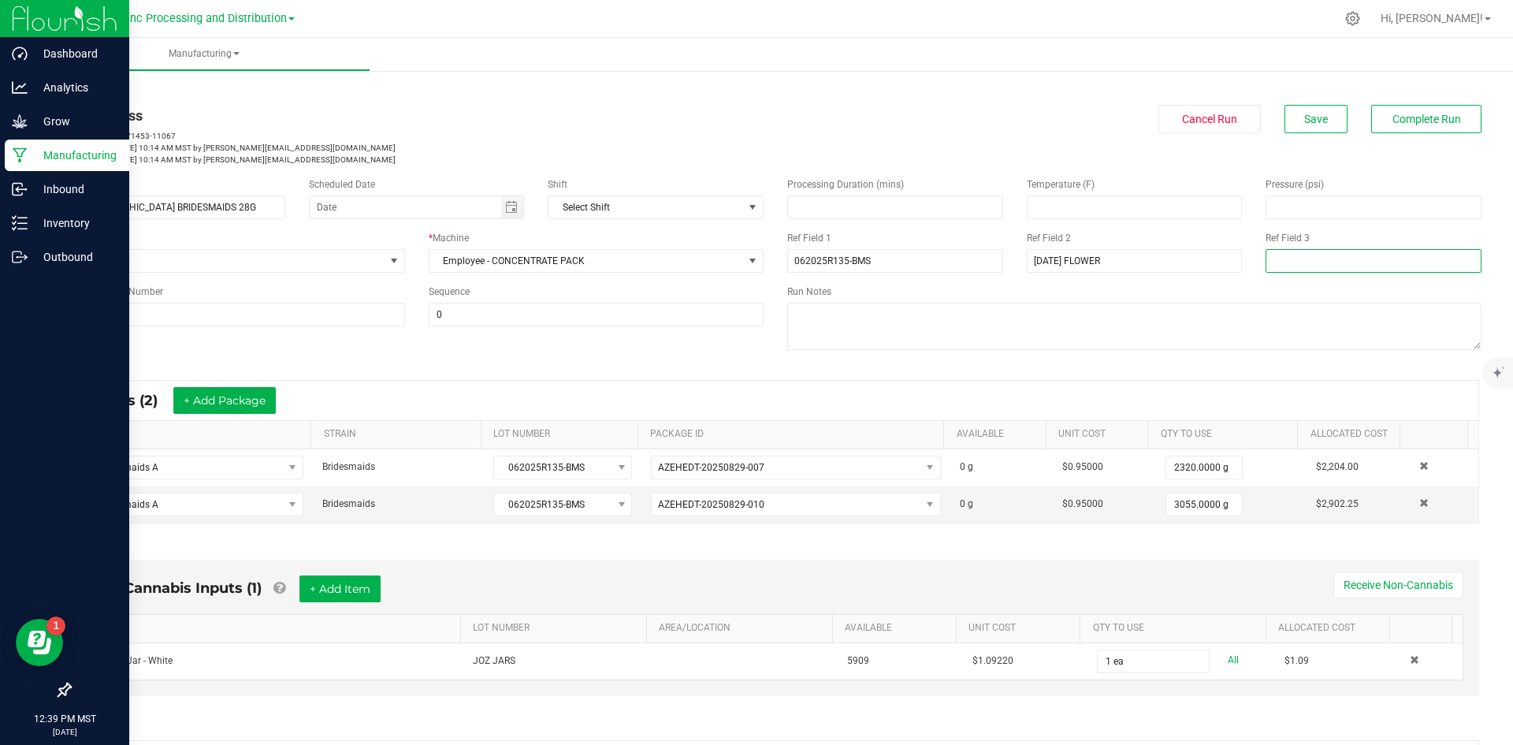
click at [1333, 261] on input at bounding box center [1374, 261] width 216 height 24
type input "DEE"
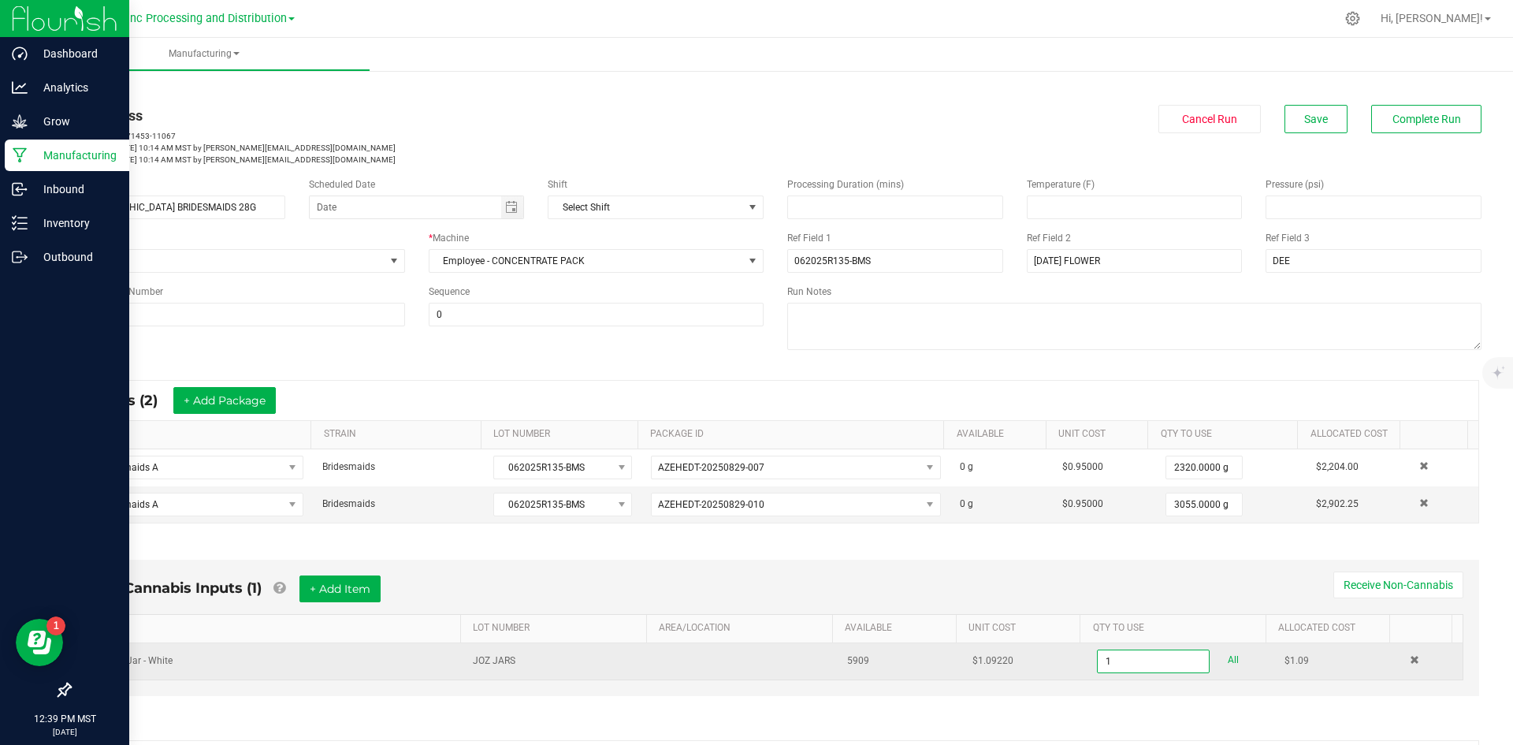
click at [1098, 663] on input "1" at bounding box center [1153, 661] width 110 height 22
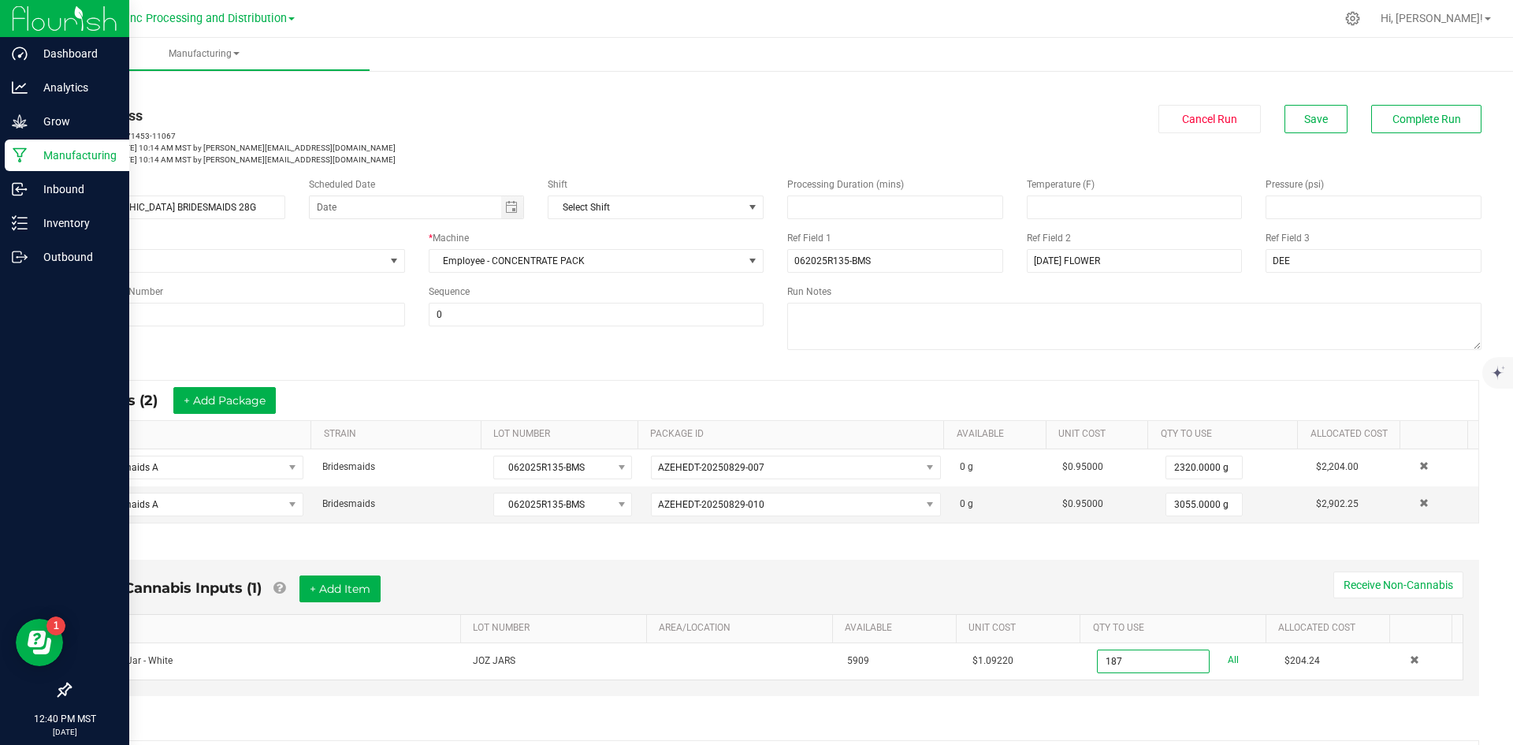
type input "187 ea"
click at [925, 383] on div "* Inputs (2) + Add Package" at bounding box center [776, 400] width 1406 height 39
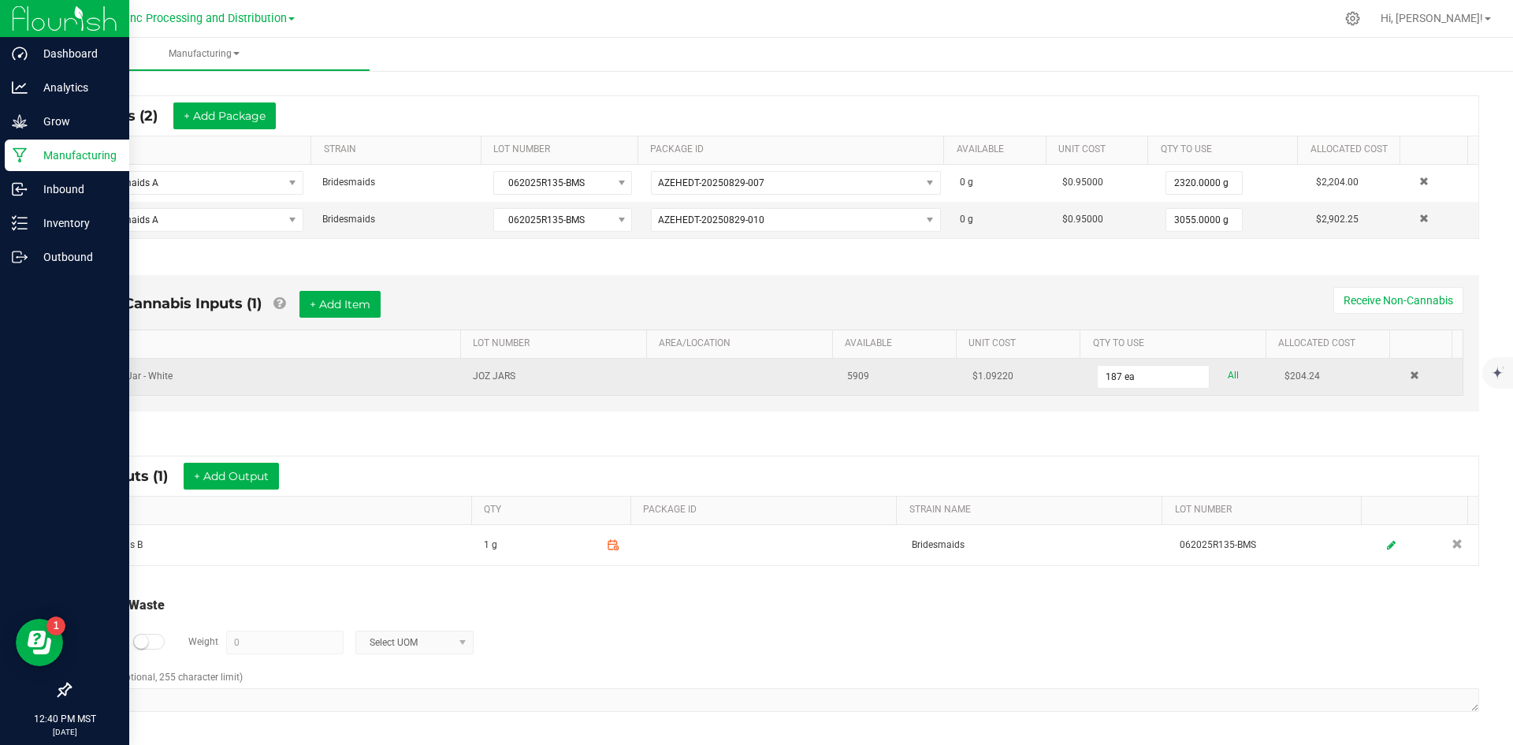
scroll to position [285, 0]
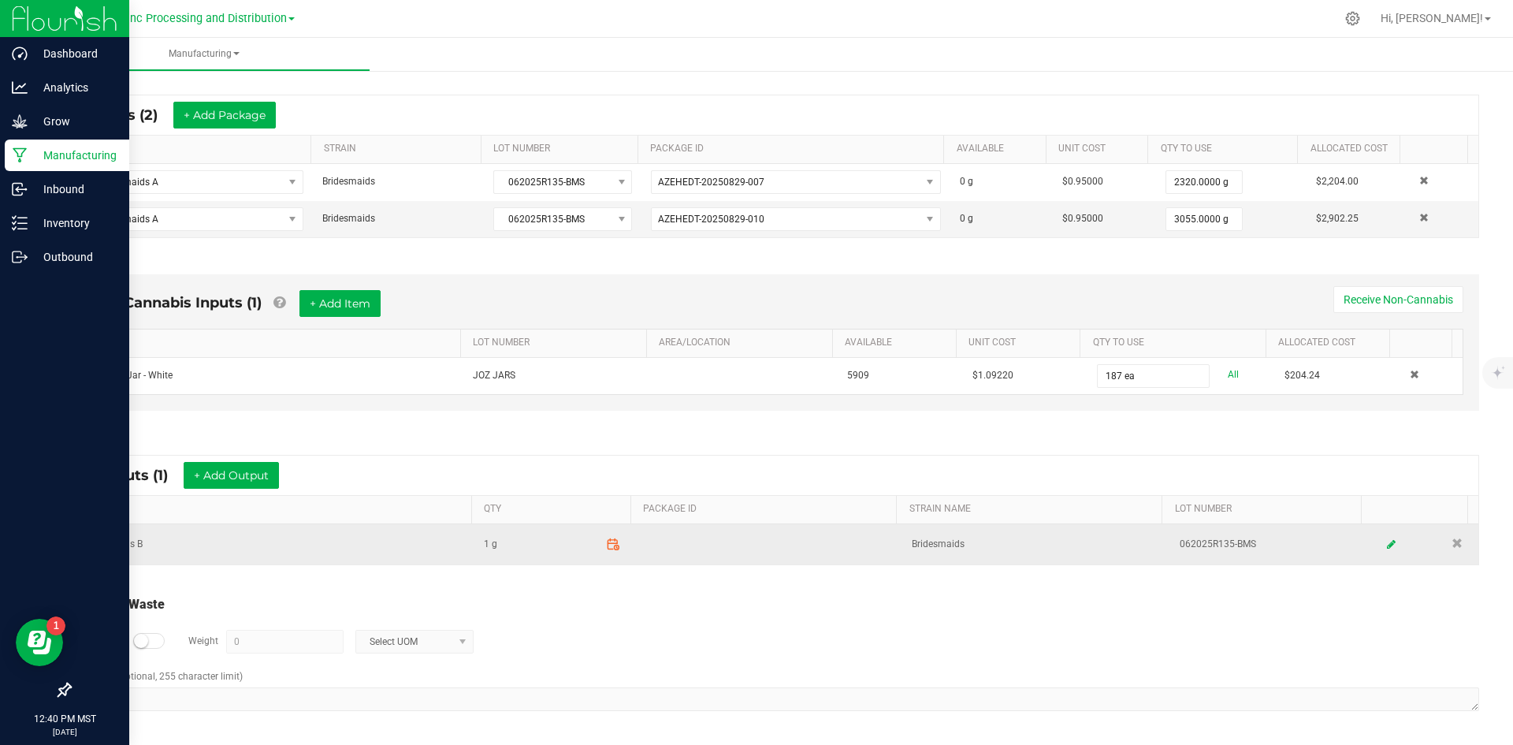
click at [606, 545] on icon at bounding box center [613, 544] width 14 height 14
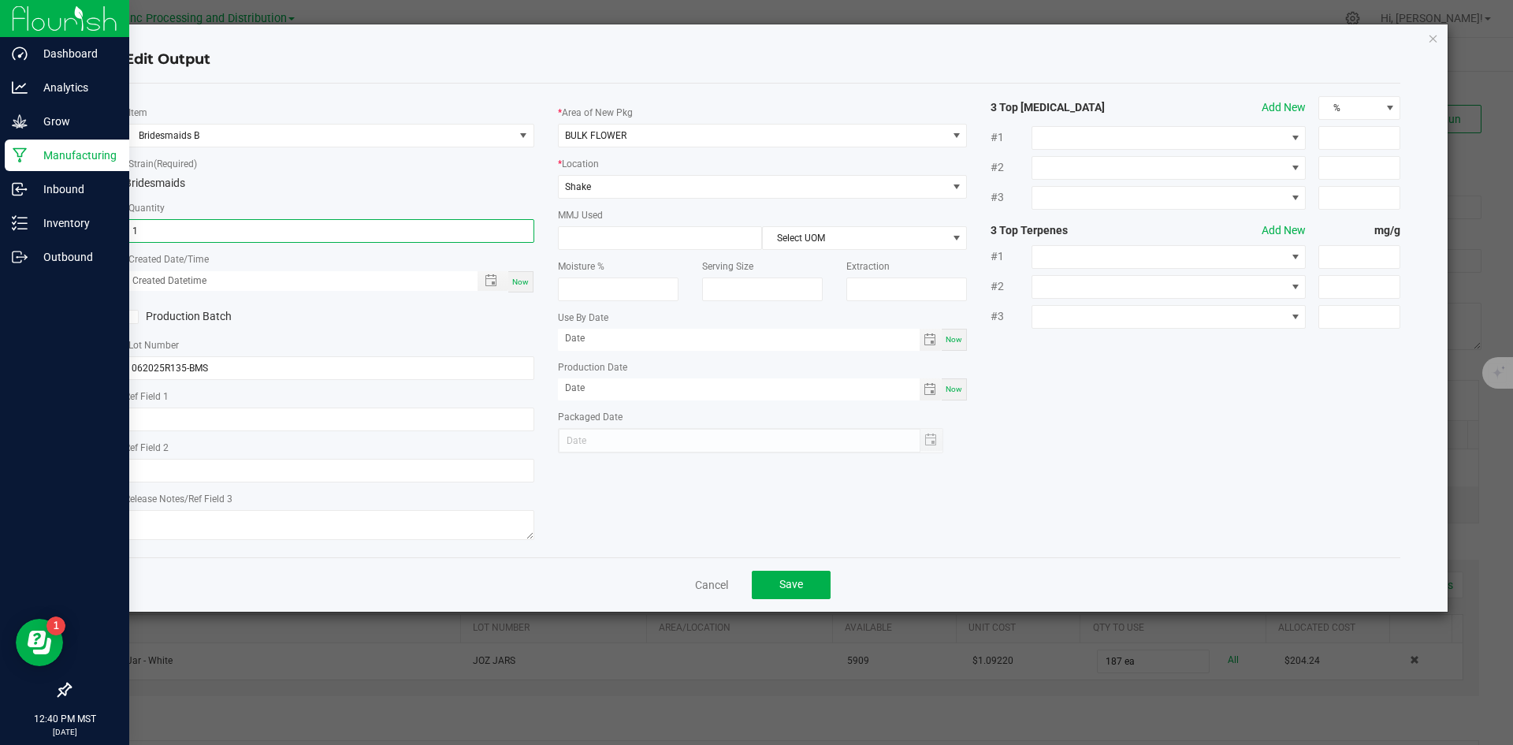
click at [202, 231] on input "1" at bounding box center [329, 231] width 408 height 22
type input "64.0000 g"
click at [521, 275] on div "Now" at bounding box center [520, 281] width 25 height 21
type input "[DATE] 12:40 PM"
type input "[DATE]"
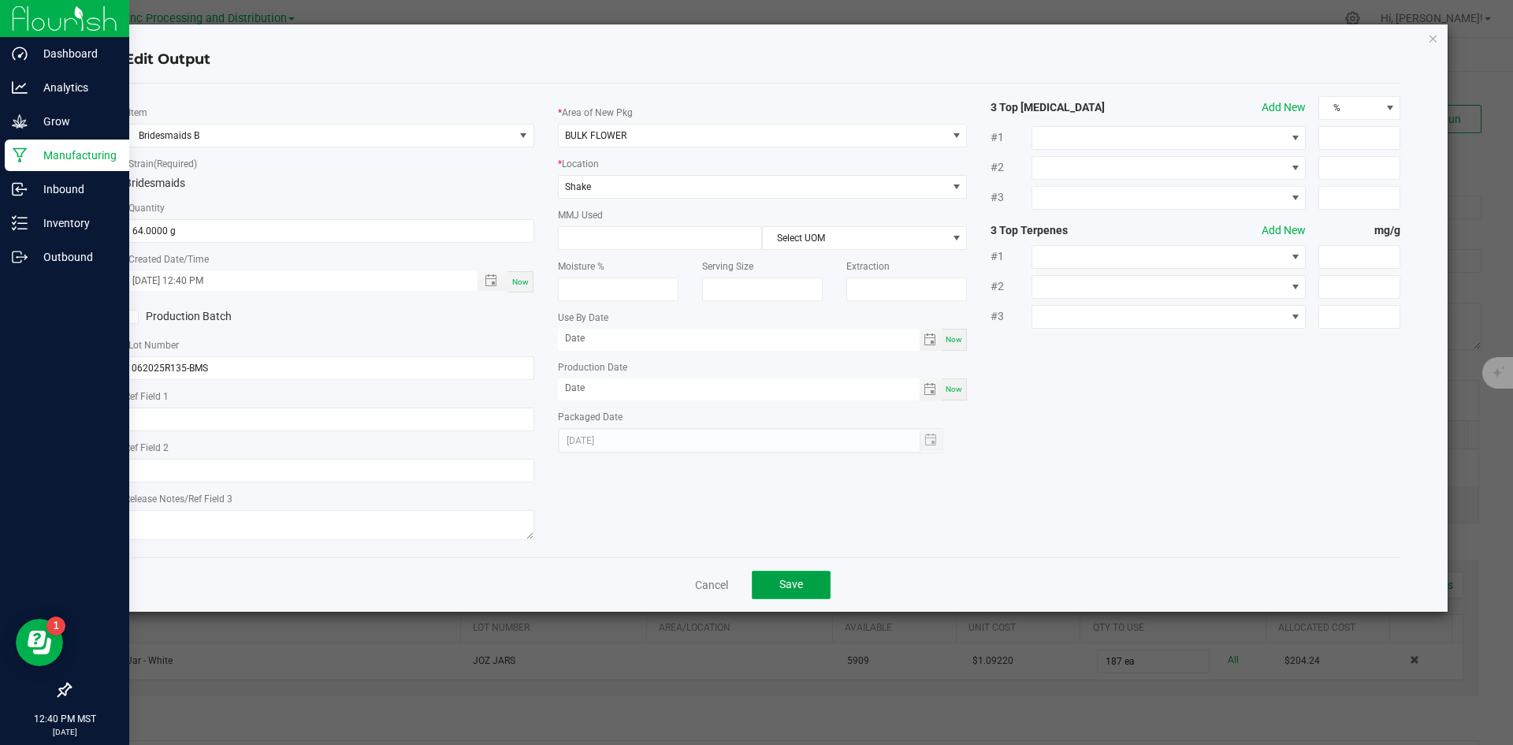
click at [791, 577] on button "Save" at bounding box center [791, 585] width 79 height 28
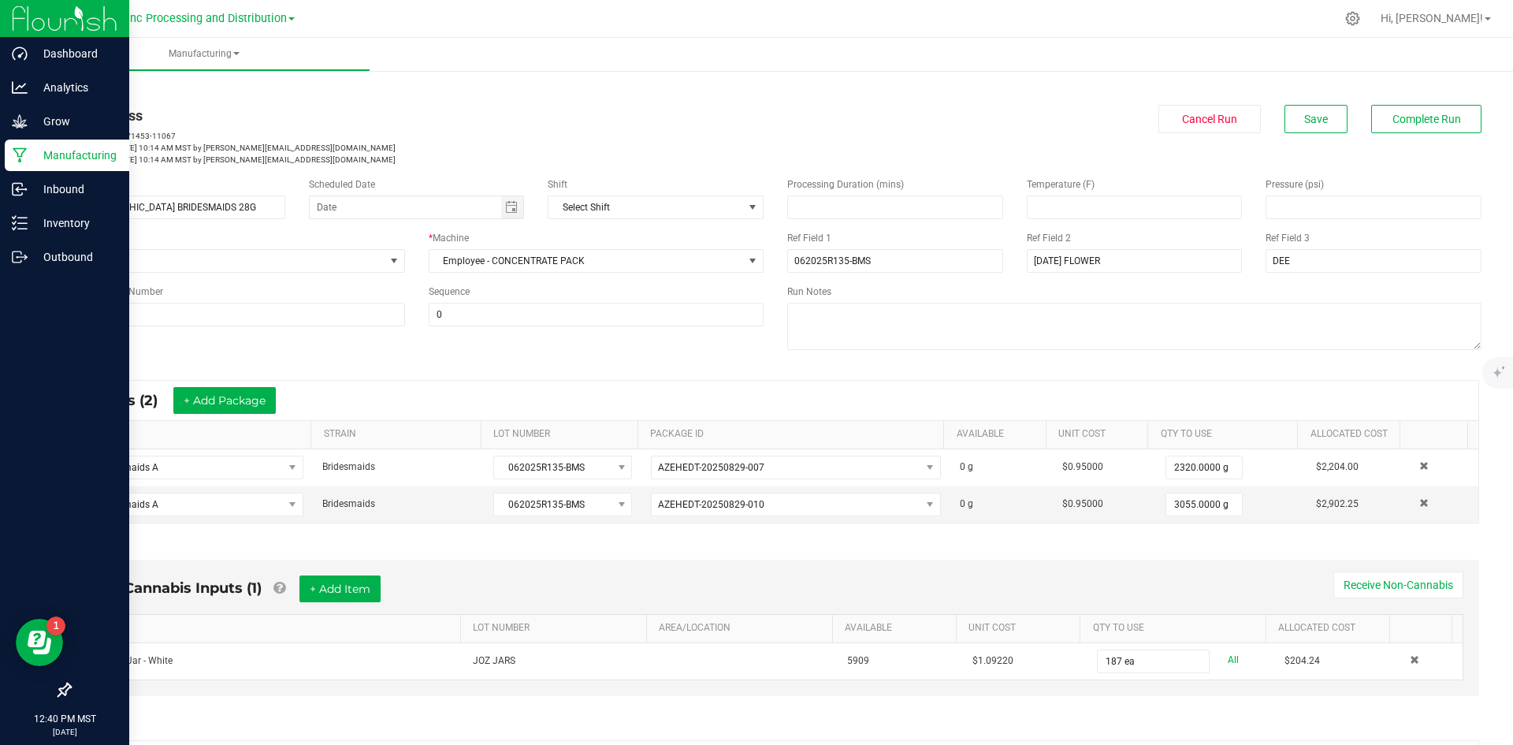
scroll to position [285, 0]
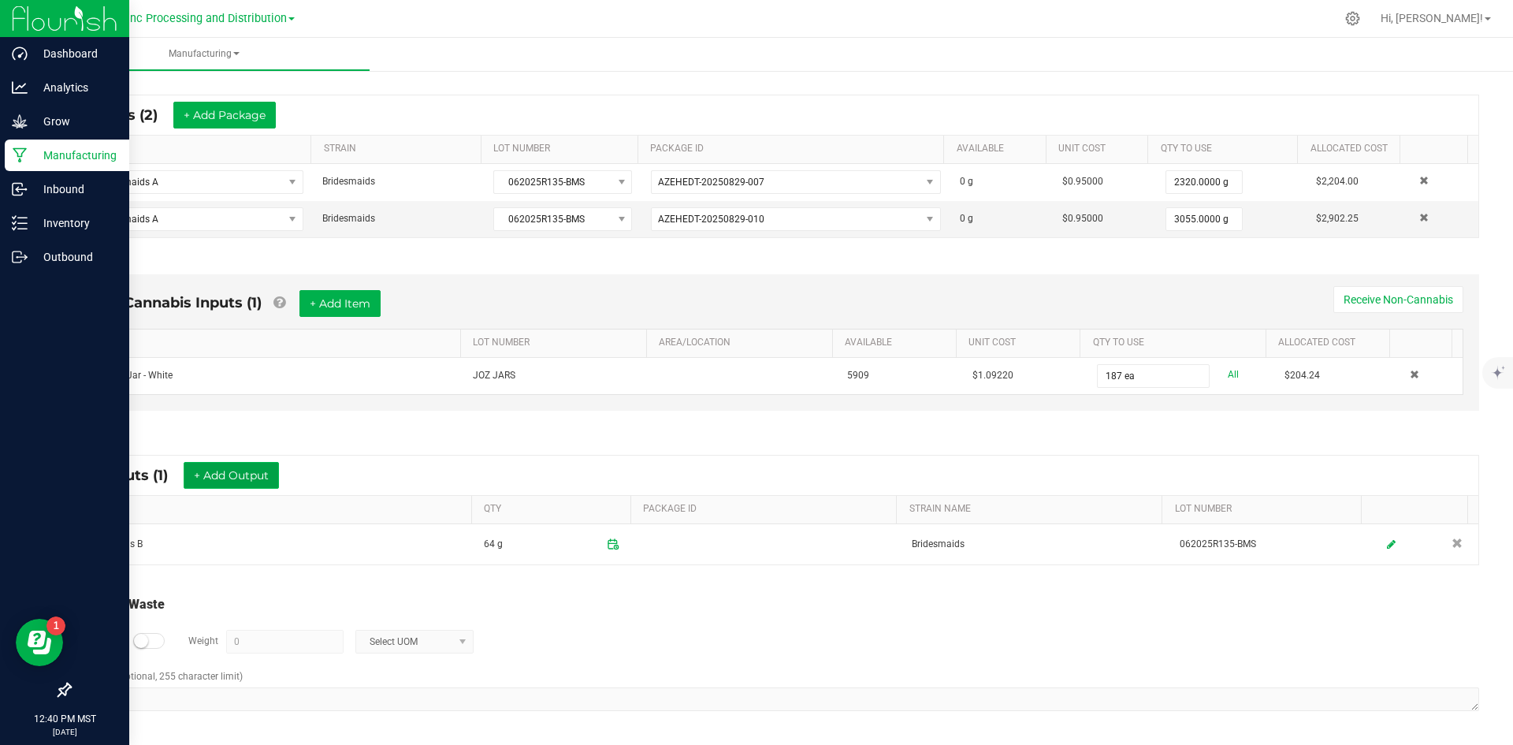
click at [214, 474] on button "+ Add Output" at bounding box center [231, 475] width 95 height 27
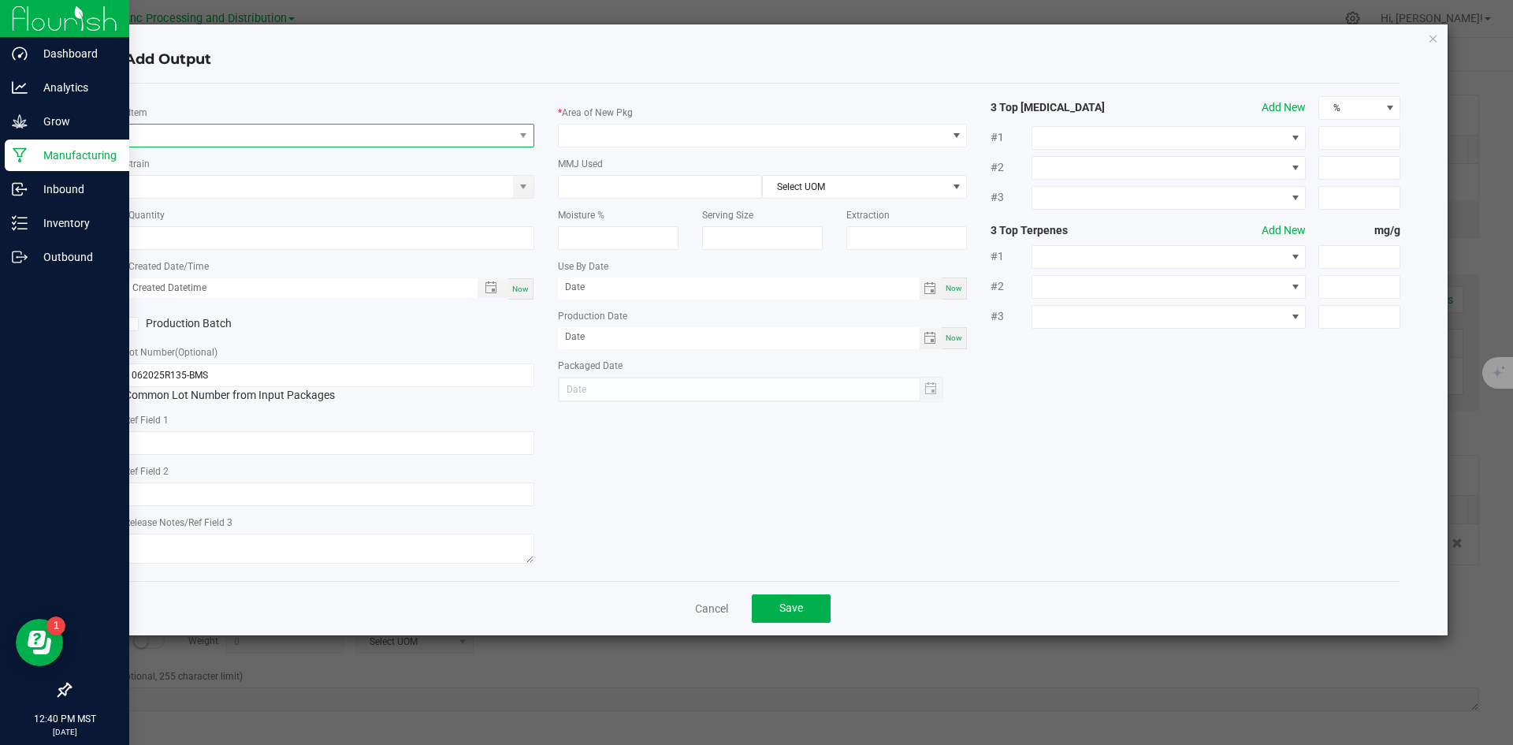
click at [196, 139] on span "NO DATA FOUND" at bounding box center [319, 136] width 389 height 22
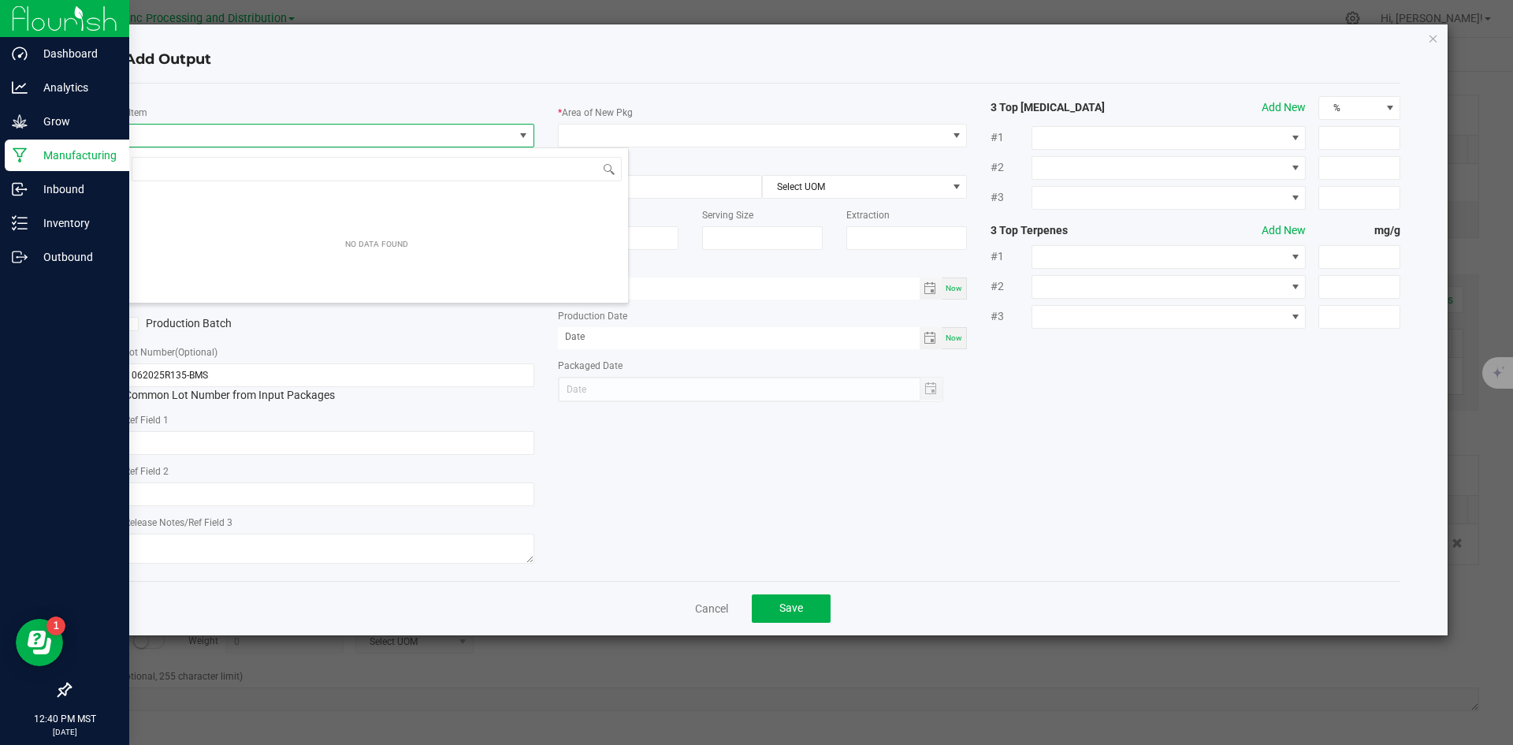
scroll to position [24, 410]
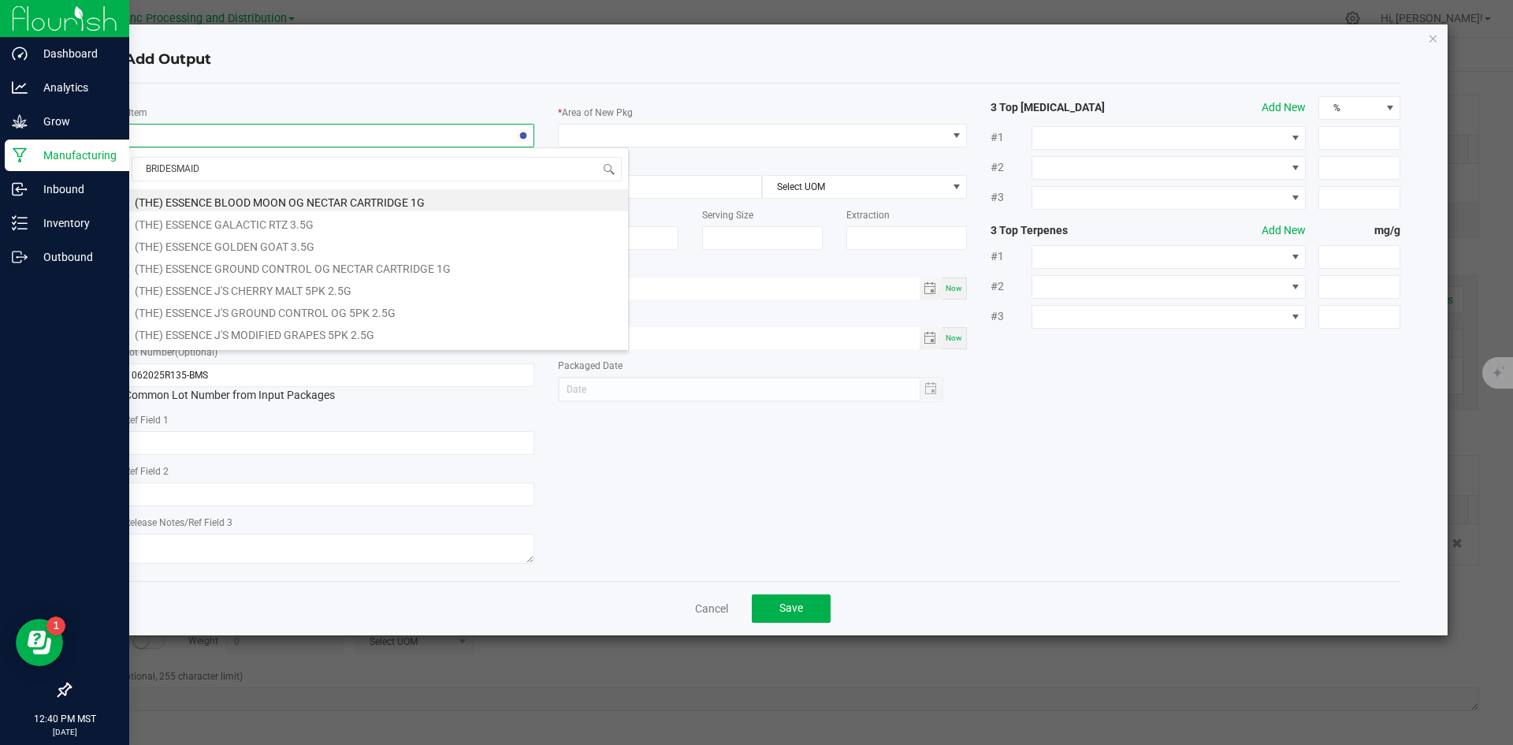
type input "BRIDESMAIDS"
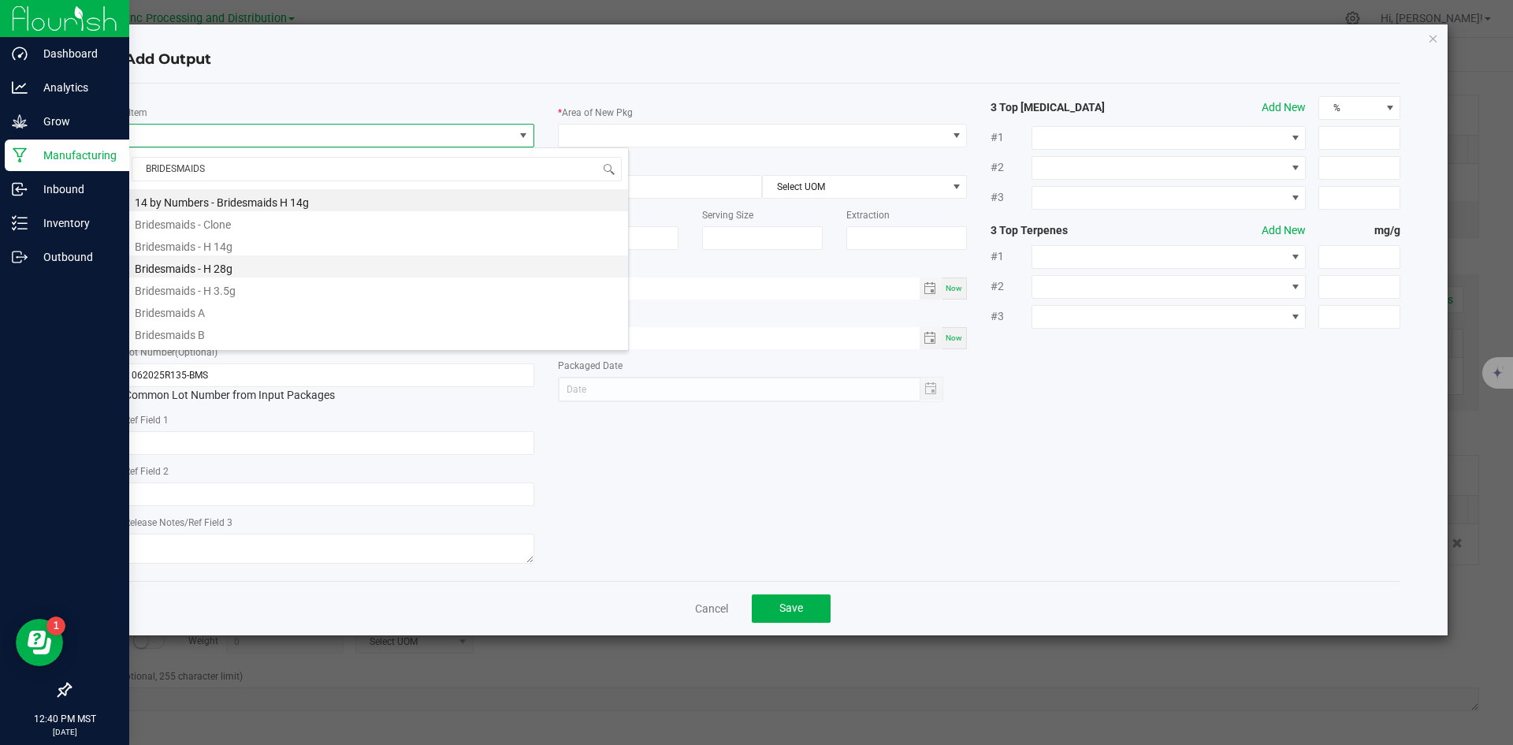
click at [225, 273] on li "Bridesmaids - H 28g" at bounding box center [376, 266] width 503 height 22
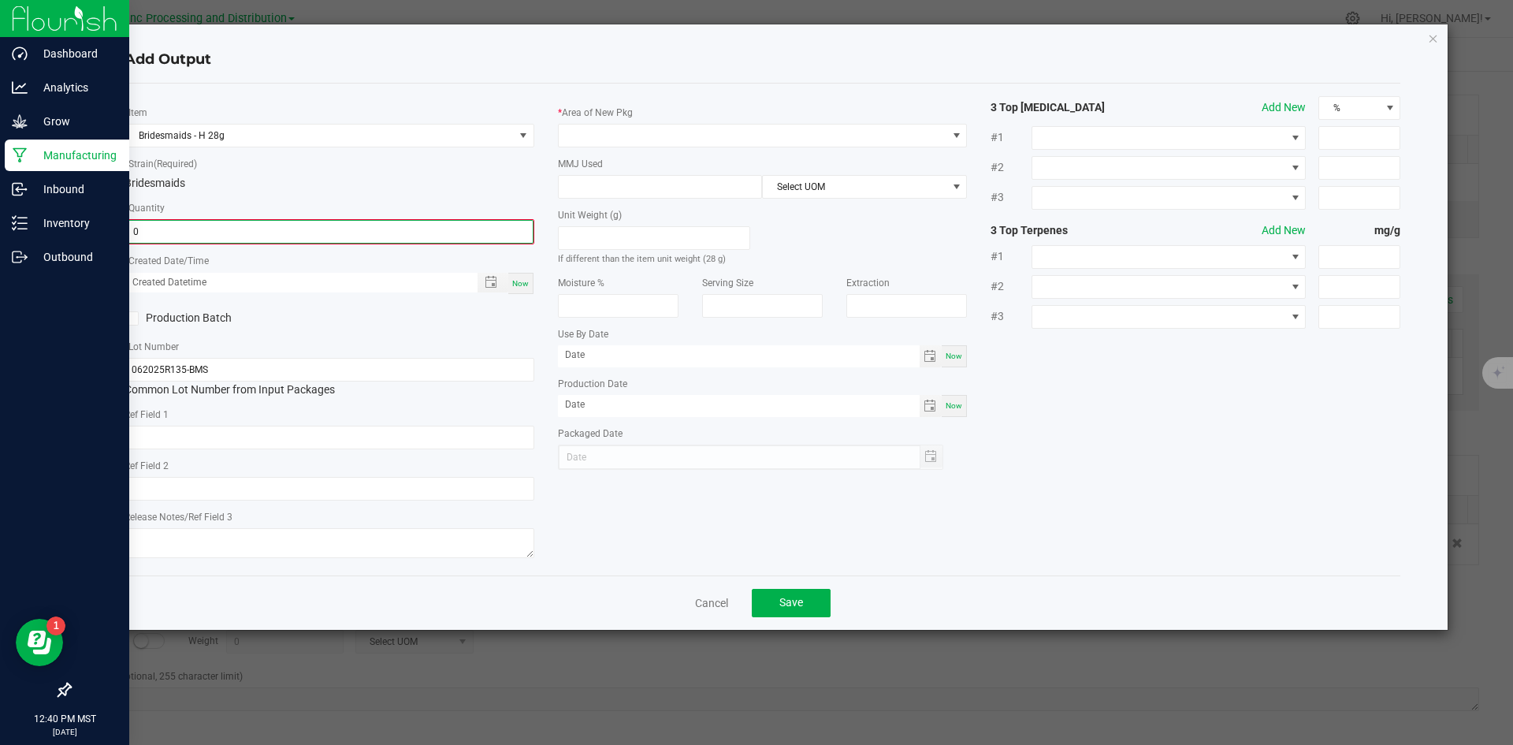
click at [243, 234] on input "0" at bounding box center [329, 232] width 407 height 22
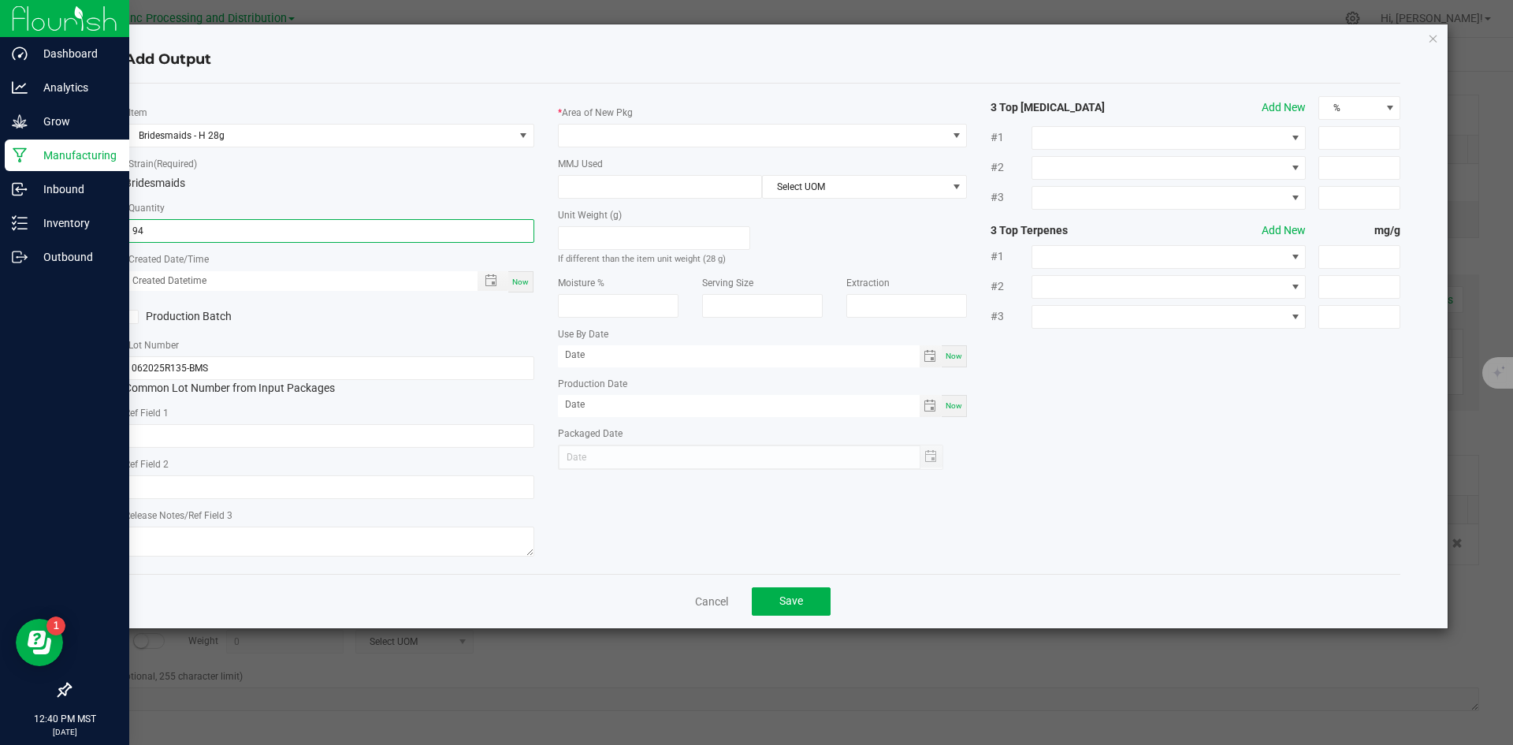
type input "94 ea"
click at [520, 281] on span "Now" at bounding box center [520, 281] width 17 height 9
type input "[DATE] 12:40 PM"
type input "[DATE]"
click at [279, 436] on input "text" at bounding box center [330, 436] width 410 height 24
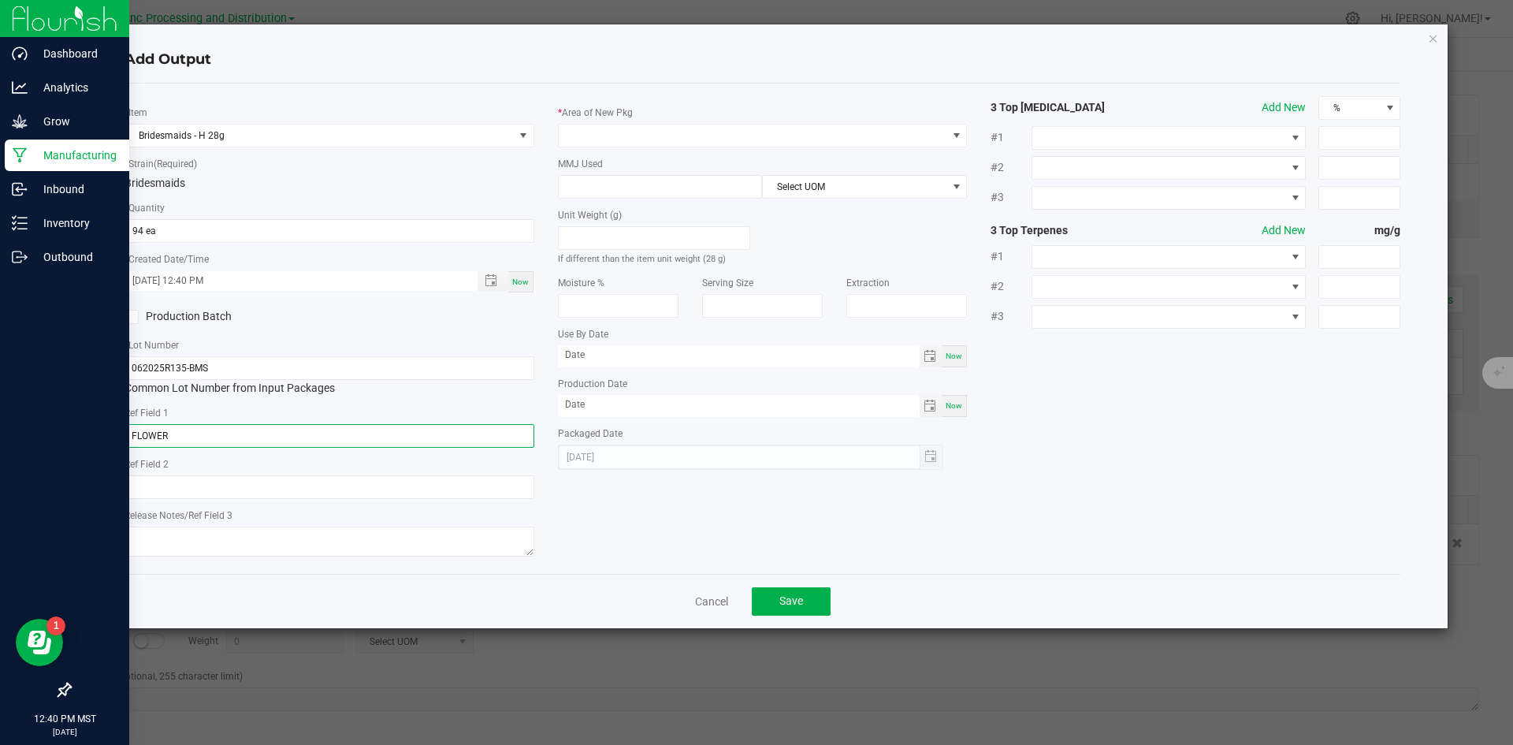
type input "FLOWER"
type input "BRIDESMAIDS"
type textarea "[DATE]"
click at [702, 133] on span at bounding box center [753, 136] width 389 height 22
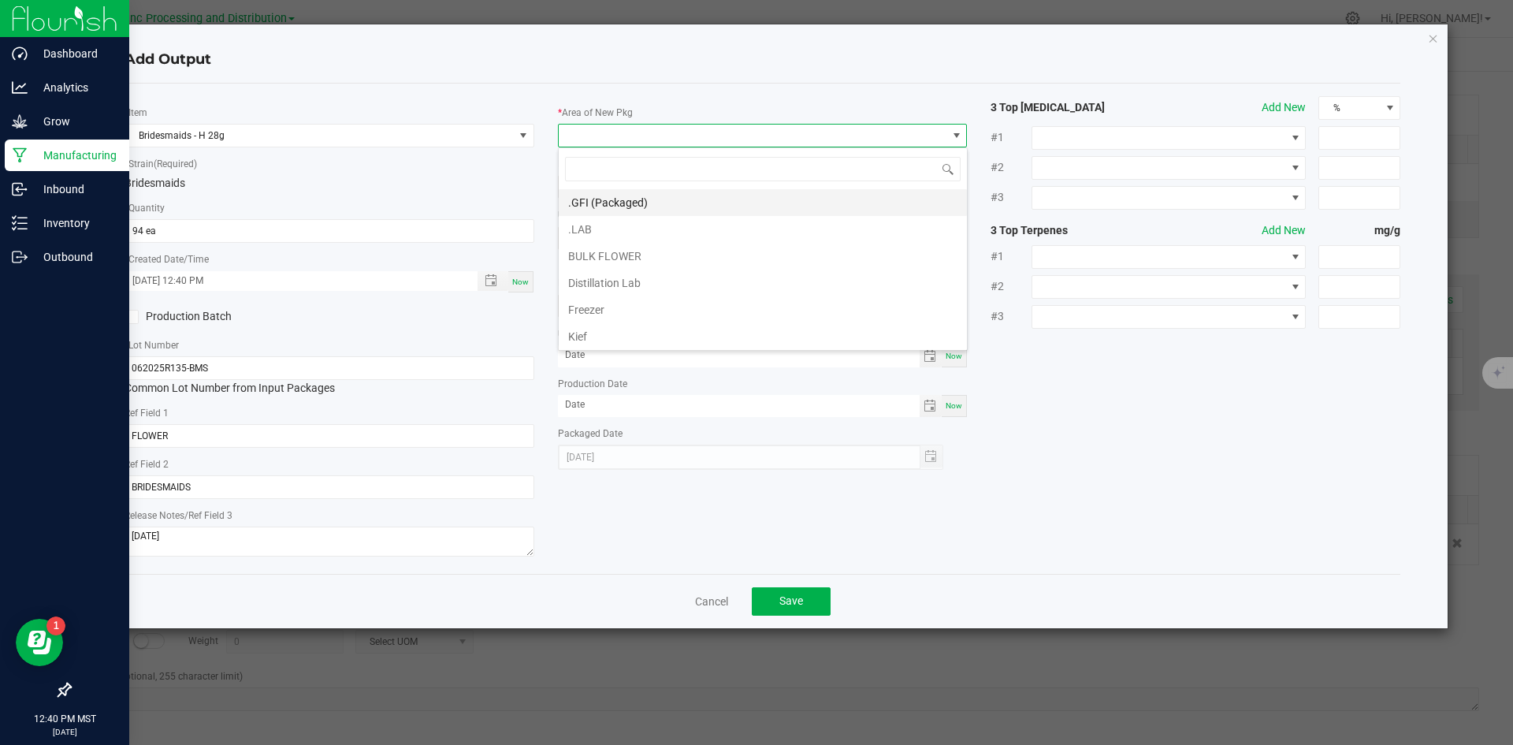
click at [619, 205] on li ".GFI (Packaged)" at bounding box center [763, 202] width 408 height 27
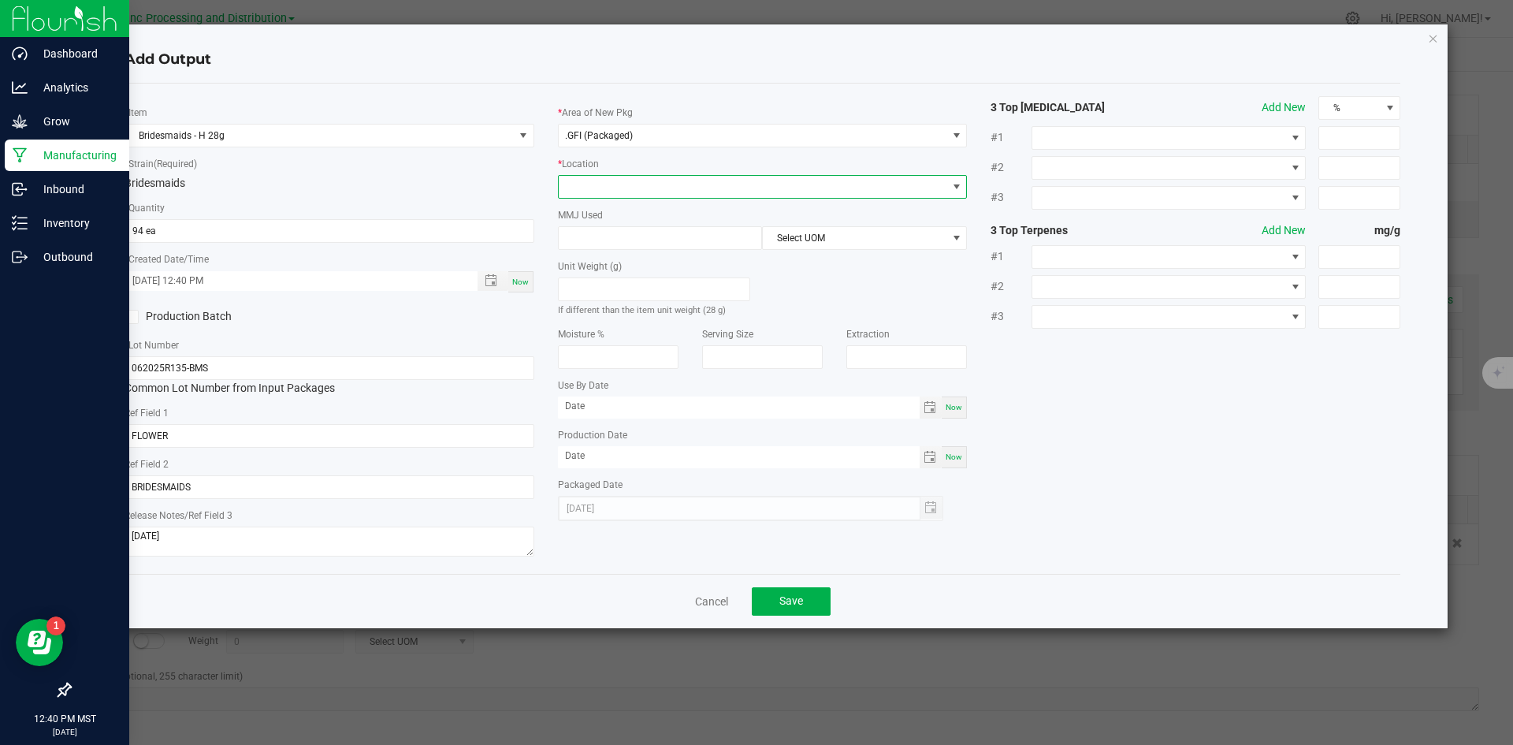
click at [638, 188] on span at bounding box center [753, 187] width 389 height 22
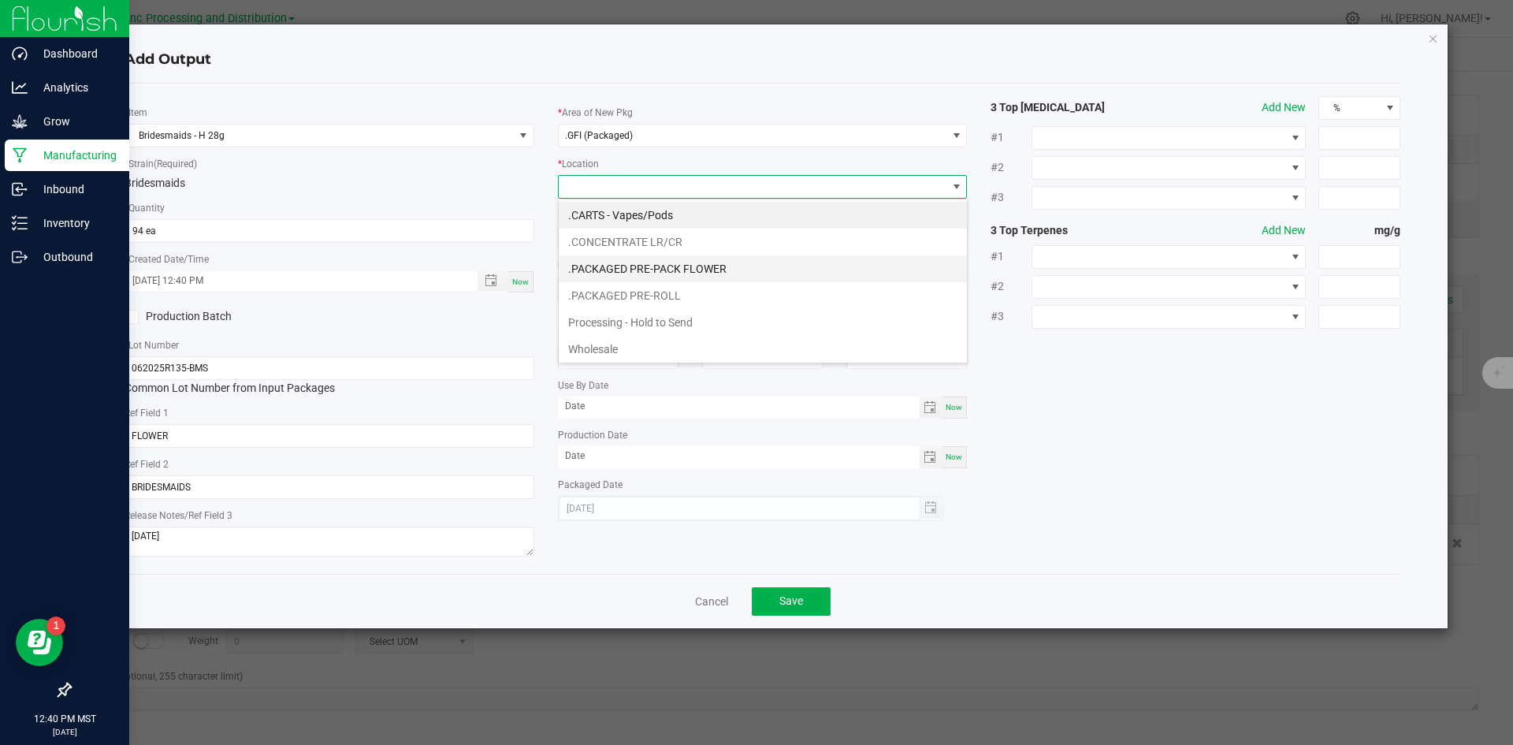
click at [652, 262] on li ".PACKAGED PRE-PACK FLOWER" at bounding box center [763, 268] width 408 height 27
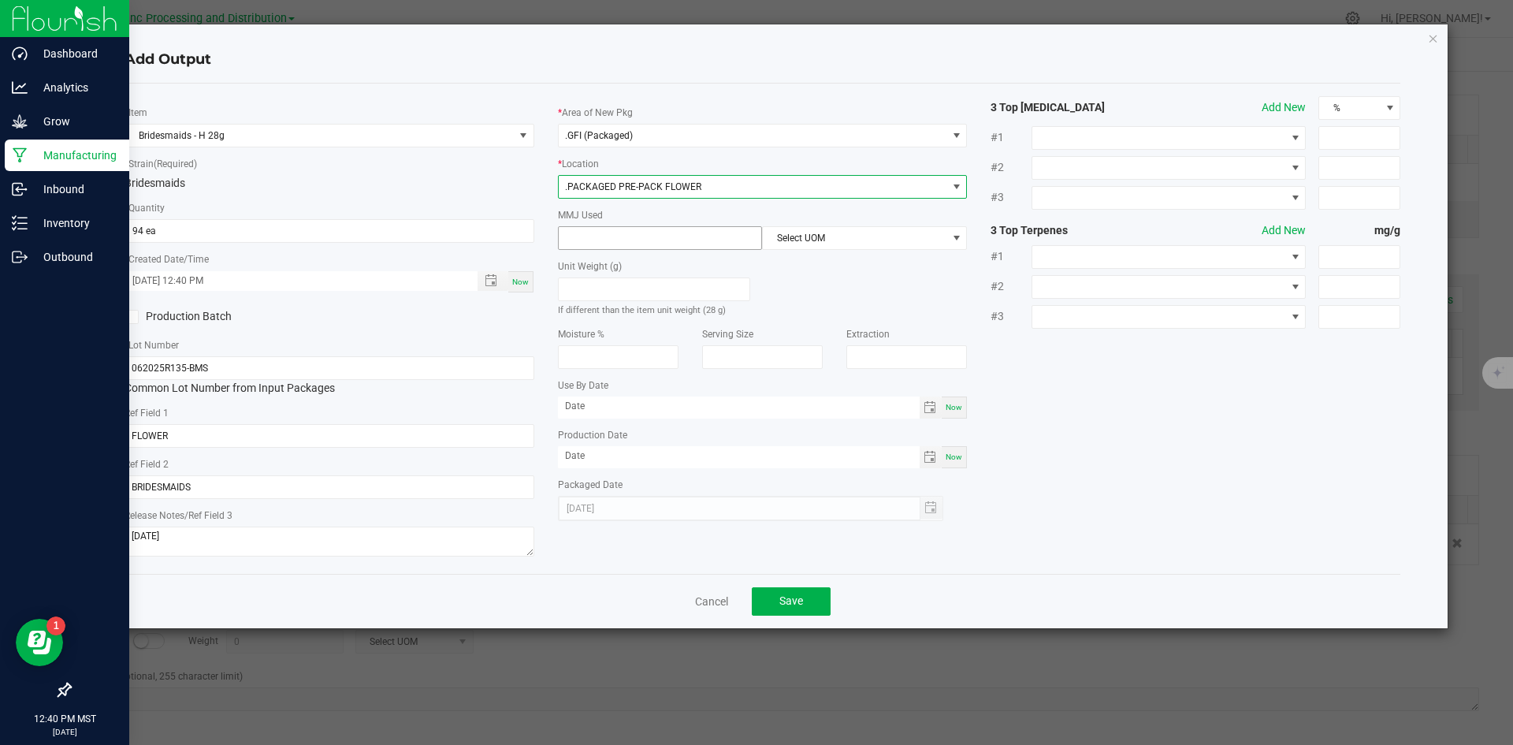
click at [647, 240] on input at bounding box center [660, 238] width 203 height 22
type input "28"
click at [793, 242] on span "Select UOM" at bounding box center [855, 238] width 184 height 22
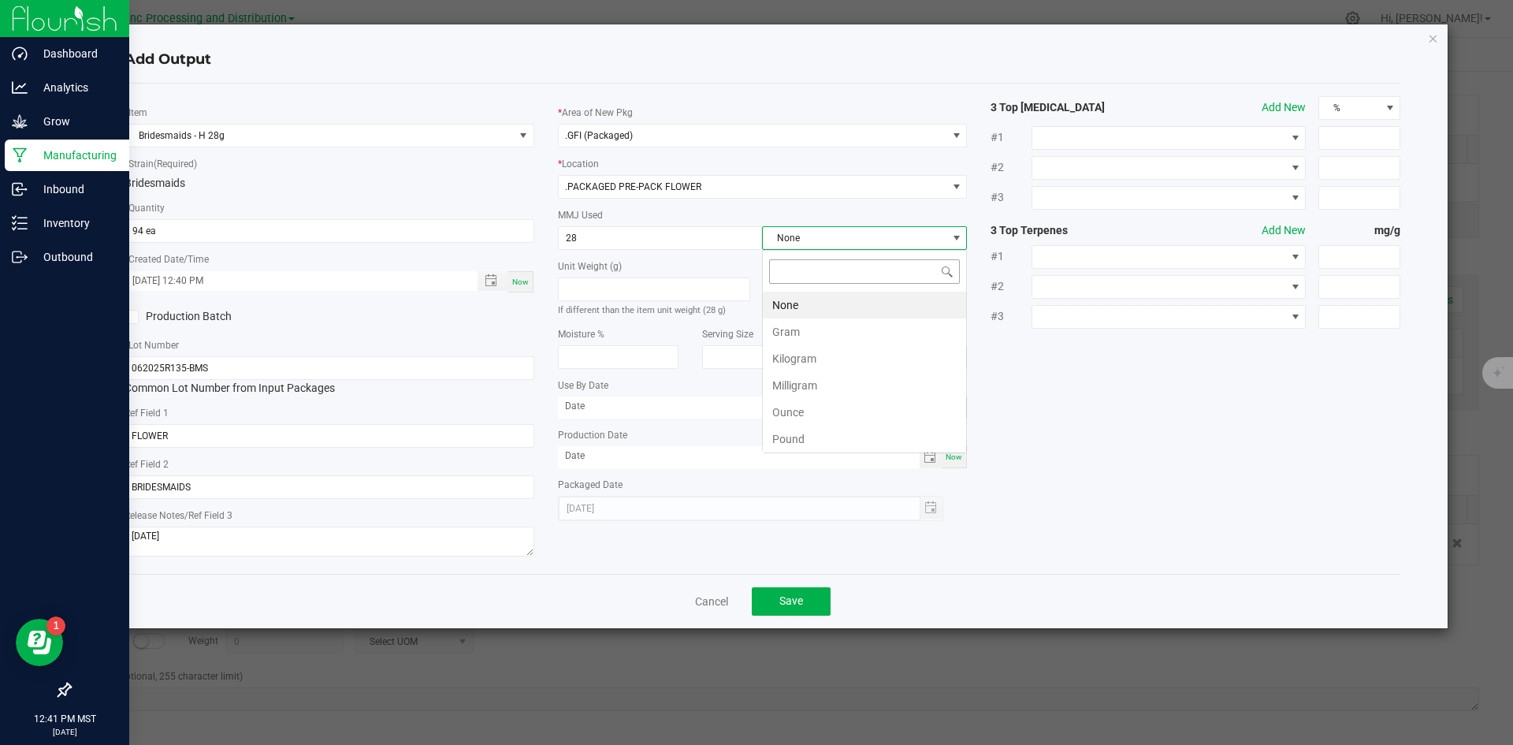
scroll to position [24, 205]
click at [799, 328] on li "Gram" at bounding box center [864, 331] width 203 height 27
click at [768, 615] on button "Save" at bounding box center [791, 601] width 79 height 28
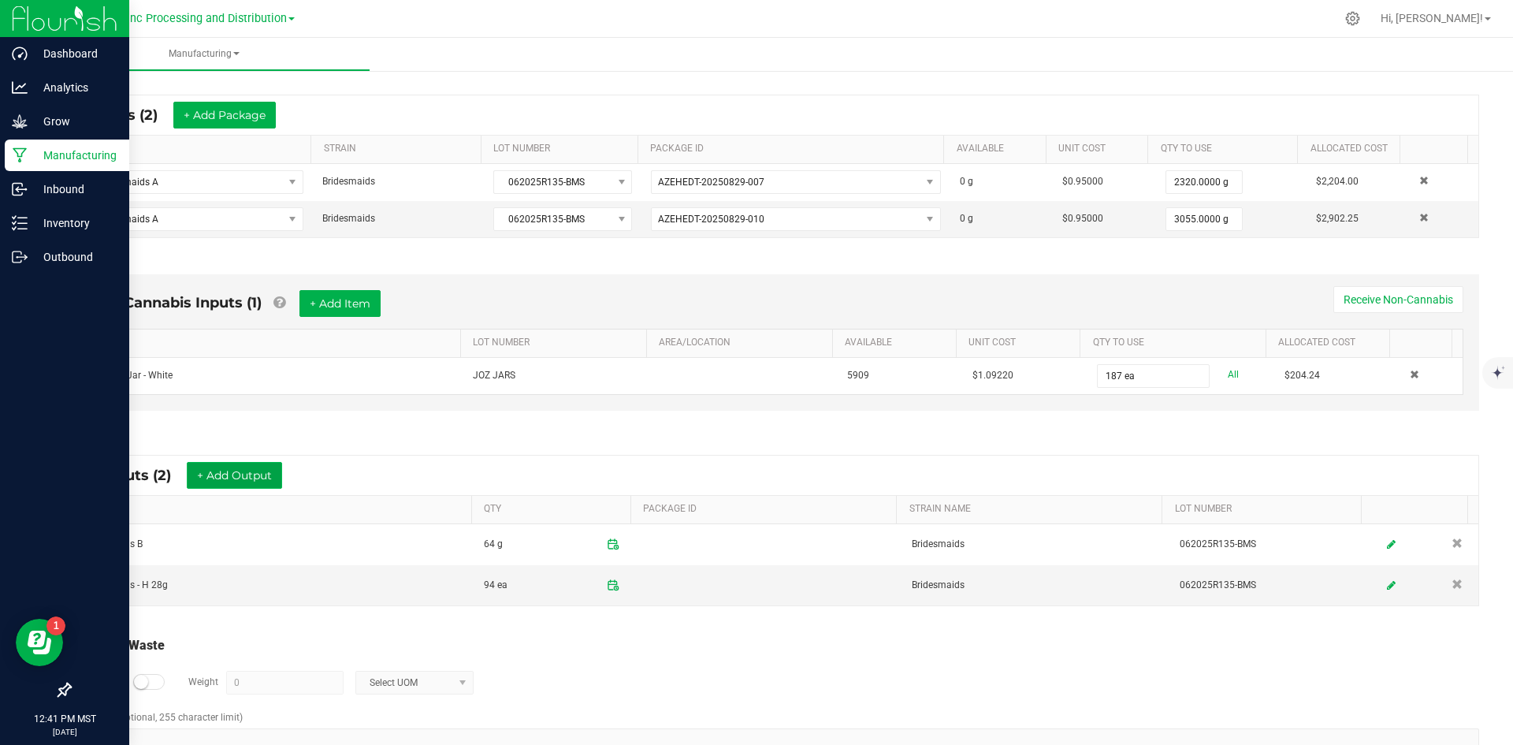
click at [255, 474] on button "+ Add Output" at bounding box center [234, 475] width 95 height 27
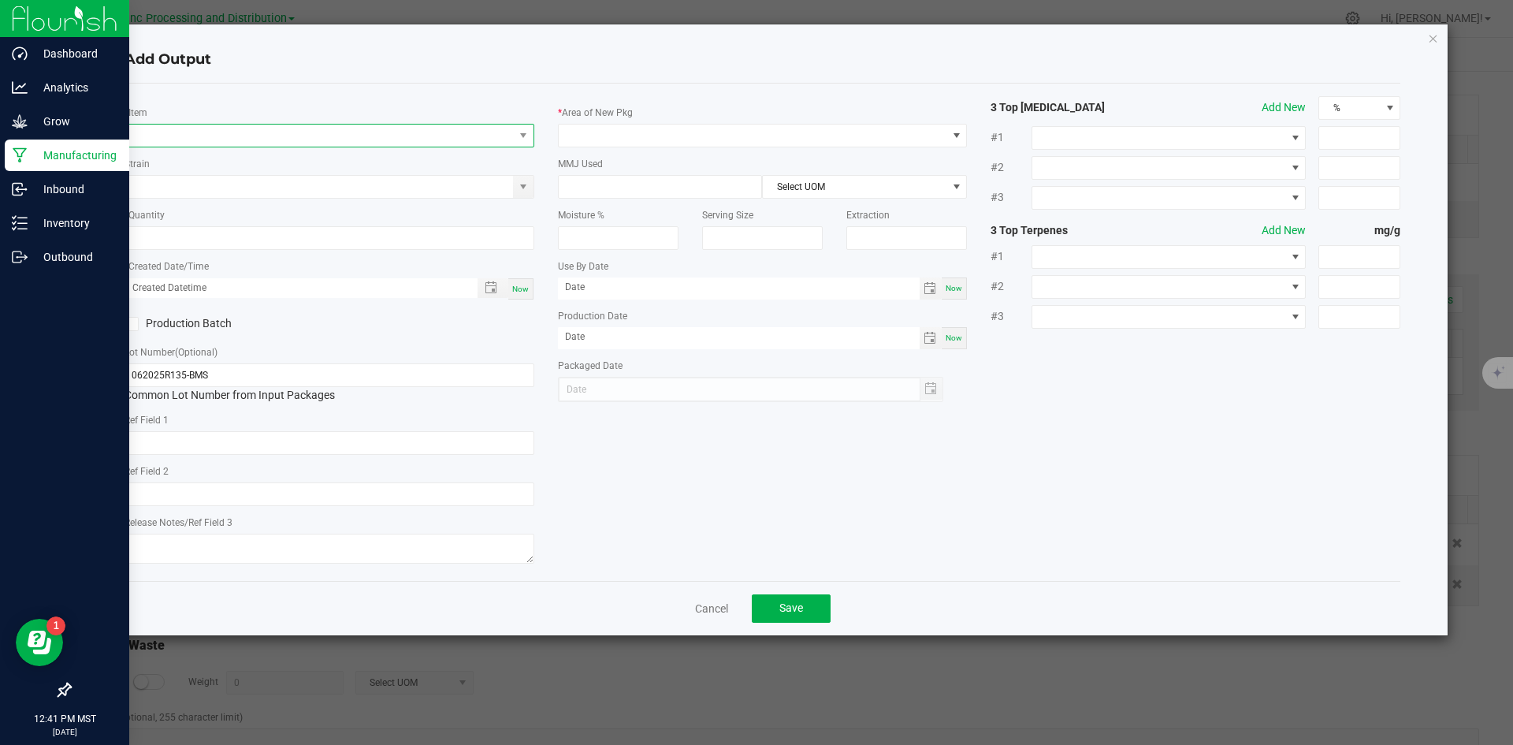
click at [281, 134] on span "NO DATA FOUND" at bounding box center [319, 136] width 389 height 22
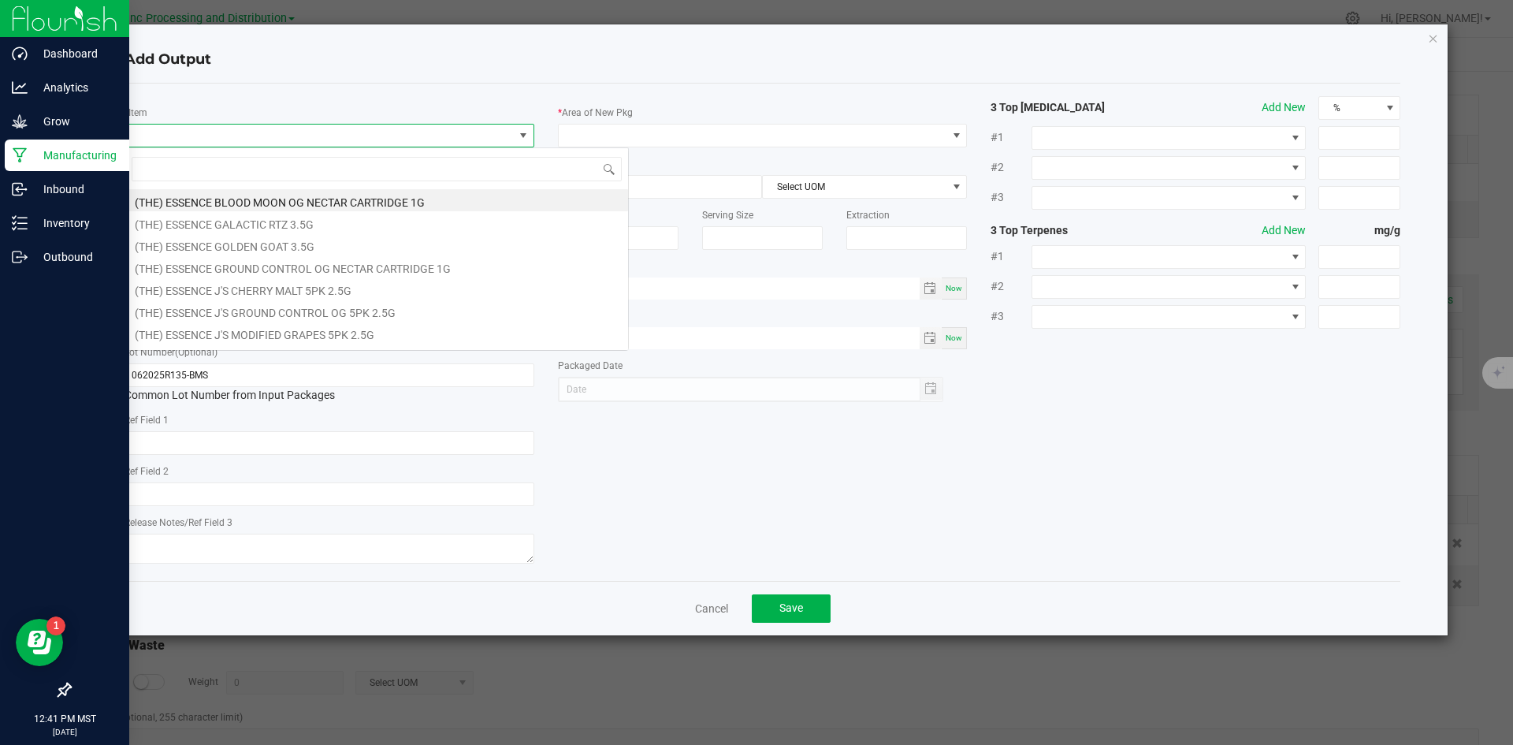
scroll to position [24, 410]
type input "BRIDESMAIDS"
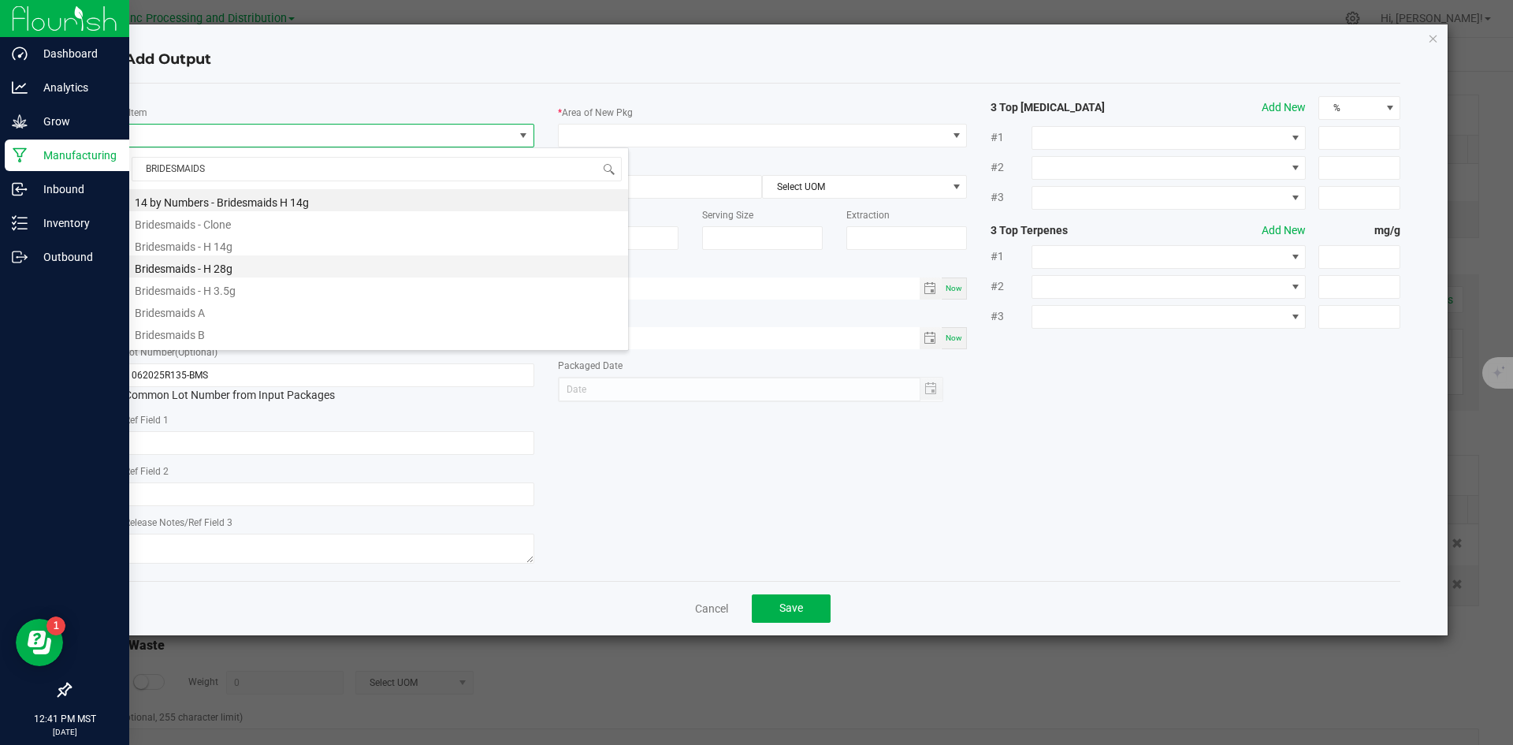
click at [232, 267] on li "Bridesmaids - H 28g" at bounding box center [376, 266] width 503 height 22
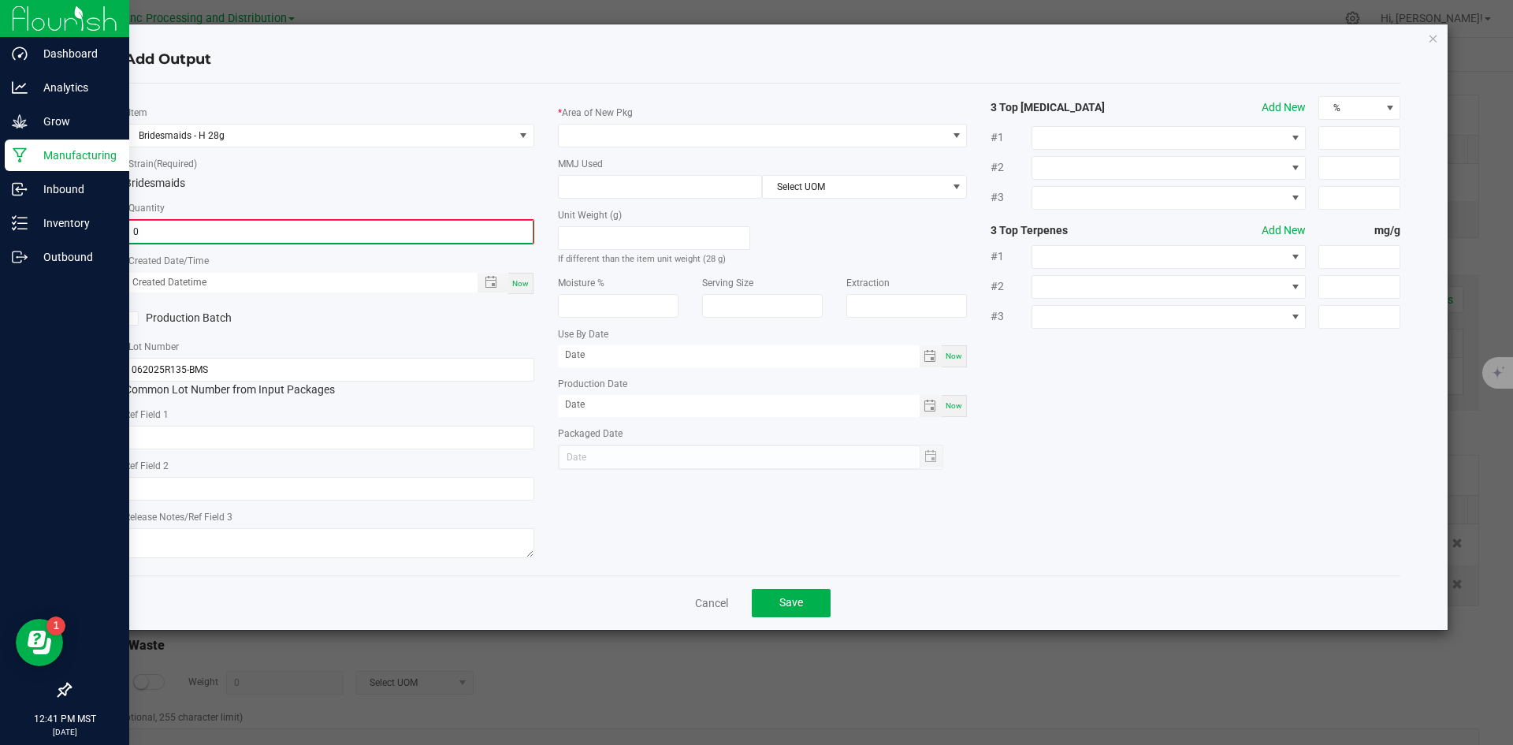
click at [224, 231] on input "0" at bounding box center [329, 232] width 407 height 22
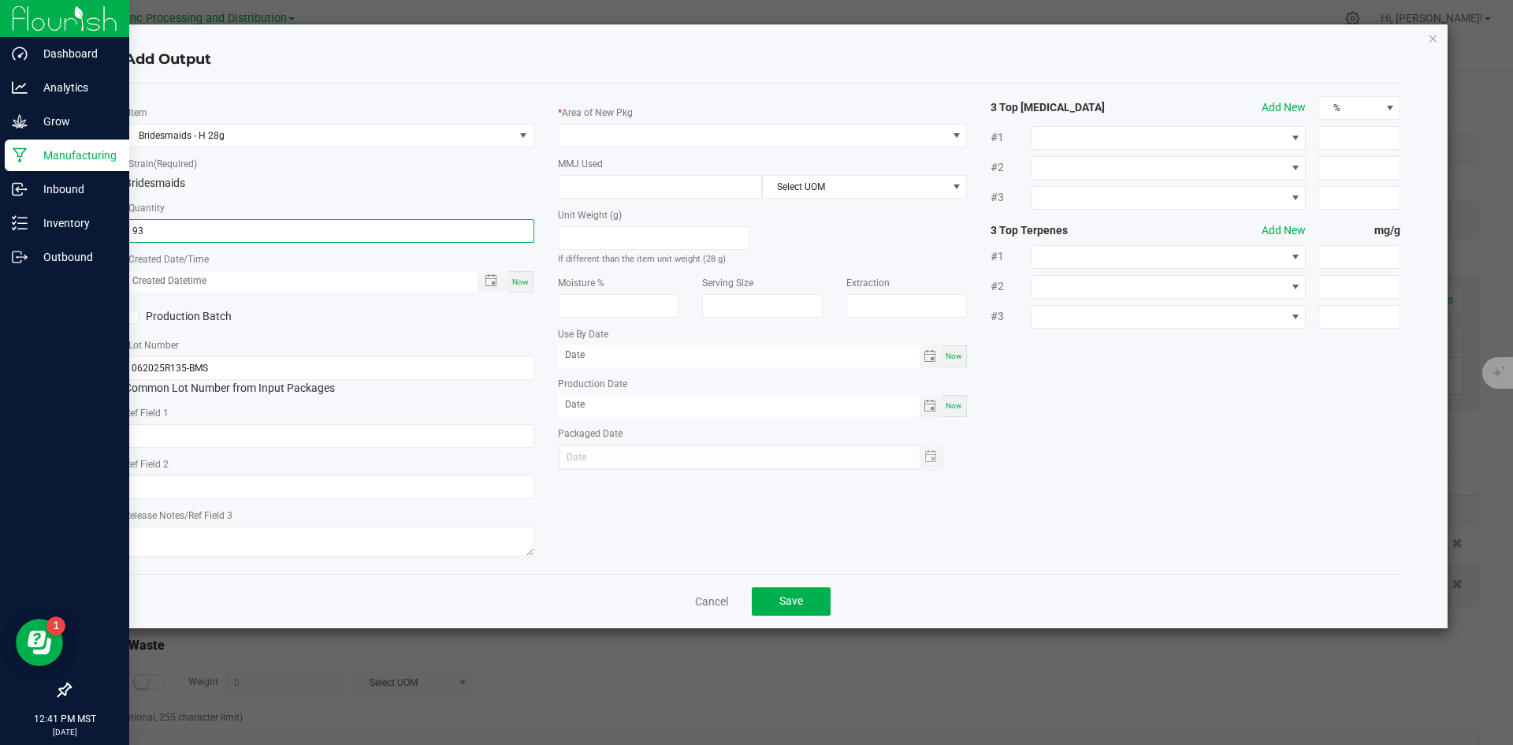
type input "93 ea"
click at [526, 285] on span "Now" at bounding box center [520, 281] width 17 height 9
type input "[DATE] 12:41 PM"
type input "[DATE]"
click at [351, 438] on input "text" at bounding box center [330, 436] width 410 height 24
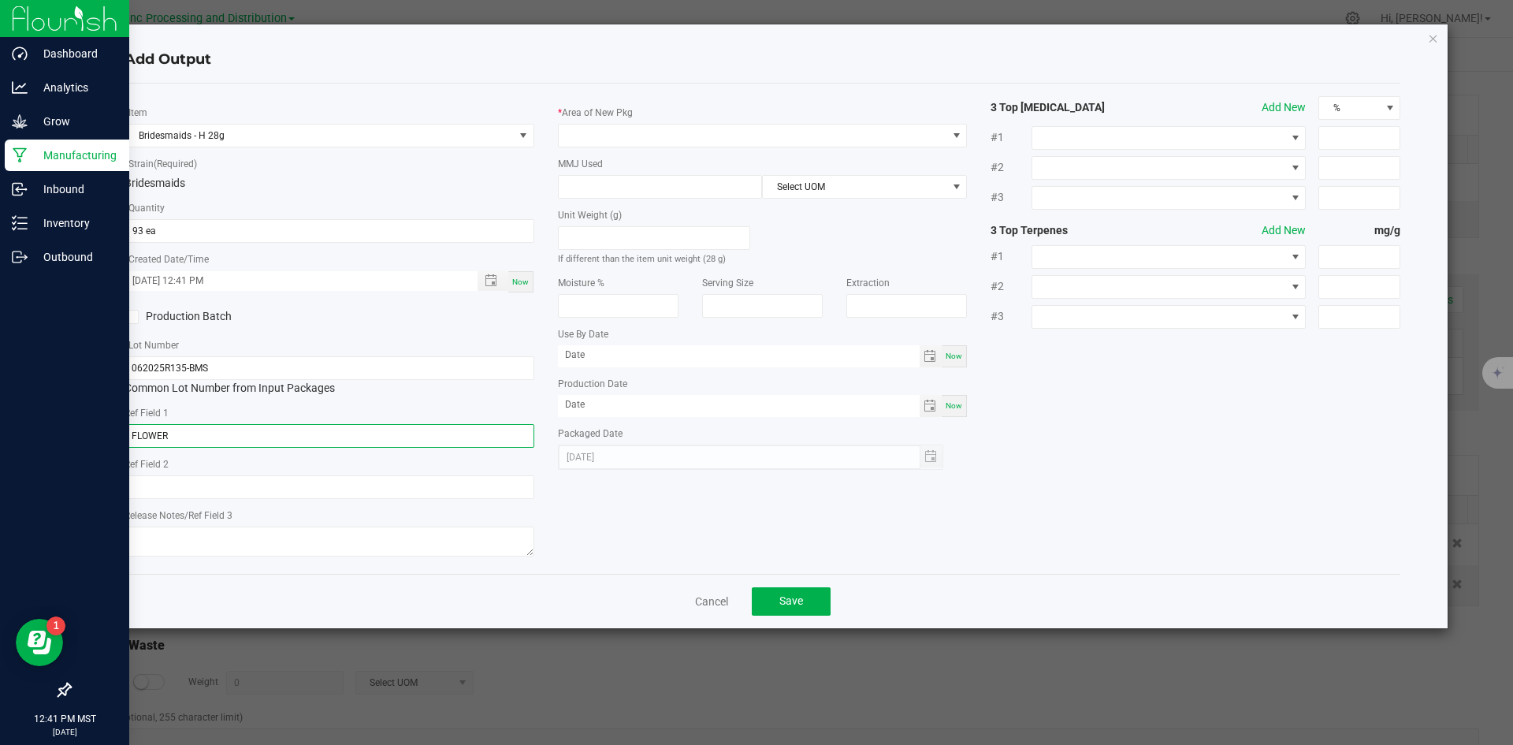
type input "FLOWER"
type input "BRIDESMAIDS"
type textarea "[DATE]"
click at [596, 141] on span at bounding box center [753, 136] width 389 height 22
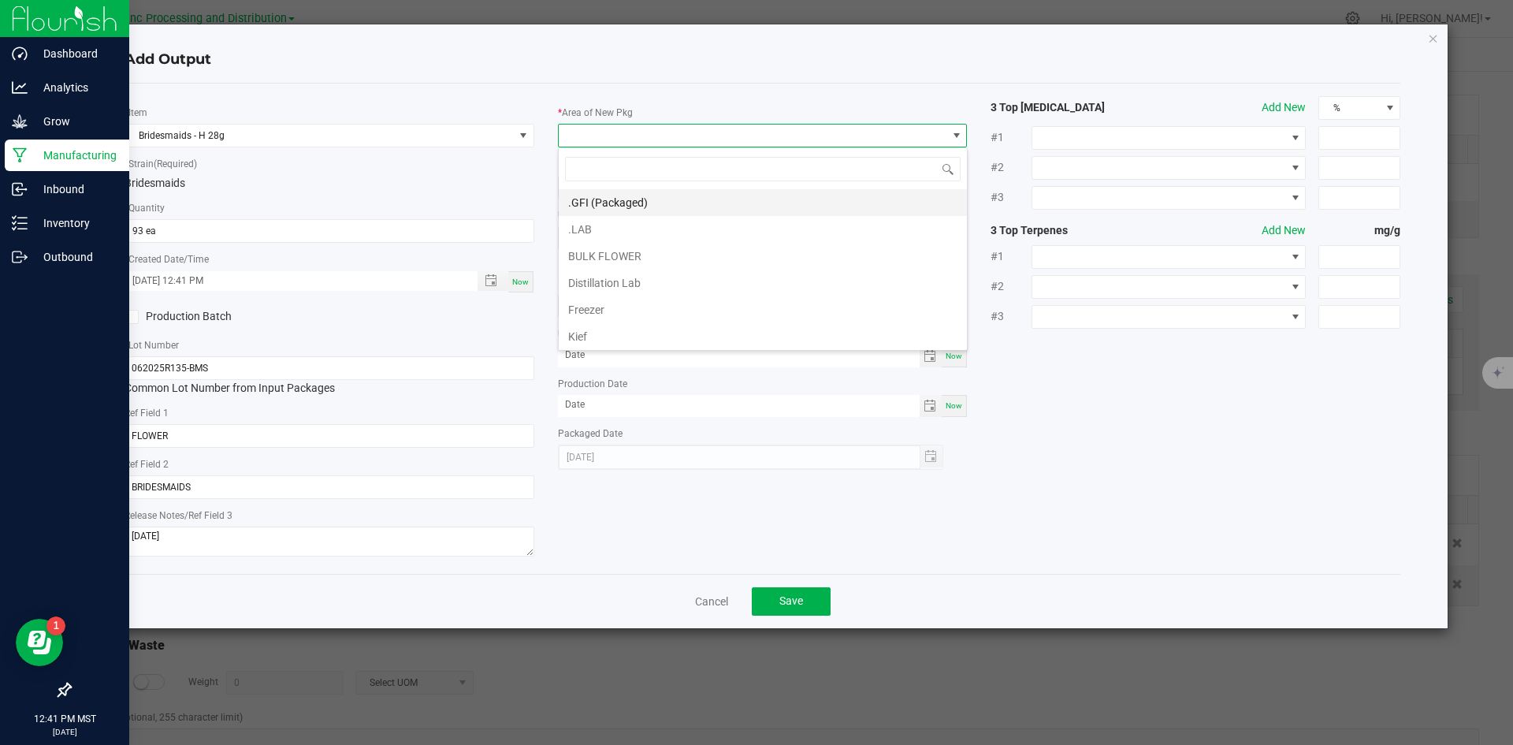
click at [613, 205] on li ".GFI (Packaged)" at bounding box center [763, 202] width 408 height 27
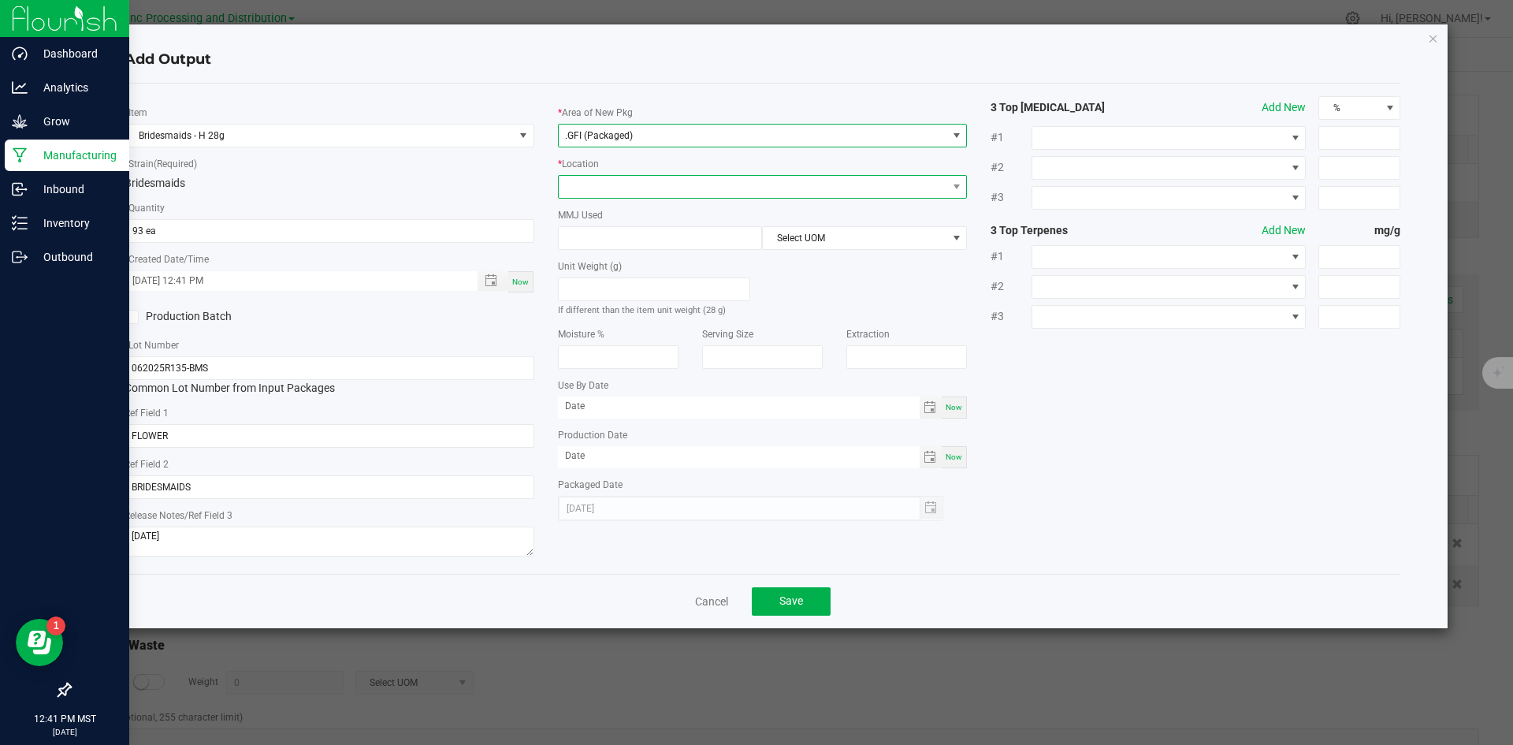
click at [621, 185] on span at bounding box center [753, 187] width 389 height 22
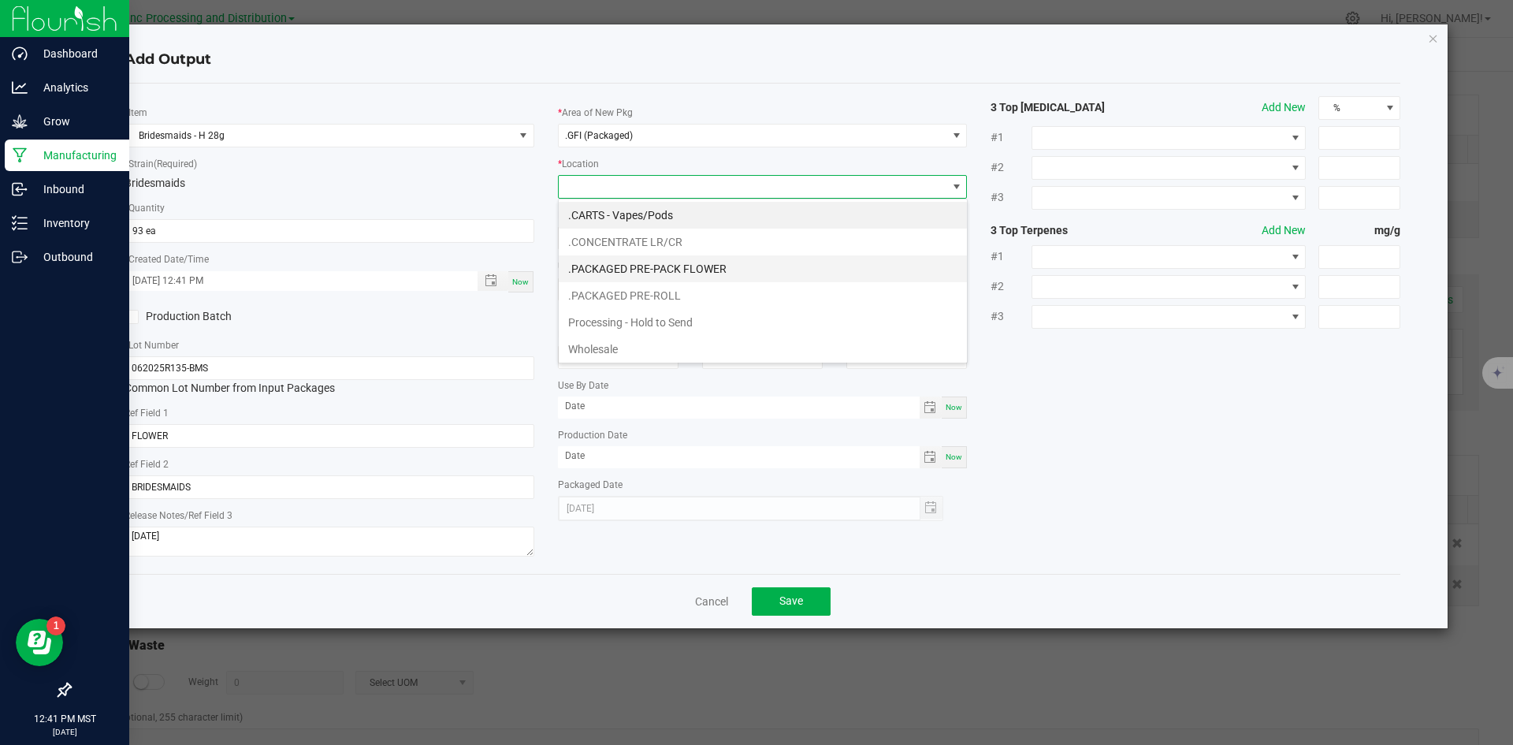
click at [661, 273] on li ".PACKAGED PRE-PACK FLOWER" at bounding box center [763, 268] width 408 height 27
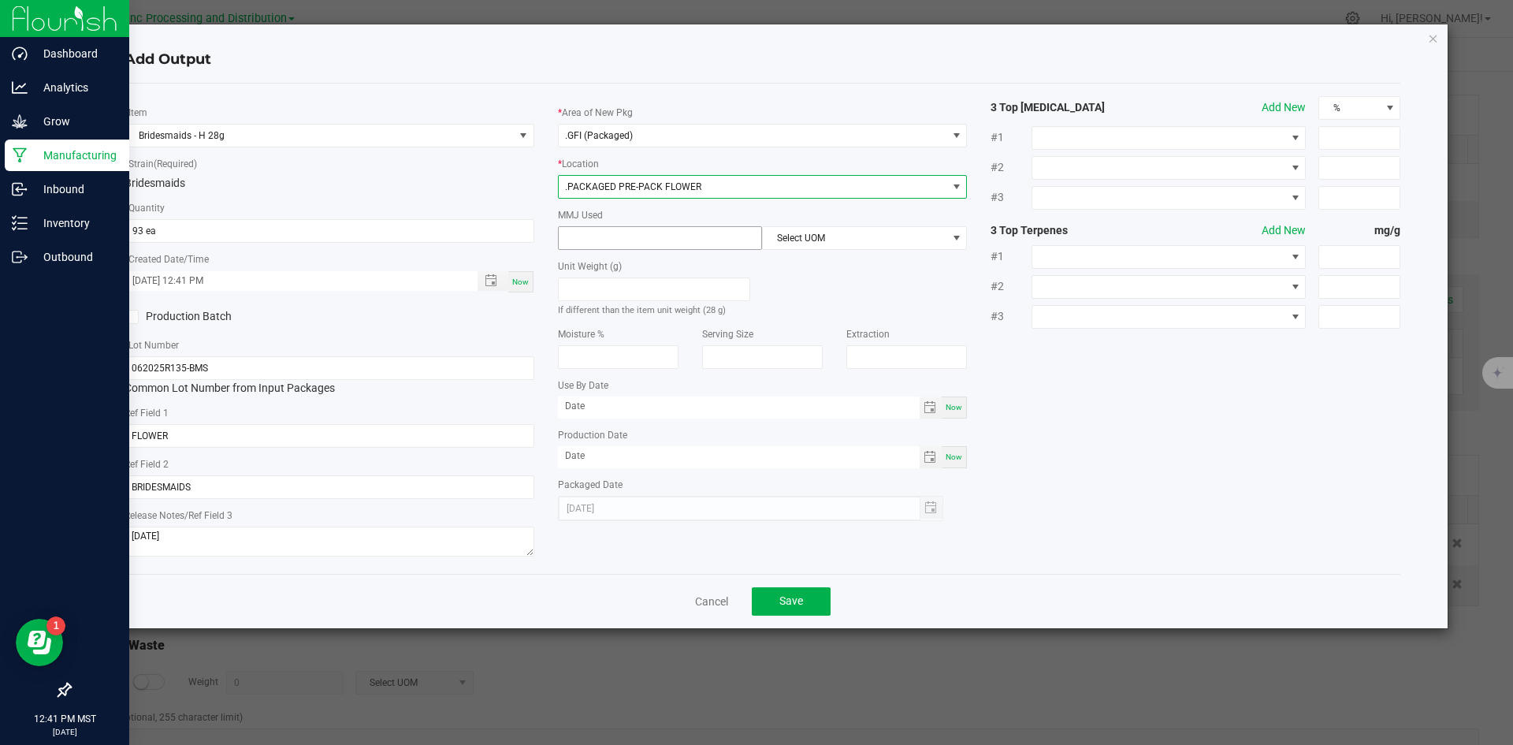
click at [653, 245] on input at bounding box center [660, 238] width 203 height 22
type input "28"
click at [835, 252] on div "Unit Weight (g) If different than the item unit weight (28 g)" at bounding box center [762, 284] width 433 height 68
click at [836, 236] on span "Select UOM" at bounding box center [855, 238] width 184 height 22
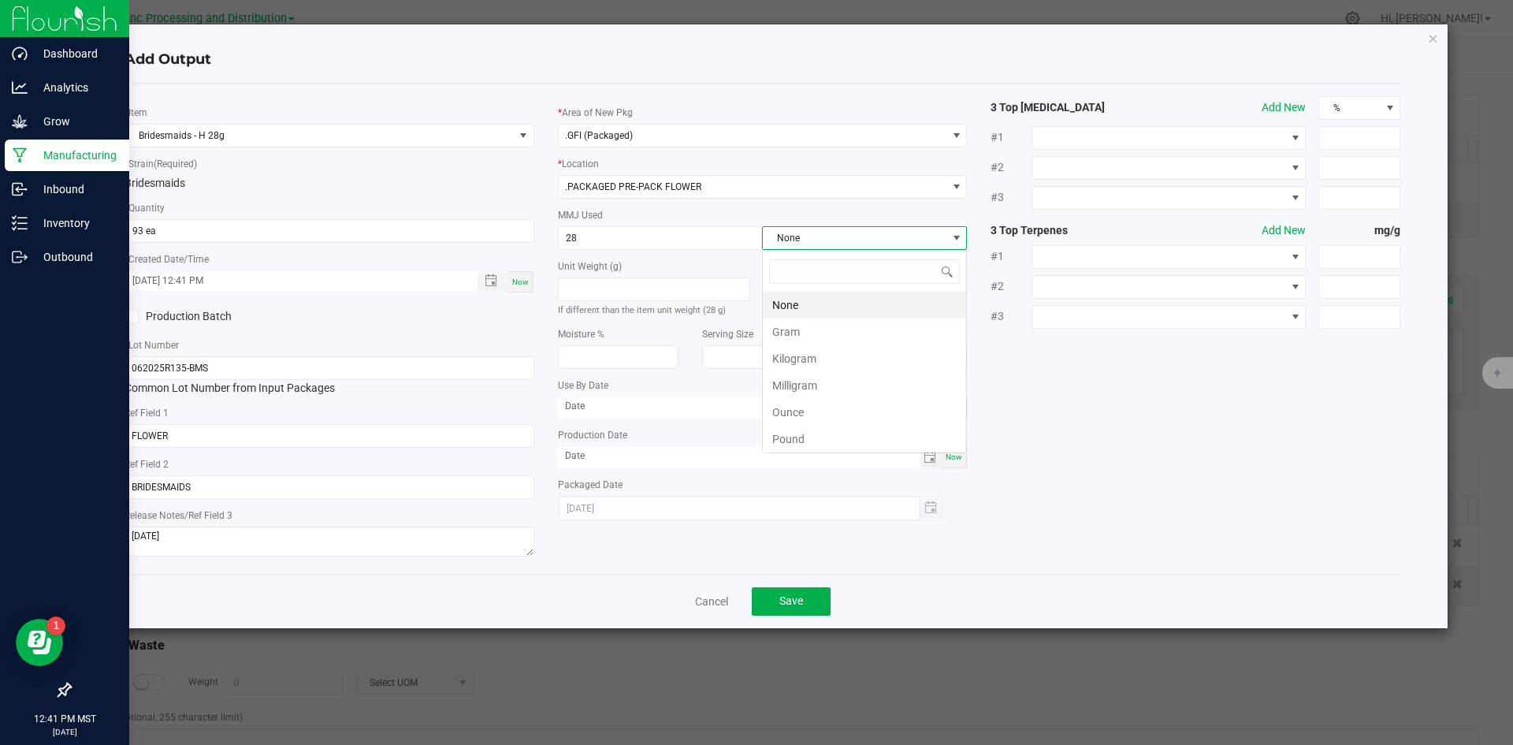
scroll to position [24, 205]
click at [825, 335] on li "Gram" at bounding box center [864, 331] width 203 height 27
click at [798, 610] on button "Save" at bounding box center [791, 601] width 79 height 28
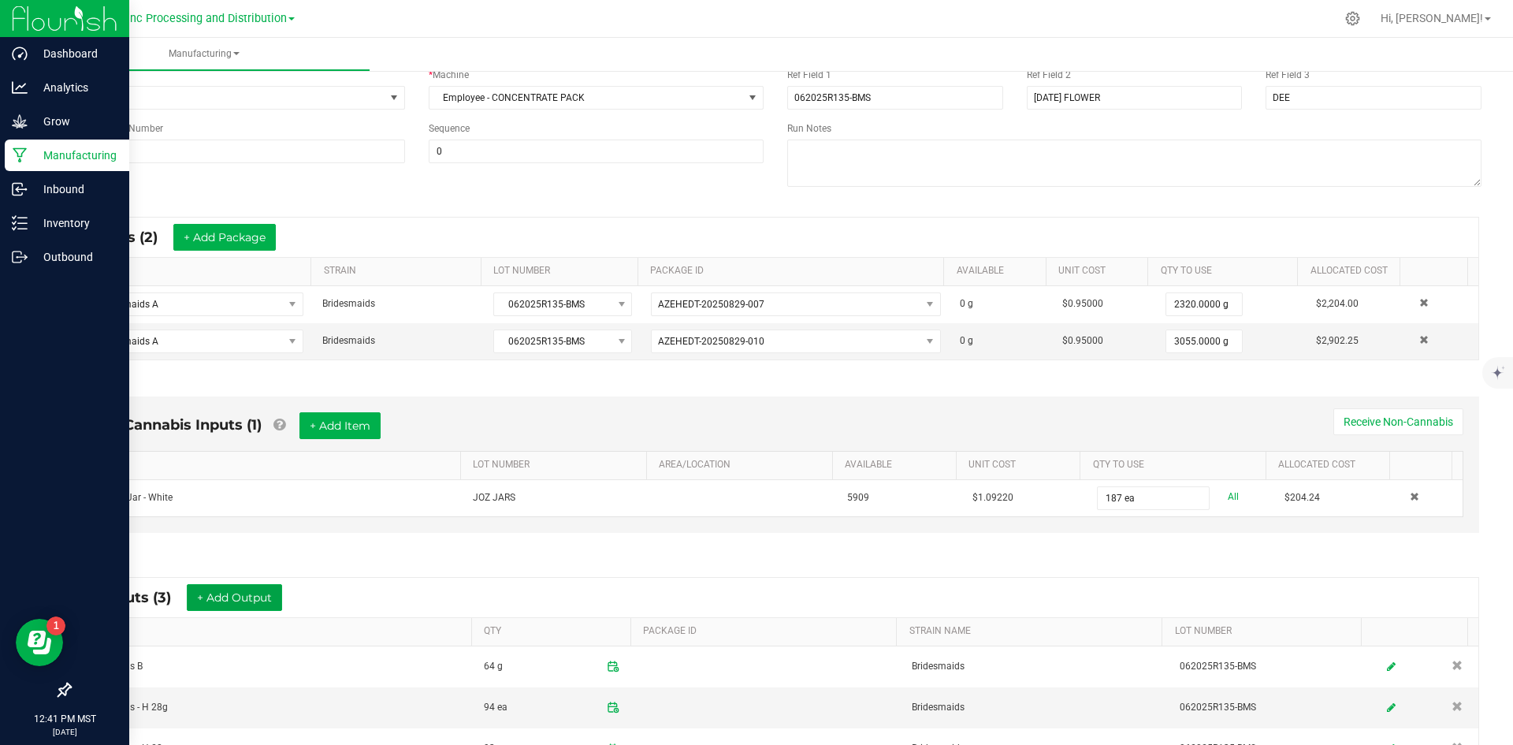
scroll to position [0, 0]
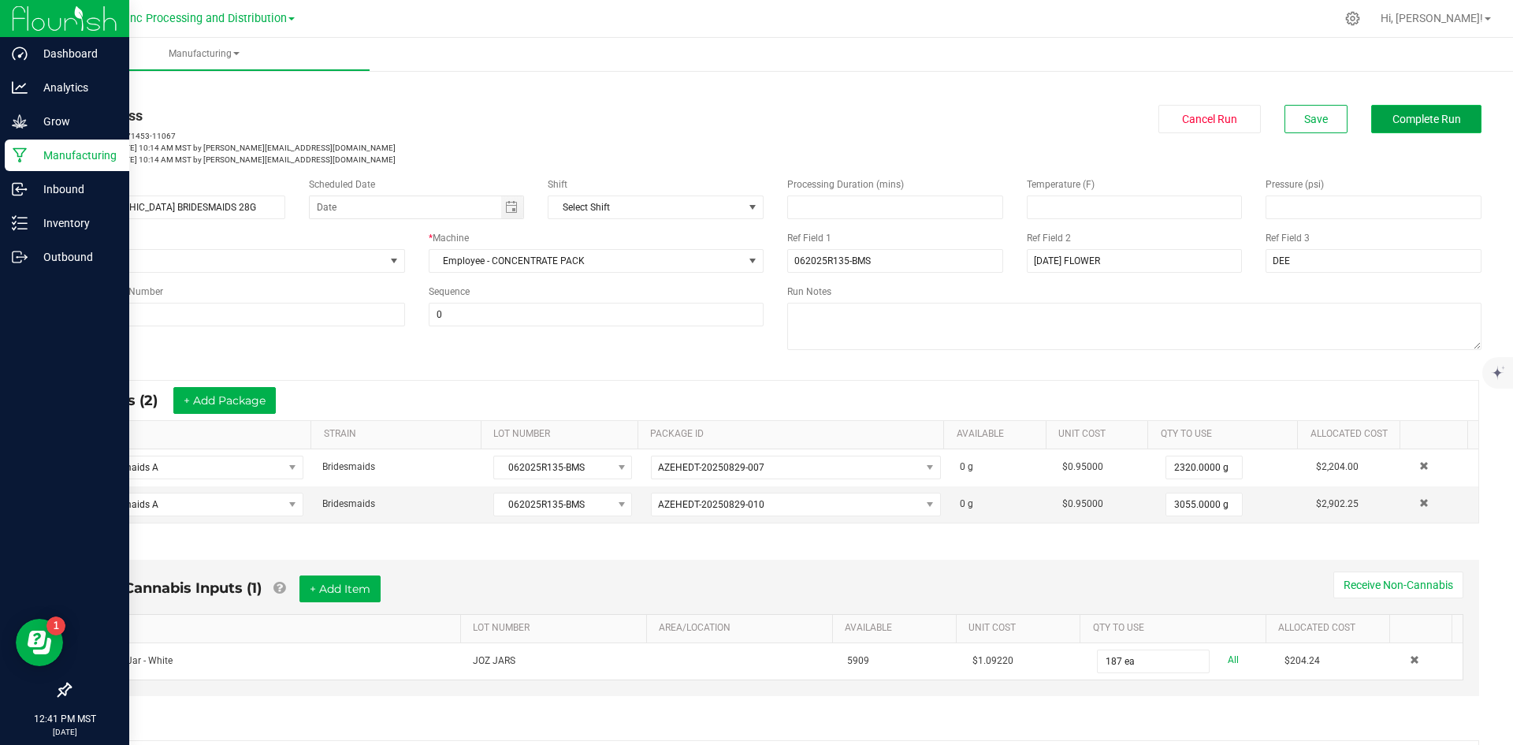
click at [1426, 123] on span "Complete Run" at bounding box center [1427, 119] width 69 height 13
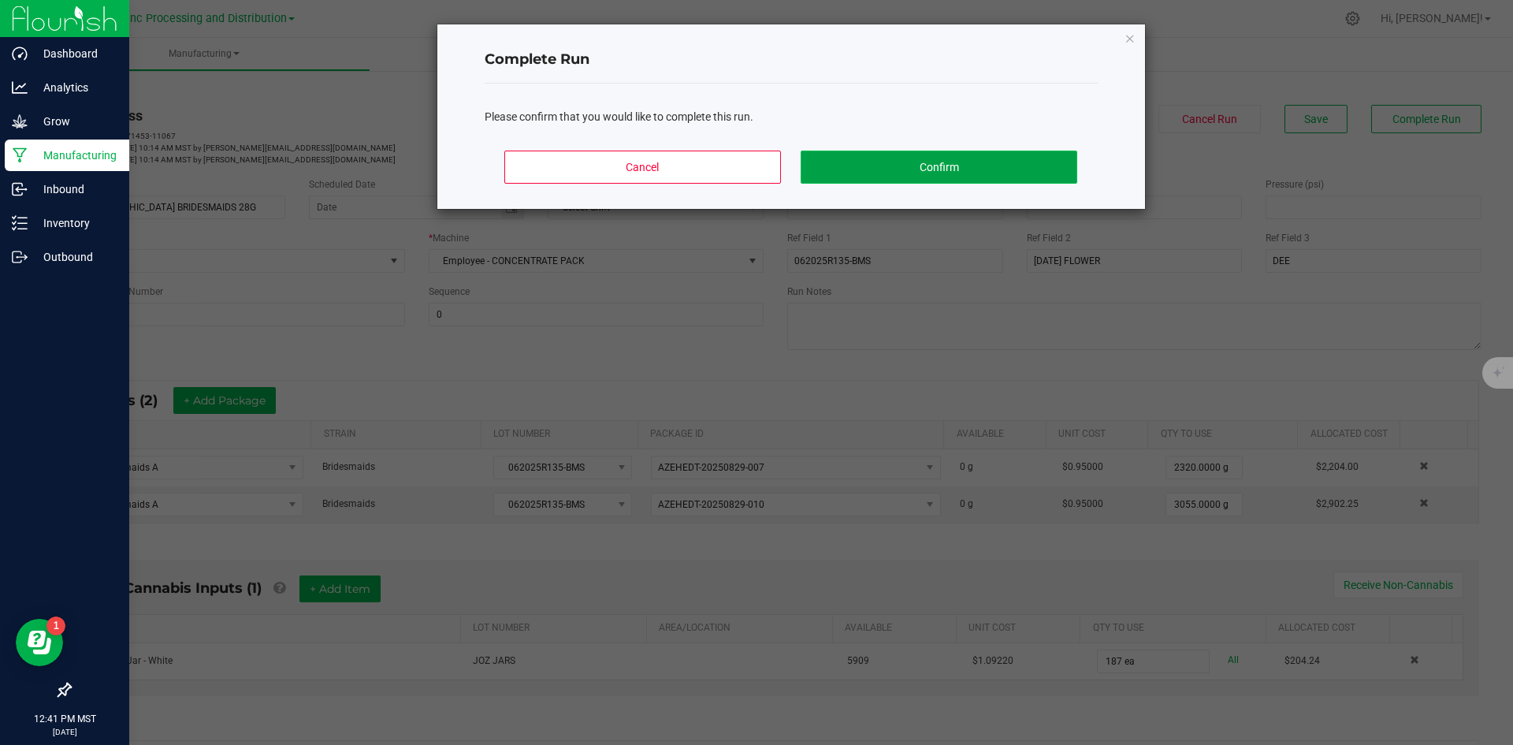
click at [876, 170] on button "Confirm" at bounding box center [939, 167] width 276 height 33
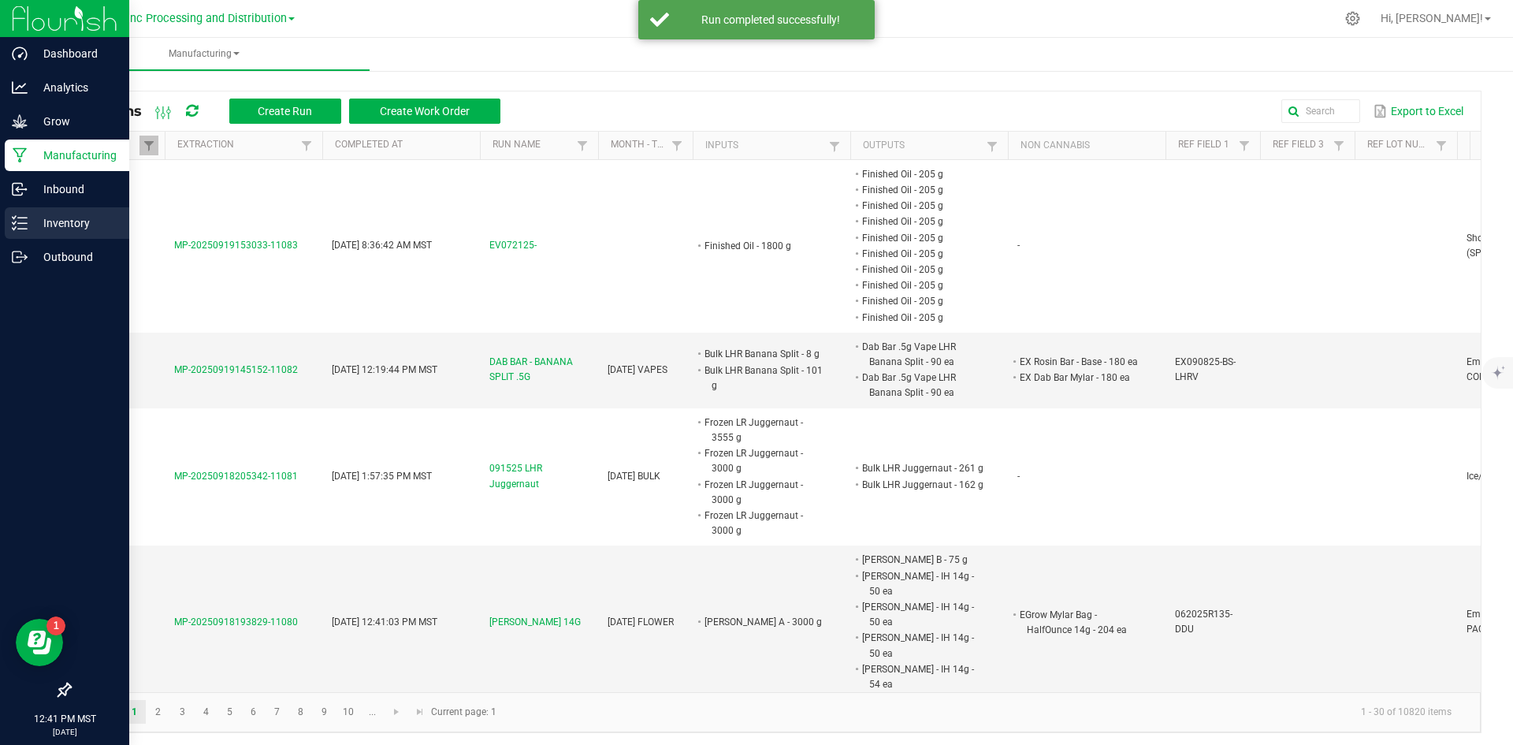
click at [38, 220] on p "Inventory" at bounding box center [75, 223] width 95 height 19
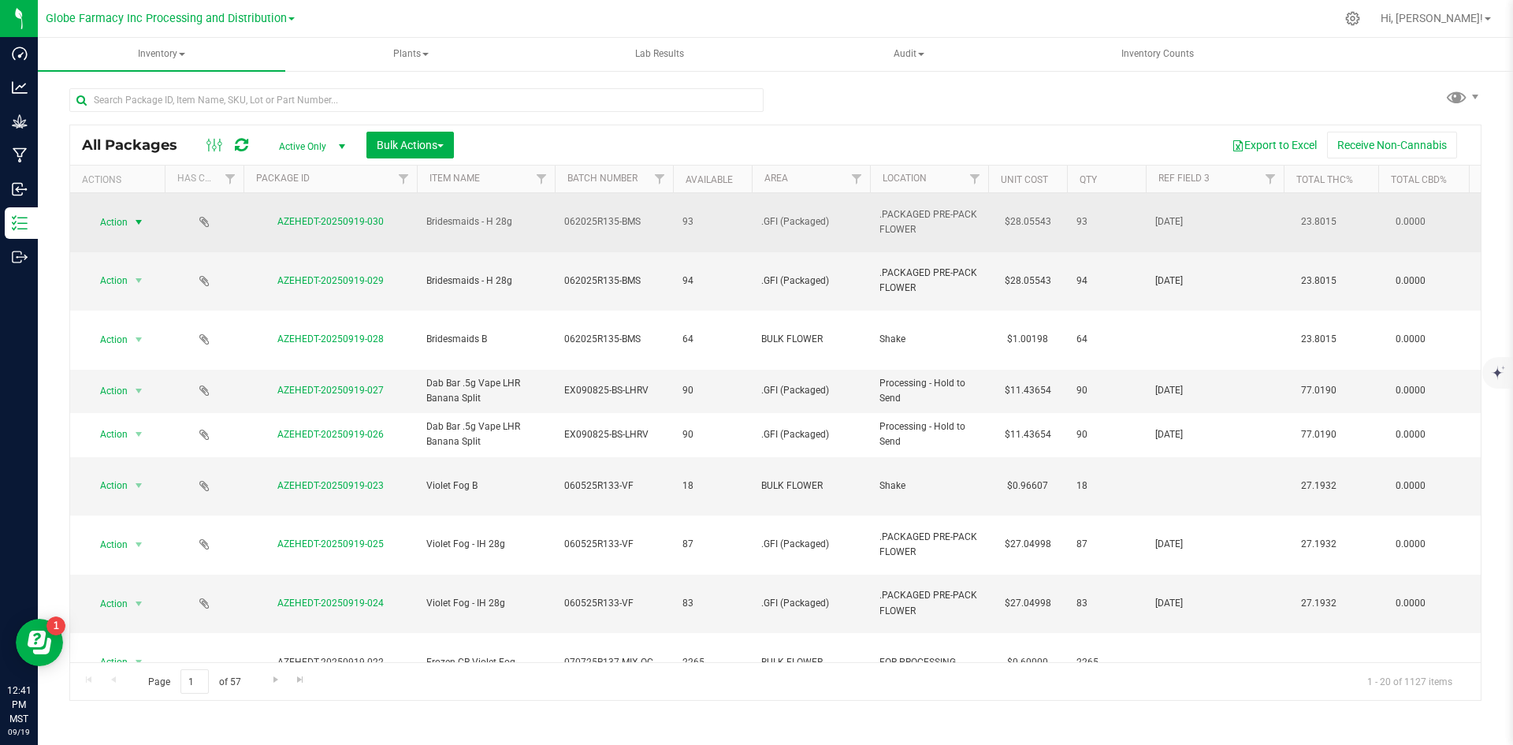
click at [125, 223] on span "Action" at bounding box center [107, 222] width 43 height 22
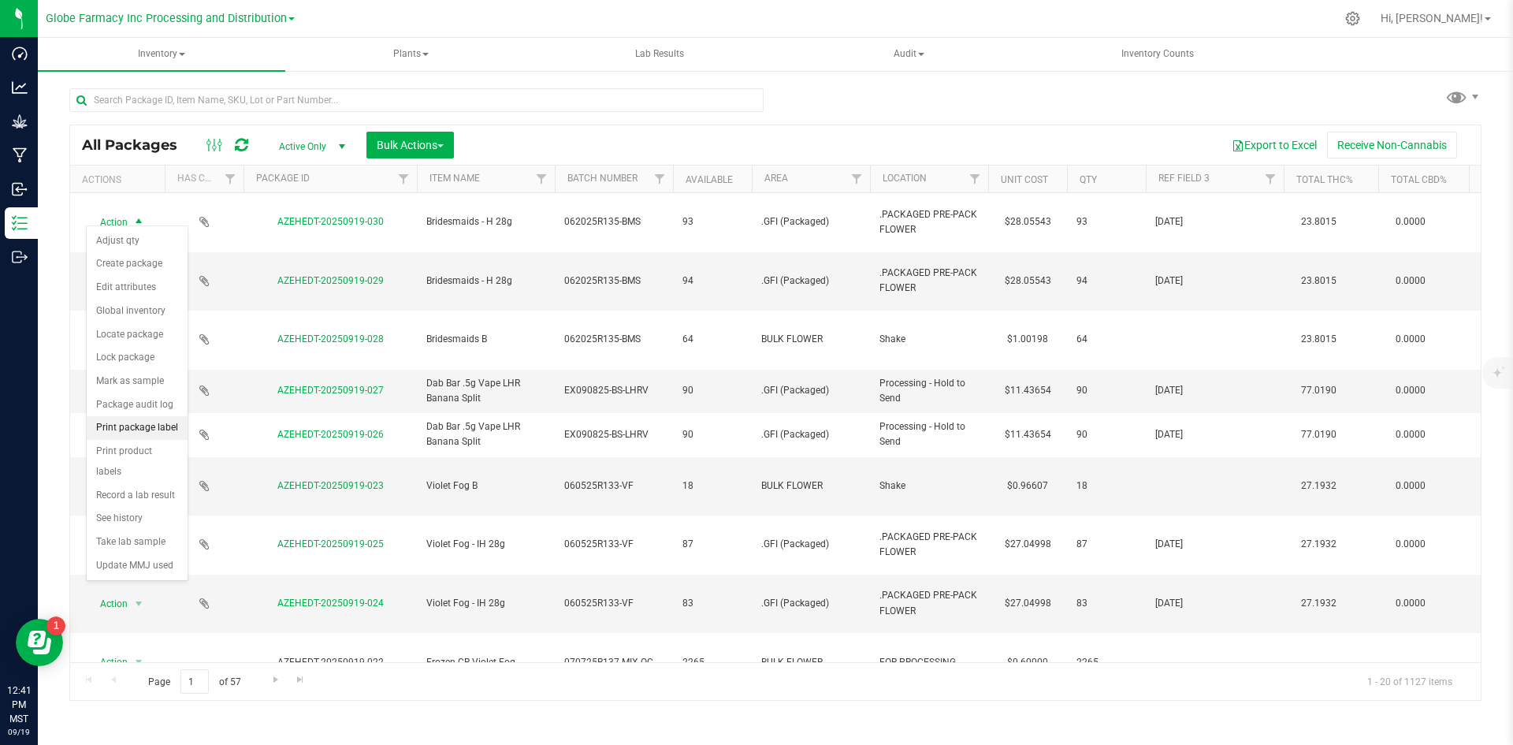
click at [147, 428] on li "Print package label" at bounding box center [137, 428] width 101 height 24
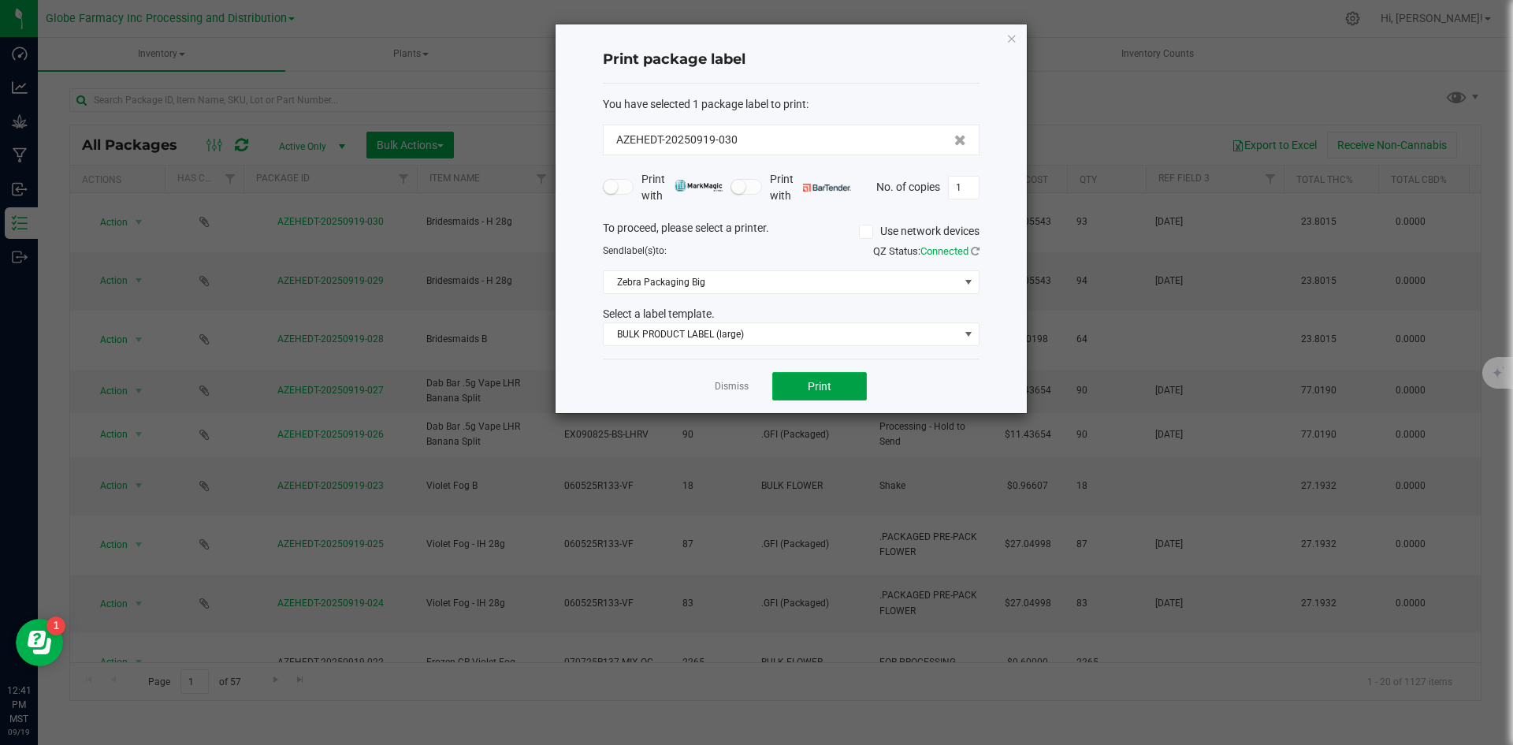
click at [844, 396] on button "Print" at bounding box center [819, 386] width 95 height 28
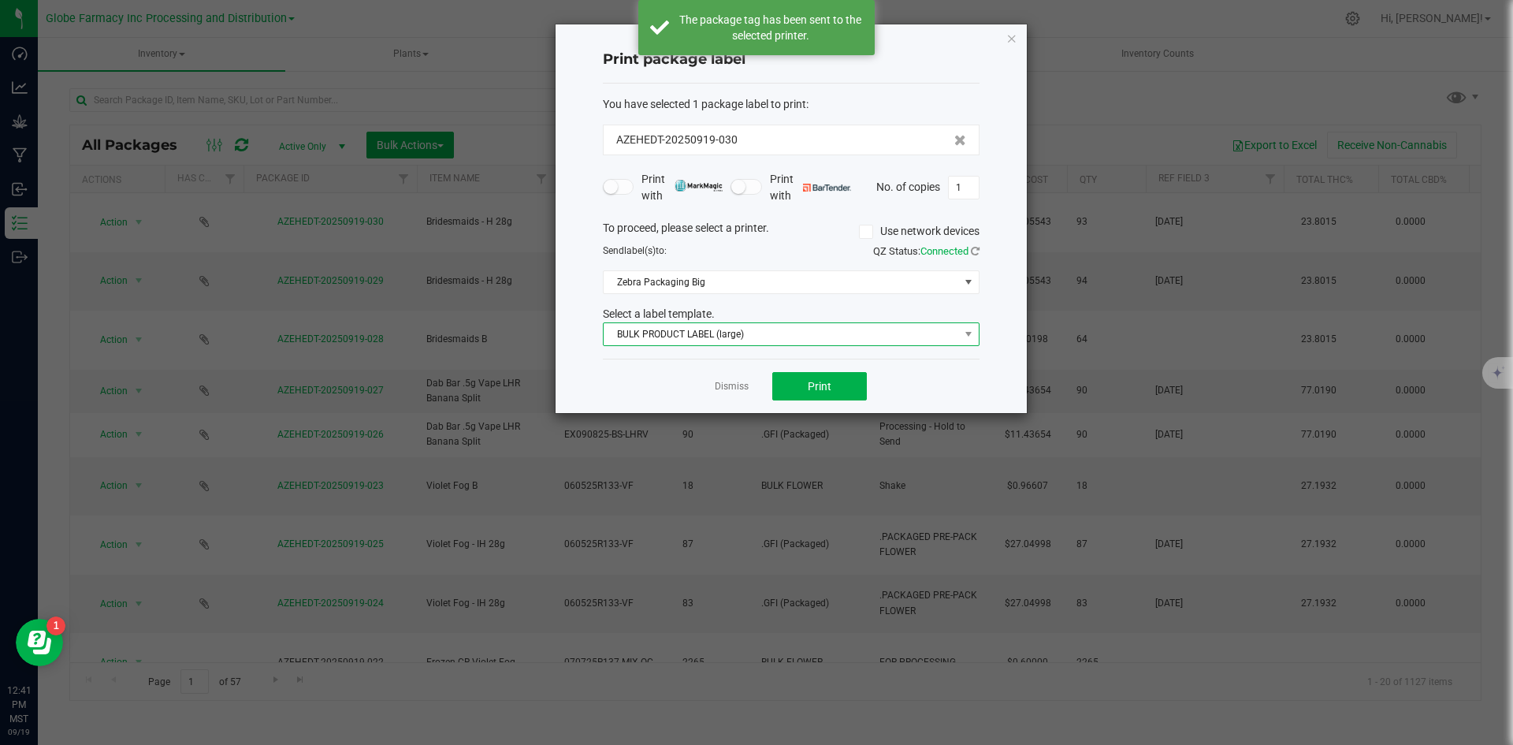
click at [709, 337] on span "BULK PRODUCT LABEL (large)" at bounding box center [781, 334] width 355 height 22
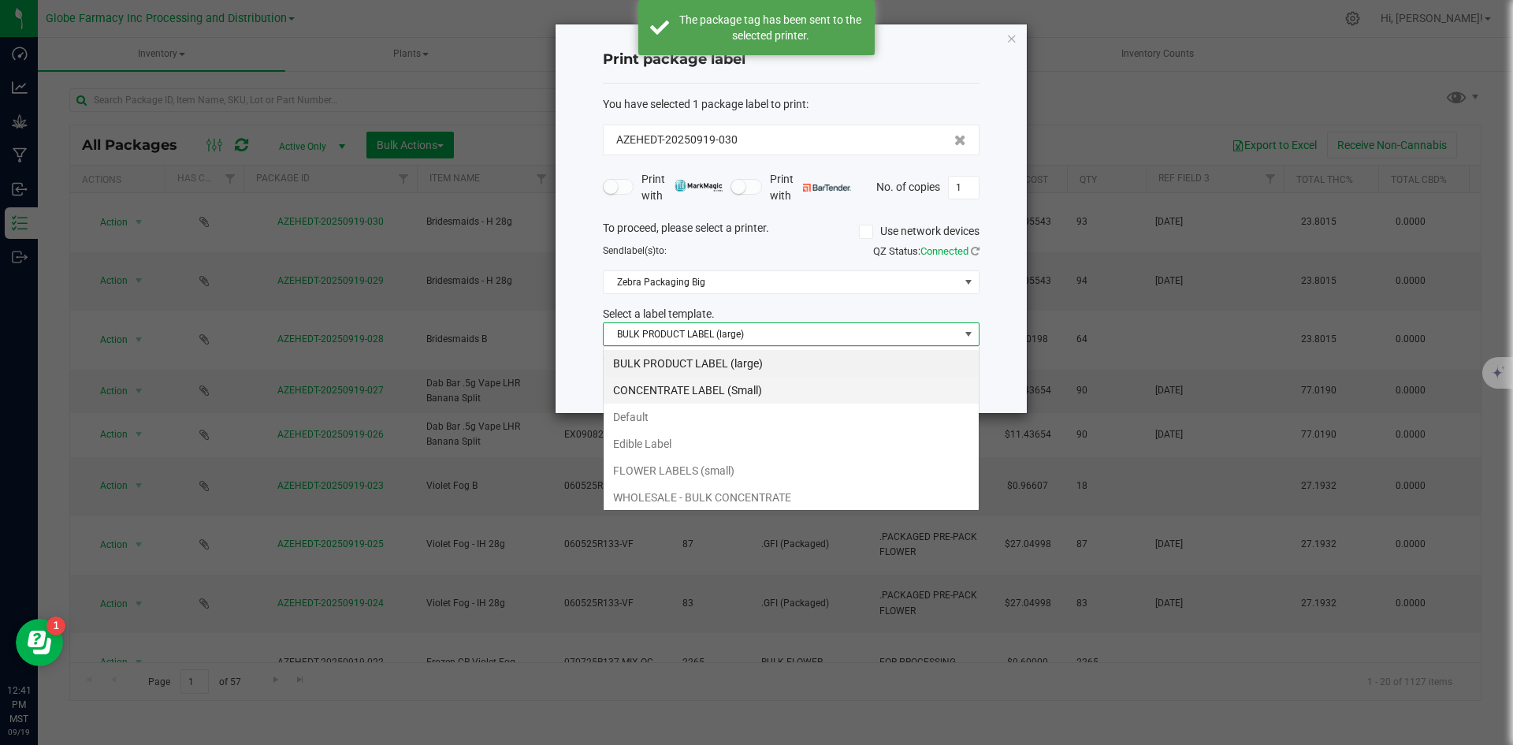
scroll to position [24, 377]
click at [729, 467] on li "FLOWER LABELS (small)" at bounding box center [791, 470] width 375 height 27
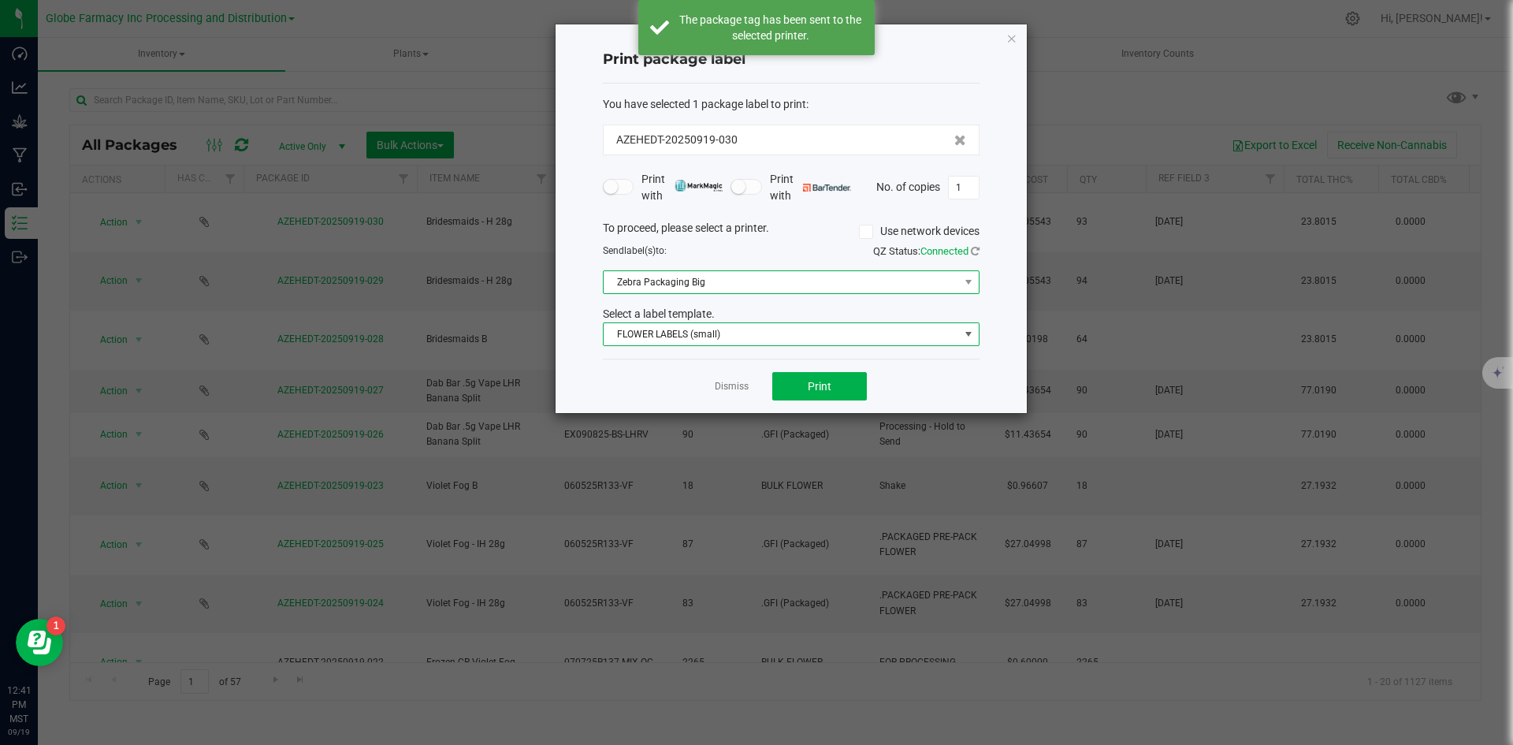
click at [711, 288] on span "Zebra Packaging Big" at bounding box center [781, 282] width 355 height 22
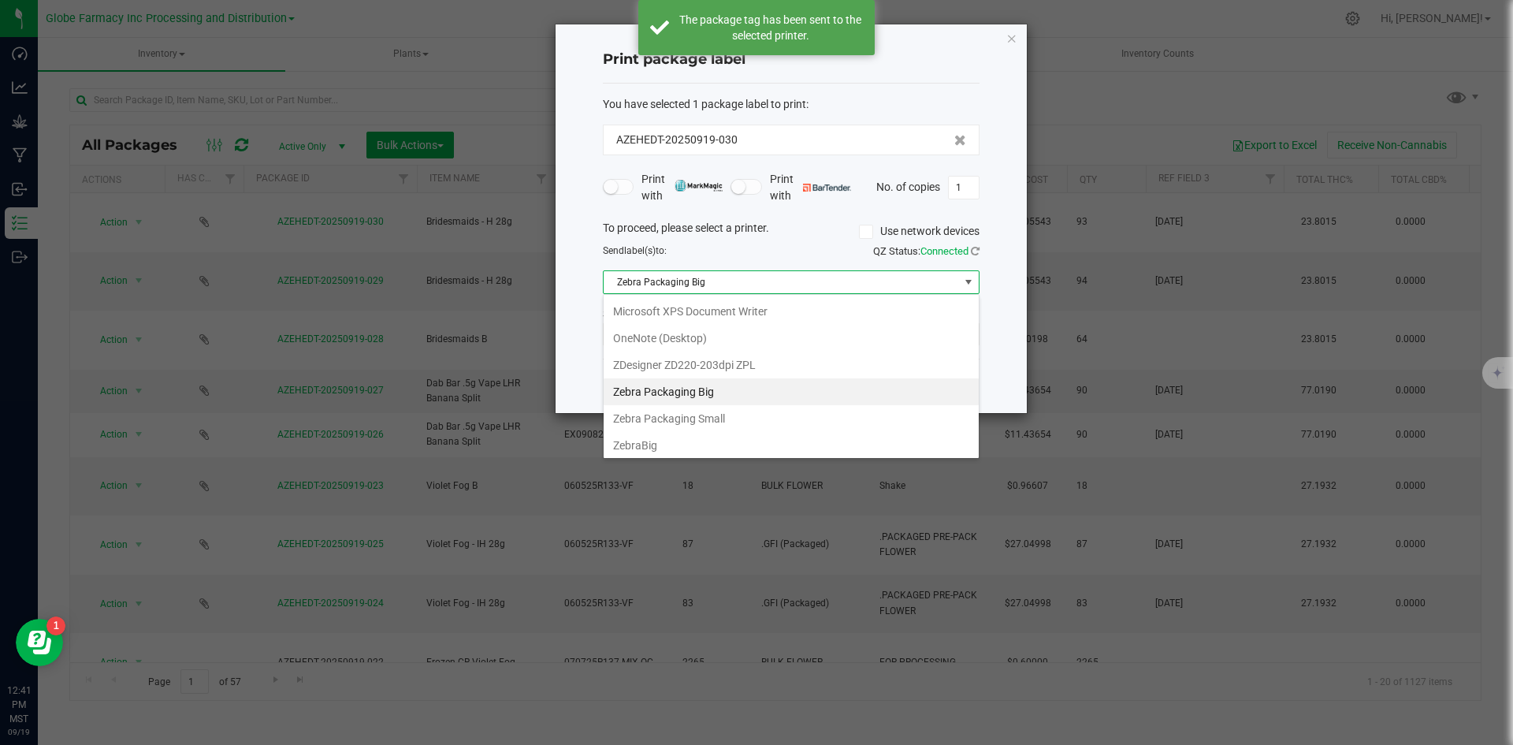
scroll to position [189, 0]
click at [716, 393] on Small "Zebra Packaging Small" at bounding box center [791, 390] width 375 height 27
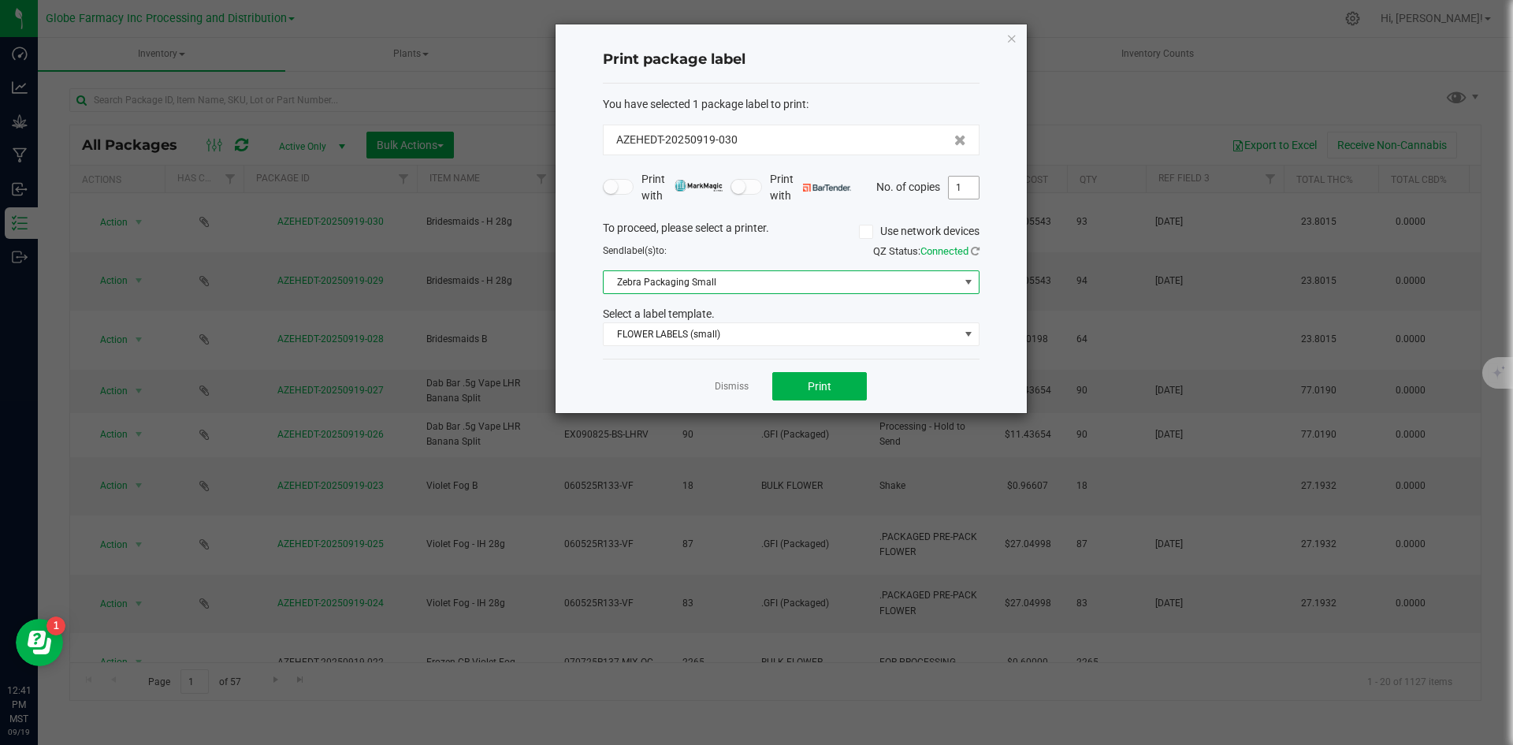
click at [967, 191] on input "1" at bounding box center [964, 188] width 30 height 22
type input "93"
click at [824, 391] on span "Print" at bounding box center [820, 386] width 24 height 13
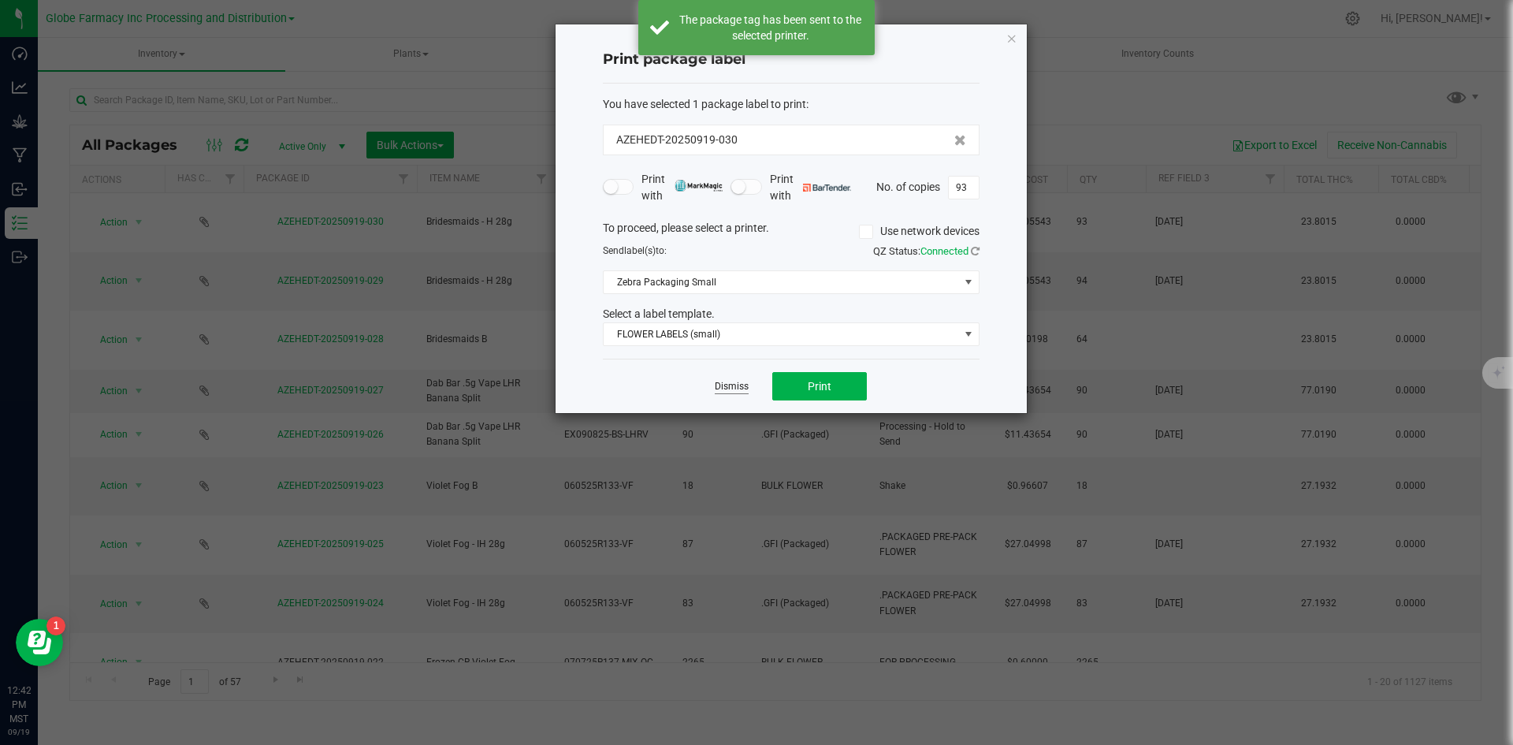
click at [738, 384] on link "Dismiss" at bounding box center [732, 386] width 34 height 13
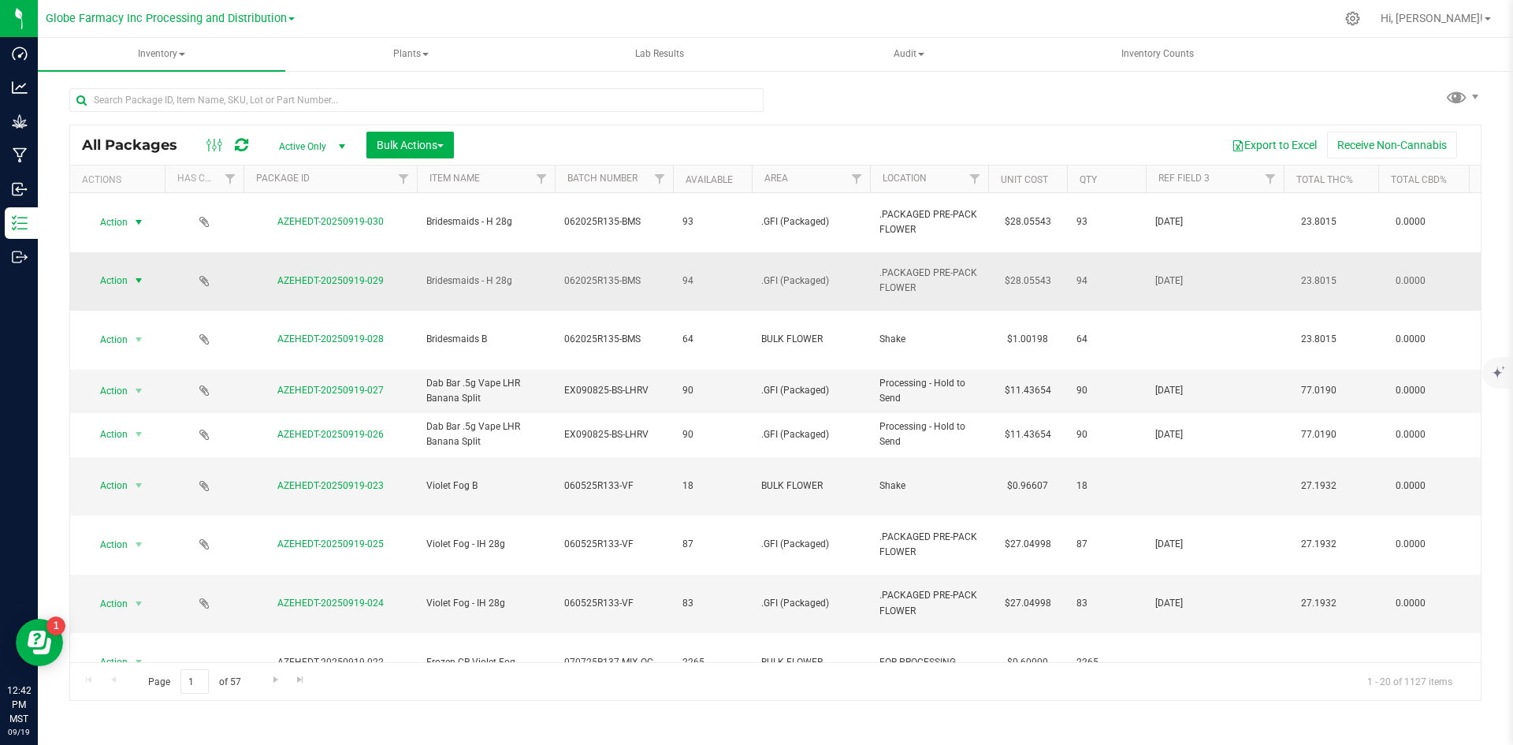
click at [133, 274] on span "select" at bounding box center [138, 280] width 13 height 13
click at [123, 475] on li "Print package label" at bounding box center [137, 472] width 101 height 24
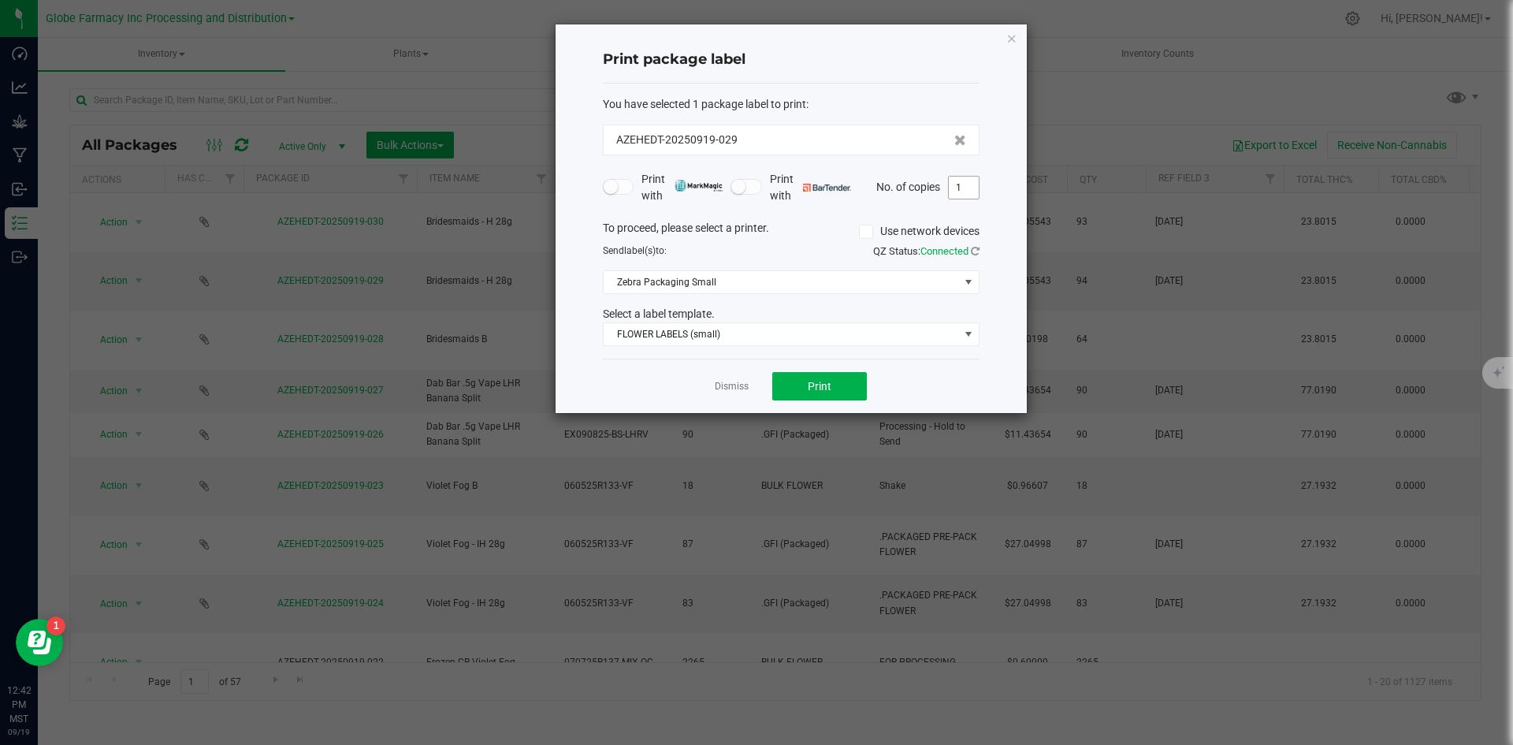
click at [974, 187] on input "1" at bounding box center [964, 188] width 30 height 22
click at [854, 388] on button "Print" at bounding box center [819, 386] width 95 height 28
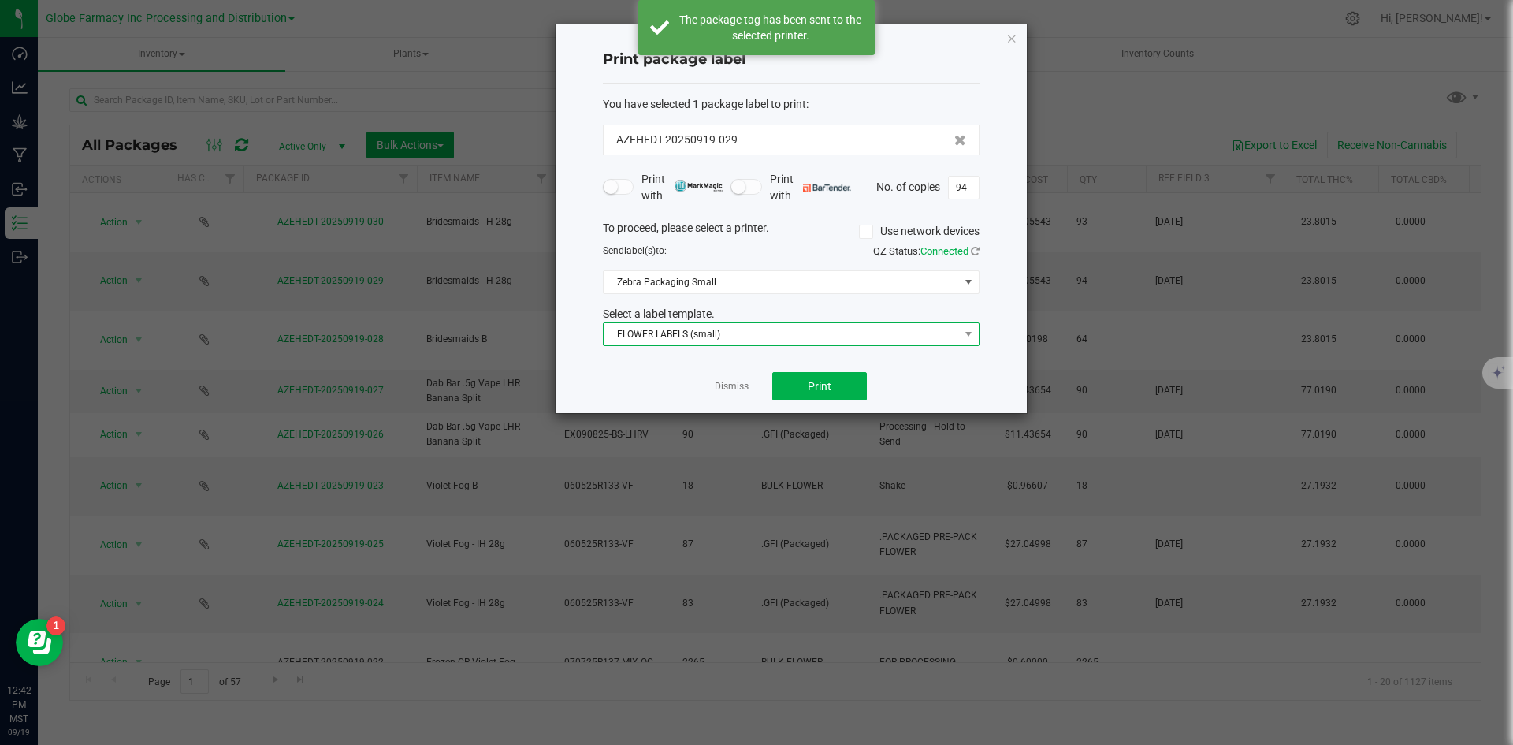
click at [673, 333] on span "FLOWER LABELS (small)" at bounding box center [781, 334] width 355 height 22
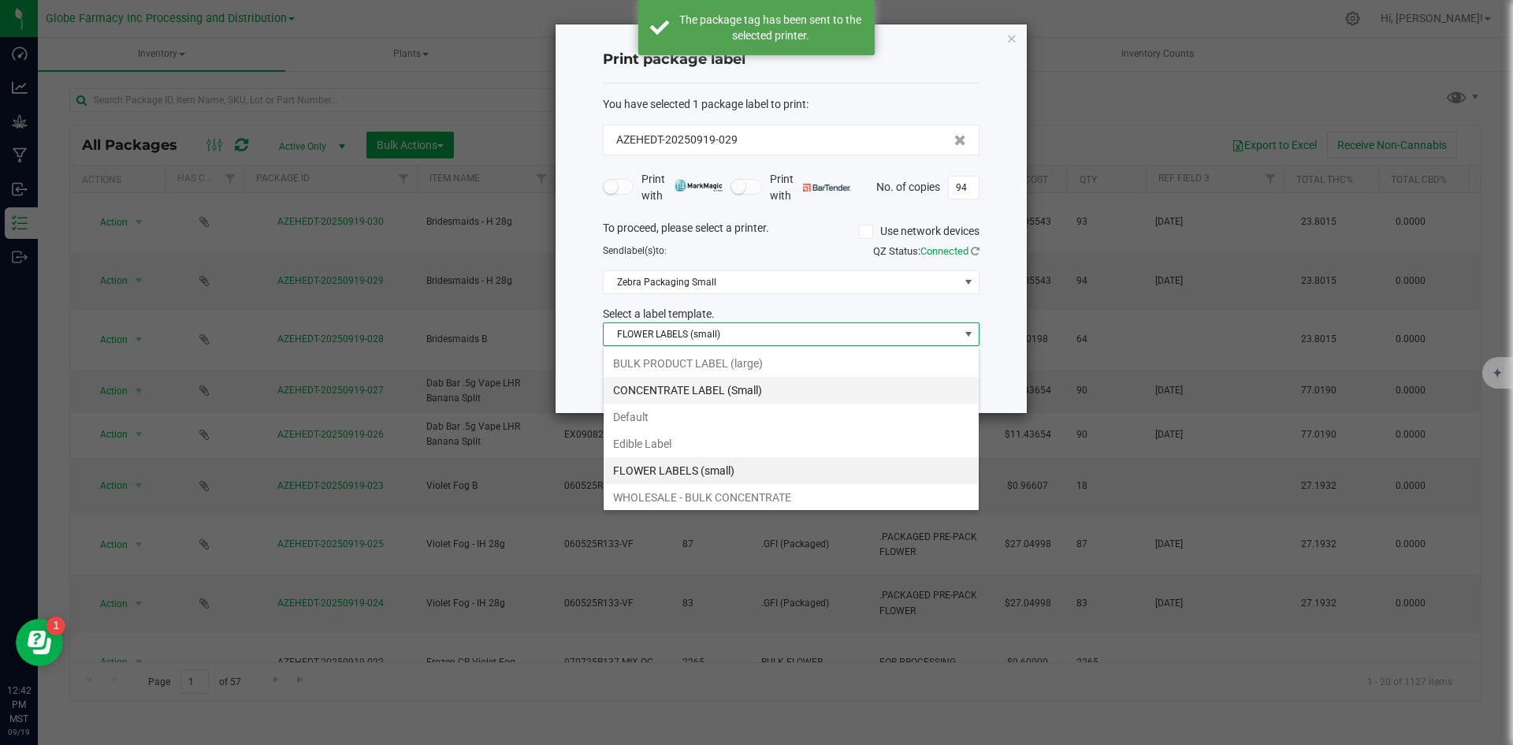
scroll to position [24, 377]
click at [690, 371] on li "BULK PRODUCT LABEL (large)" at bounding box center [791, 363] width 375 height 27
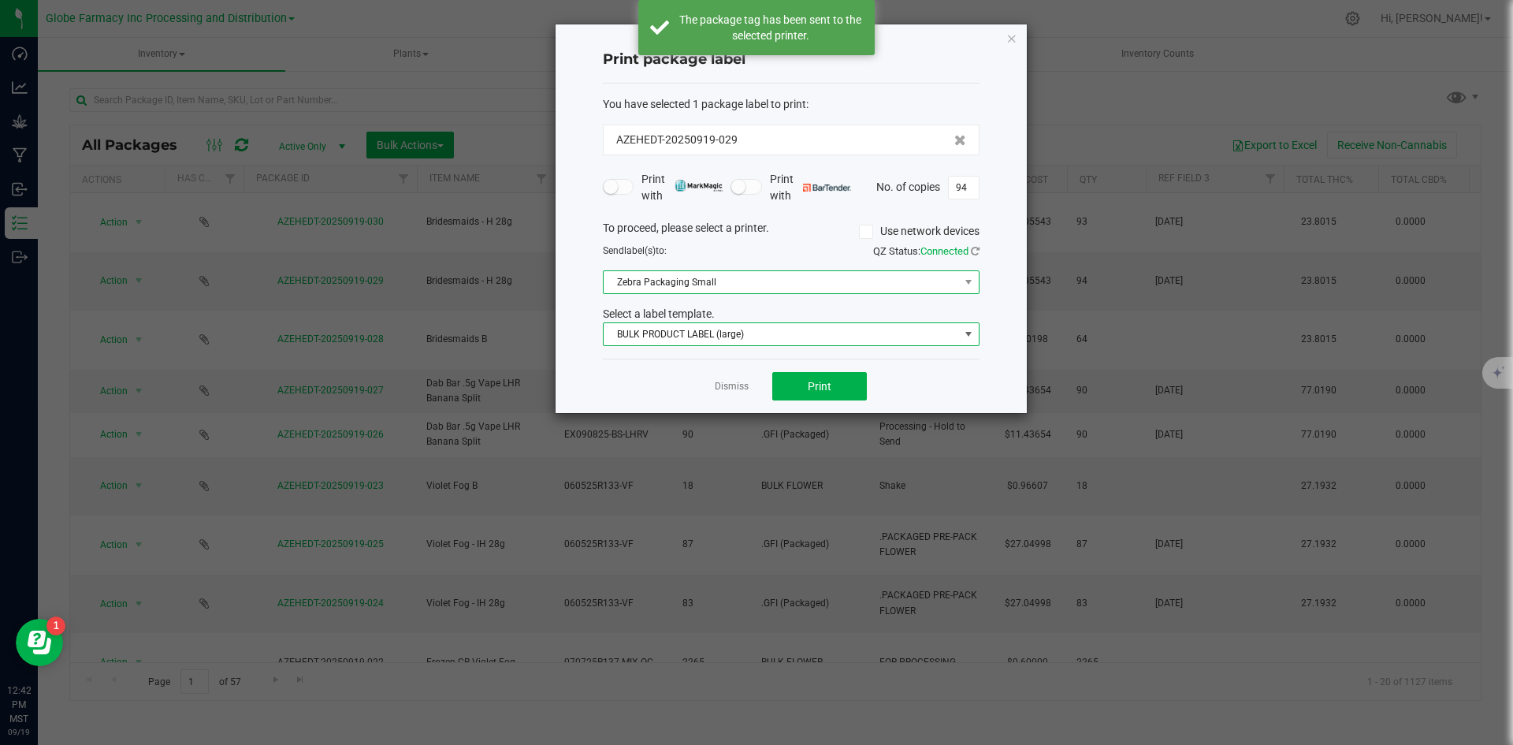
click at [694, 281] on span "Zebra Packaging Small" at bounding box center [781, 282] width 355 height 22
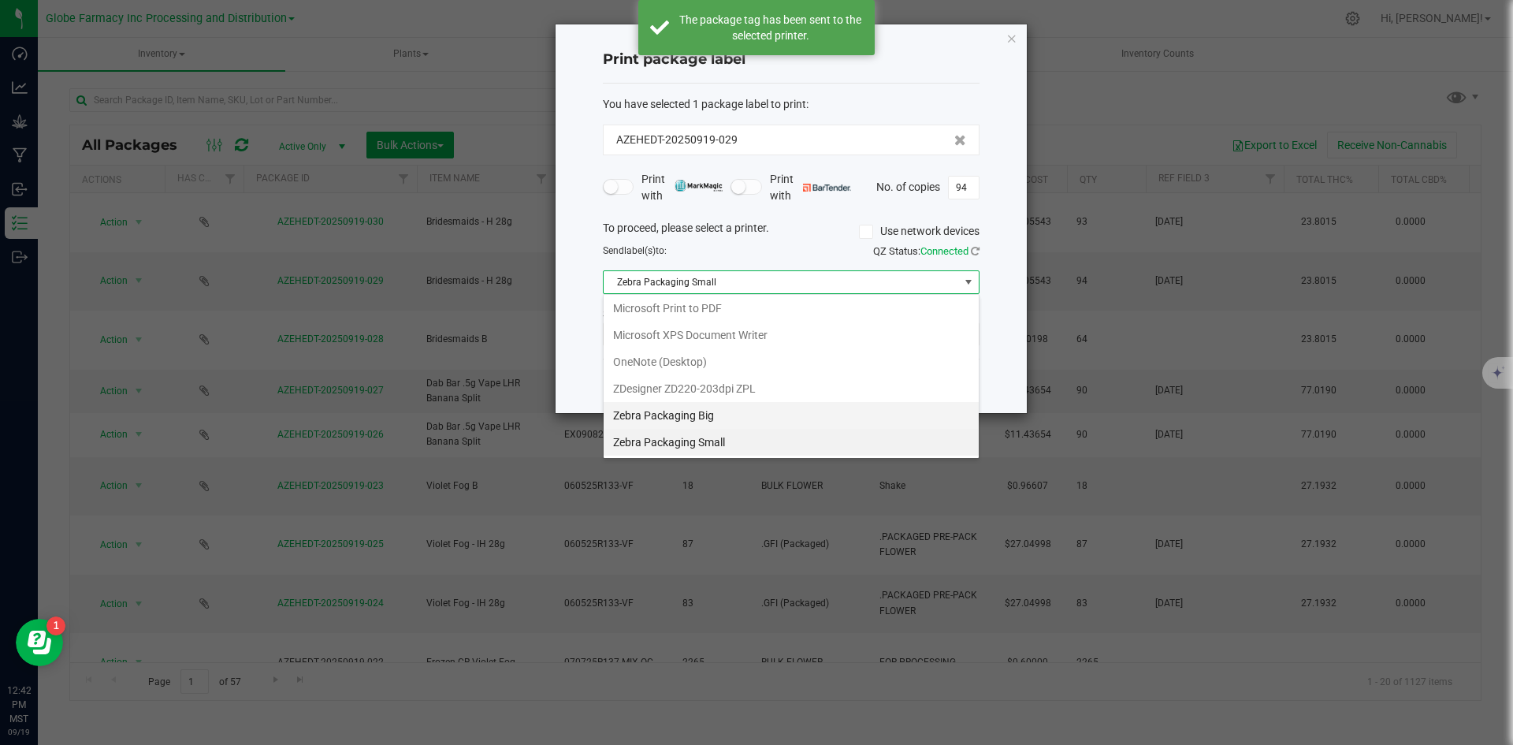
click at [694, 411] on Big "Zebra Packaging Big" at bounding box center [791, 415] width 375 height 27
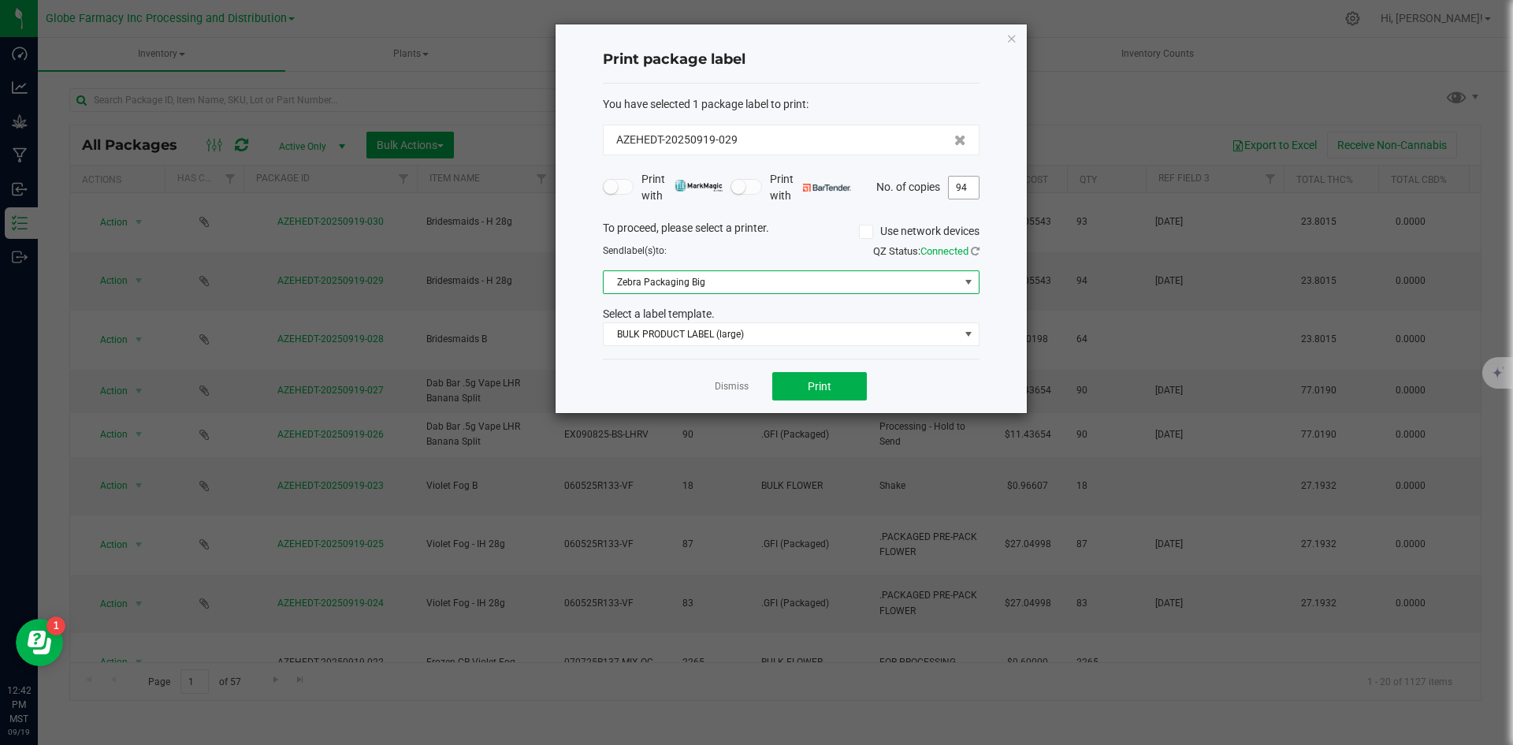
click at [961, 192] on input "94" at bounding box center [964, 188] width 30 height 22
type input "1"
click at [835, 383] on button "Print" at bounding box center [819, 386] width 95 height 28
click at [737, 382] on link "Dismiss" at bounding box center [732, 386] width 34 height 13
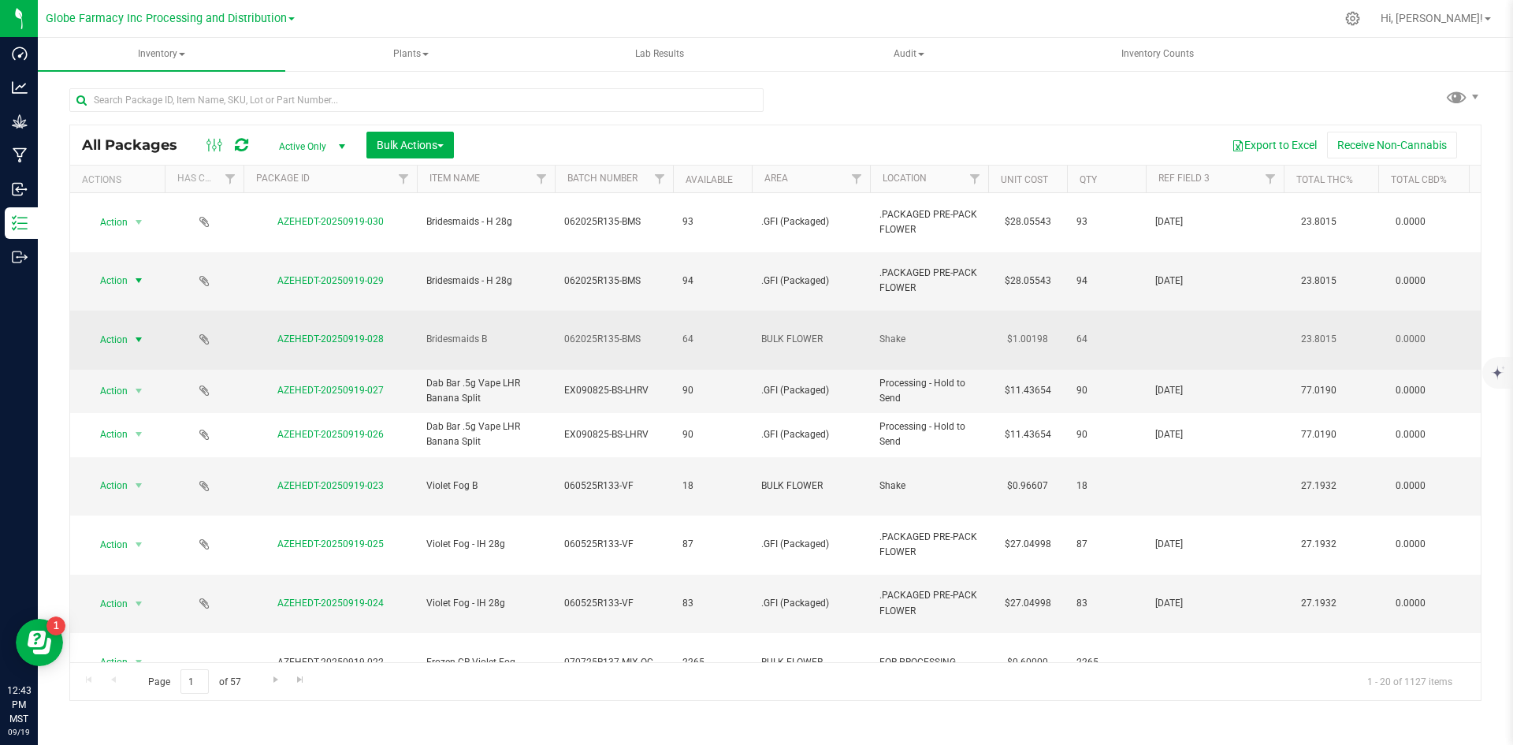
click at [131, 329] on span "select" at bounding box center [139, 340] width 20 height 22
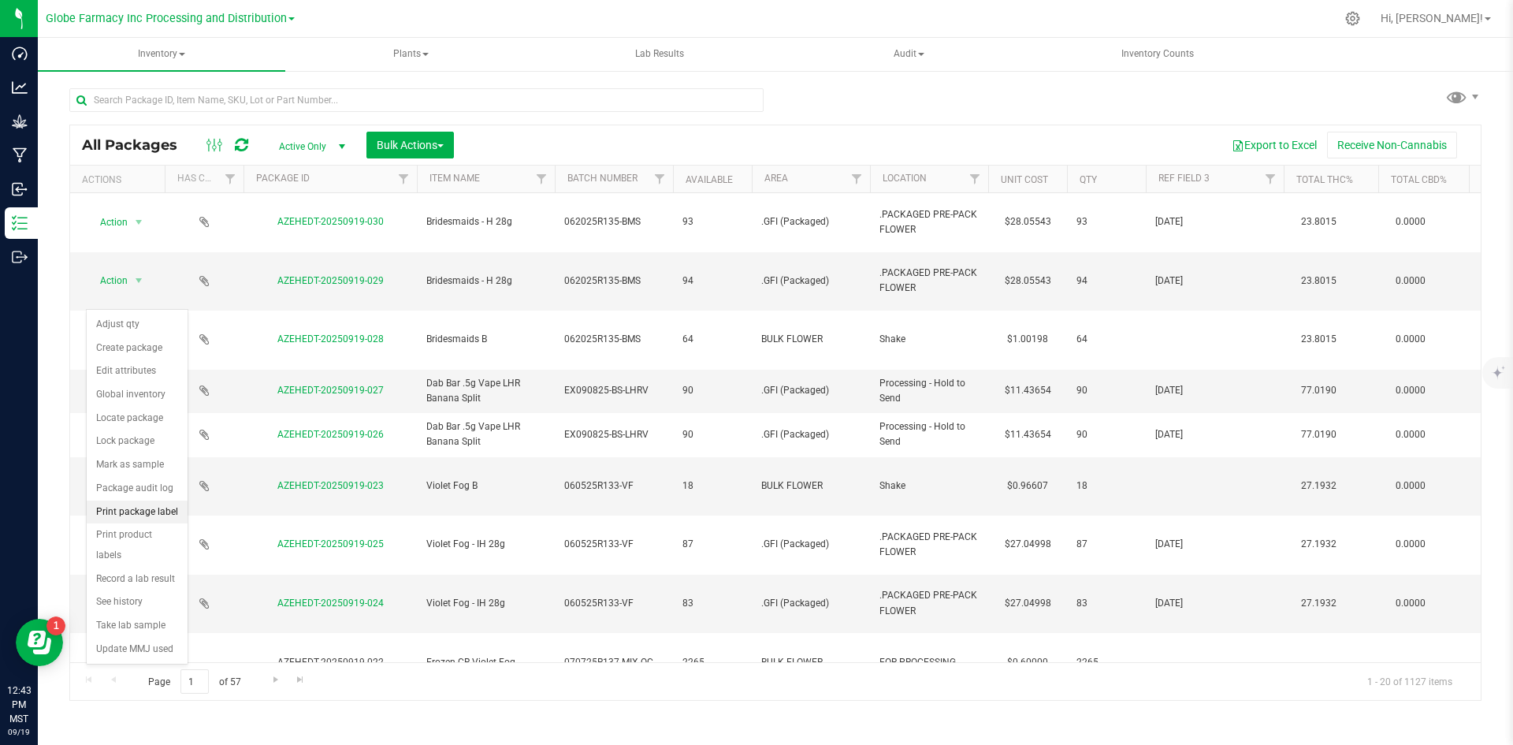
click at [155, 514] on li "Print package label" at bounding box center [137, 512] width 101 height 24
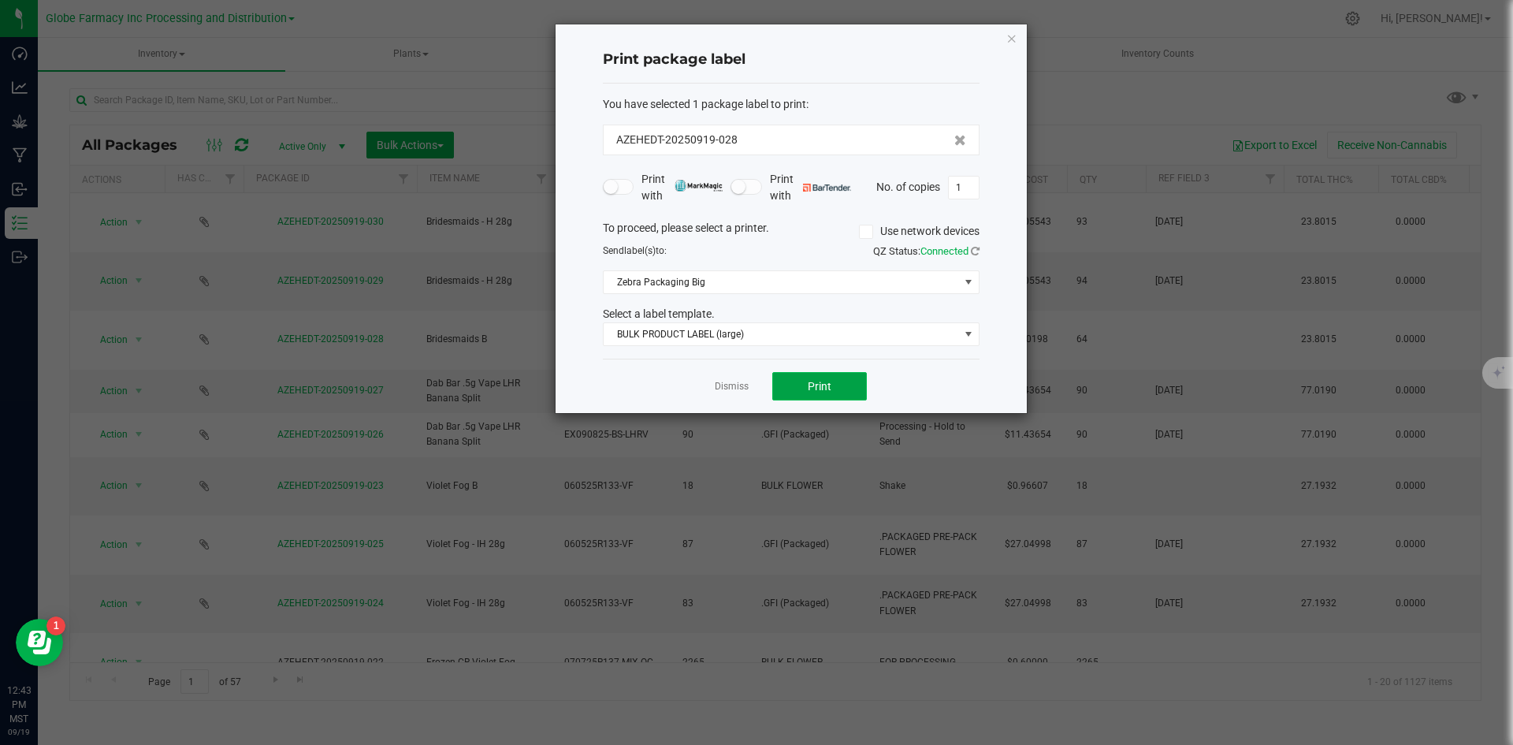
click at [834, 389] on button "Print" at bounding box center [819, 386] width 95 height 28
click at [742, 386] on link "Dismiss" at bounding box center [732, 386] width 34 height 13
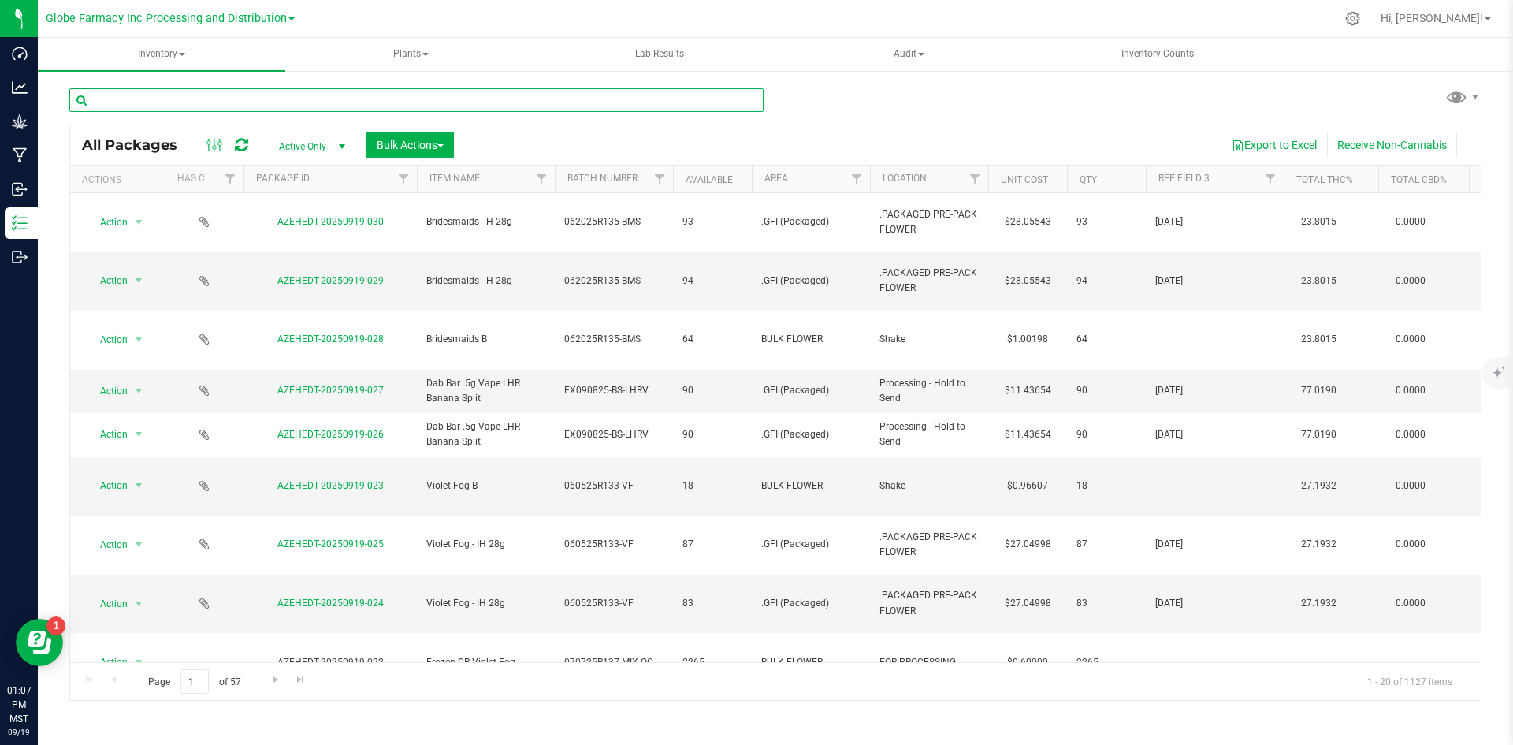
click at [286, 103] on input "text" at bounding box center [416, 100] width 694 height 24
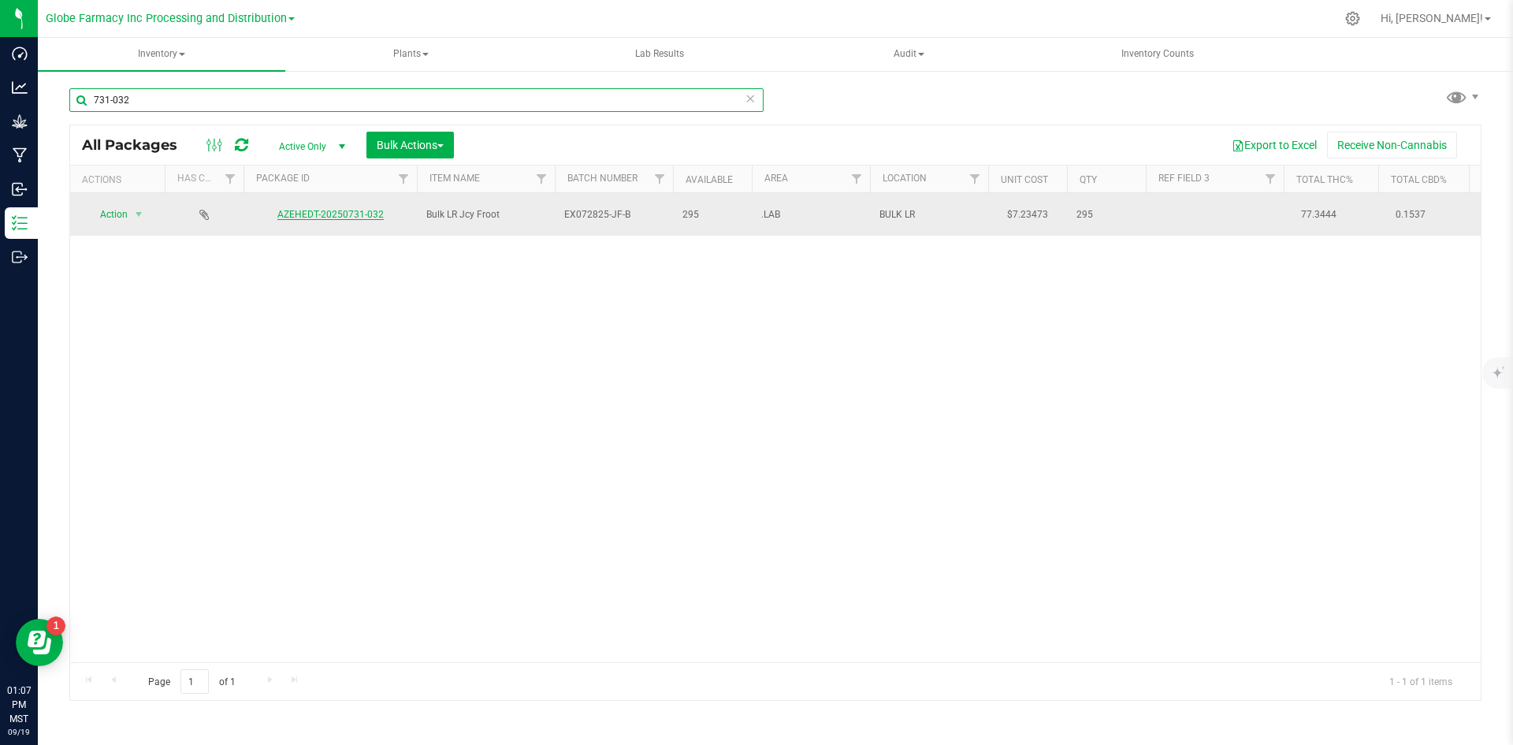
type input "731-032"
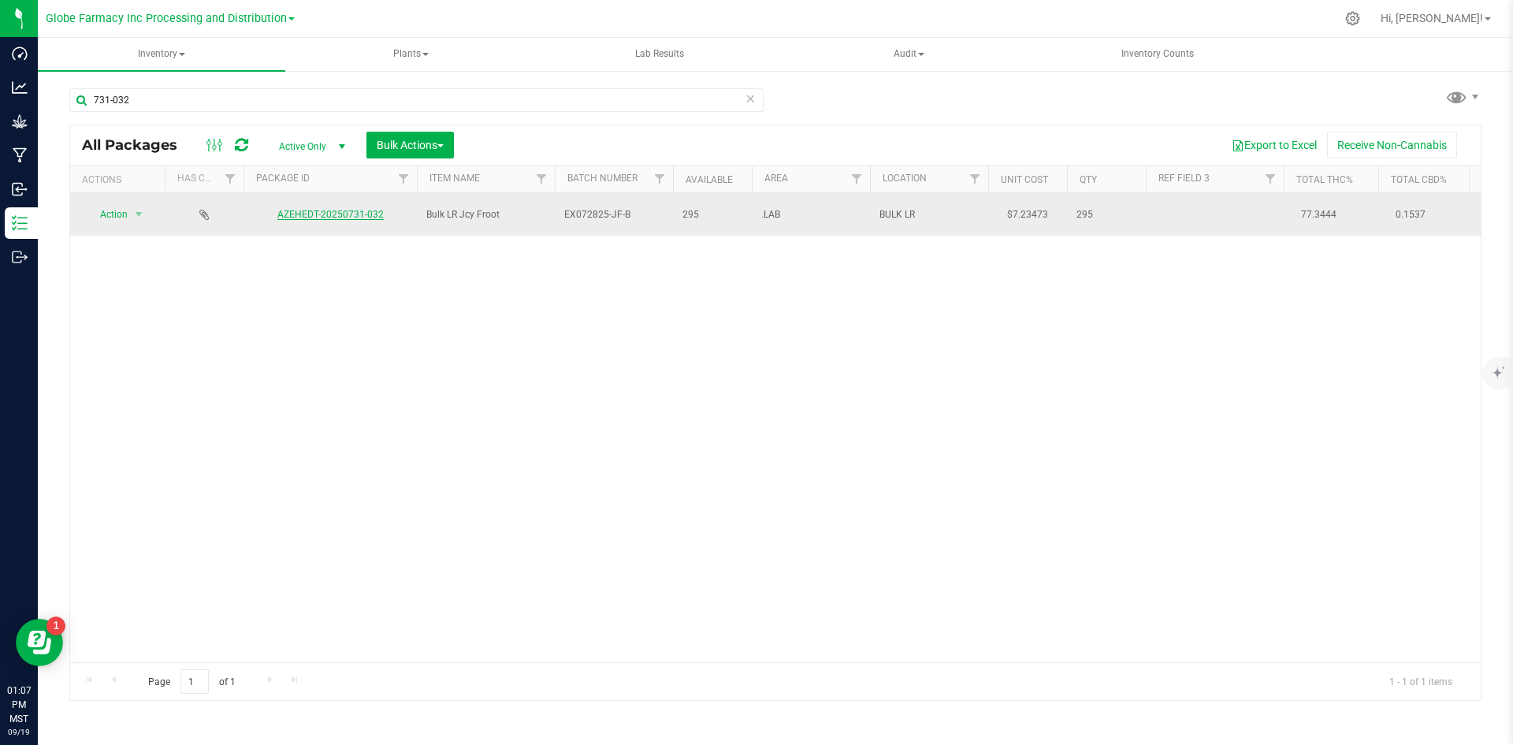
click at [344, 209] on link "AZEHEDT-20250731-032" at bounding box center [330, 214] width 106 height 11
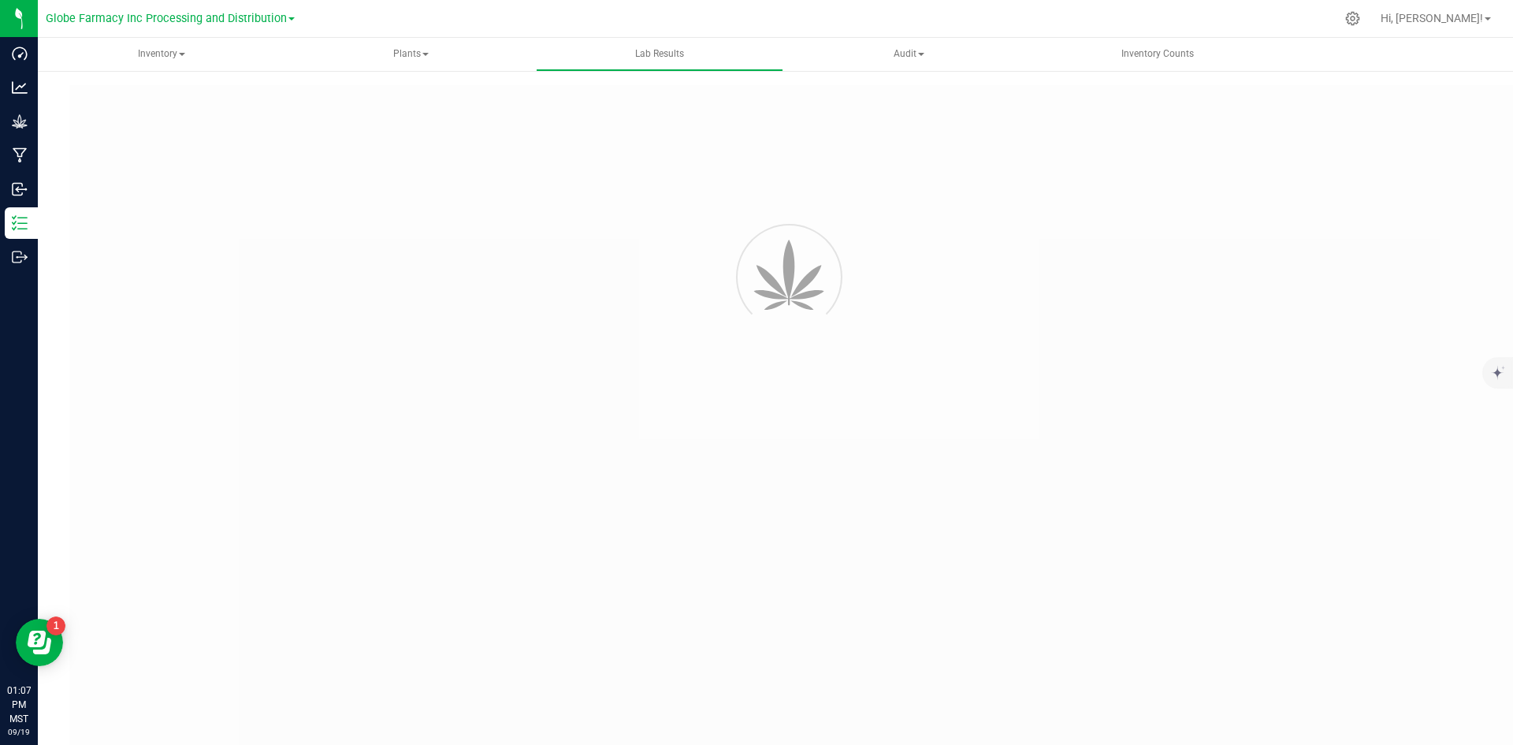
type input "AZEHEDT-20250731-038"
type input "2507APO3374.16950"
type input "AZEHEDT-20250731-038"
type input "[DATE] 7:49 AM"
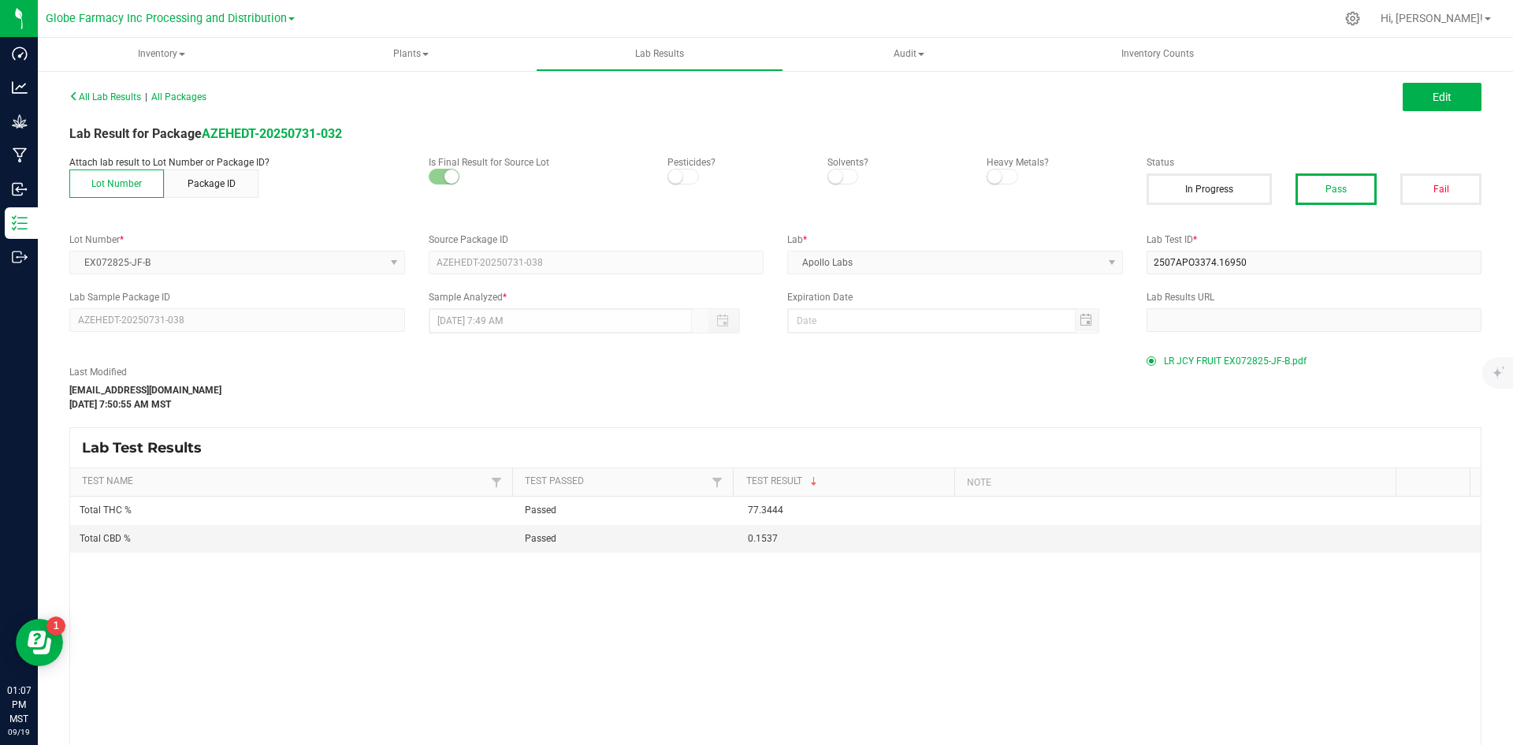
click at [1204, 359] on span "LR JCY FRUIT EX072825-JF-B.pdf" at bounding box center [1235, 361] width 143 height 24
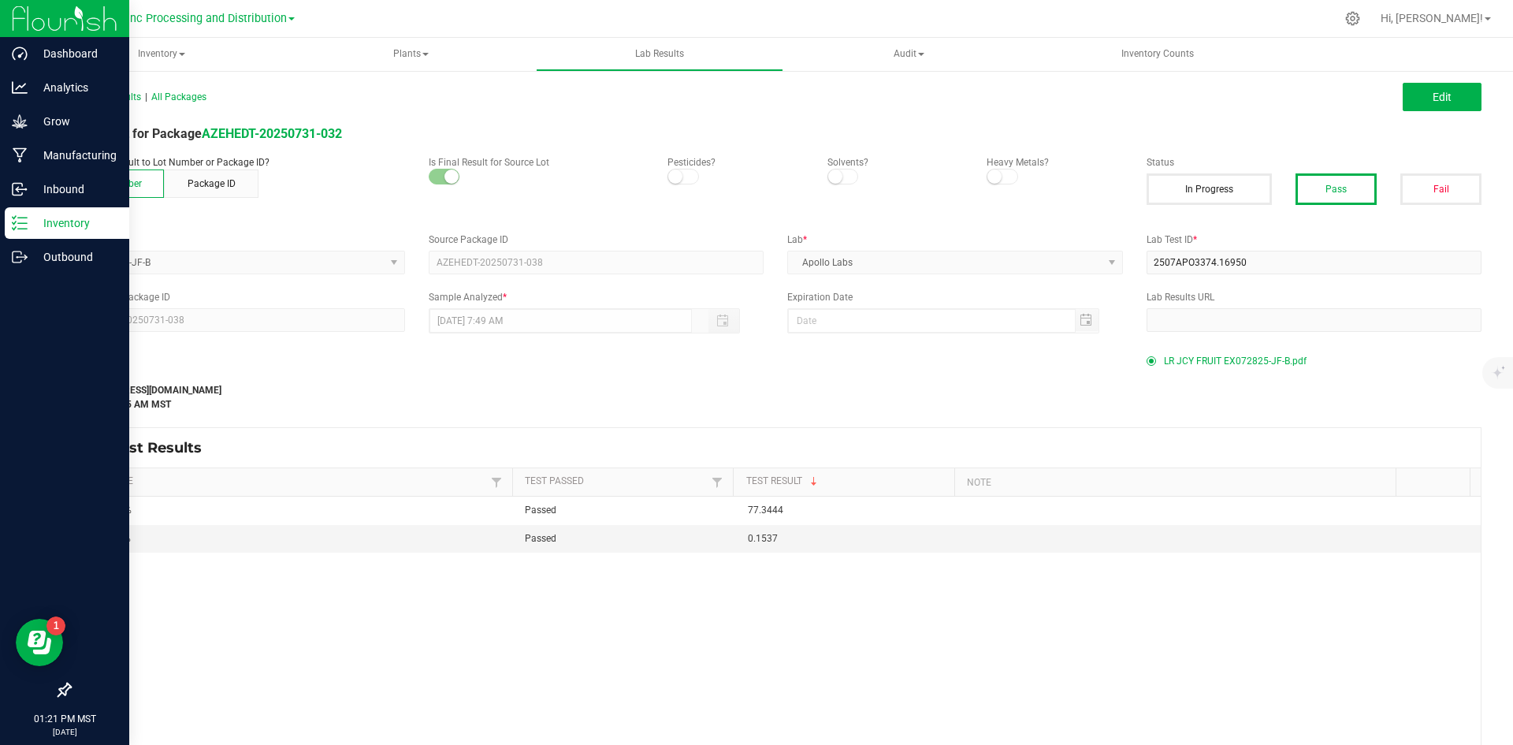
click at [24, 226] on icon at bounding box center [20, 223] width 16 height 16
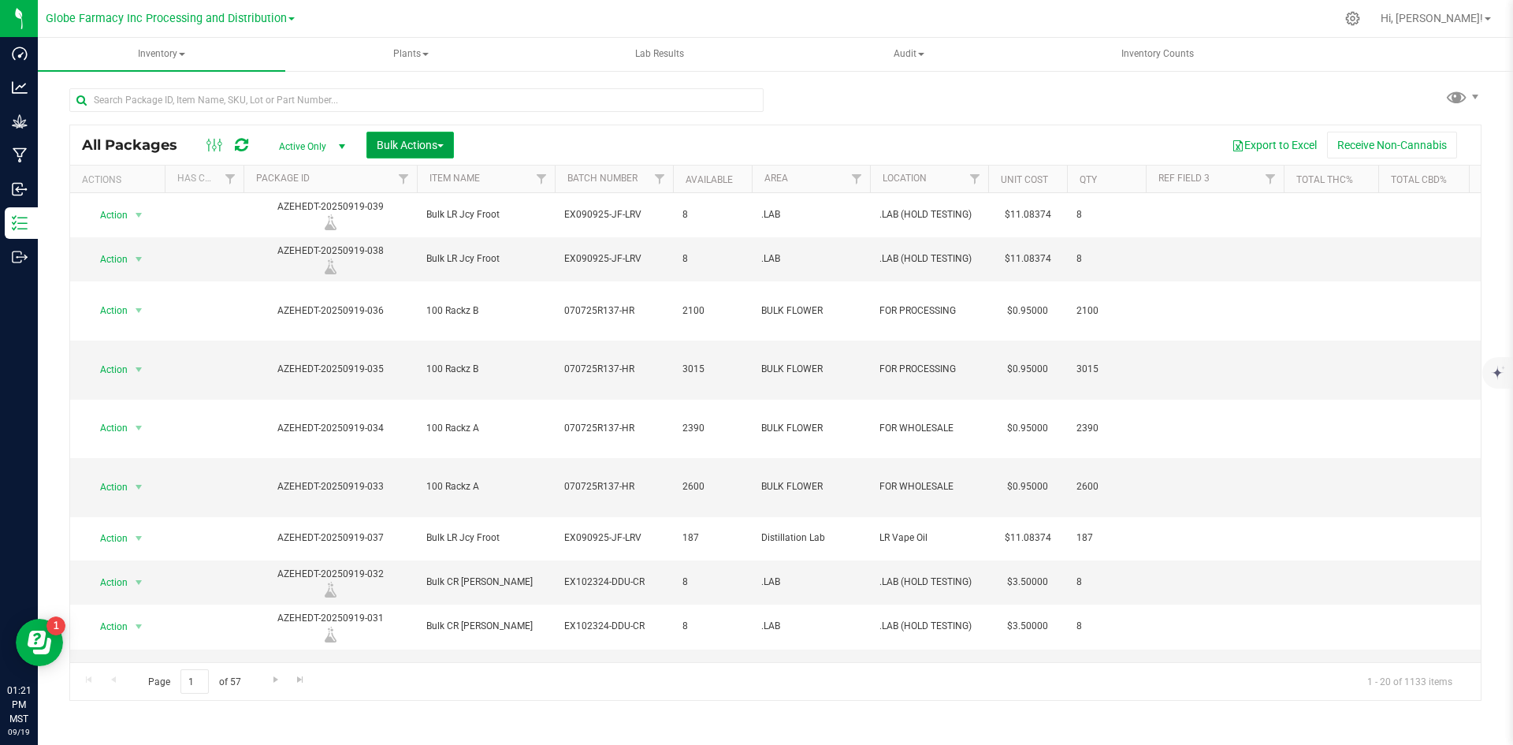
click at [417, 136] on button "Bulk Actions" at bounding box center [409, 145] width 87 height 27
click at [420, 319] on span "Print package labels" at bounding box center [423, 325] width 95 height 13
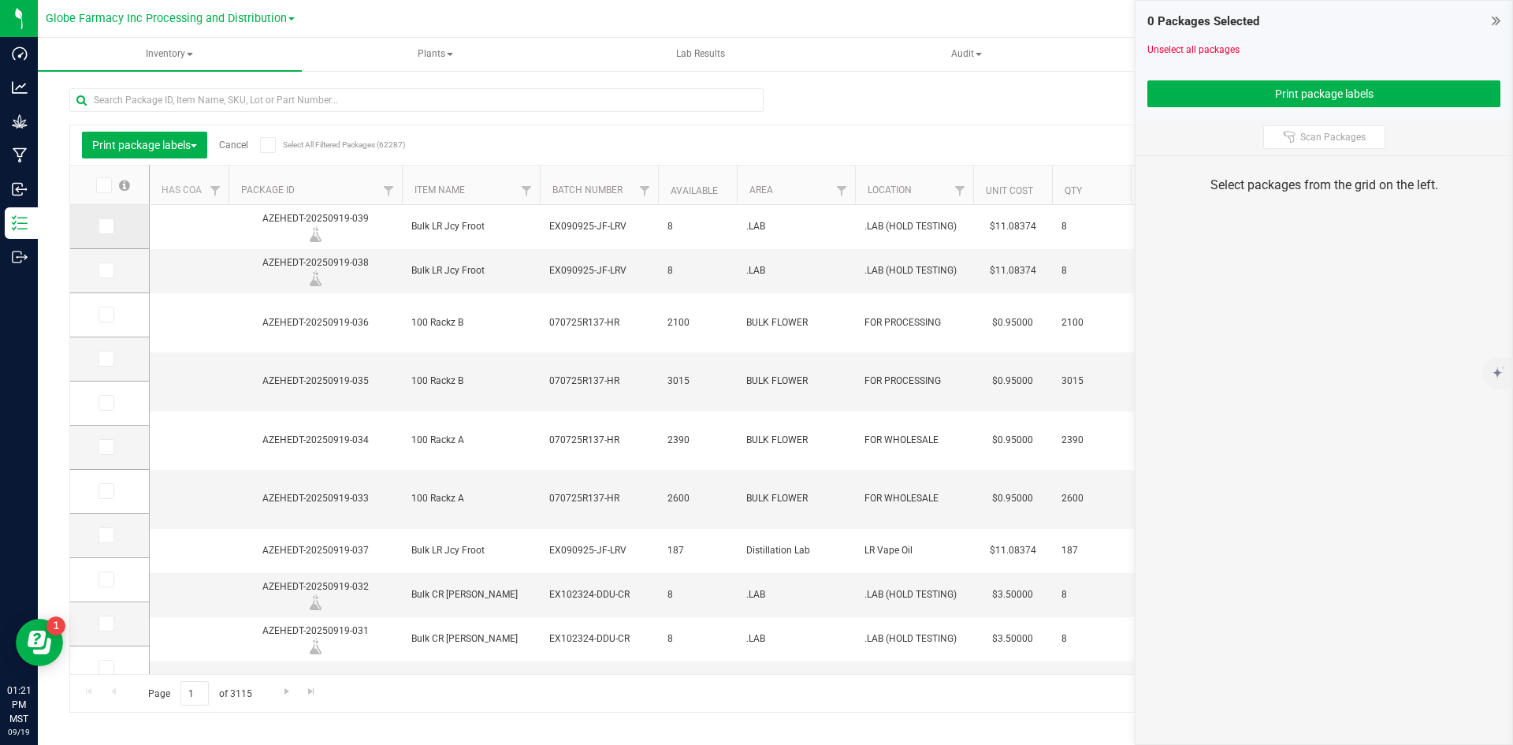
click at [115, 227] on label at bounding box center [110, 226] width 23 height 16
click at [0, 0] on input "checkbox" at bounding box center [0, 0] width 0 height 0
click at [102, 283] on td at bounding box center [109, 271] width 79 height 44
click at [107, 270] on icon at bounding box center [105, 270] width 10 height 0
click at [0, 0] on input "checkbox" at bounding box center [0, 0] width 0 height 0
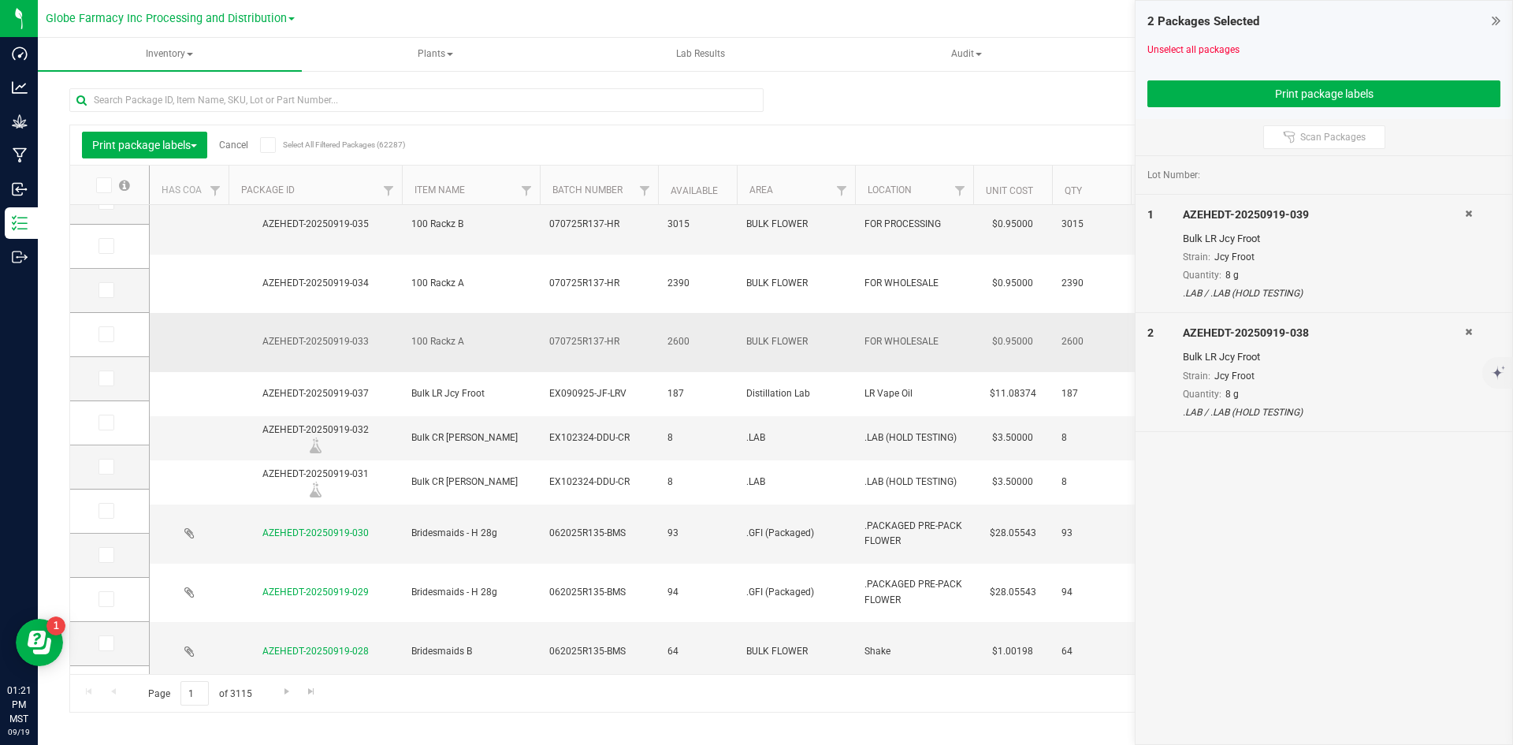
scroll to position [158, 0]
click at [117, 329] on label at bounding box center [110, 333] width 23 height 16
click at [0, 0] on input "checkbox" at bounding box center [0, 0] width 0 height 0
click at [110, 374] on span at bounding box center [107, 378] width 16 height 16
click at [0, 0] on input "checkbox" at bounding box center [0, 0] width 0 height 0
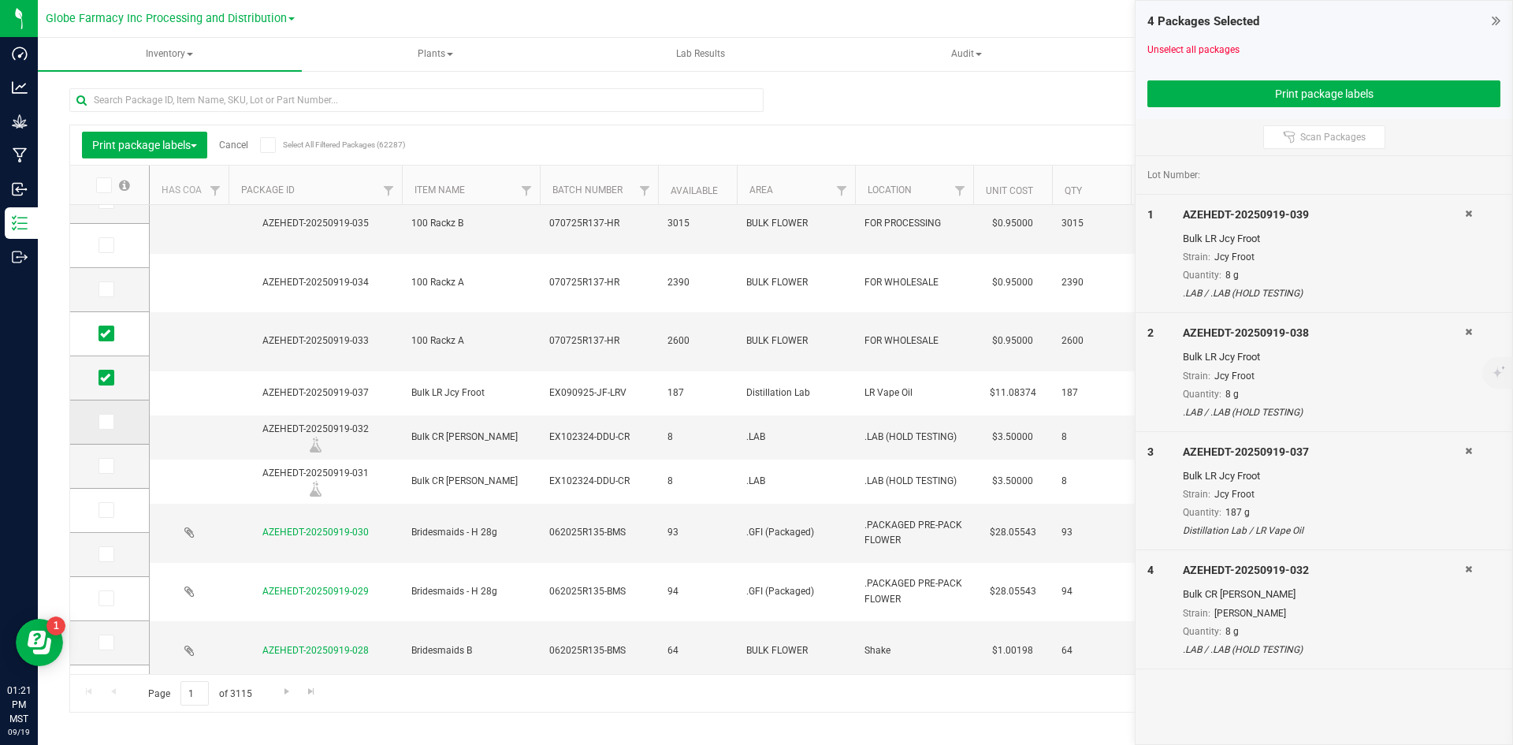
click at [94, 429] on td at bounding box center [109, 422] width 79 height 44
click at [112, 417] on span at bounding box center [107, 422] width 16 height 16
click at [0, 0] on input "checkbox" at bounding box center [0, 0] width 0 height 0
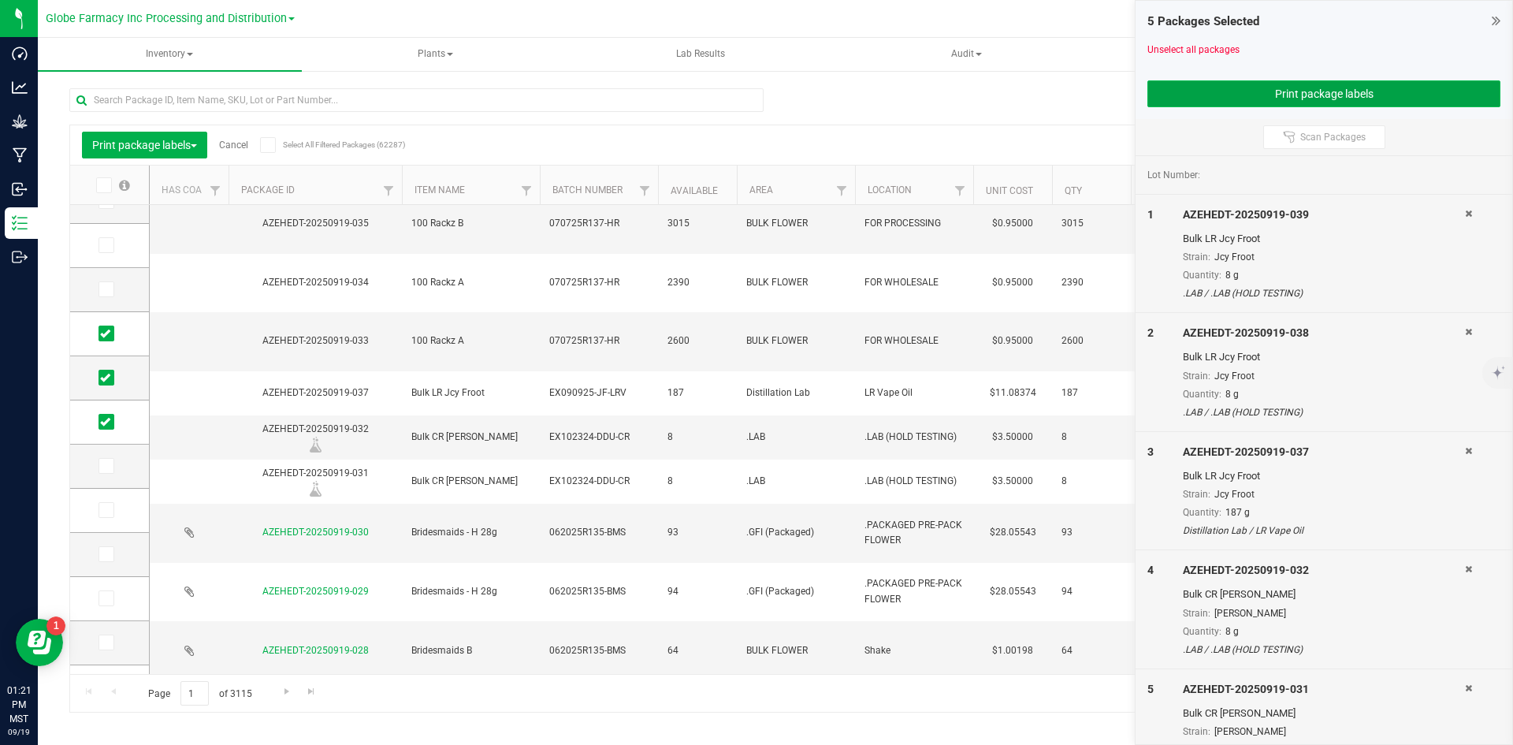
click at [1278, 95] on button "Print package labels" at bounding box center [1323, 93] width 353 height 27
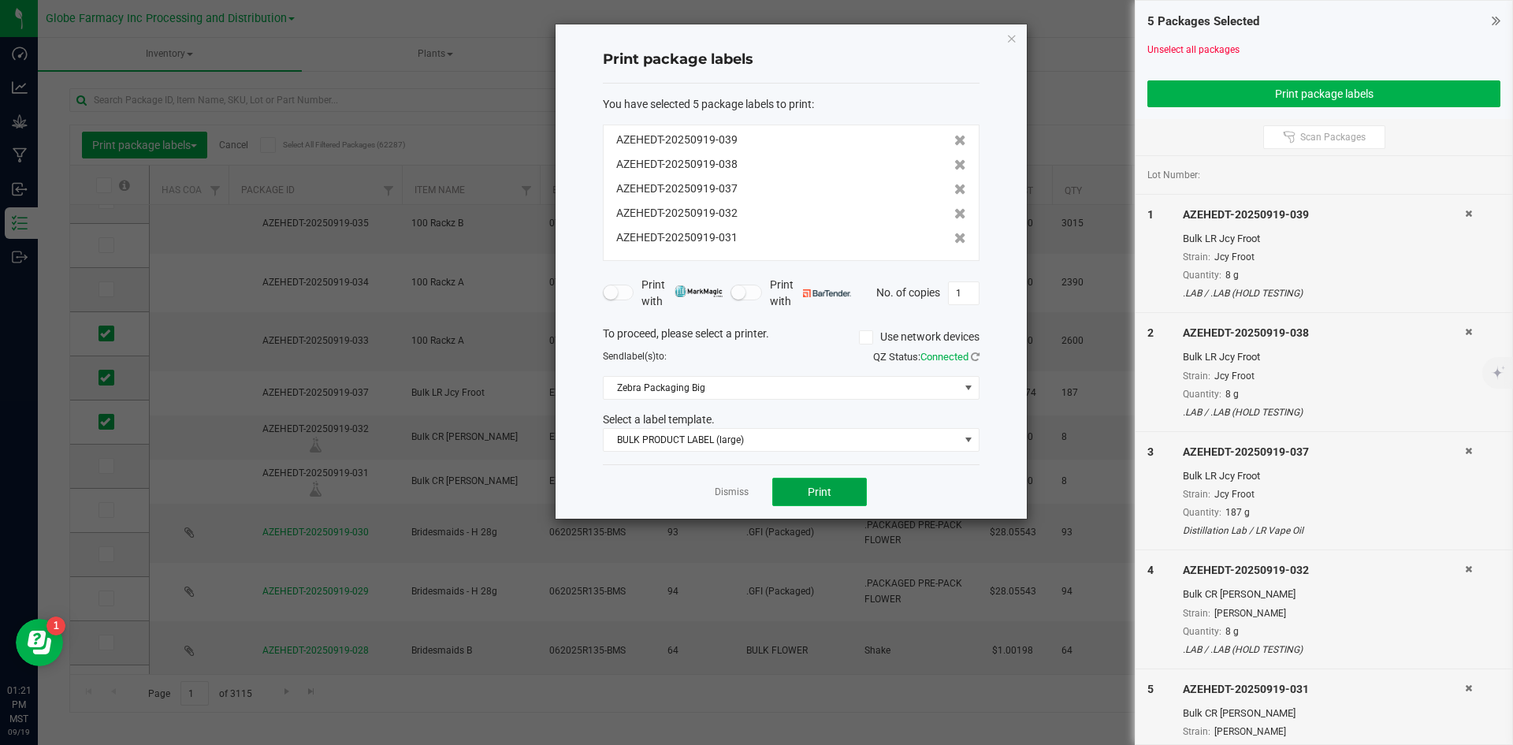
click at [807, 480] on button "Print" at bounding box center [819, 492] width 95 height 28
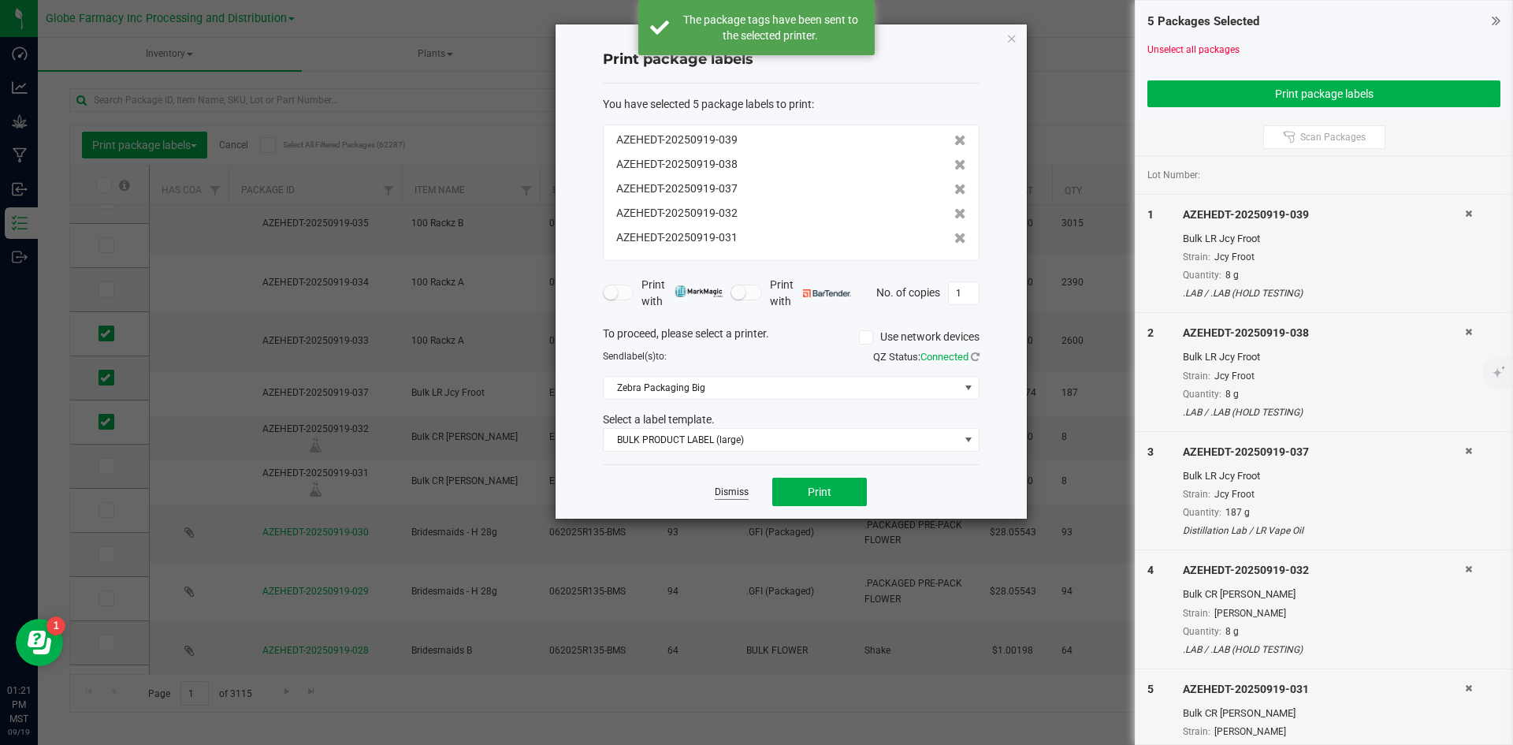
click at [725, 486] on link "Dismiss" at bounding box center [732, 491] width 34 height 13
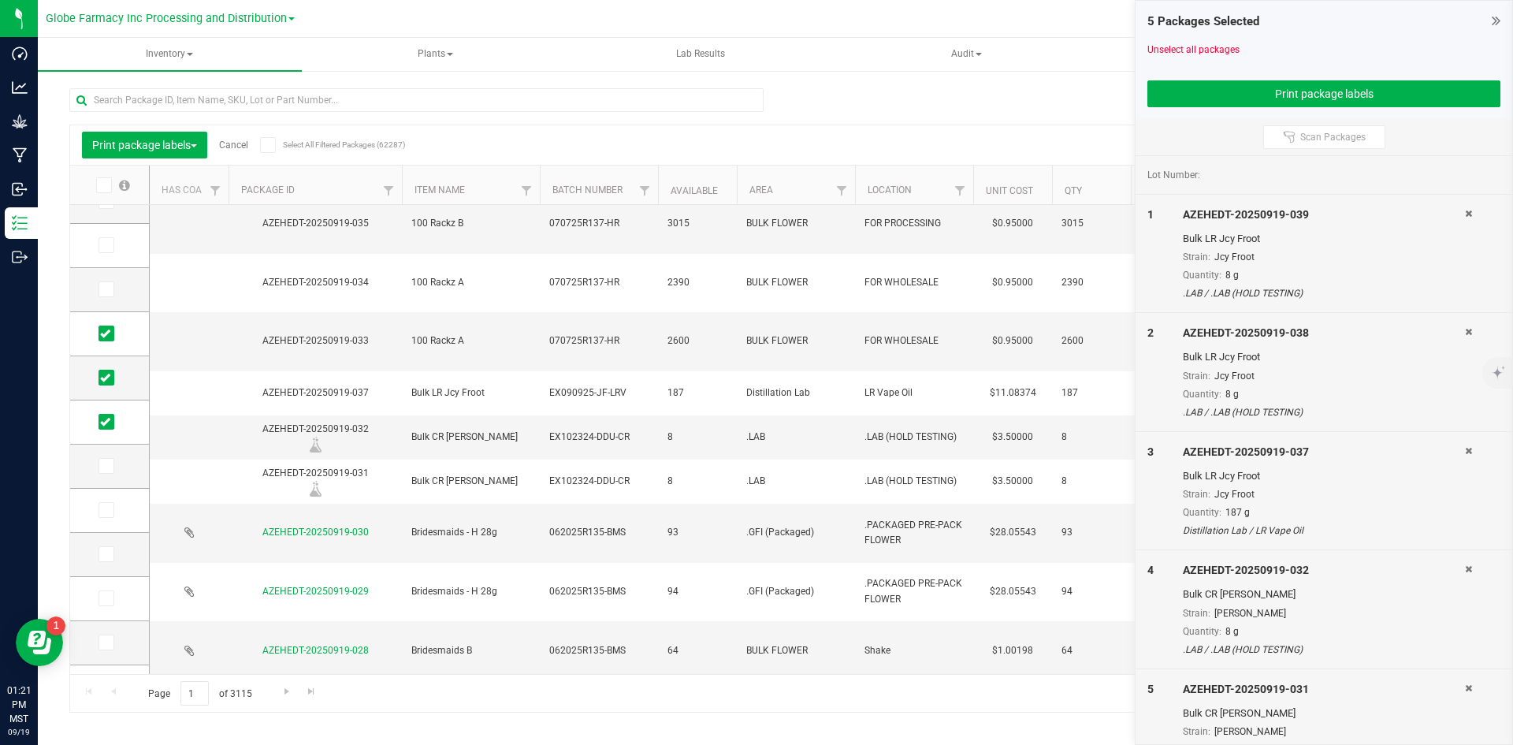
click at [231, 143] on link "Cancel" at bounding box center [233, 144] width 29 height 11
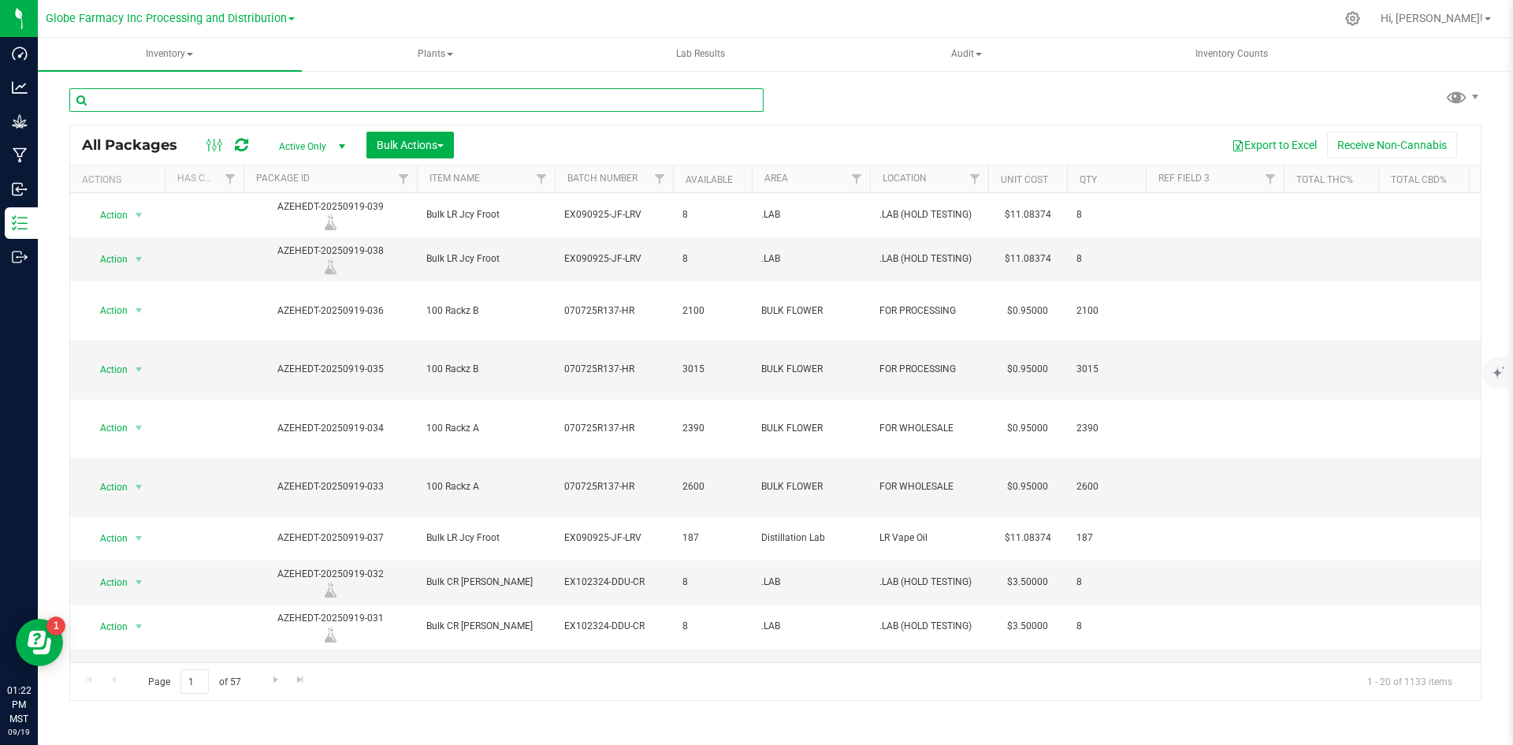
click at [309, 99] on input "text" at bounding box center [416, 100] width 694 height 24
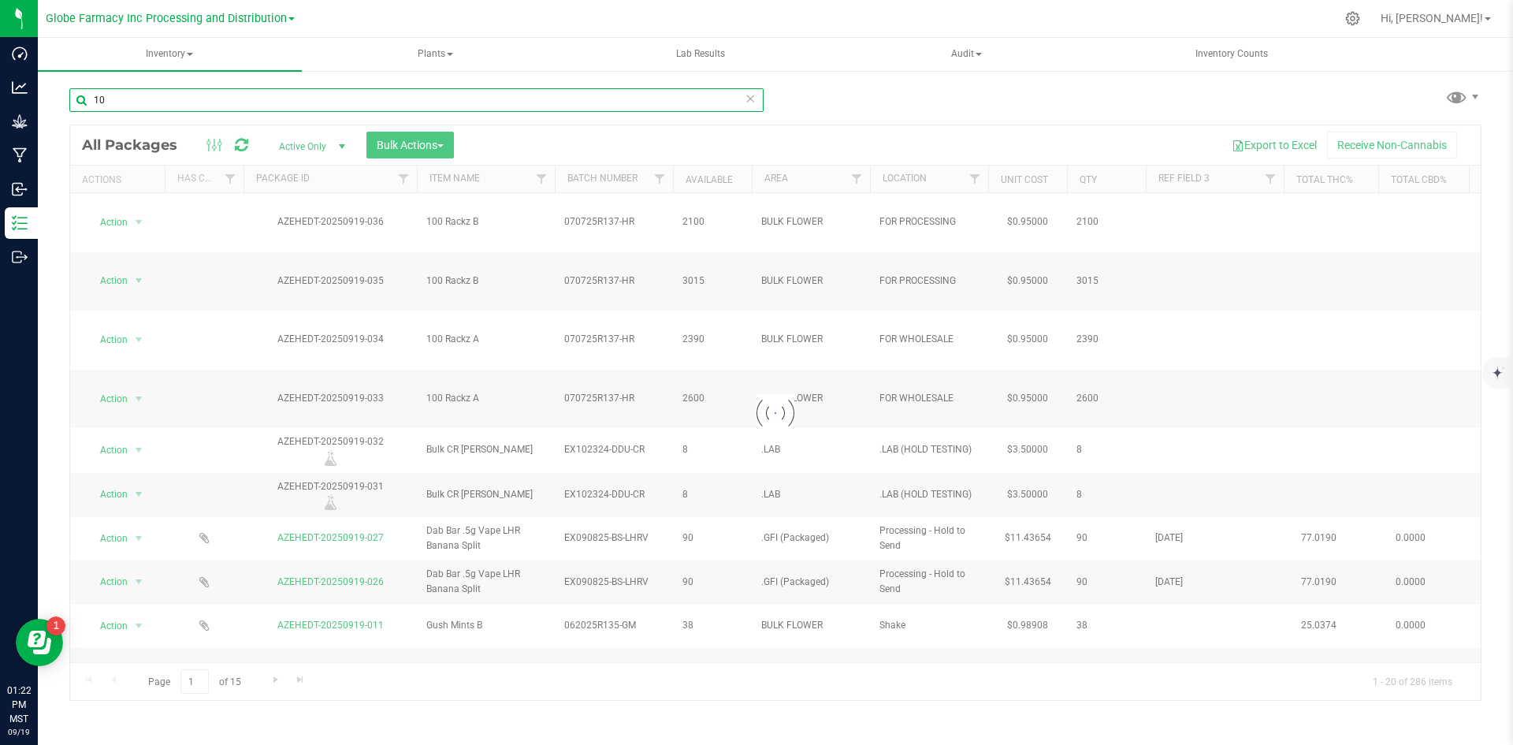
type input "1"
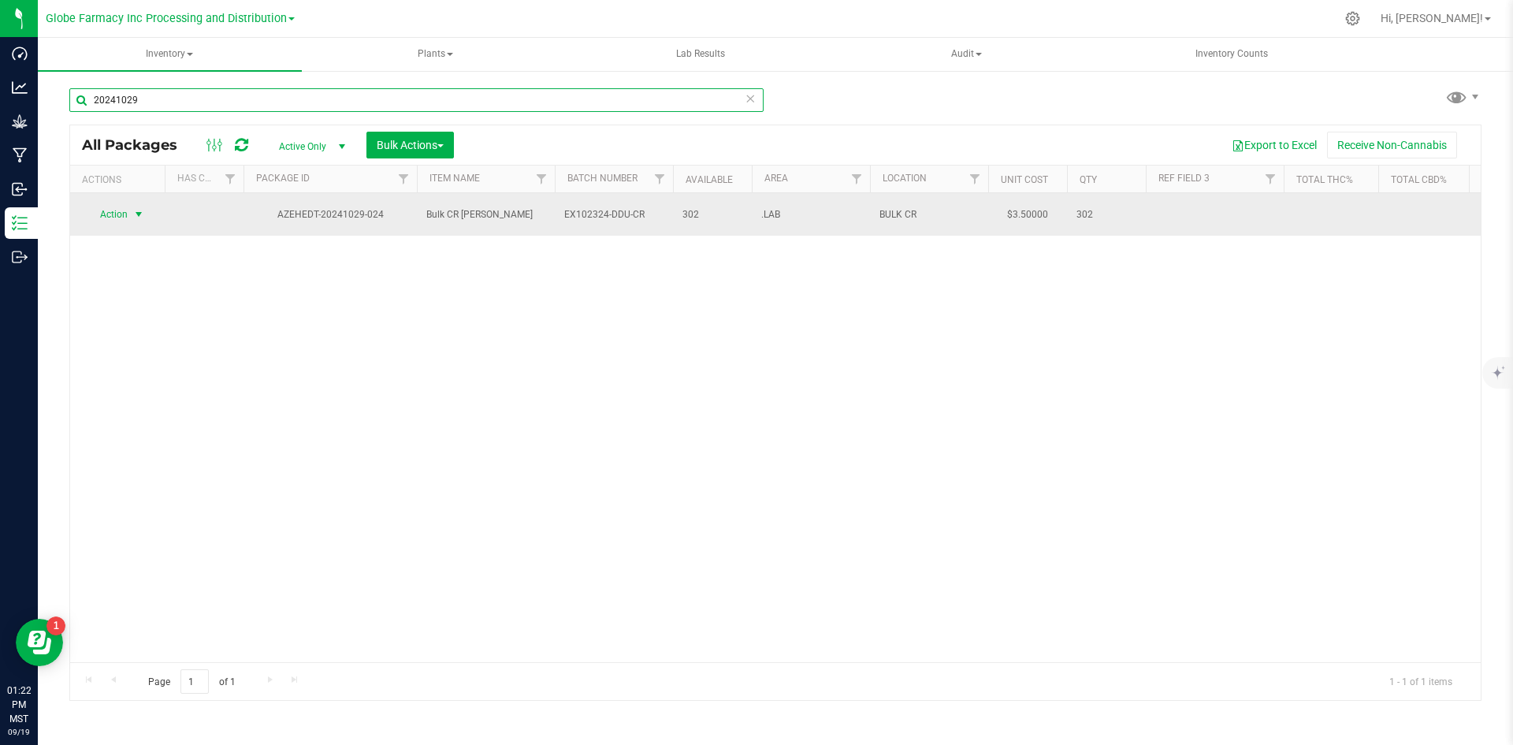
type input "20241029"
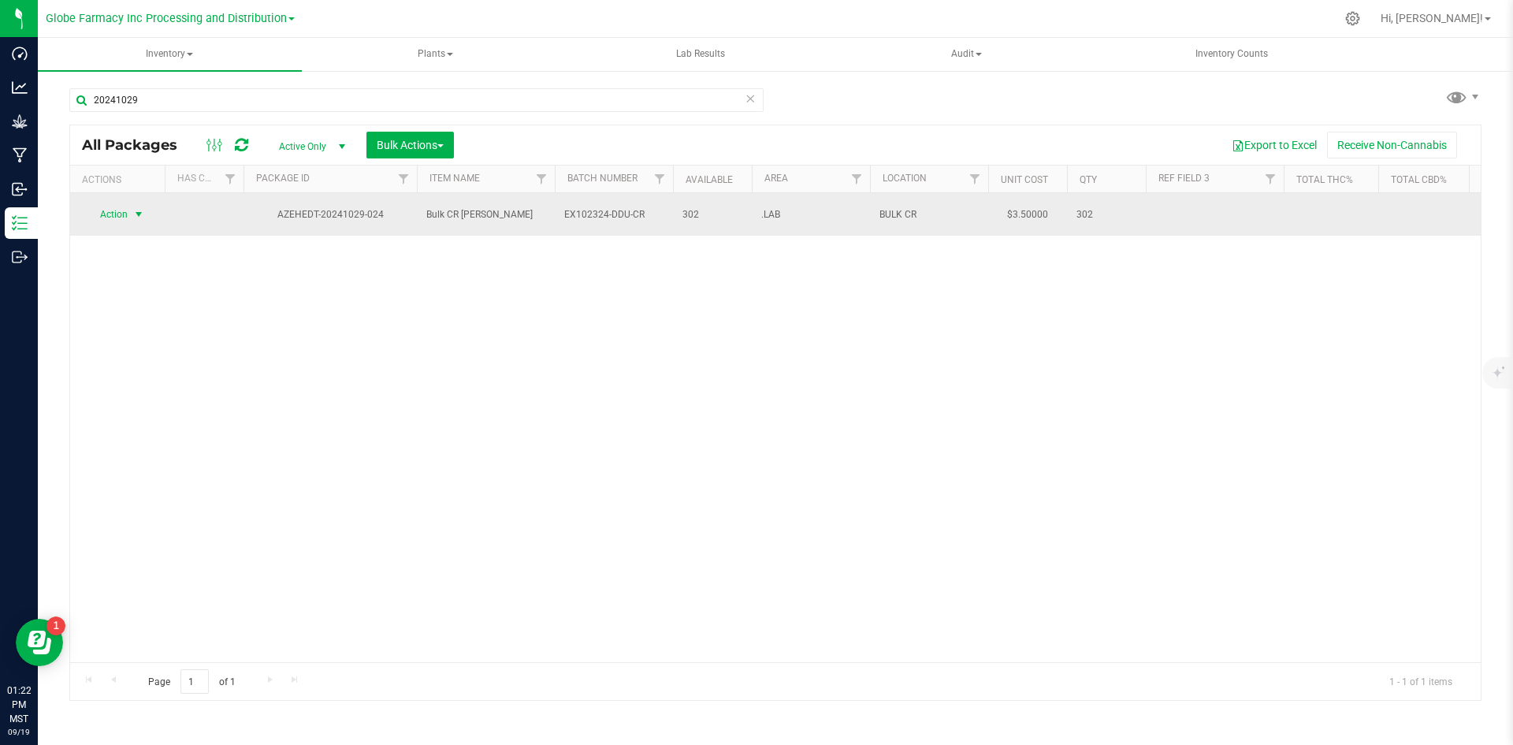
click at [110, 203] on span "Action" at bounding box center [107, 214] width 43 height 22
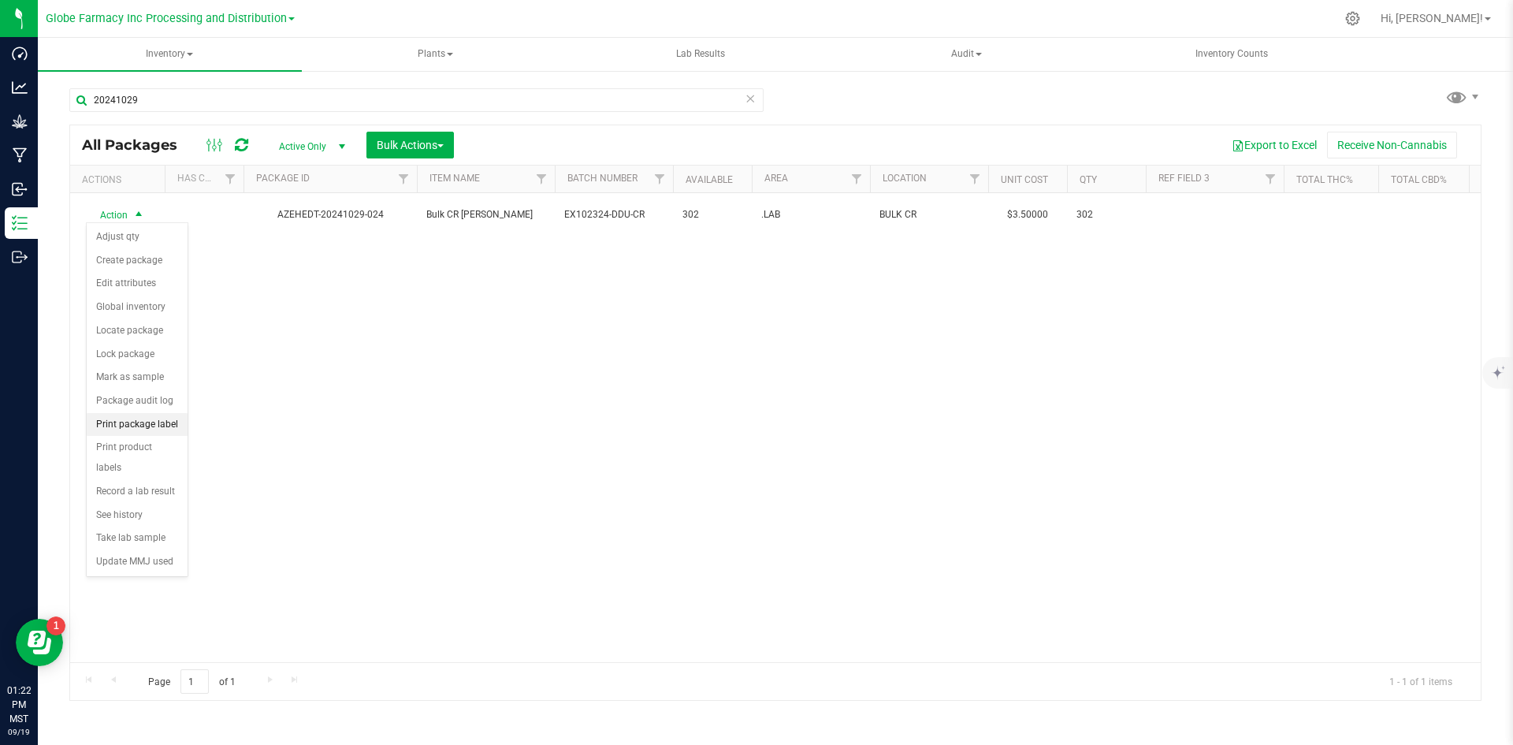
click at [139, 427] on li "Print package label" at bounding box center [137, 425] width 101 height 24
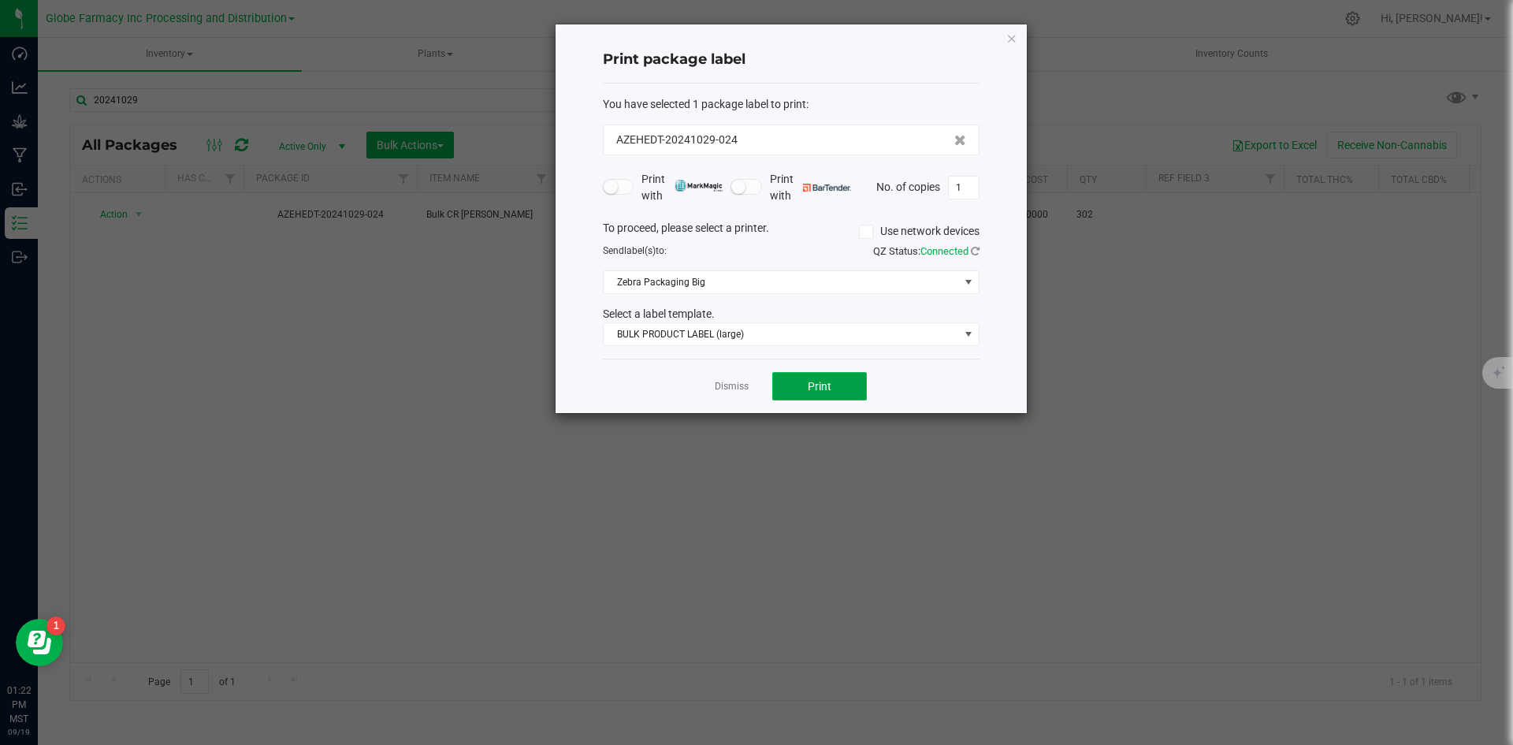
click at [804, 389] on button "Print" at bounding box center [819, 386] width 95 height 28
click at [725, 382] on link "Dismiss" at bounding box center [732, 386] width 34 height 13
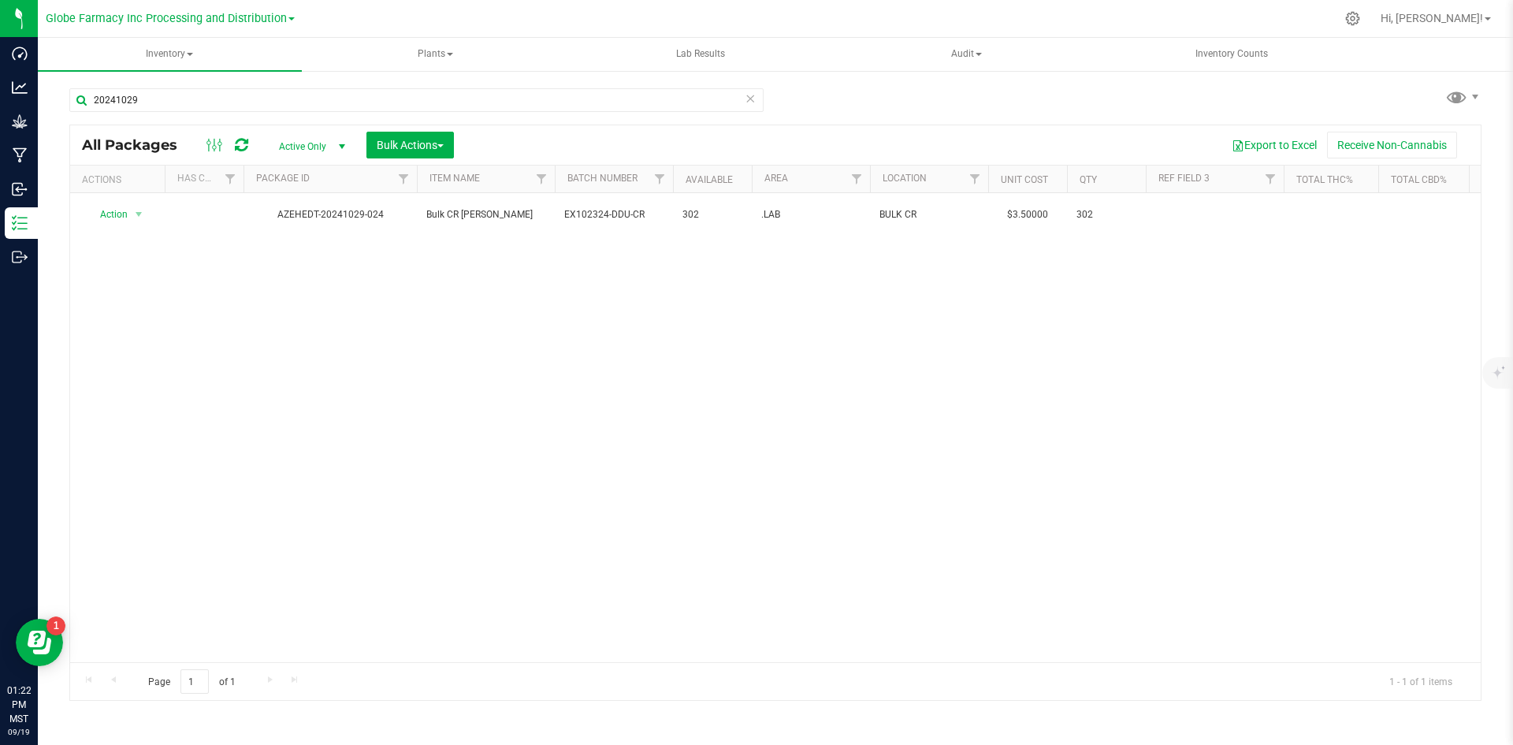
click at [747, 103] on icon at bounding box center [750, 97] width 11 height 19
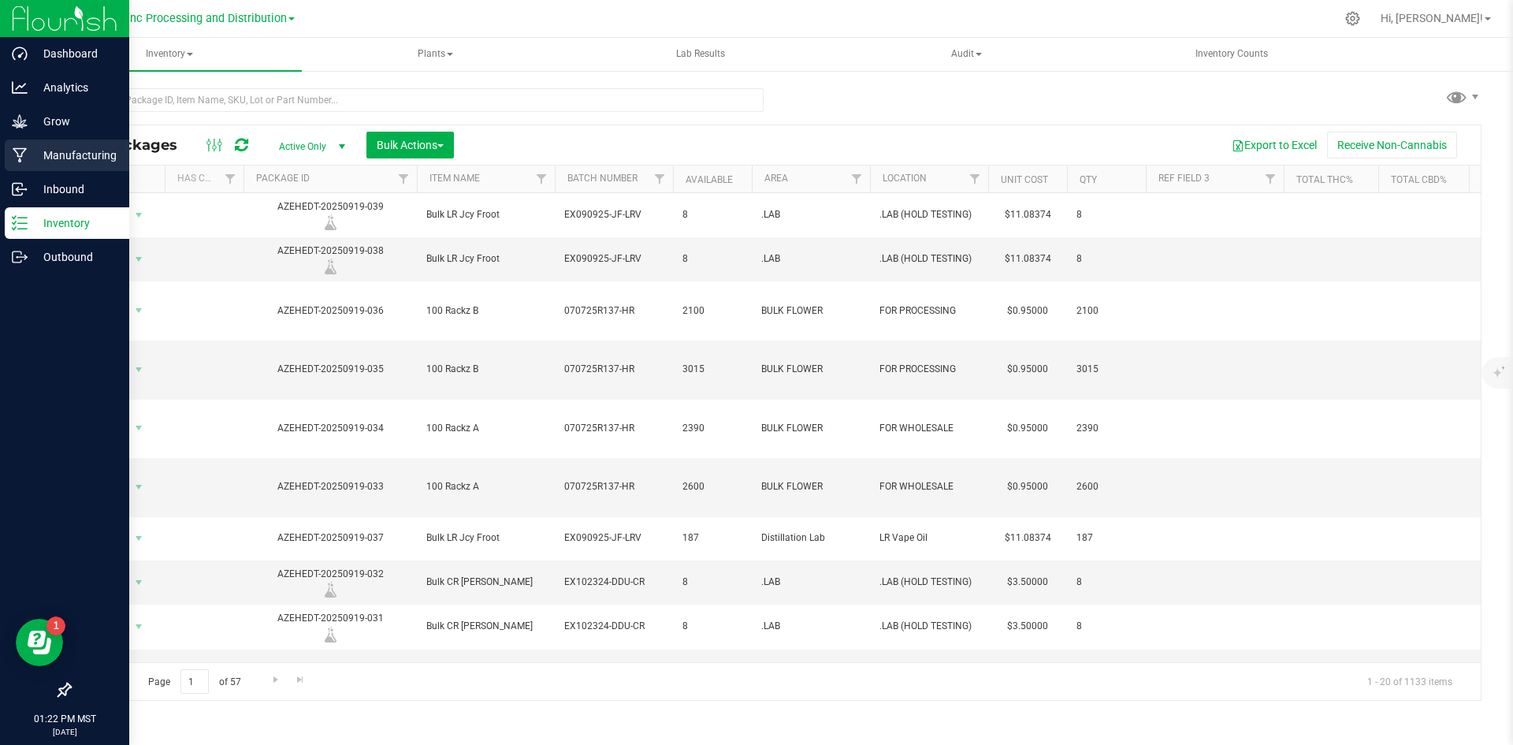
click at [22, 159] on icon at bounding box center [20, 155] width 15 height 16
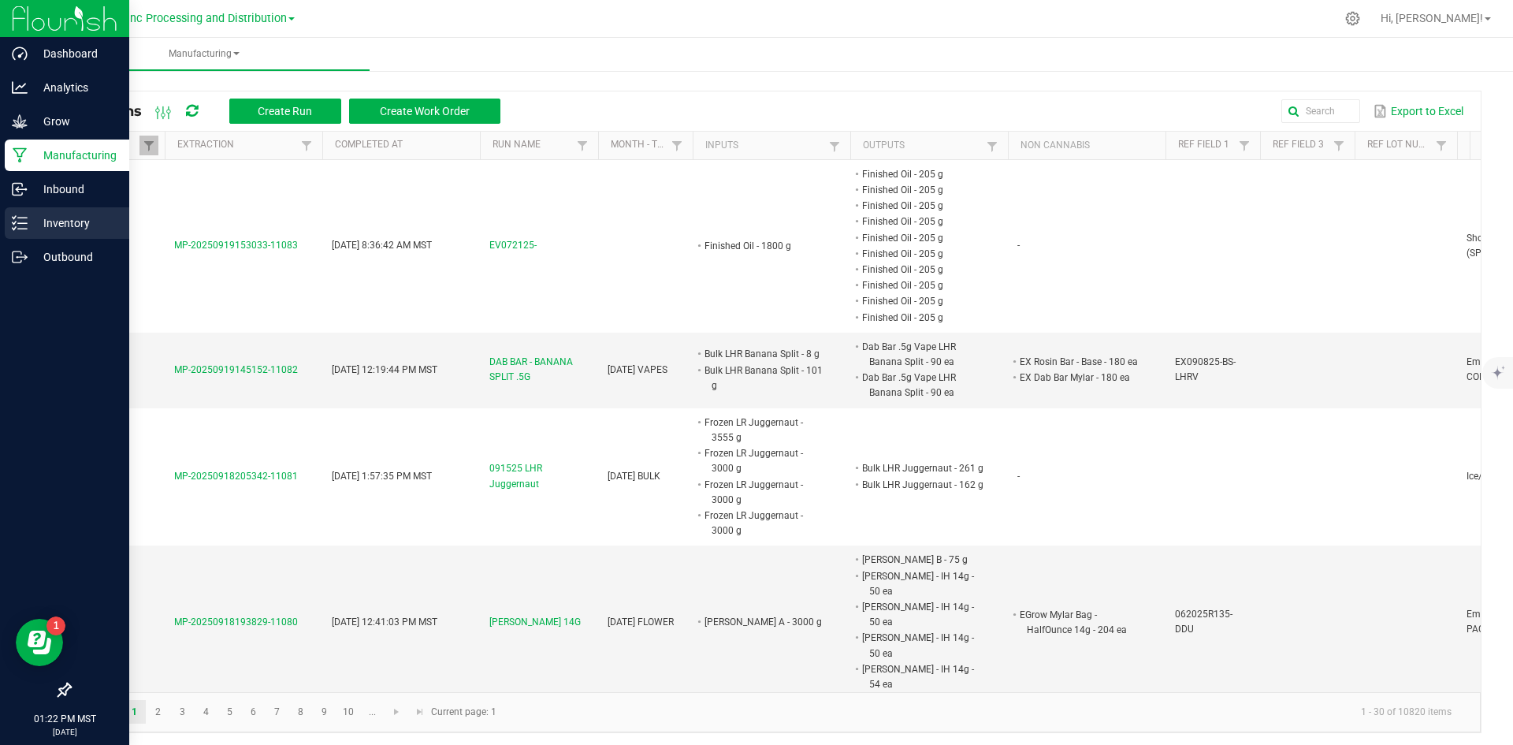
click at [81, 225] on p "Inventory" at bounding box center [75, 223] width 95 height 19
